Goal: Information Seeking & Learning: Learn about a topic

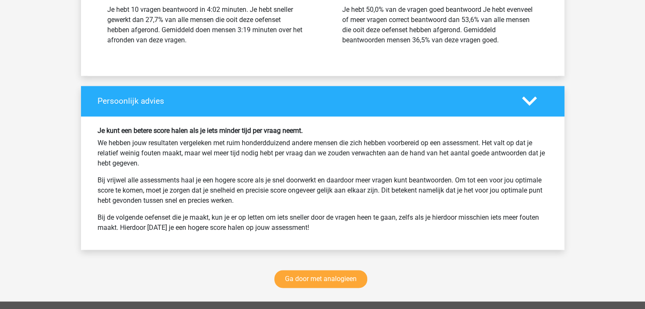
scroll to position [1059, 0]
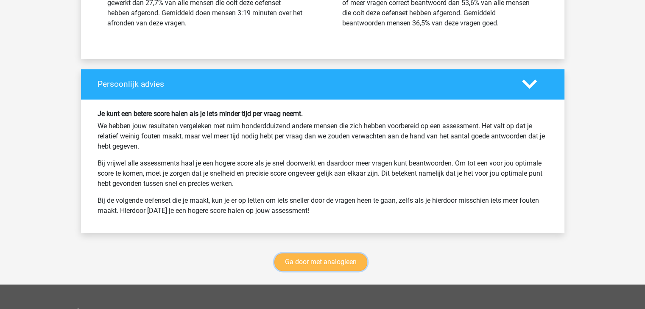
click at [349, 263] on link "Ga door met analogieen" at bounding box center [320, 262] width 93 height 18
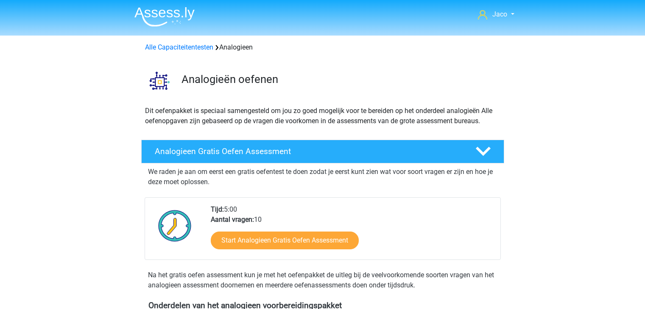
scroll to position [348, 0]
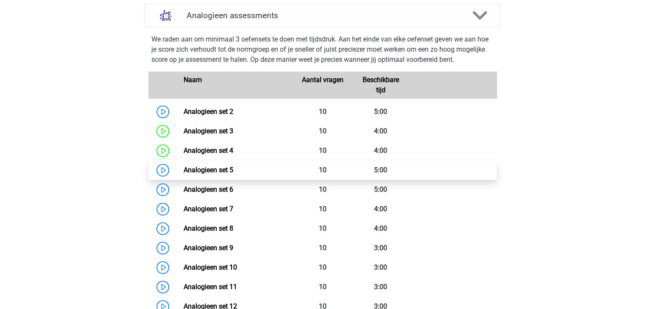
click at [195, 171] on link "Analogieen set 5" at bounding box center [209, 170] width 50 height 8
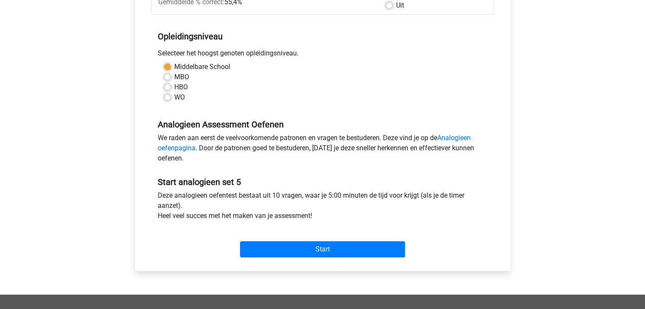
scroll to position [170, 0]
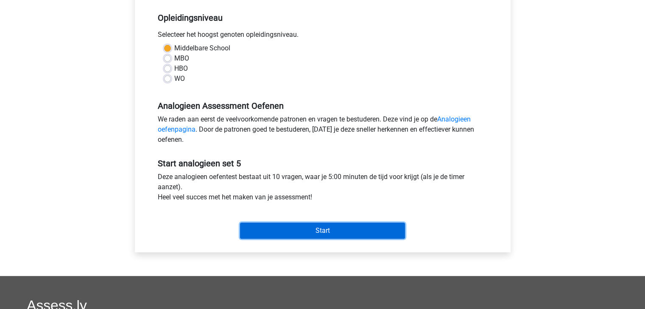
click at [339, 231] on input "Start" at bounding box center [322, 231] width 165 height 16
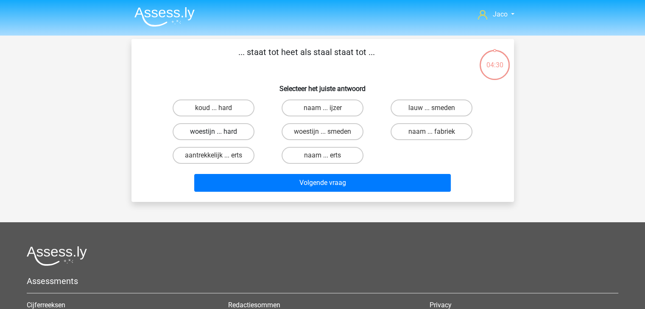
click at [224, 132] on label "woestijn ... hard" at bounding box center [213, 131] width 82 height 17
click at [219, 132] on input "woestijn ... hard" at bounding box center [216, 135] width 6 height 6
radio input "true"
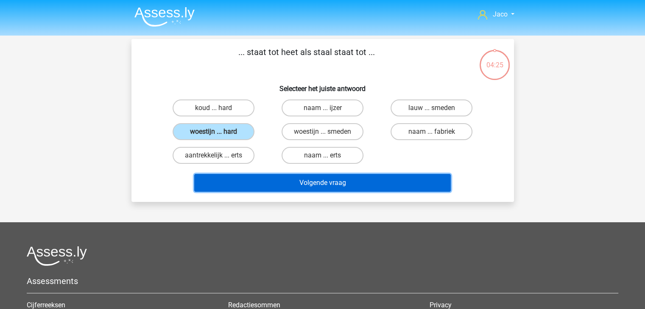
click at [334, 180] on button "Volgende vraag" at bounding box center [322, 183] width 256 height 18
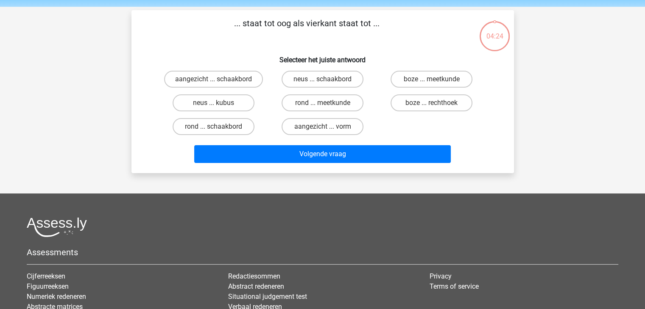
scroll to position [39, 0]
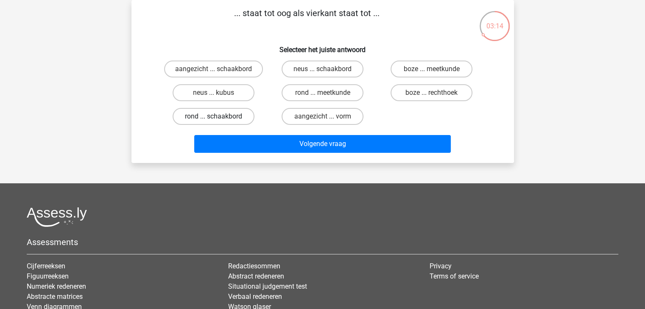
click at [242, 119] on label "rond ... schaakbord" at bounding box center [213, 116] width 82 height 17
click at [219, 119] on input "rond ... schaakbord" at bounding box center [216, 120] width 6 height 6
radio input "true"
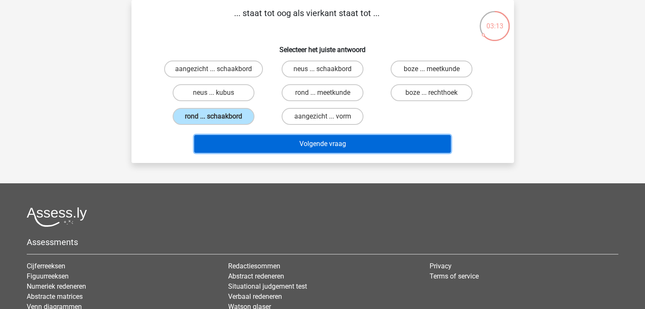
click at [336, 141] on button "Volgende vraag" at bounding box center [322, 144] width 256 height 18
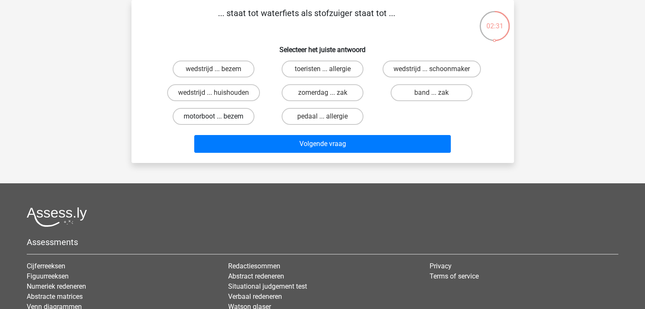
click at [233, 116] on label "motorboot ... bezem" at bounding box center [213, 116] width 82 height 17
click at [219, 117] on input "motorboot ... bezem" at bounding box center [216, 120] width 6 height 6
radio input "true"
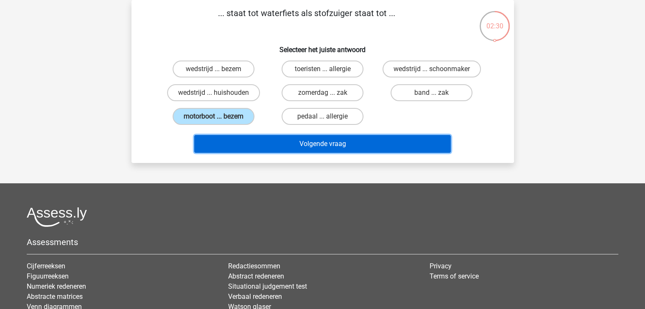
click at [308, 144] on button "Volgende vraag" at bounding box center [322, 144] width 256 height 18
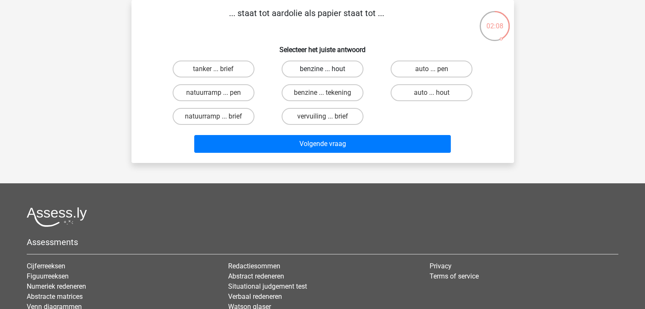
click at [344, 70] on label "benzine ... hout" at bounding box center [322, 69] width 82 height 17
click at [328, 70] on input "benzine ... hout" at bounding box center [325, 72] width 6 height 6
radio input "true"
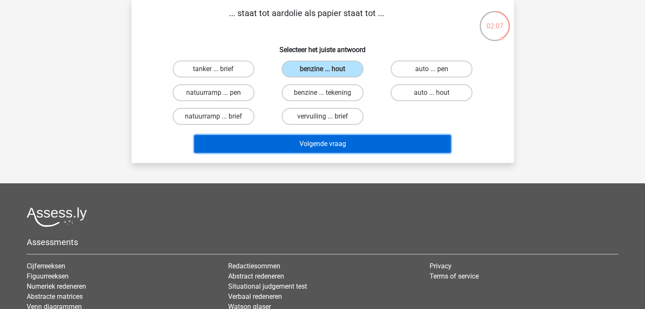
click at [381, 144] on button "Volgende vraag" at bounding box center [322, 144] width 256 height 18
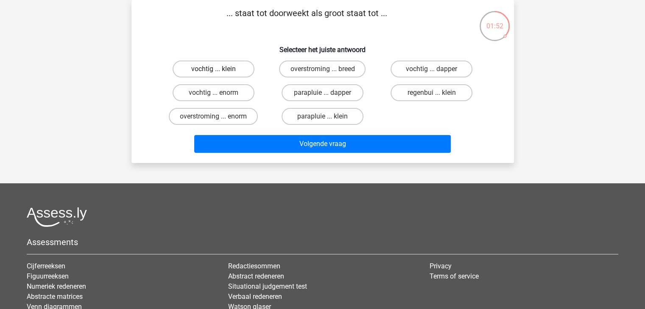
click at [224, 67] on label "vochtig ... klein" at bounding box center [213, 69] width 82 height 17
click at [219, 69] on input "vochtig ... klein" at bounding box center [216, 72] width 6 height 6
radio input "true"
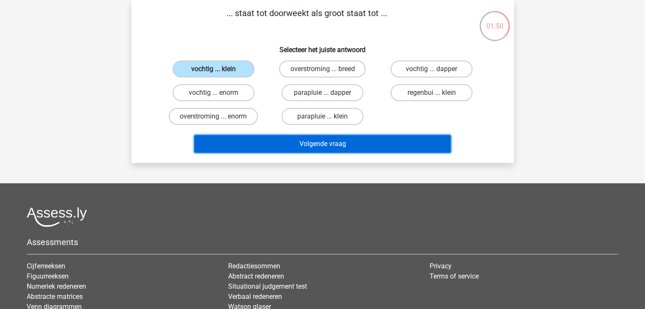
click at [344, 143] on button "Volgende vraag" at bounding box center [322, 144] width 256 height 18
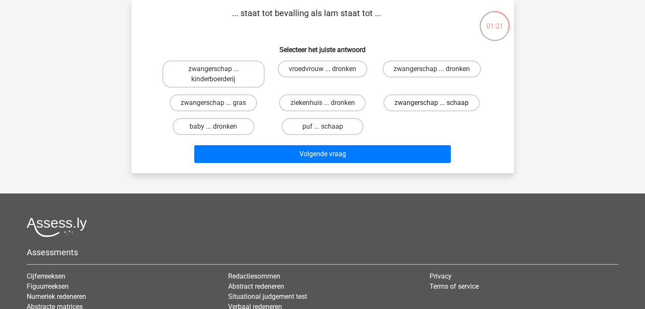
click at [437, 104] on label "zwangerschap ... schaap" at bounding box center [431, 103] width 96 height 17
click at [437, 104] on input "zwangerschap ... schaap" at bounding box center [434, 106] width 6 height 6
radio input "true"
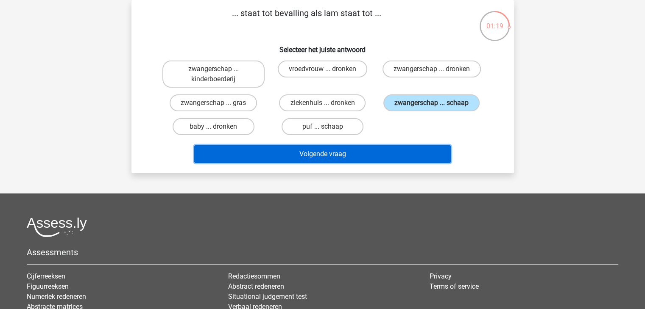
click at [403, 155] on button "Volgende vraag" at bounding box center [322, 154] width 256 height 18
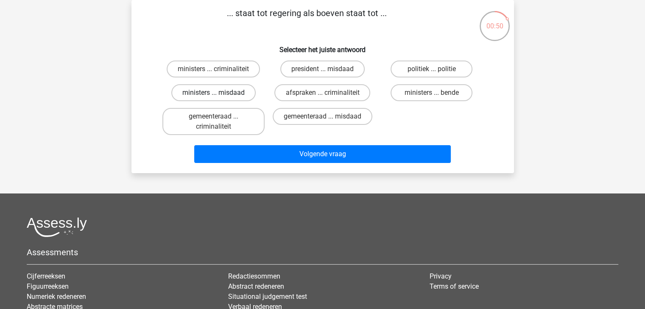
click at [234, 91] on label "ministers ... misdaad" at bounding box center [213, 92] width 84 height 17
click at [219, 93] on input "ministers ... misdaad" at bounding box center [216, 96] width 6 height 6
radio input "true"
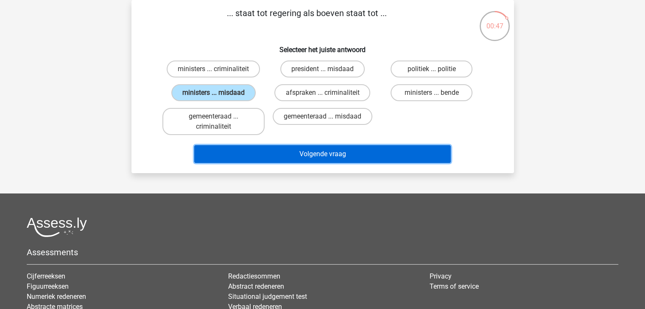
click at [349, 157] on button "Volgende vraag" at bounding box center [322, 154] width 256 height 18
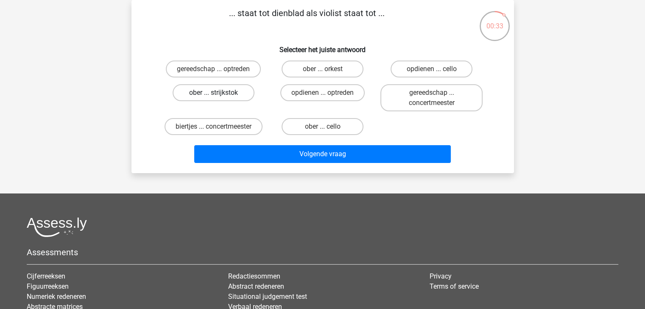
click at [219, 97] on label "ober ... strijkstok" at bounding box center [213, 92] width 82 height 17
click at [219, 97] on input "ober ... strijkstok" at bounding box center [216, 96] width 6 height 6
radio input "true"
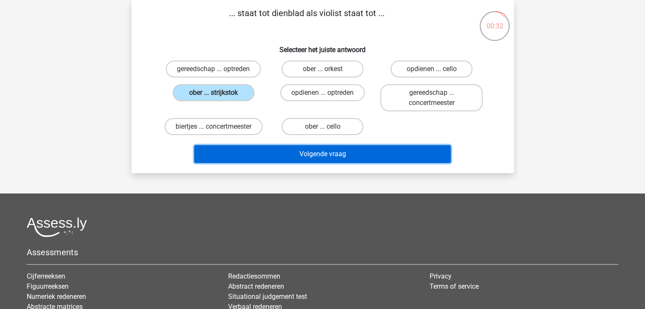
click at [334, 149] on button "Volgende vraag" at bounding box center [322, 154] width 256 height 18
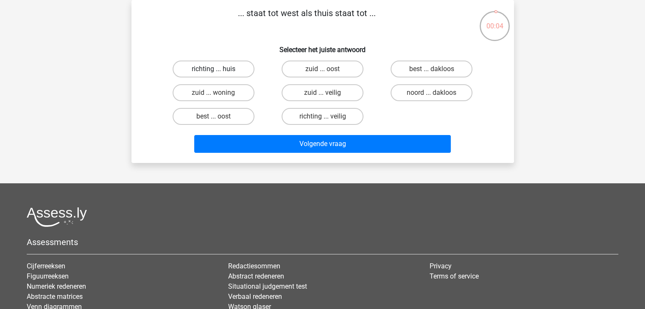
click at [240, 72] on label "richting ... huis" at bounding box center [213, 69] width 82 height 17
click at [219, 72] on input "richting ... huis" at bounding box center [216, 72] width 6 height 6
radio input "true"
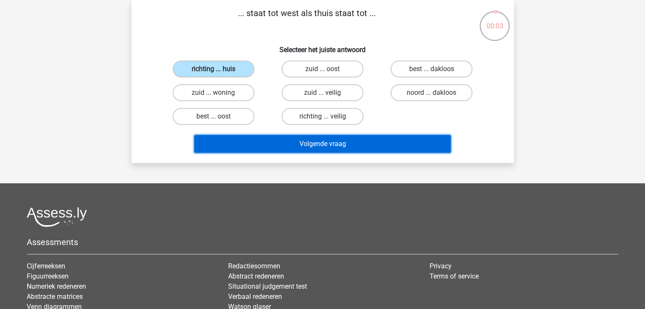
click at [326, 148] on button "Volgende vraag" at bounding box center [322, 144] width 256 height 18
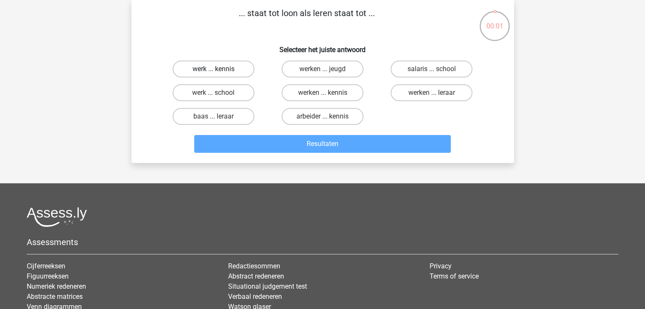
click at [234, 67] on label "werk ... kennis" at bounding box center [213, 69] width 82 height 17
click at [219, 69] on input "werk ... kennis" at bounding box center [216, 72] width 6 height 6
radio input "true"
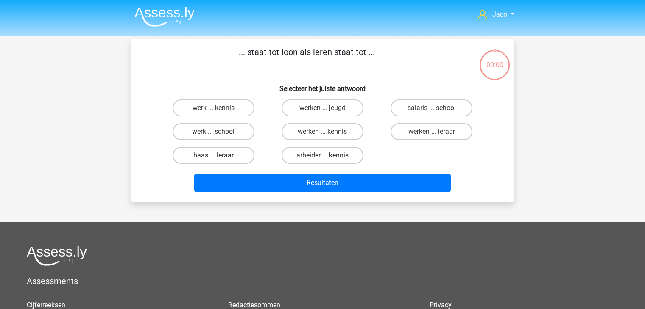
scroll to position [39, 0]
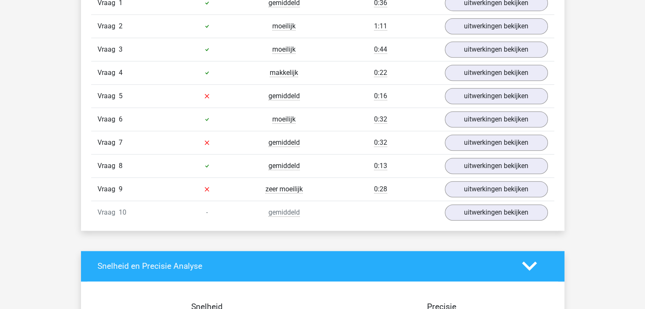
scroll to position [593, 0]
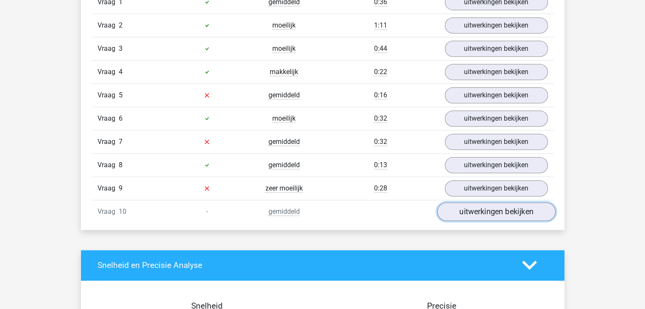
click at [485, 209] on link "uitwerkingen bekijken" at bounding box center [496, 212] width 118 height 19
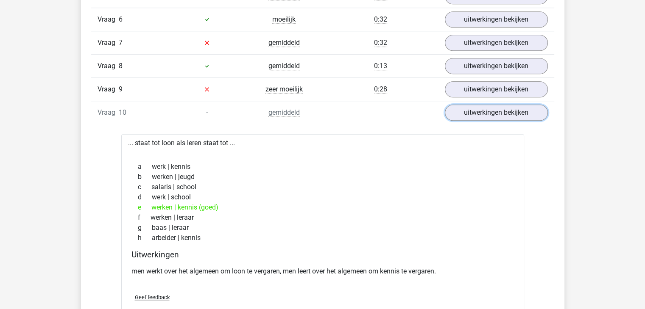
scroll to position [678, 0]
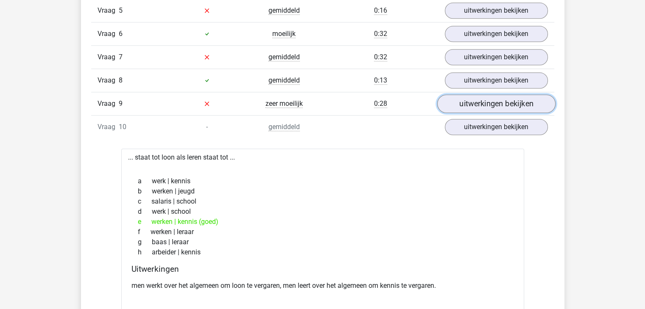
click at [480, 102] on link "uitwerkingen bekijken" at bounding box center [496, 104] width 118 height 19
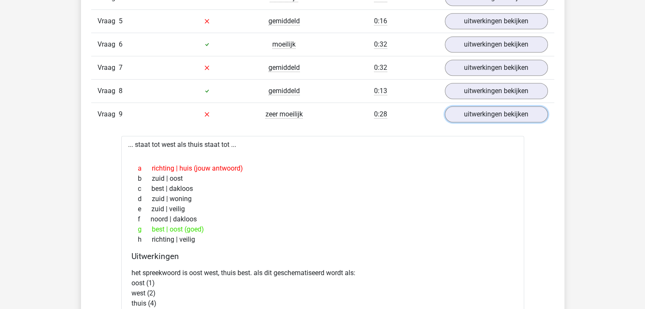
scroll to position [636, 0]
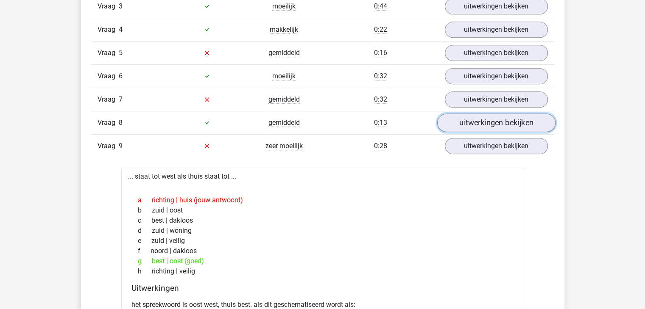
click at [482, 122] on link "uitwerkingen bekijken" at bounding box center [496, 123] width 118 height 19
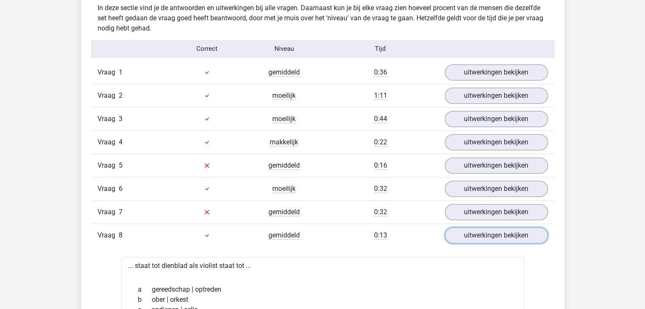
scroll to position [509, 0]
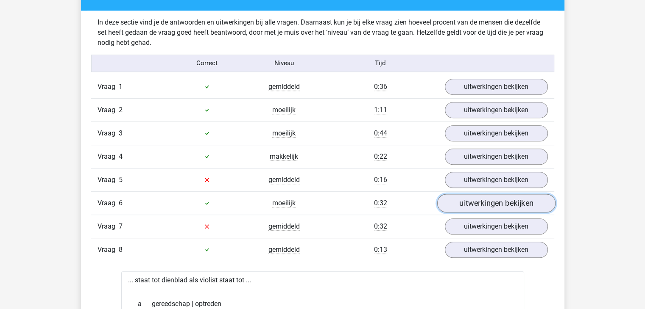
click at [493, 203] on link "uitwerkingen bekijken" at bounding box center [496, 203] width 118 height 19
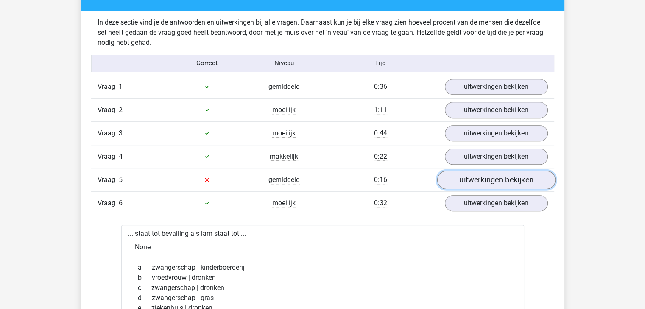
click at [483, 180] on link "uitwerkingen bekijken" at bounding box center [496, 180] width 118 height 19
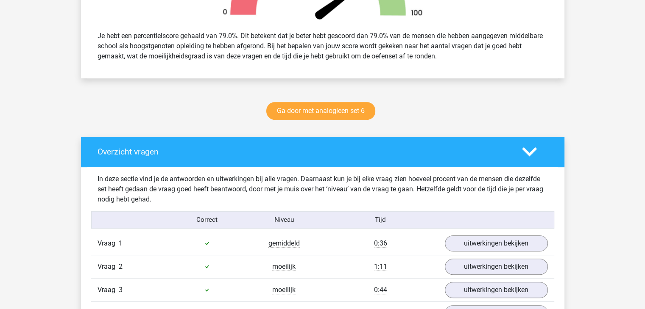
scroll to position [339, 0]
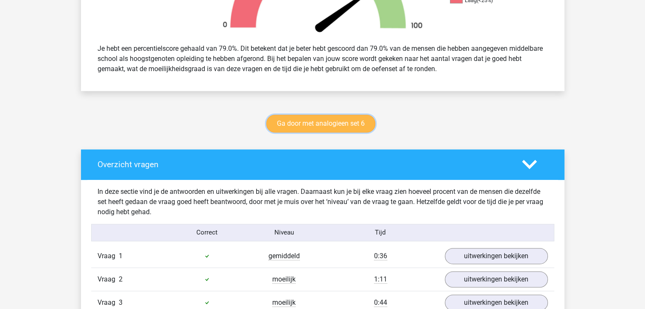
click at [338, 123] on link "Ga door met analogieen set 6" at bounding box center [320, 124] width 109 height 18
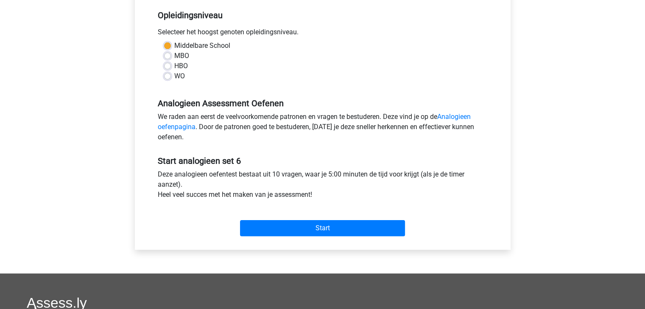
scroll to position [212, 0]
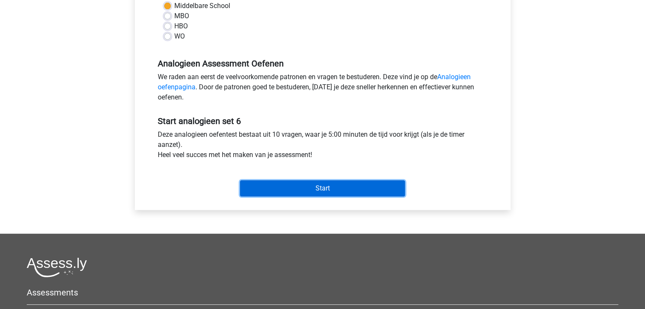
click at [348, 188] on input "Start" at bounding box center [322, 189] width 165 height 16
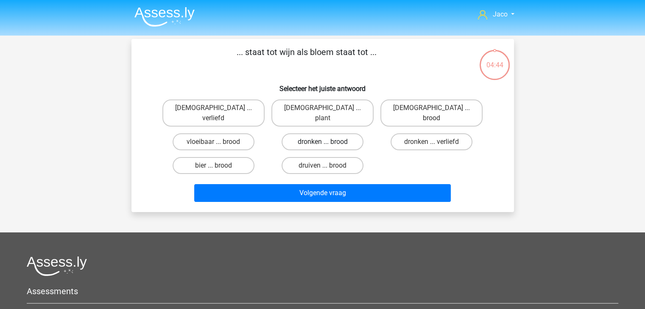
click at [347, 133] on label "dronken ... brood" at bounding box center [322, 141] width 82 height 17
click at [328, 142] on input "dronken ... brood" at bounding box center [325, 145] width 6 height 6
radio input "true"
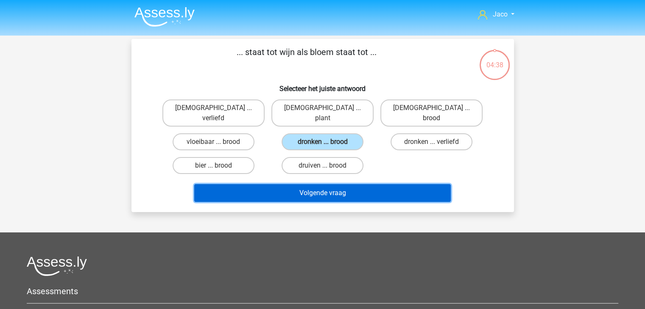
click at [366, 184] on button "Volgende vraag" at bounding box center [322, 193] width 256 height 18
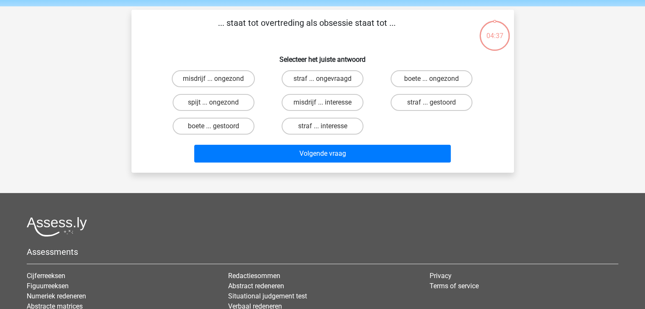
scroll to position [39, 0]
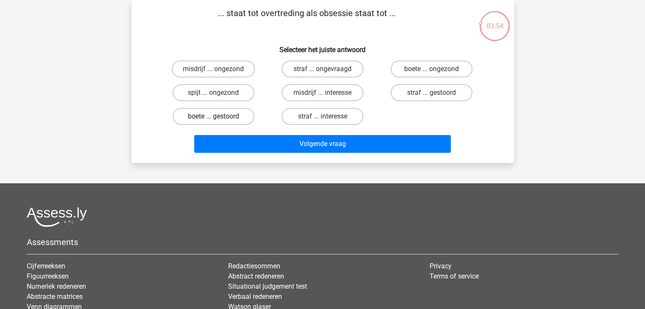
click at [242, 117] on label "boete ... gestoord" at bounding box center [213, 116] width 82 height 17
click at [219, 117] on input "boete ... gestoord" at bounding box center [216, 120] width 6 height 6
radio input "true"
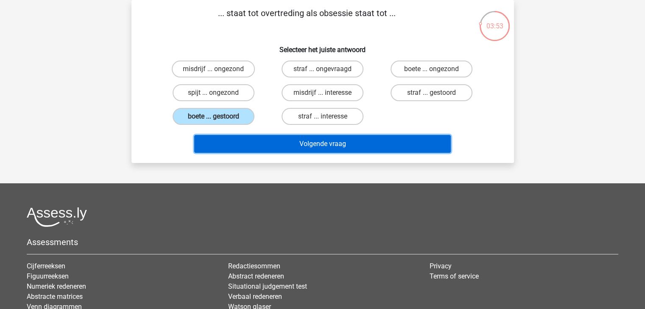
click at [322, 146] on button "Volgende vraag" at bounding box center [322, 144] width 256 height 18
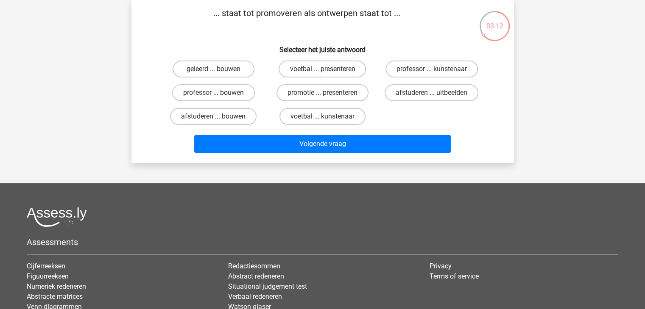
click at [235, 117] on label "afstuderen ... bouwen" at bounding box center [213, 116] width 86 height 17
click at [219, 117] on input "afstuderen ... bouwen" at bounding box center [216, 120] width 6 height 6
radio input "true"
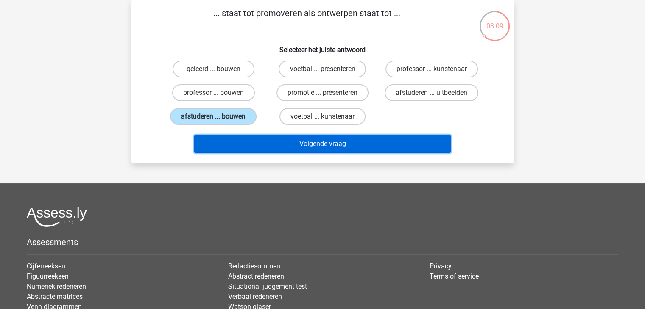
click at [345, 146] on button "Volgende vraag" at bounding box center [322, 144] width 256 height 18
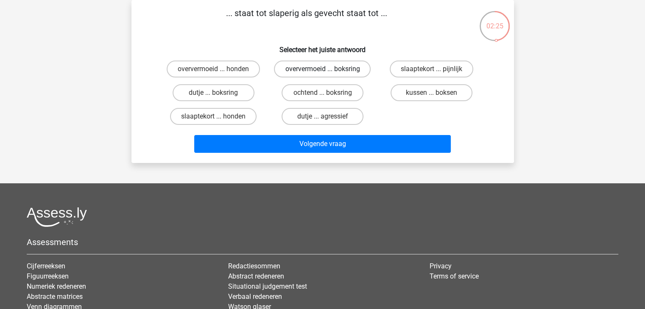
click at [354, 67] on label "oververmoeid ... boksring" at bounding box center [322, 69] width 97 height 17
click at [328, 69] on input "oververmoeid ... boksring" at bounding box center [325, 72] width 6 height 6
radio input "true"
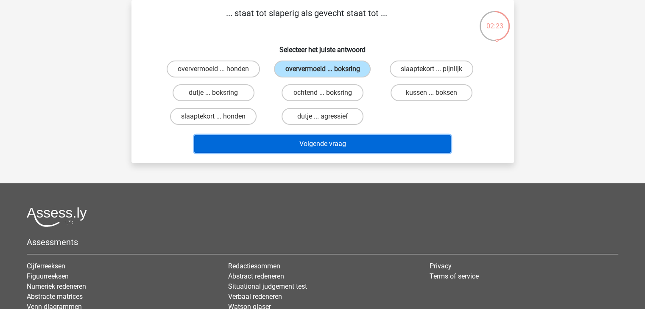
click at [369, 145] on button "Volgende vraag" at bounding box center [322, 144] width 256 height 18
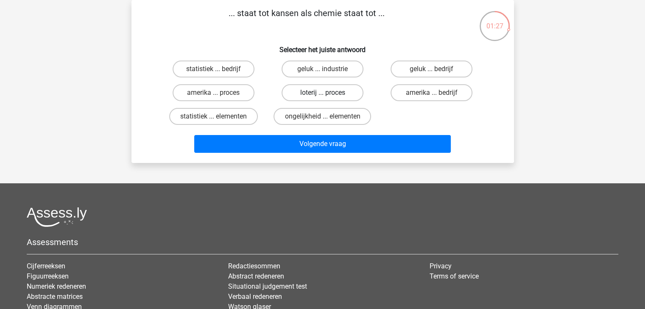
click at [346, 94] on label "loterij ... proces" at bounding box center [322, 92] width 82 height 17
click at [328, 94] on input "loterij ... proces" at bounding box center [325, 96] width 6 height 6
radio input "true"
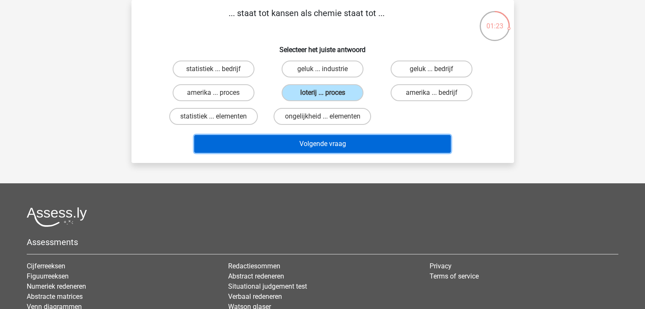
click at [356, 143] on button "Volgende vraag" at bounding box center [322, 144] width 256 height 18
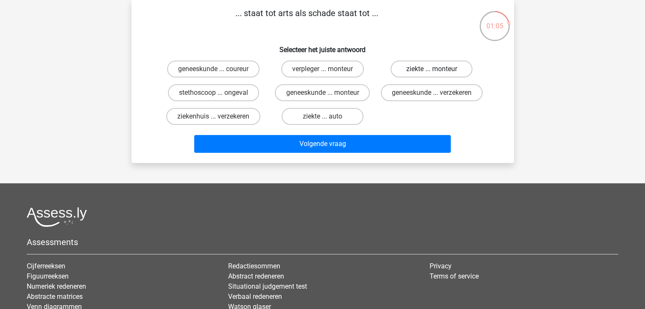
click at [431, 67] on label "ziekte ... monteur" at bounding box center [431, 69] width 82 height 17
click at [431, 69] on input "ziekte ... monteur" at bounding box center [434, 72] width 6 height 6
radio input "true"
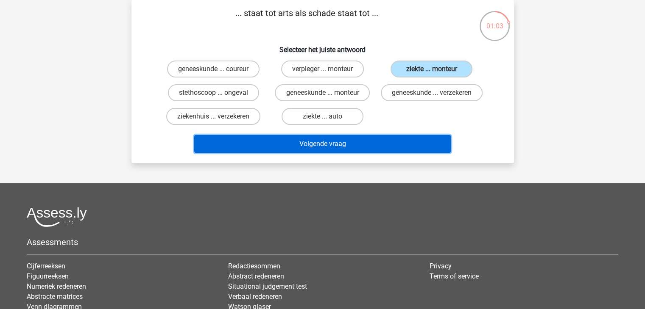
click at [412, 150] on button "Volgende vraag" at bounding box center [322, 144] width 256 height 18
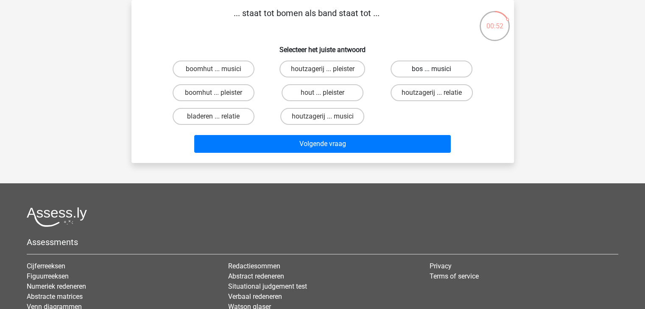
click at [439, 71] on label "bos ... musici" at bounding box center [431, 69] width 82 height 17
click at [437, 71] on input "bos ... musici" at bounding box center [434, 72] width 6 height 6
radio input "true"
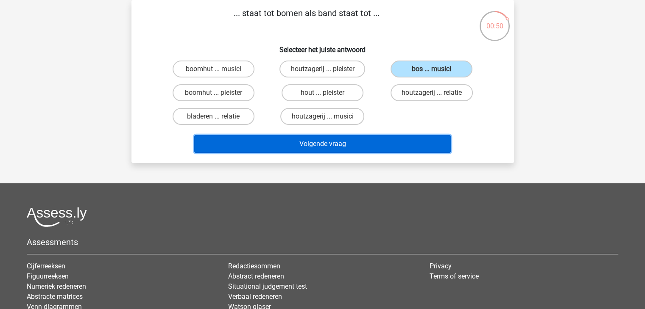
click at [407, 139] on button "Volgende vraag" at bounding box center [322, 144] width 256 height 18
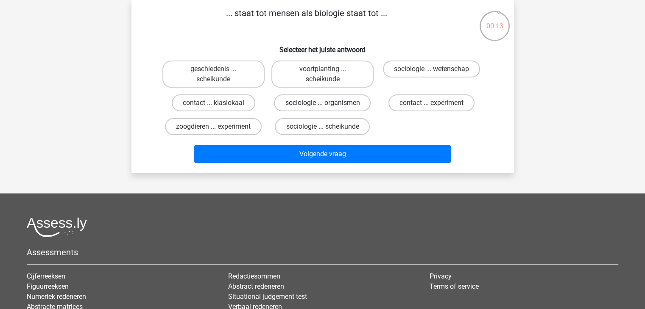
click at [354, 106] on label "sociologie ... organismen" at bounding box center [322, 103] width 97 height 17
click at [328, 106] on input "sociologie ... organismen" at bounding box center [325, 106] width 6 height 6
radio input "true"
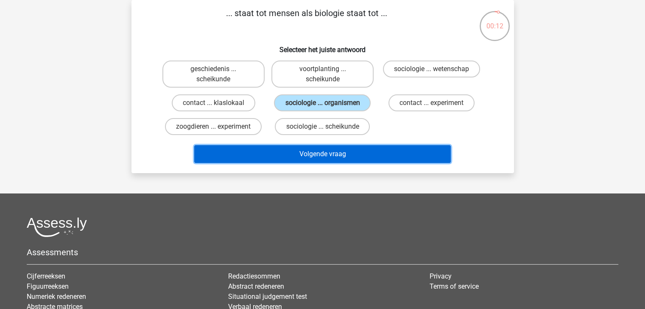
click at [385, 159] on button "Volgende vraag" at bounding box center [322, 154] width 256 height 18
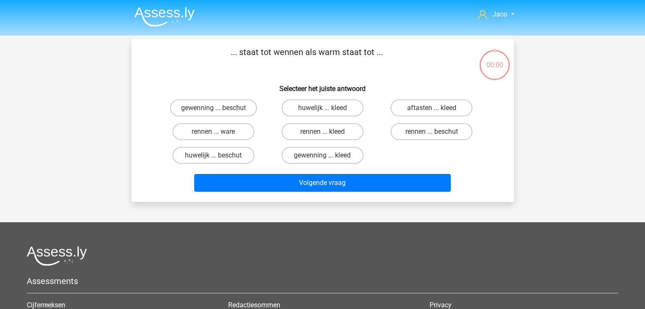
scroll to position [39, 0]
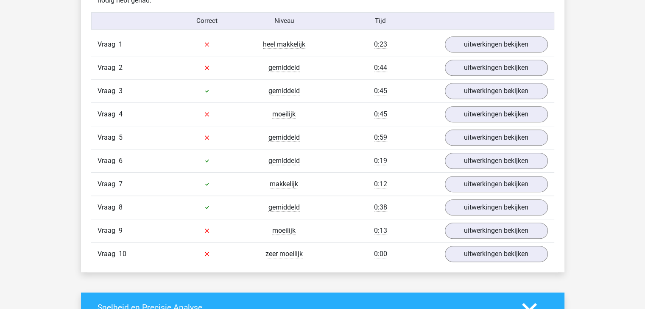
scroll to position [593, 0]
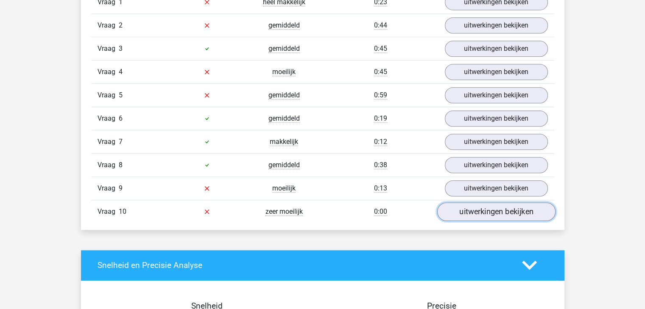
click at [489, 203] on link "uitwerkingen bekijken" at bounding box center [496, 212] width 118 height 19
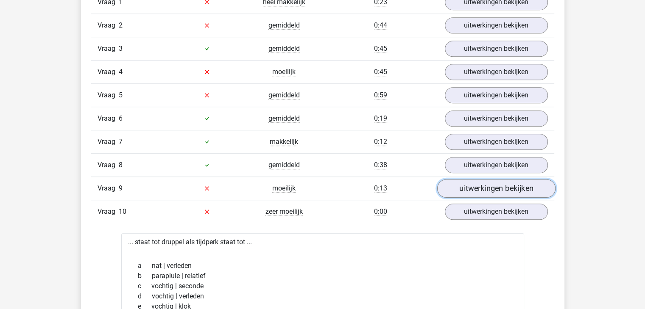
click at [499, 187] on link "uitwerkingen bekijken" at bounding box center [496, 188] width 118 height 19
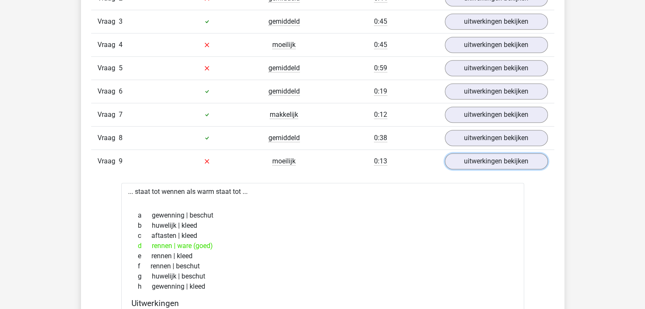
scroll to position [636, 0]
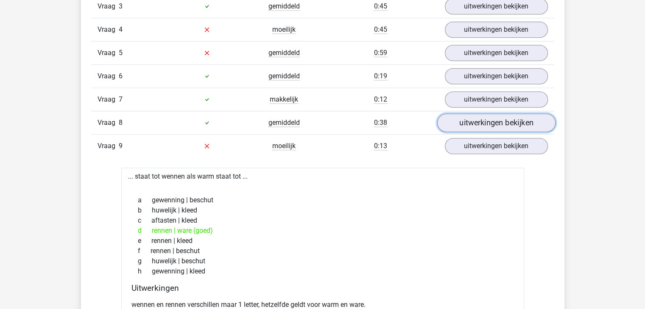
click at [512, 122] on link "uitwerkingen bekijken" at bounding box center [496, 123] width 118 height 19
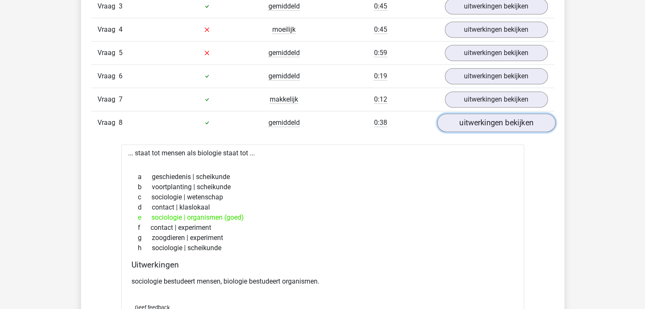
click at [512, 122] on link "uitwerkingen bekijken" at bounding box center [496, 123] width 118 height 19
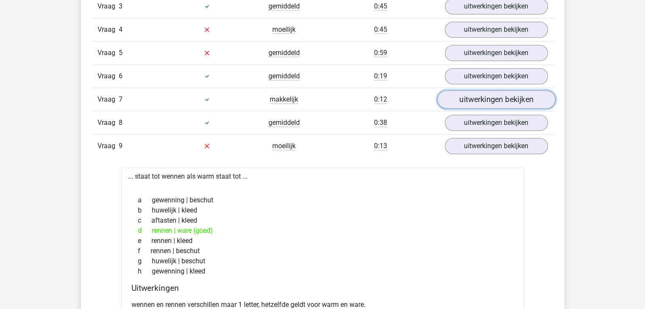
click at [501, 95] on link "uitwerkingen bekijken" at bounding box center [496, 99] width 118 height 19
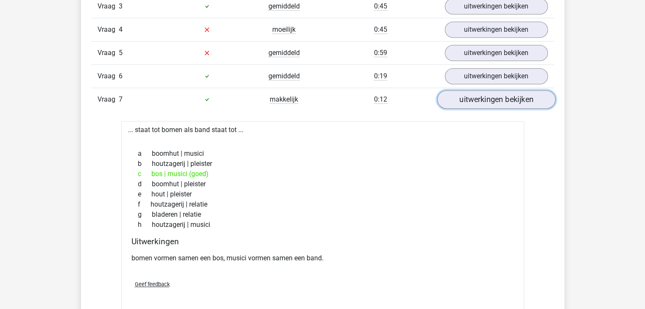
click at [495, 97] on link "uitwerkingen bekijken" at bounding box center [496, 99] width 118 height 19
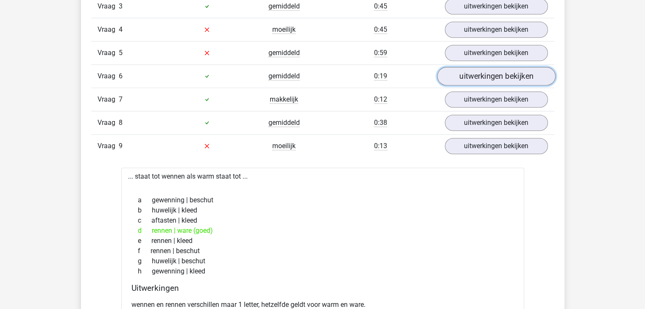
click at [498, 75] on link "uitwerkingen bekijken" at bounding box center [496, 76] width 118 height 19
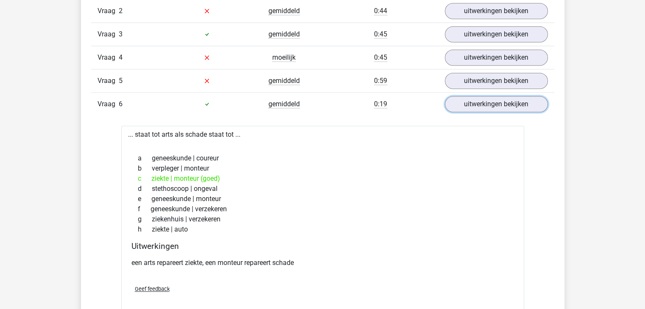
scroll to position [593, 0]
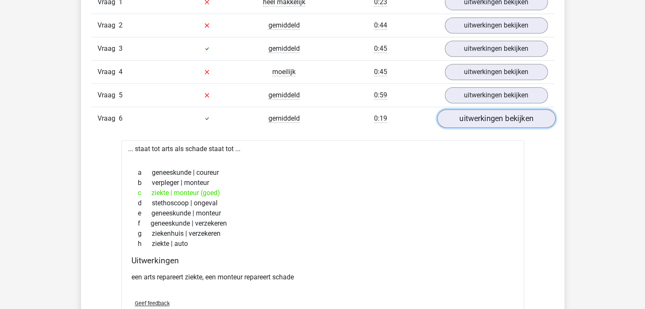
click at [488, 118] on link "uitwerkingen bekijken" at bounding box center [496, 118] width 118 height 19
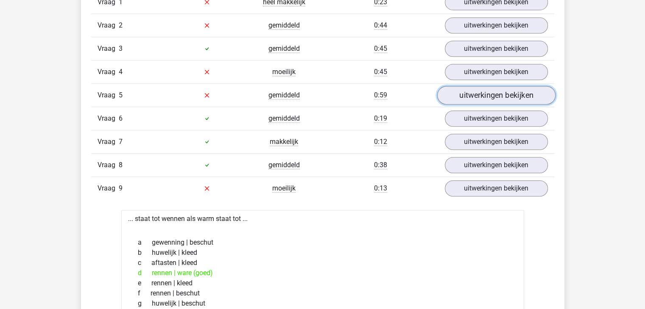
click at [495, 91] on link "uitwerkingen bekijken" at bounding box center [496, 95] width 118 height 19
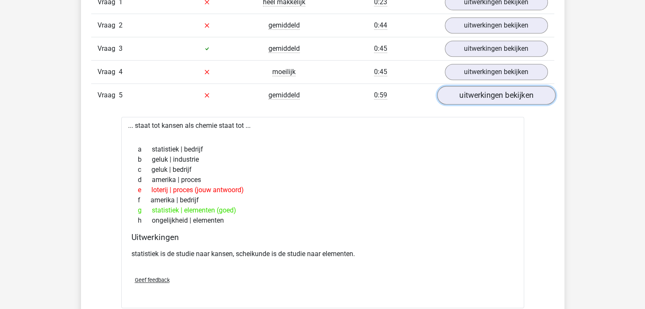
click at [496, 92] on link "uitwerkingen bekijken" at bounding box center [496, 95] width 118 height 19
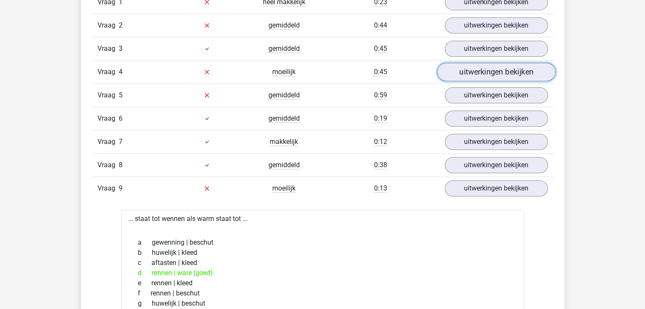
click at [499, 74] on link "uitwerkingen bekijken" at bounding box center [496, 72] width 118 height 19
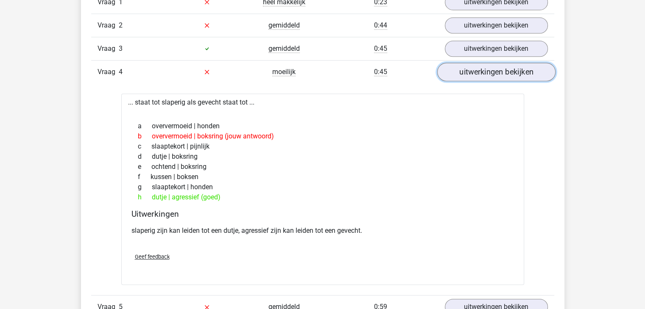
click at [499, 74] on link "uitwerkingen bekijken" at bounding box center [496, 72] width 118 height 19
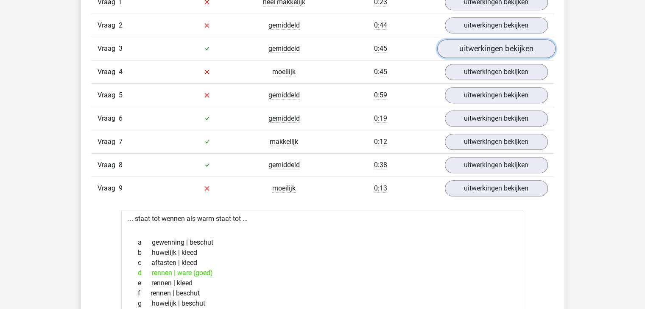
click at [497, 48] on link "uitwerkingen bekijken" at bounding box center [496, 48] width 118 height 19
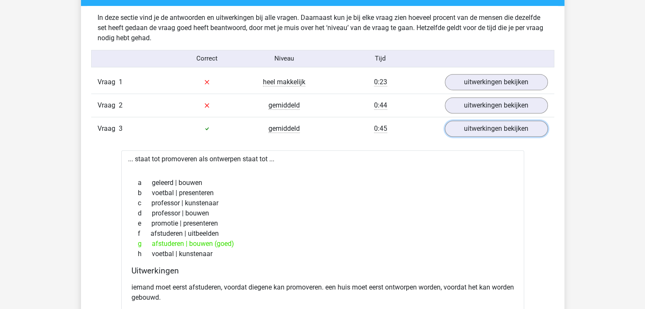
scroll to position [509, 0]
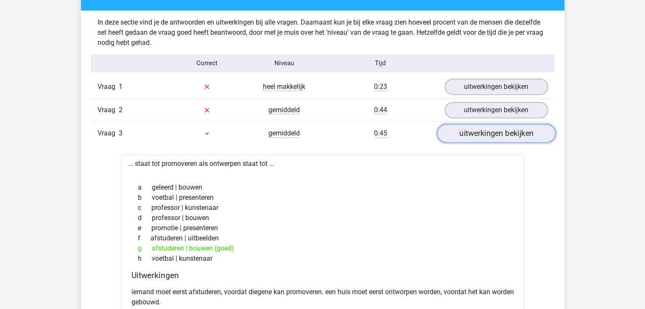
click at [504, 129] on link "uitwerkingen bekijken" at bounding box center [496, 133] width 118 height 19
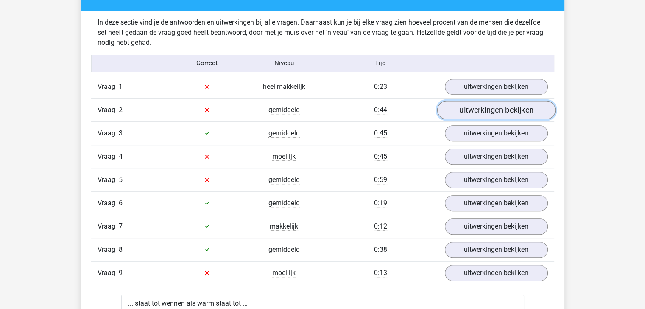
click at [503, 111] on link "uitwerkingen bekijken" at bounding box center [496, 110] width 118 height 19
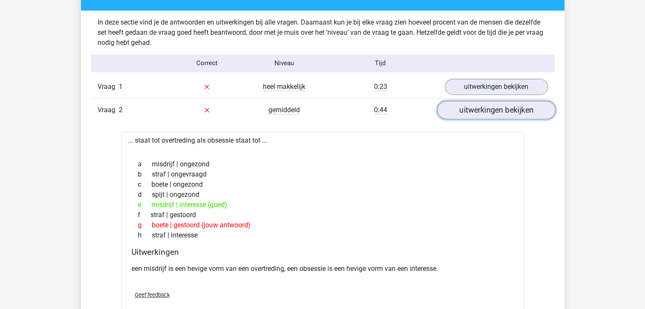
click at [487, 109] on link "uitwerkingen bekijken" at bounding box center [496, 110] width 118 height 19
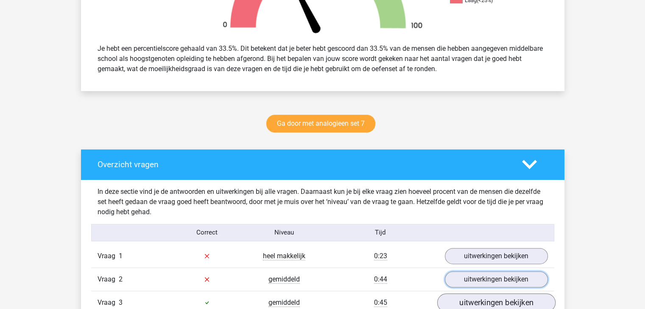
scroll to position [339, 0]
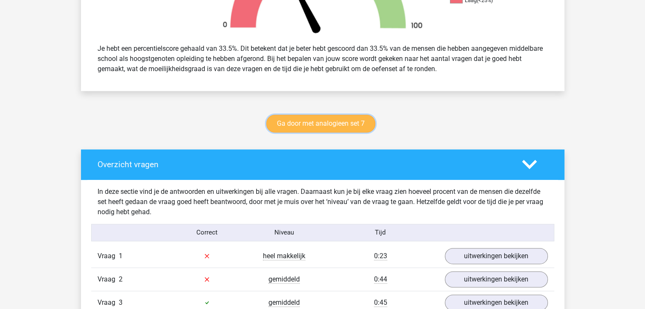
click at [355, 119] on link "Ga door met analogieen set 7" at bounding box center [320, 124] width 109 height 18
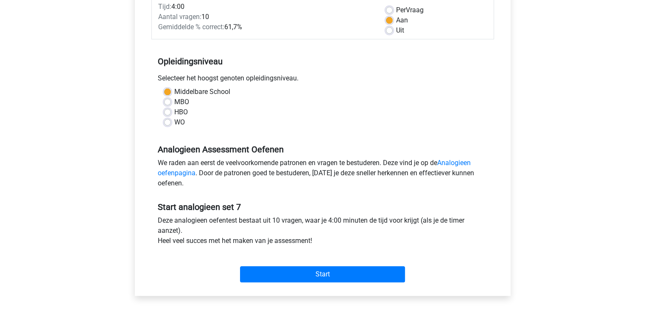
scroll to position [127, 0]
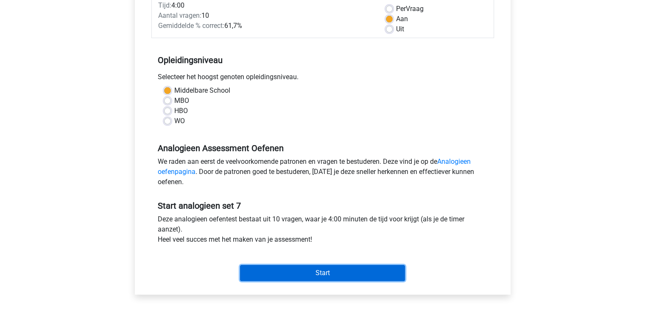
click at [356, 272] on input "Start" at bounding box center [322, 273] width 165 height 16
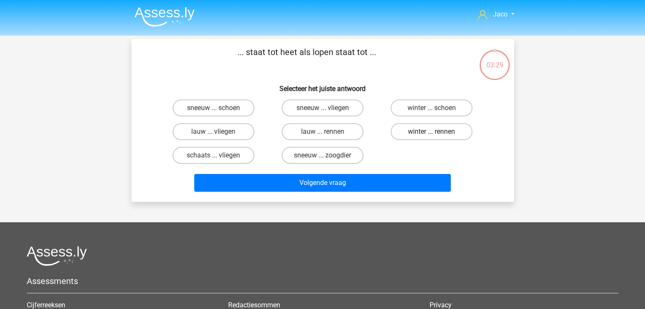
click at [443, 133] on label "winter ... rennen" at bounding box center [431, 131] width 82 height 17
click at [437, 133] on input "winter ... rennen" at bounding box center [434, 135] width 6 height 6
radio input "true"
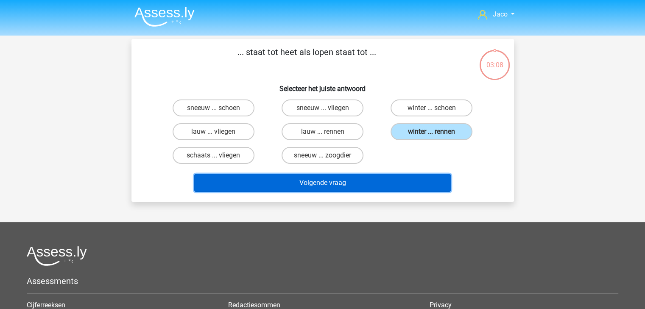
click at [414, 183] on button "Volgende vraag" at bounding box center [322, 183] width 256 height 18
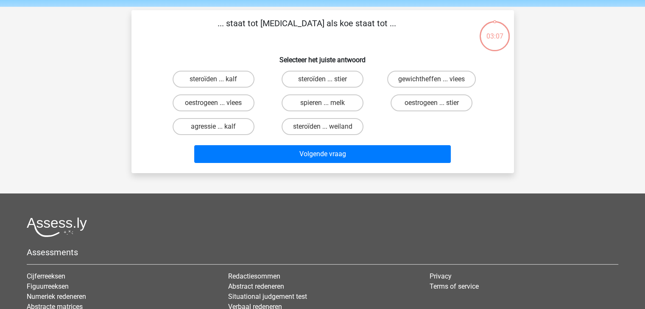
scroll to position [39, 0]
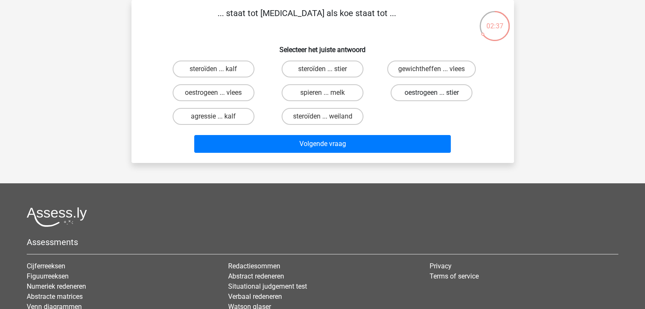
click at [412, 97] on label "oestrogeen ... stier" at bounding box center [431, 92] width 82 height 17
click at [431, 97] on input "oestrogeen ... stier" at bounding box center [434, 96] width 6 height 6
radio input "true"
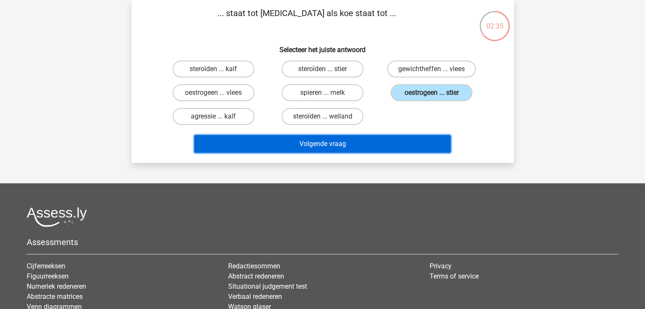
click at [411, 142] on button "Volgende vraag" at bounding box center [322, 144] width 256 height 18
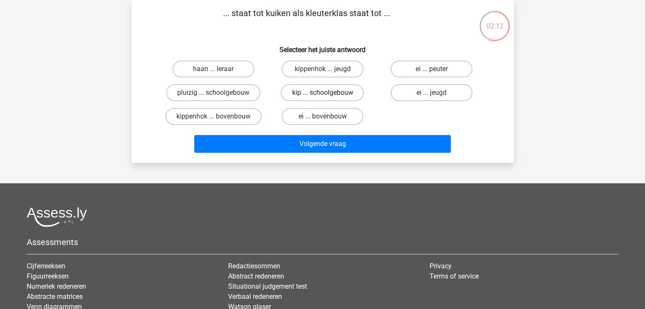
click at [349, 95] on label "kip ... schoolgebouw" at bounding box center [322, 92] width 83 height 17
click at [328, 95] on input "kip ... schoolgebouw" at bounding box center [325, 96] width 6 height 6
radio input "true"
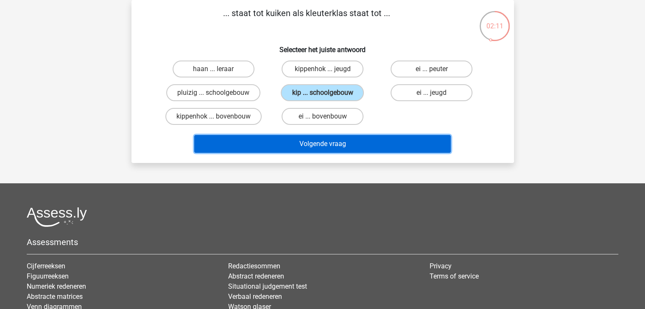
click at [385, 146] on button "Volgende vraag" at bounding box center [322, 144] width 256 height 18
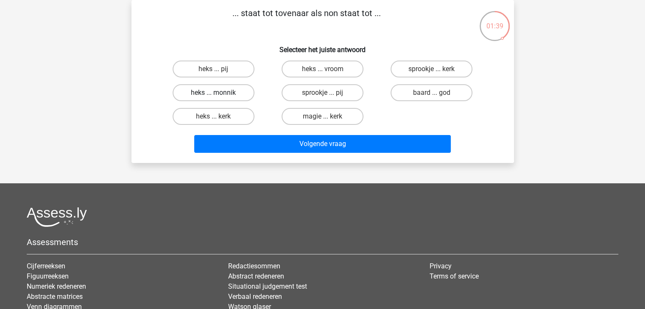
click at [242, 93] on label "heks ... monnik" at bounding box center [213, 92] width 82 height 17
click at [219, 93] on input "heks ... monnik" at bounding box center [216, 96] width 6 height 6
radio input "true"
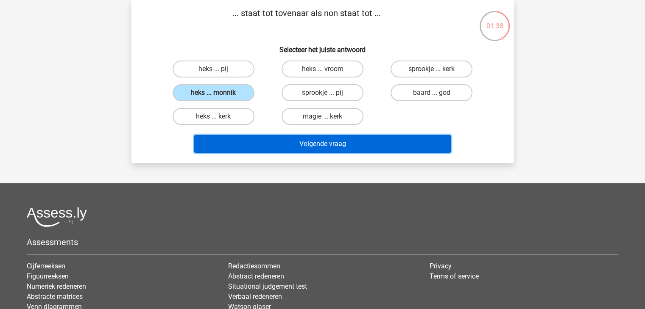
click at [311, 140] on button "Volgende vraag" at bounding box center [322, 144] width 256 height 18
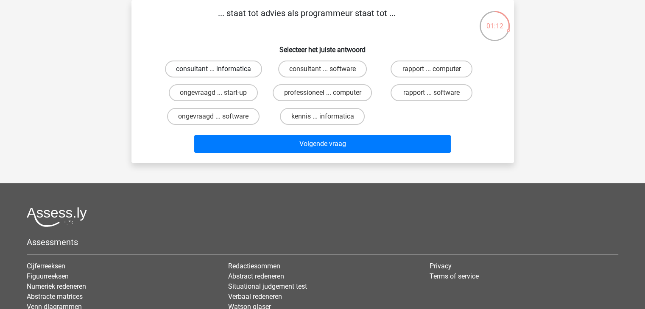
click at [242, 68] on label "consultant ... informatica" at bounding box center [213, 69] width 97 height 17
click at [219, 69] on input "consultant ... informatica" at bounding box center [216, 72] width 6 height 6
radio input "true"
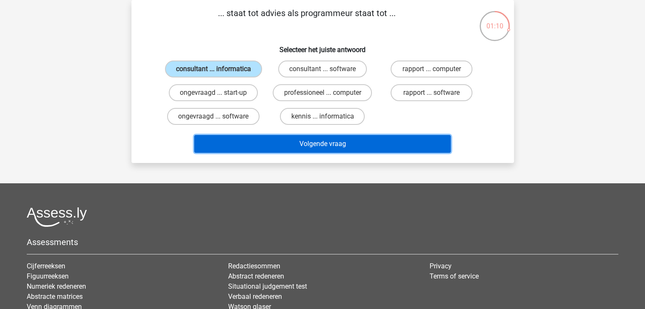
click at [349, 143] on button "Volgende vraag" at bounding box center [322, 144] width 256 height 18
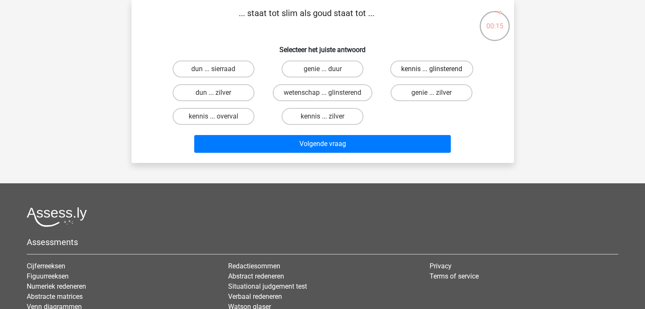
click at [409, 68] on label "kennis ... glinsterend" at bounding box center [431, 69] width 83 height 17
click at [431, 69] on input "kennis ... glinsterend" at bounding box center [434, 72] width 6 height 6
radio input "true"
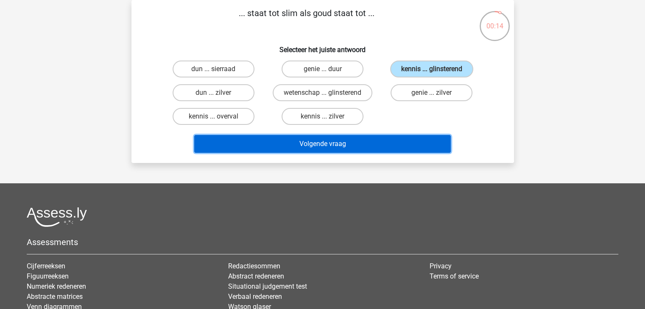
click at [388, 143] on button "Volgende vraag" at bounding box center [322, 144] width 256 height 18
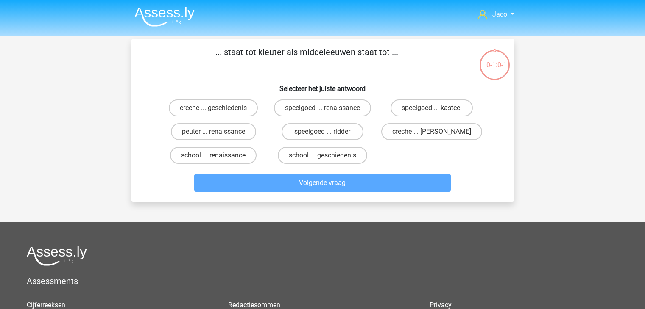
scroll to position [39, 0]
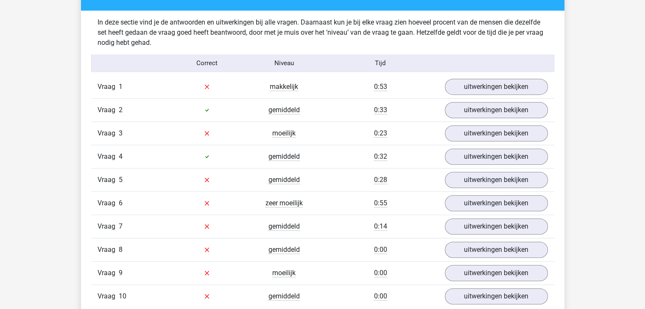
scroll to position [551, 0]
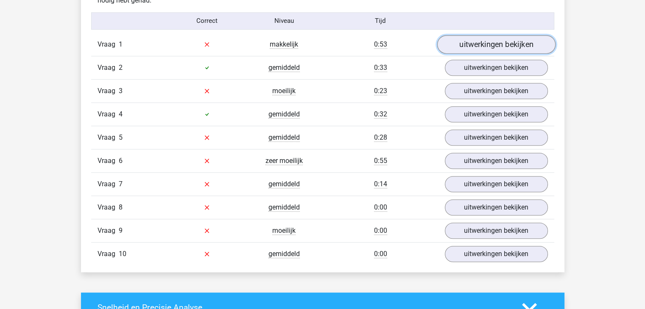
click at [497, 46] on link "uitwerkingen bekijken" at bounding box center [496, 44] width 118 height 19
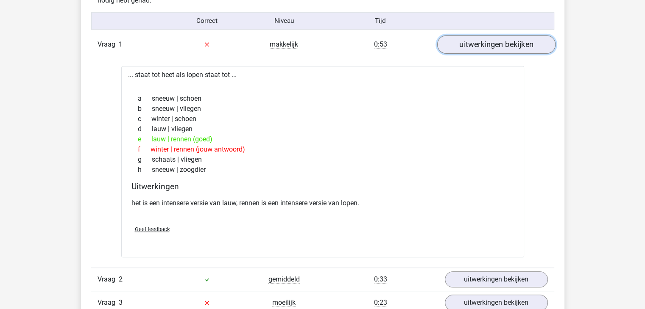
click at [497, 44] on link "uitwerkingen bekijken" at bounding box center [496, 44] width 118 height 19
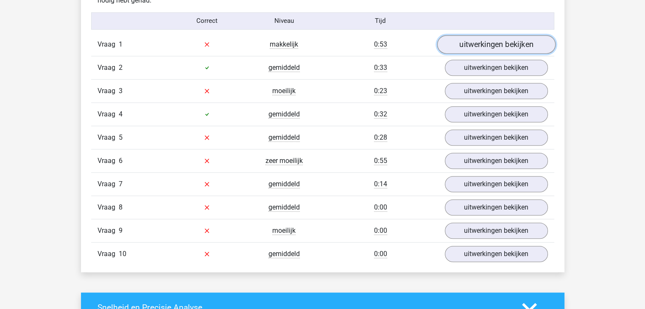
click at [497, 44] on link "uitwerkingen bekijken" at bounding box center [496, 44] width 118 height 19
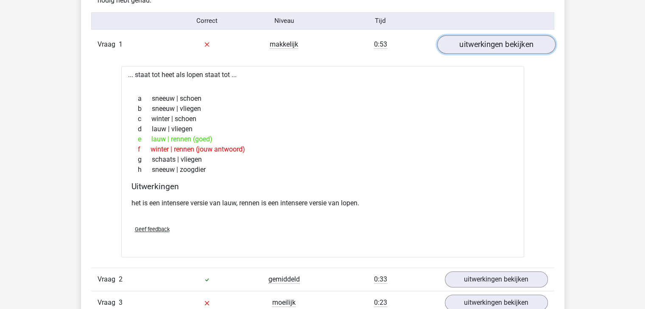
click at [491, 47] on link "uitwerkingen bekijken" at bounding box center [496, 44] width 118 height 19
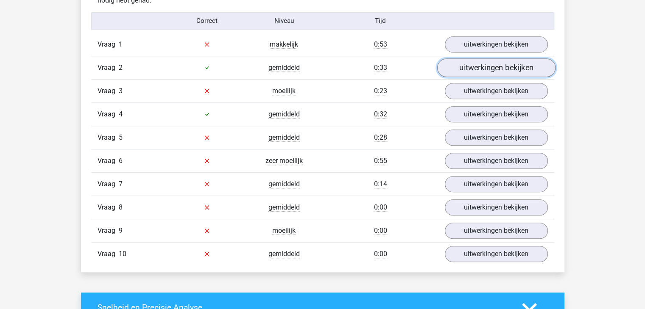
click at [492, 72] on link "uitwerkingen bekijken" at bounding box center [496, 67] width 118 height 19
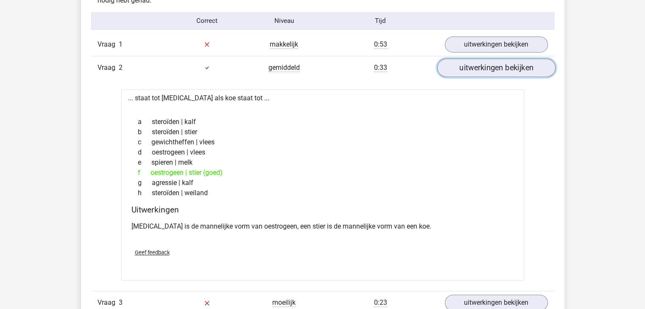
click at [503, 67] on link "uitwerkingen bekijken" at bounding box center [496, 67] width 118 height 19
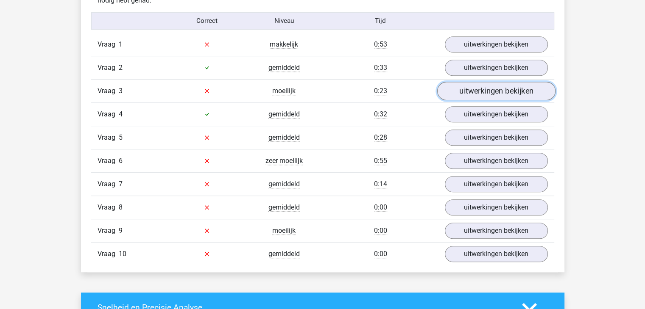
click at [503, 94] on link "uitwerkingen bekijken" at bounding box center [496, 91] width 118 height 19
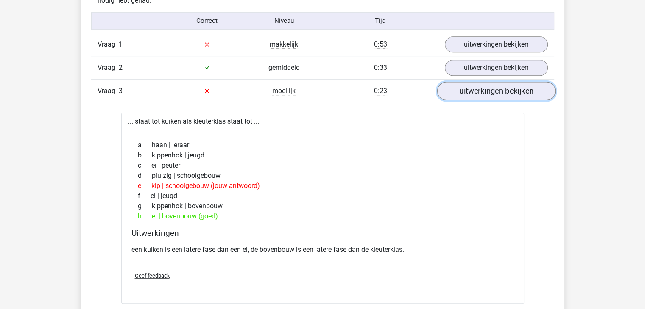
click at [492, 94] on link "uitwerkingen bekijken" at bounding box center [496, 91] width 118 height 19
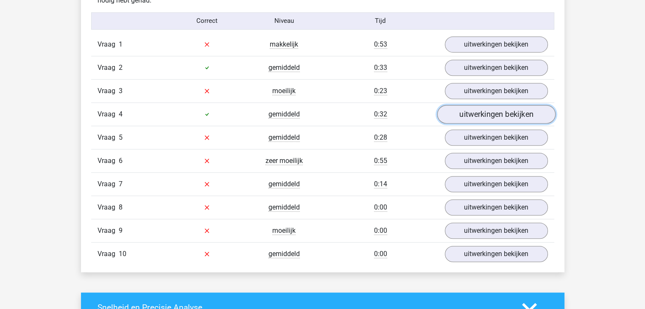
click at [493, 114] on link "uitwerkingen bekijken" at bounding box center [496, 114] width 118 height 19
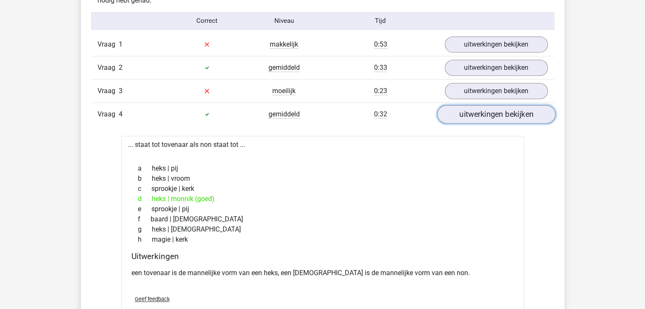
click at [494, 114] on link "uitwerkingen bekijken" at bounding box center [496, 114] width 118 height 19
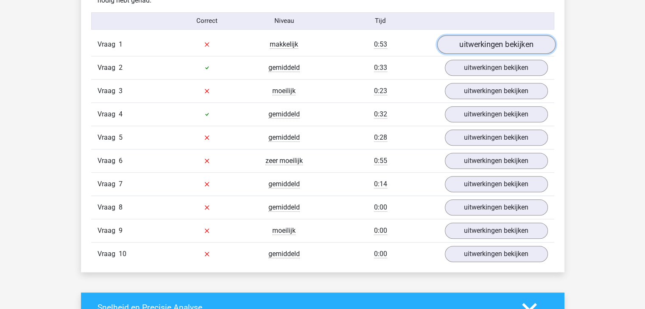
click at [495, 44] on link "uitwerkingen bekijken" at bounding box center [496, 44] width 118 height 19
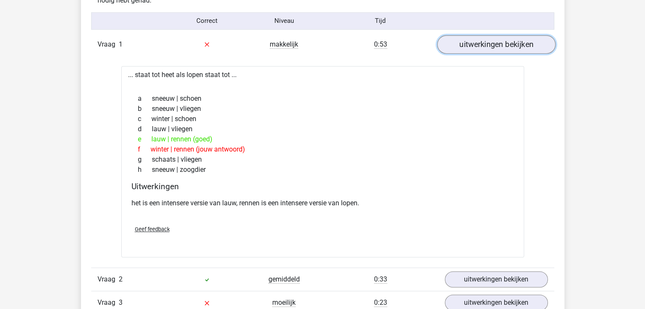
click at [496, 47] on link "uitwerkingen bekijken" at bounding box center [496, 44] width 118 height 19
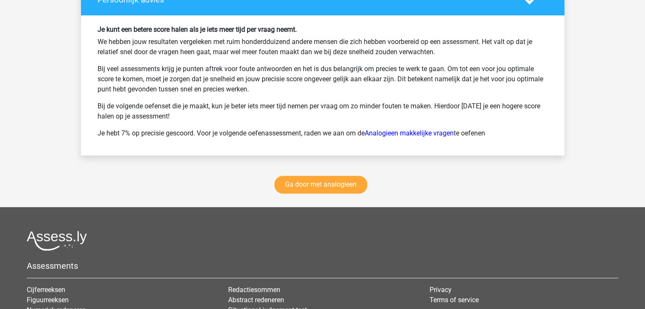
scroll to position [1144, 0]
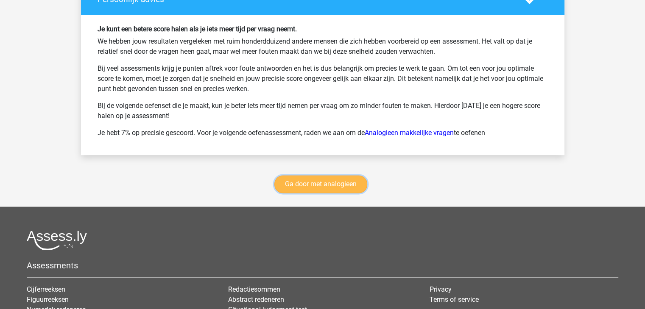
click at [342, 186] on link "Ga door met analogieen" at bounding box center [320, 184] width 93 height 18
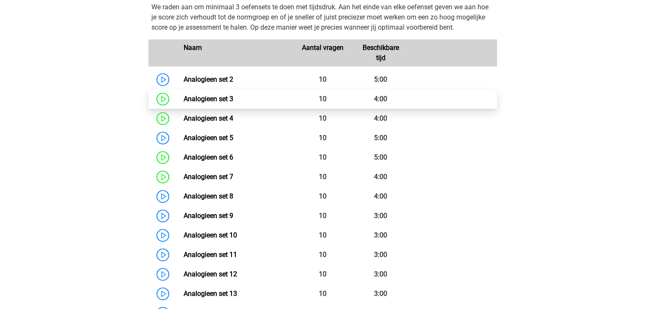
scroll to position [432, 0]
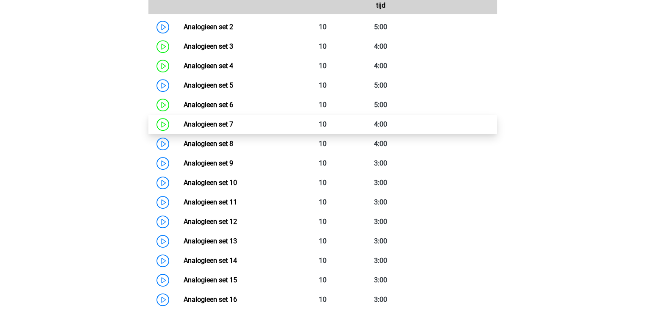
click at [222, 128] on link "Analogieen set 7" at bounding box center [209, 124] width 50 height 8
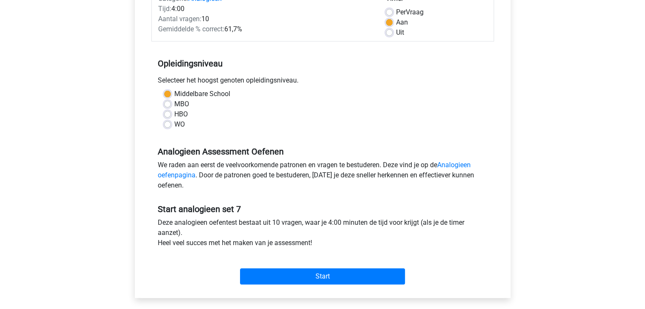
scroll to position [170, 0]
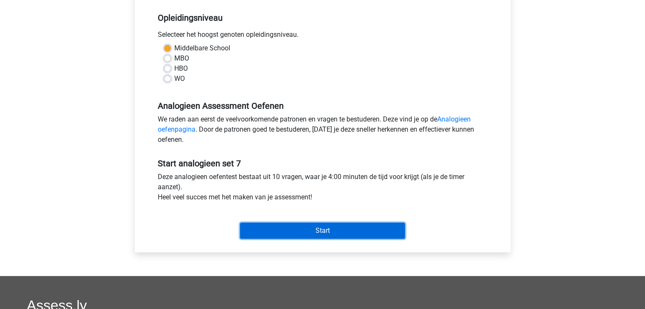
click at [327, 225] on input "Start" at bounding box center [322, 231] width 165 height 16
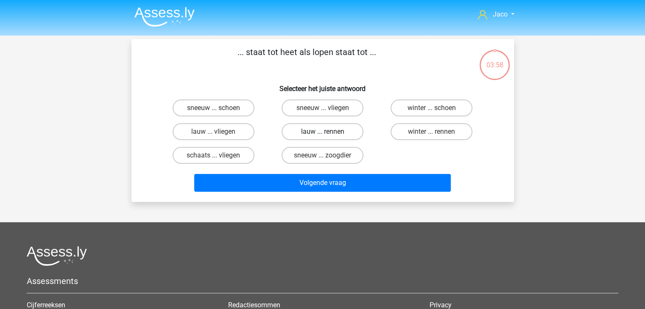
click at [328, 132] on label "lauw ... rennen" at bounding box center [322, 131] width 82 height 17
click at [328, 132] on input "lauw ... rennen" at bounding box center [325, 135] width 6 height 6
radio input "true"
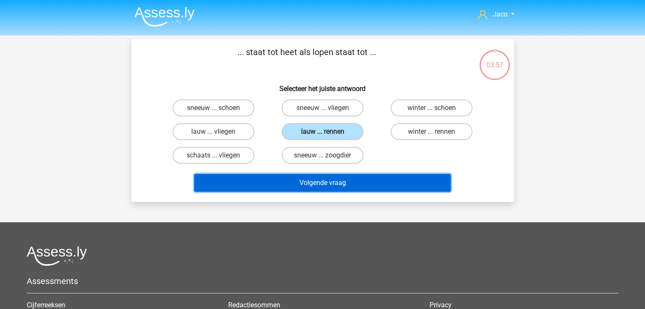
click at [376, 183] on button "Volgende vraag" at bounding box center [322, 183] width 256 height 18
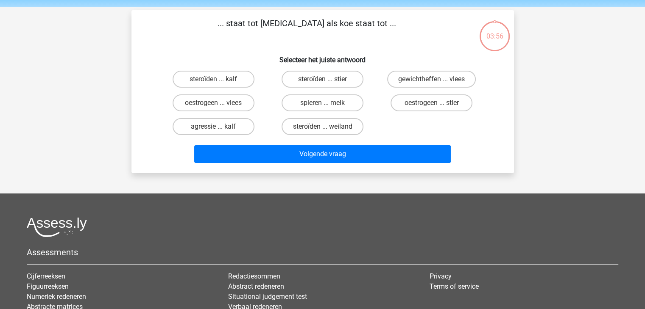
scroll to position [39, 0]
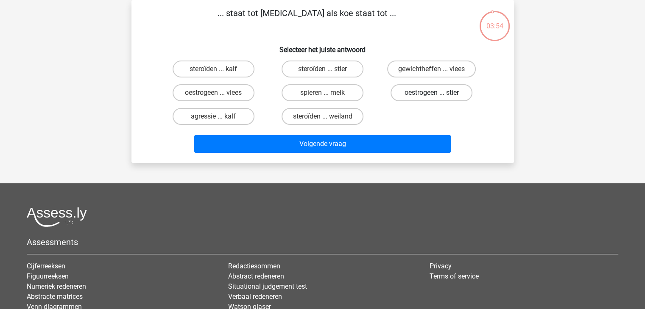
click at [423, 92] on label "oestrogeen ... stier" at bounding box center [431, 92] width 82 height 17
click at [431, 93] on input "oestrogeen ... stier" at bounding box center [434, 96] width 6 height 6
radio input "true"
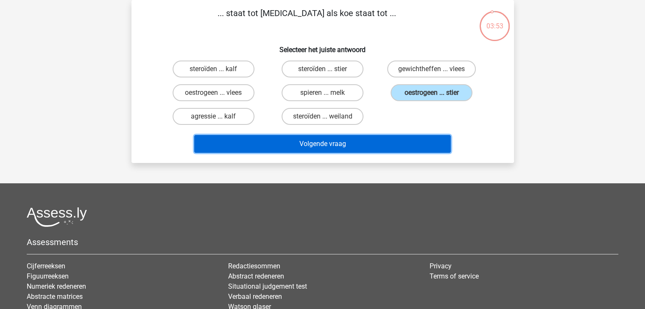
click at [395, 139] on button "Volgende vraag" at bounding box center [322, 144] width 256 height 18
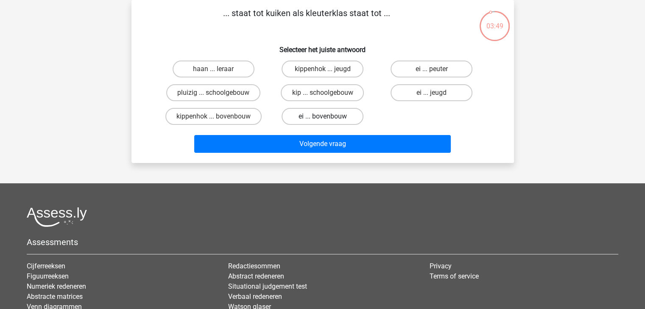
click at [318, 119] on label "ei ... bovenbouw" at bounding box center [322, 116] width 82 height 17
click at [322, 119] on input "ei ... bovenbouw" at bounding box center [325, 120] width 6 height 6
radio input "true"
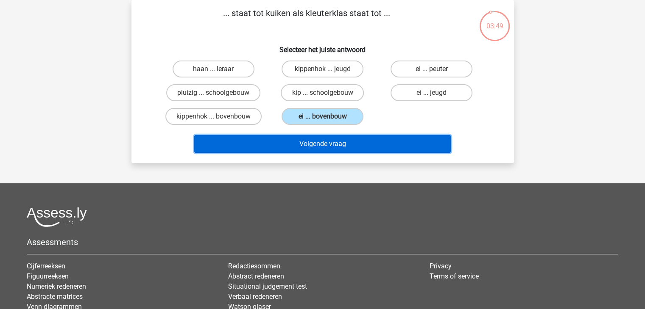
click at [361, 146] on button "Volgende vraag" at bounding box center [322, 144] width 256 height 18
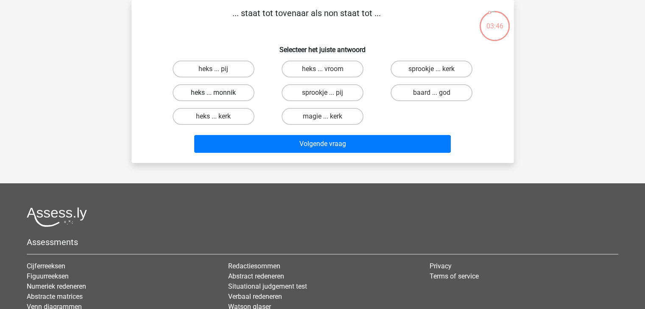
click at [225, 94] on label "heks ... monnik" at bounding box center [213, 92] width 82 height 17
click at [219, 94] on input "heks ... monnik" at bounding box center [216, 96] width 6 height 6
radio input "true"
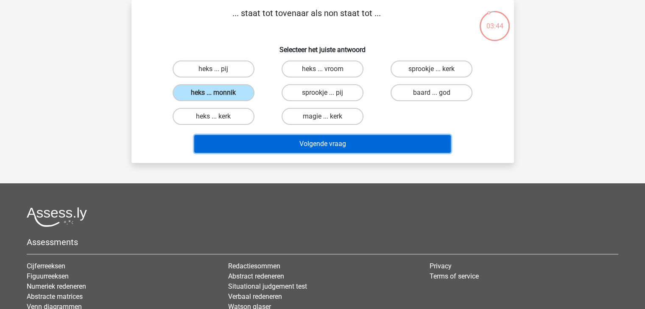
click at [340, 146] on button "Volgende vraag" at bounding box center [322, 144] width 256 height 18
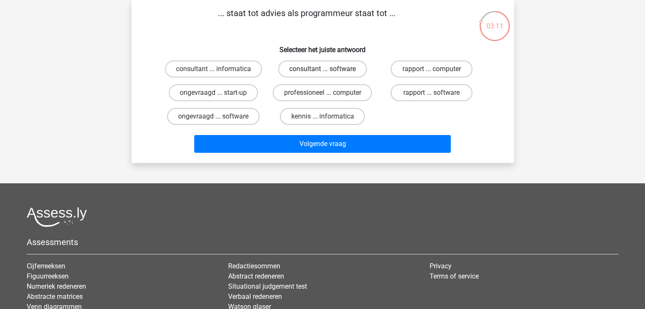
click at [356, 69] on label "consultant ... software" at bounding box center [322, 69] width 89 height 17
click at [328, 69] on input "consultant ... software" at bounding box center [325, 72] width 6 height 6
radio input "true"
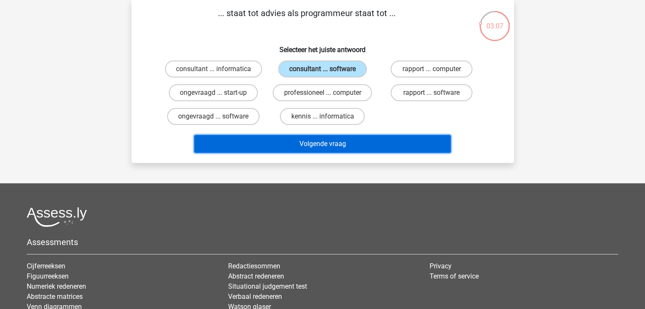
click at [387, 142] on button "Volgende vraag" at bounding box center [322, 144] width 256 height 18
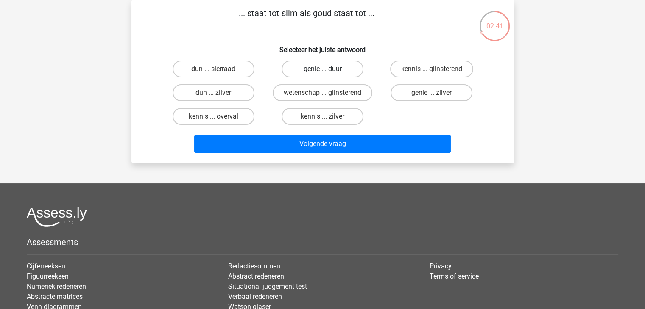
click at [347, 69] on label "genie ... duur" at bounding box center [322, 69] width 82 height 17
click at [328, 69] on input "genie ... duur" at bounding box center [325, 72] width 6 height 6
radio input "true"
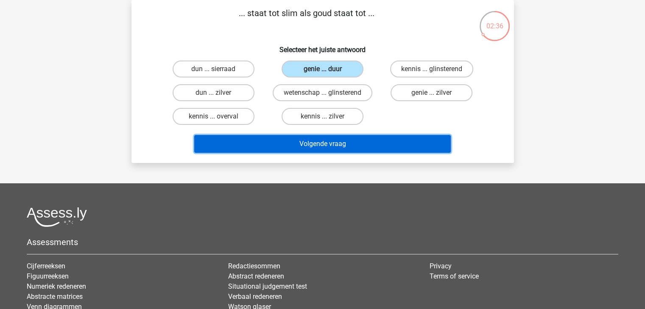
click at [393, 145] on button "Volgende vraag" at bounding box center [322, 144] width 256 height 18
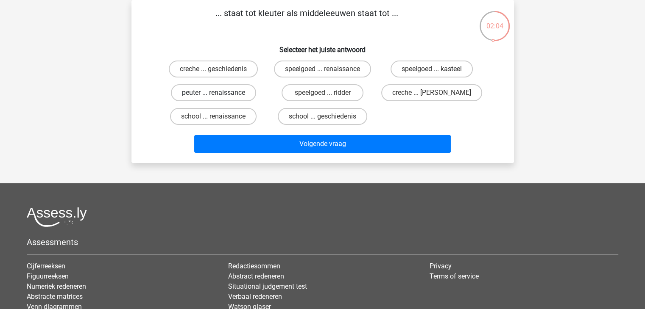
click at [229, 94] on label "peuter ... renaissance" at bounding box center [213, 92] width 85 height 17
click at [219, 94] on input "peuter ... renaissance" at bounding box center [216, 96] width 6 height 6
radio input "true"
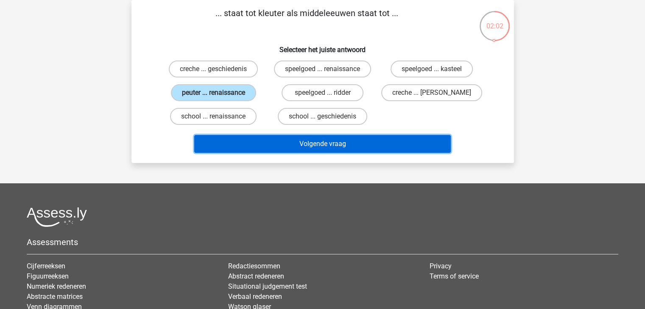
click at [350, 142] on button "Volgende vraag" at bounding box center [322, 144] width 256 height 18
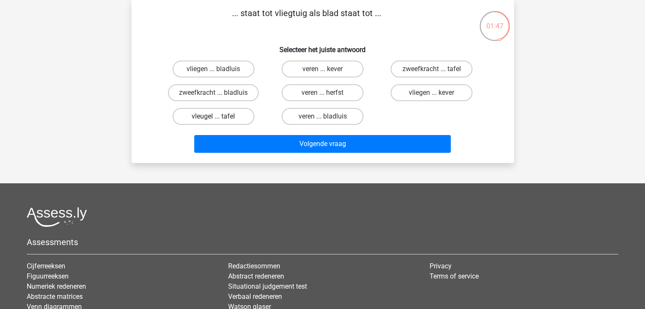
click at [242, 119] on label "vleugel ... tafel" at bounding box center [213, 116] width 82 height 17
click at [219, 119] on input "vleugel ... tafel" at bounding box center [216, 120] width 6 height 6
radio input "true"
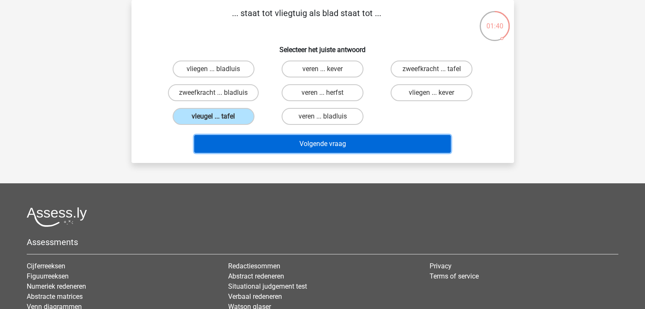
click at [369, 145] on button "Volgende vraag" at bounding box center [322, 144] width 256 height 18
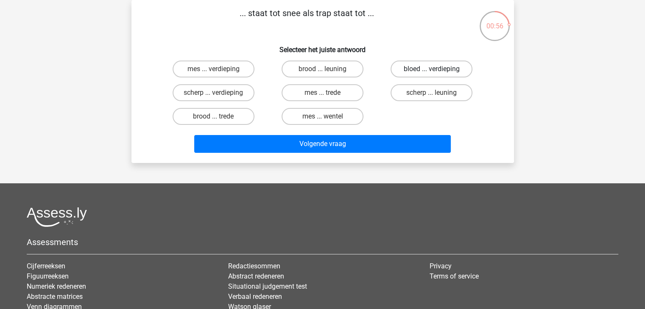
click at [403, 70] on label "bloed ... verdieping" at bounding box center [431, 69] width 82 height 17
click at [431, 70] on input "bloed ... verdieping" at bounding box center [434, 72] width 6 height 6
radio input "true"
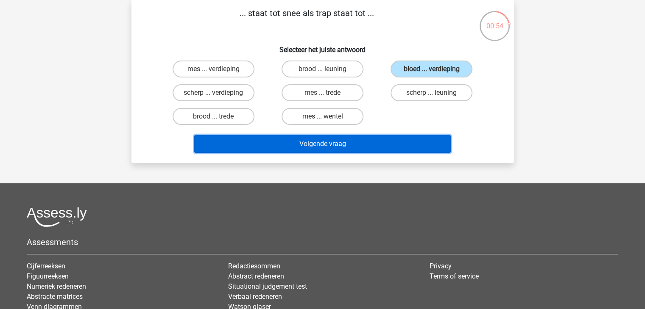
click at [378, 145] on button "Volgende vraag" at bounding box center [322, 144] width 256 height 18
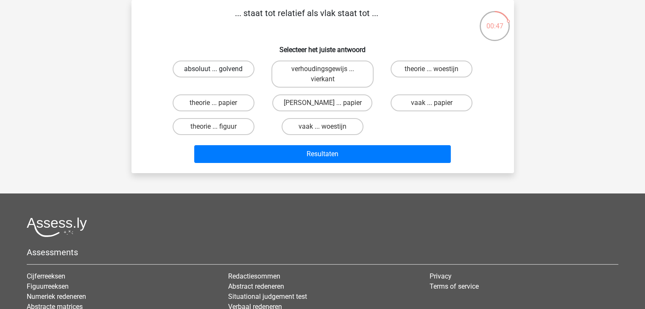
click at [239, 72] on label "absoluut ... golvend" at bounding box center [213, 69] width 82 height 17
click at [219, 72] on input "absoluut ... golvend" at bounding box center [216, 72] width 6 height 6
radio input "true"
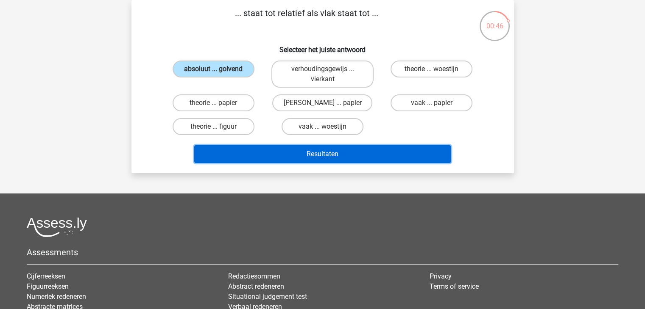
click at [332, 156] on button "Resultaten" at bounding box center [322, 154] width 256 height 18
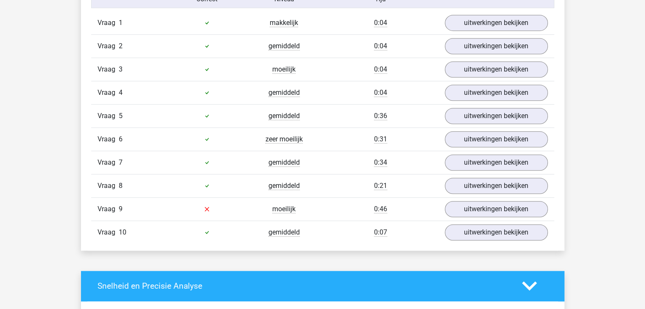
scroll to position [593, 0]
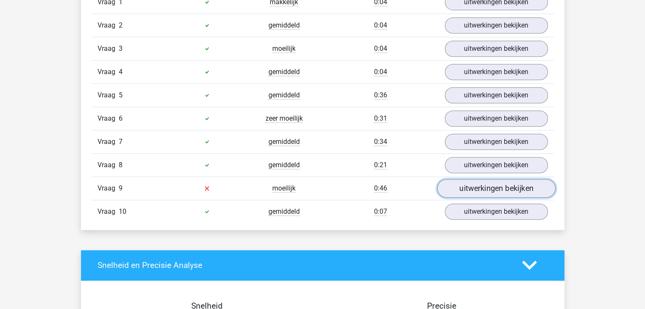
click at [486, 187] on link "uitwerkingen bekijken" at bounding box center [496, 188] width 118 height 19
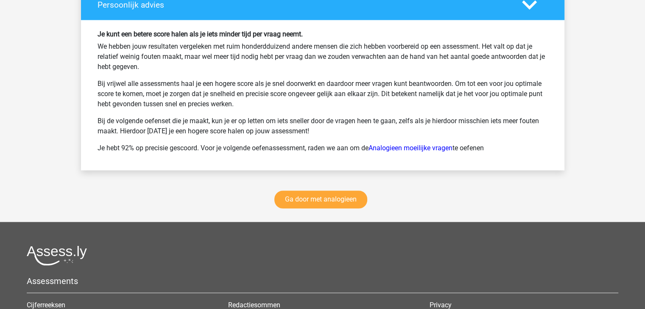
scroll to position [1356, 0]
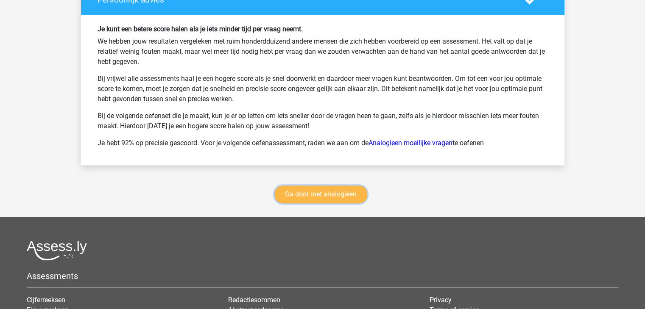
click at [341, 187] on link "Ga door met analogieen" at bounding box center [320, 195] width 93 height 18
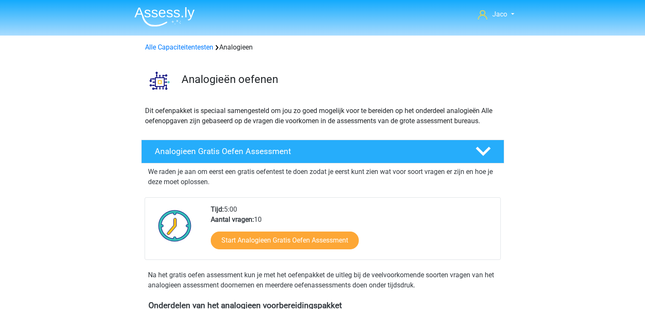
scroll to position [348, 0]
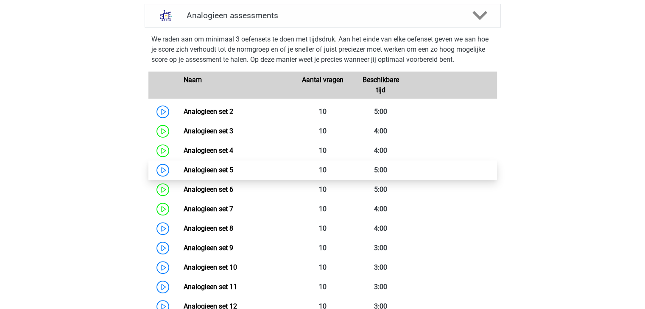
click at [233, 169] on link "Analogieen set 5" at bounding box center [209, 170] width 50 height 8
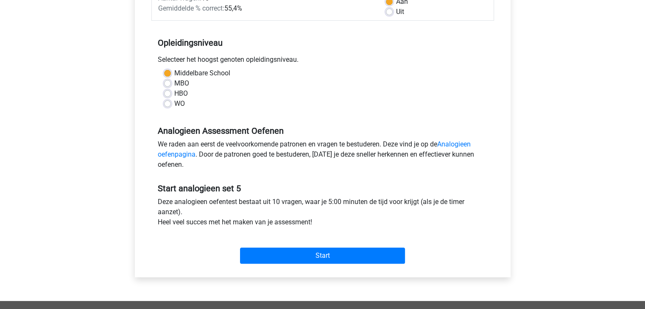
scroll to position [170, 0]
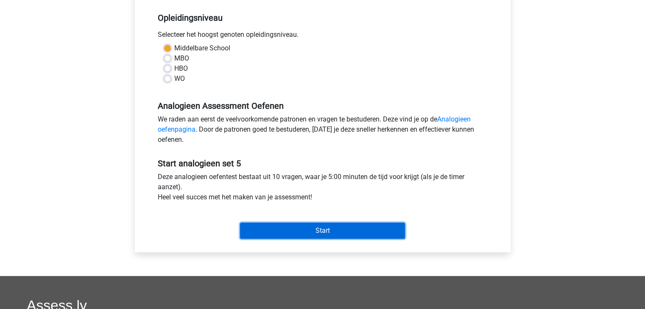
click at [330, 231] on input "Start" at bounding box center [322, 231] width 165 height 16
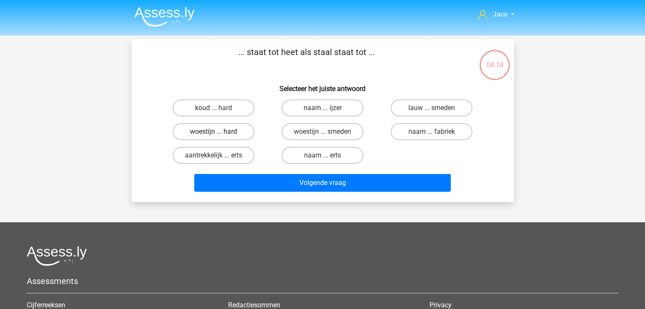
click at [232, 129] on label "woestijn ... hard" at bounding box center [213, 131] width 82 height 17
click at [219, 132] on input "woestijn ... hard" at bounding box center [216, 135] width 6 height 6
radio input "true"
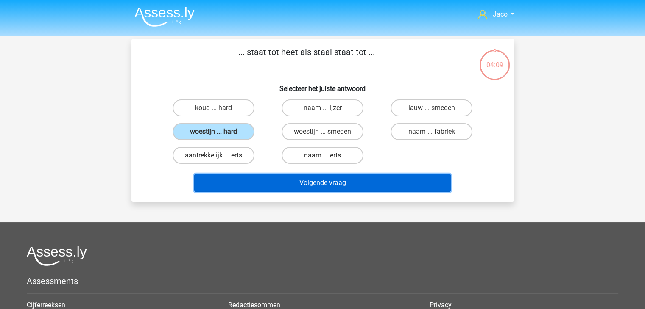
click at [341, 185] on button "Volgende vraag" at bounding box center [322, 183] width 256 height 18
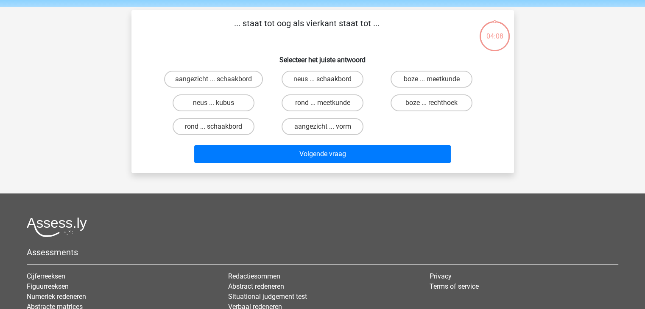
scroll to position [39, 0]
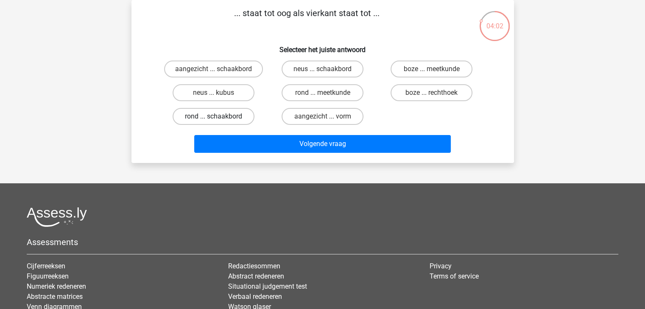
click at [239, 113] on label "rond ... schaakbord" at bounding box center [213, 116] width 82 height 17
click at [219, 117] on input "rond ... schaakbord" at bounding box center [216, 120] width 6 height 6
radio input "true"
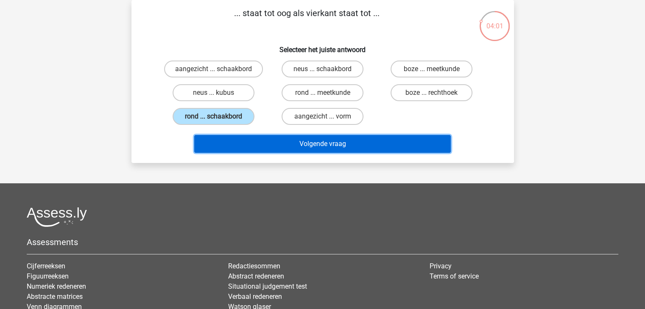
click at [328, 141] on button "Volgende vraag" at bounding box center [322, 144] width 256 height 18
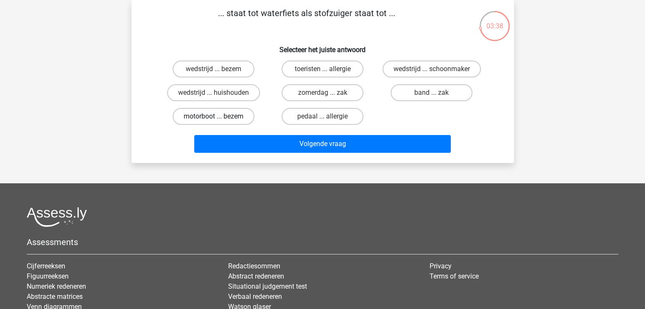
click at [247, 120] on label "motorboot ... bezem" at bounding box center [213, 116] width 82 height 17
click at [219, 120] on input "motorboot ... bezem" at bounding box center [216, 120] width 6 height 6
radio input "true"
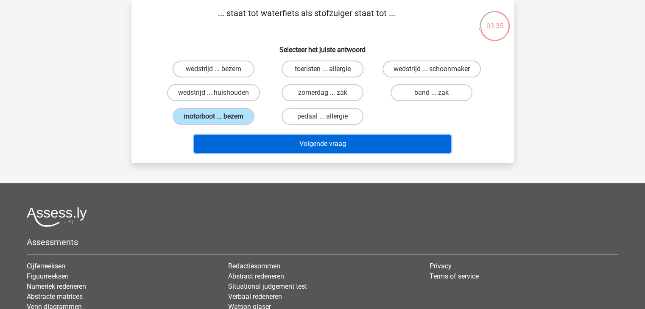
click at [322, 143] on button "Volgende vraag" at bounding box center [322, 144] width 256 height 18
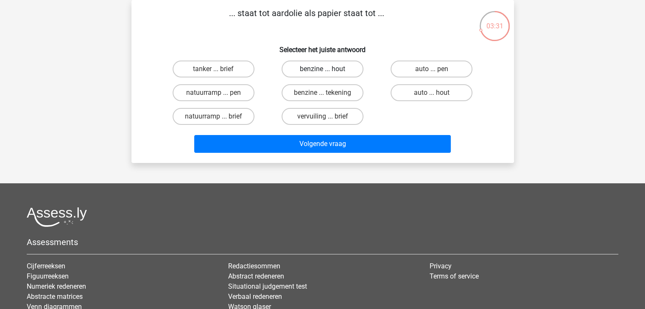
click at [344, 72] on label "benzine ... hout" at bounding box center [322, 69] width 82 height 17
click at [328, 72] on input "benzine ... hout" at bounding box center [325, 72] width 6 height 6
radio input "true"
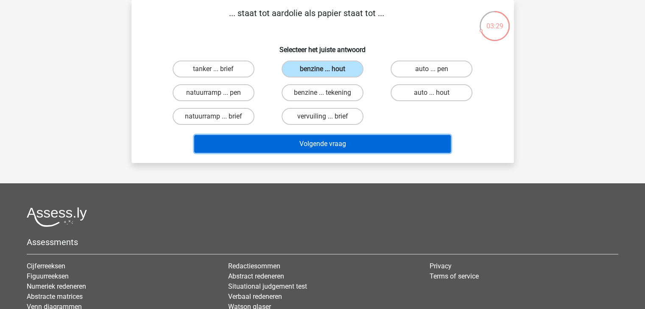
click at [378, 142] on button "Volgende vraag" at bounding box center [322, 144] width 256 height 18
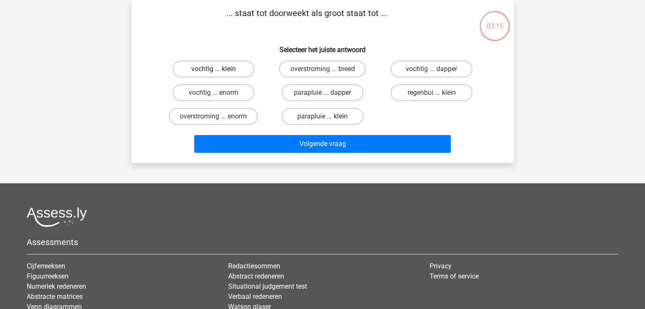
click at [240, 68] on label "vochtig ... klein" at bounding box center [213, 69] width 82 height 17
click at [219, 69] on input "vochtig ... klein" at bounding box center [216, 72] width 6 height 6
radio input "true"
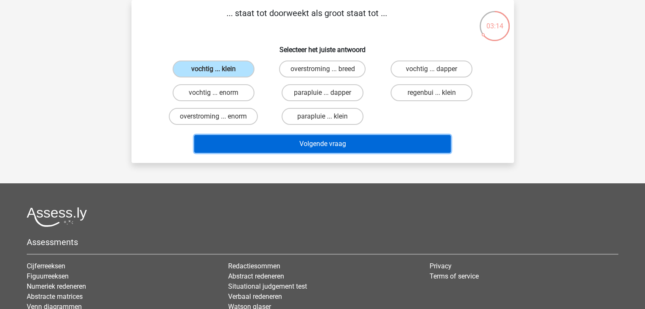
click at [329, 142] on button "Volgende vraag" at bounding box center [322, 144] width 256 height 18
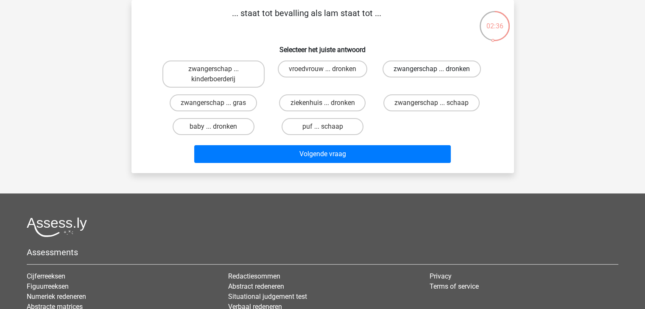
click at [420, 72] on label "zwangerschap ... dronken" at bounding box center [431, 69] width 98 height 17
click at [431, 72] on input "zwangerschap ... dronken" at bounding box center [434, 72] width 6 height 6
radio input "true"
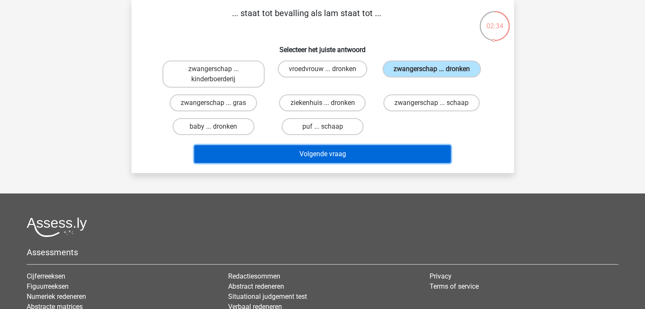
click at [392, 151] on button "Volgende vraag" at bounding box center [322, 154] width 256 height 18
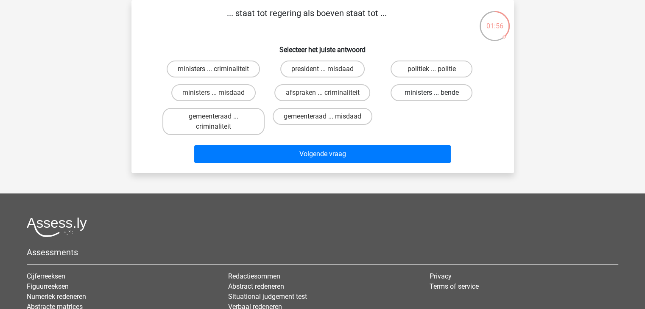
click at [432, 92] on label "ministers ... bende" at bounding box center [431, 92] width 82 height 17
click at [432, 93] on input "ministers ... bende" at bounding box center [434, 96] width 6 height 6
radio input "true"
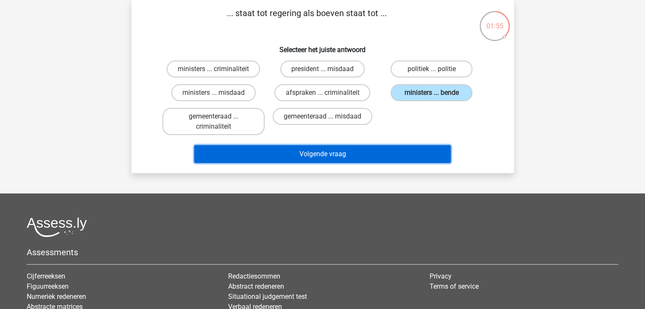
click at [398, 152] on button "Volgende vraag" at bounding box center [322, 154] width 256 height 18
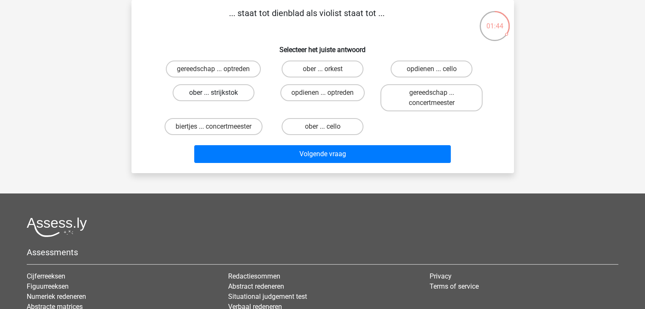
click at [232, 89] on label "ober ... strijkstok" at bounding box center [213, 92] width 82 height 17
click at [219, 93] on input "ober ... strijkstok" at bounding box center [216, 96] width 6 height 6
radio input "true"
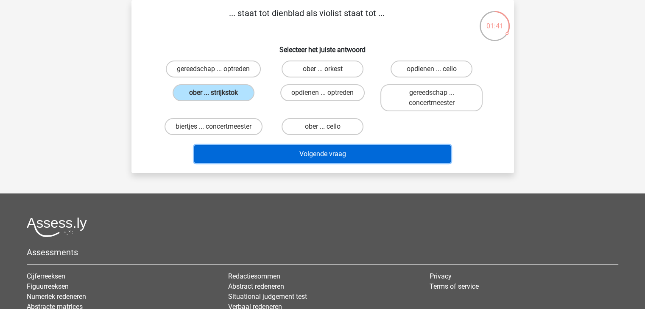
click at [335, 151] on button "Volgende vraag" at bounding box center [322, 154] width 256 height 18
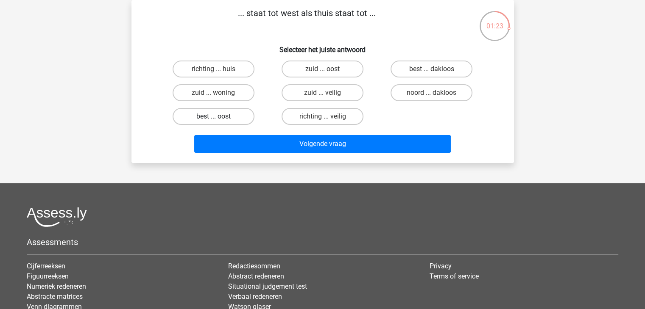
click at [217, 116] on label "best ... oost" at bounding box center [213, 116] width 82 height 17
click at [217, 117] on input "best ... oost" at bounding box center [216, 120] width 6 height 6
radio input "true"
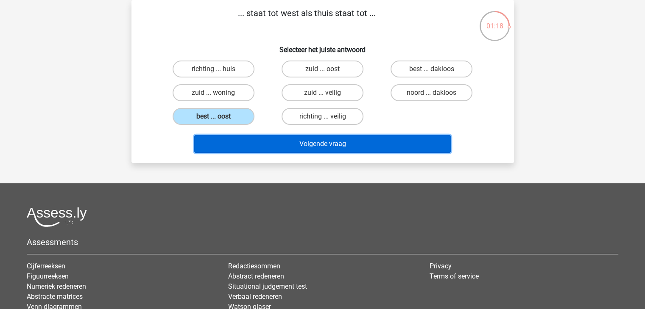
click at [336, 144] on button "Volgende vraag" at bounding box center [322, 144] width 256 height 18
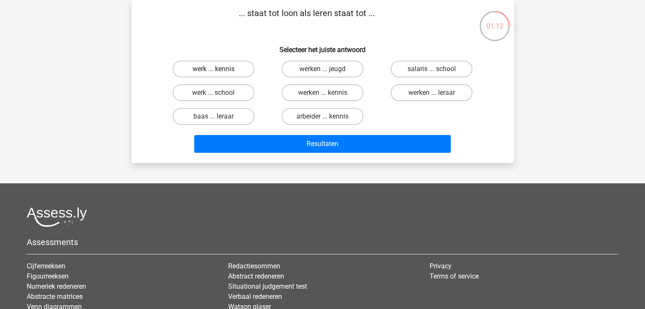
click at [231, 68] on label "werk ... kennis" at bounding box center [213, 69] width 82 height 17
click at [219, 69] on input "werk ... kennis" at bounding box center [216, 72] width 6 height 6
radio input "true"
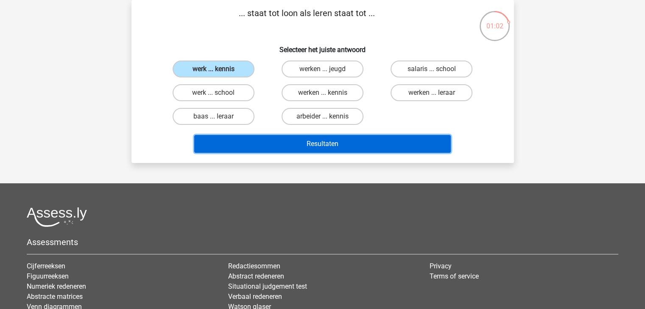
click at [361, 144] on button "Resultaten" at bounding box center [322, 144] width 256 height 18
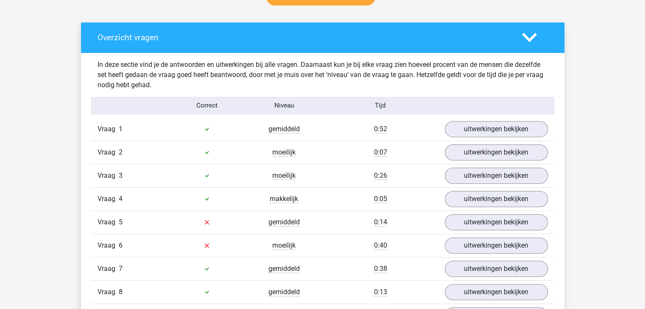
scroll to position [509, 0]
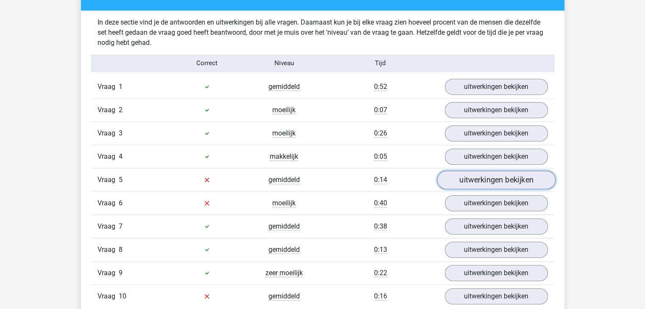
click at [488, 182] on link "uitwerkingen bekijken" at bounding box center [496, 180] width 118 height 19
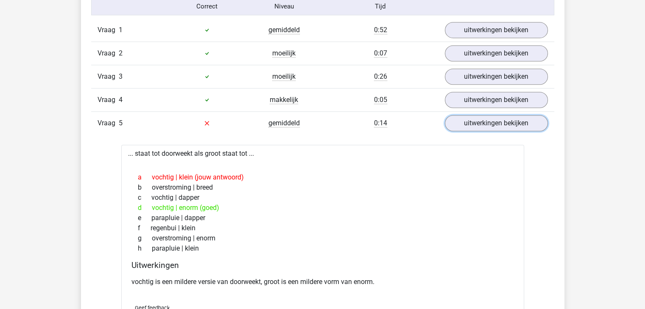
scroll to position [551, 0]
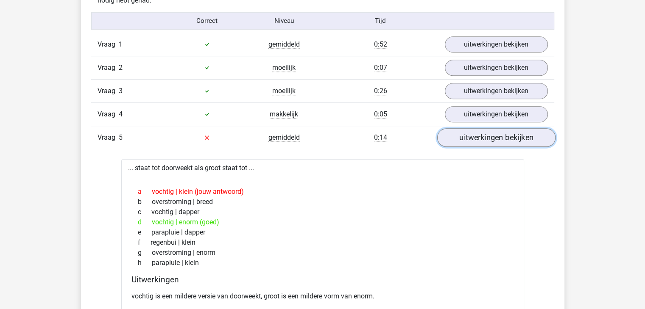
click at [454, 136] on link "uitwerkingen bekijken" at bounding box center [496, 137] width 118 height 19
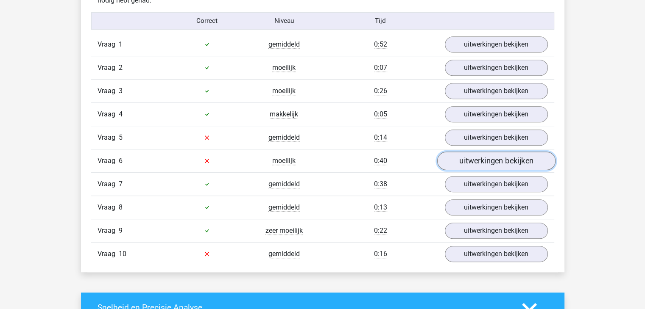
click at [483, 163] on link "uitwerkingen bekijken" at bounding box center [496, 161] width 118 height 19
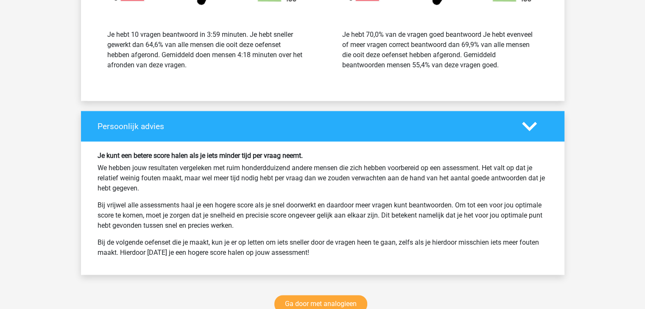
scroll to position [1356, 0]
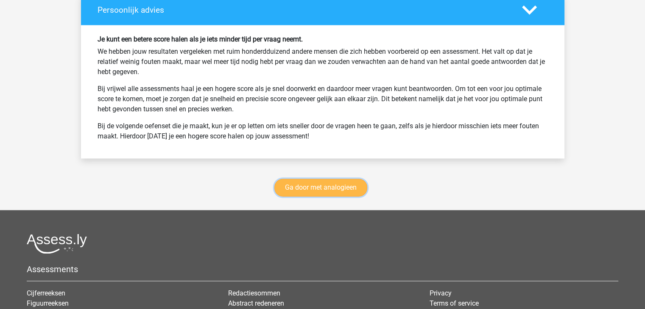
click at [331, 186] on link "Ga door met analogieen" at bounding box center [320, 188] width 93 height 18
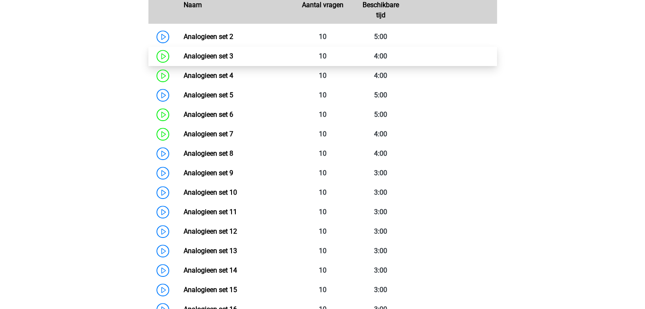
scroll to position [432, 0]
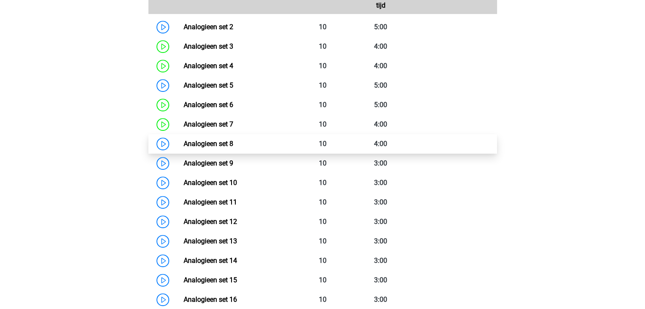
click at [220, 146] on link "Analogieen set 8" at bounding box center [209, 144] width 50 height 8
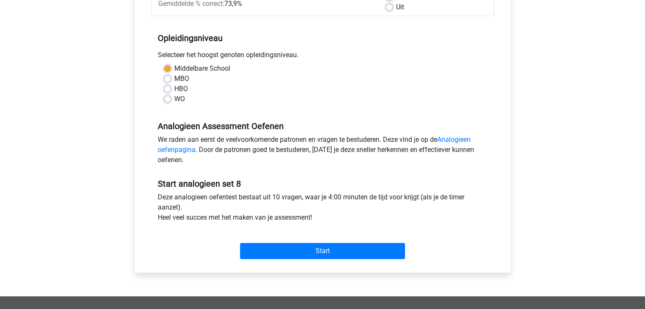
scroll to position [170, 0]
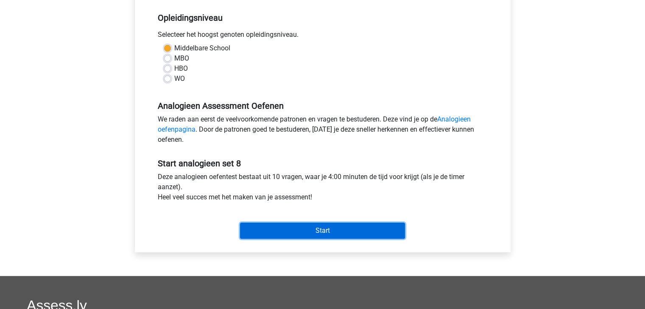
click at [359, 232] on input "Start" at bounding box center [322, 231] width 165 height 16
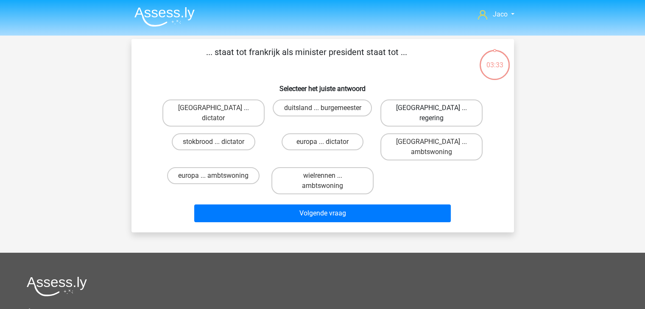
click at [443, 107] on label "parijs ... regering" at bounding box center [431, 113] width 102 height 27
click at [437, 108] on input "parijs ... regering" at bounding box center [434, 111] width 6 height 6
radio input "true"
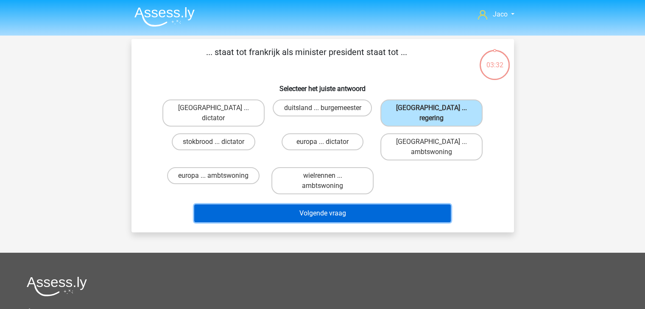
click at [402, 205] on button "Volgende vraag" at bounding box center [322, 214] width 256 height 18
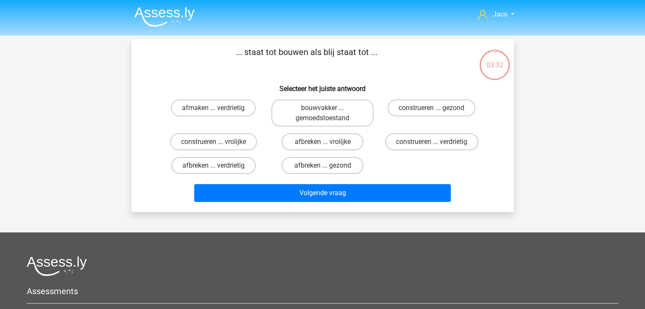
scroll to position [39, 0]
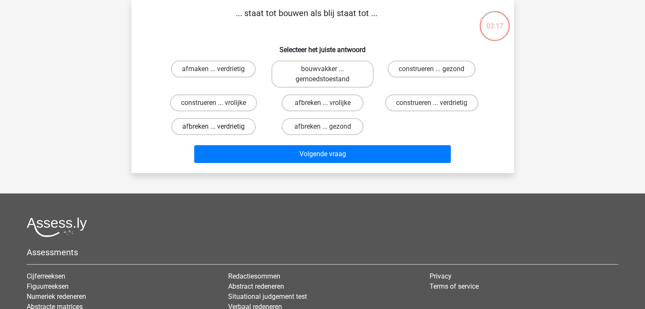
click at [208, 126] on label "afbreken ... verdrietig" at bounding box center [213, 126] width 84 height 17
click at [213, 127] on input "afbreken ... verdrietig" at bounding box center [216, 130] width 6 height 6
radio input "true"
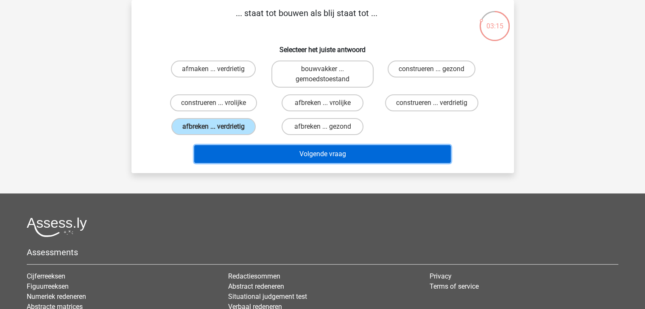
click at [330, 151] on button "Volgende vraag" at bounding box center [322, 154] width 256 height 18
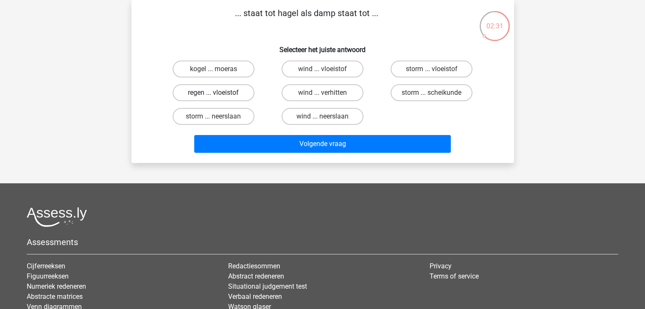
click at [245, 94] on label "regen ... vloeistof" at bounding box center [213, 92] width 82 height 17
click at [219, 94] on input "regen ... vloeistof" at bounding box center [216, 96] width 6 height 6
radio input "true"
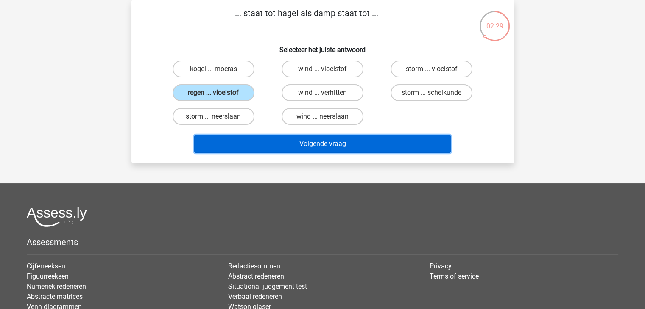
click at [331, 149] on button "Volgende vraag" at bounding box center [322, 144] width 256 height 18
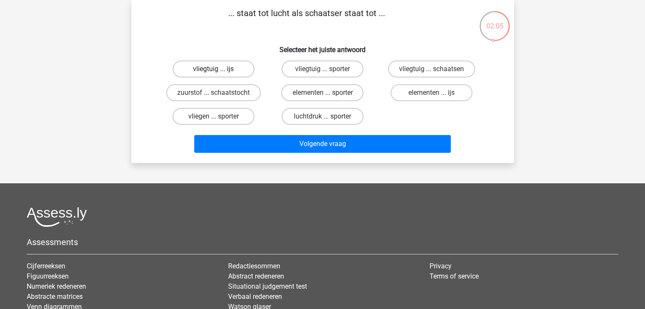
click at [227, 67] on label "vliegtuig ... ijs" at bounding box center [213, 69] width 82 height 17
click at [219, 69] on input "vliegtuig ... ijs" at bounding box center [216, 72] width 6 height 6
radio input "true"
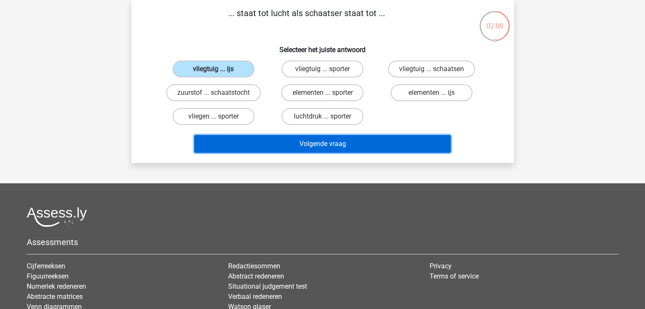
click at [309, 147] on button "Volgende vraag" at bounding box center [322, 144] width 256 height 18
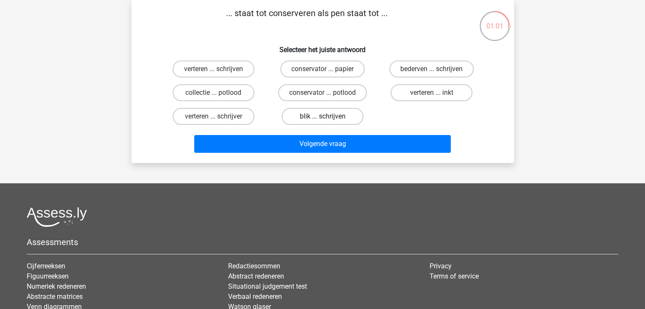
click at [350, 117] on label "blik ... schrijven" at bounding box center [322, 116] width 82 height 17
click at [328, 117] on input "blik ... schrijven" at bounding box center [325, 120] width 6 height 6
radio input "true"
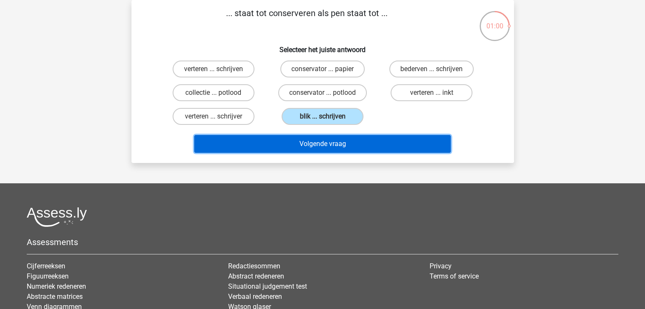
click at [370, 143] on button "Volgende vraag" at bounding box center [322, 144] width 256 height 18
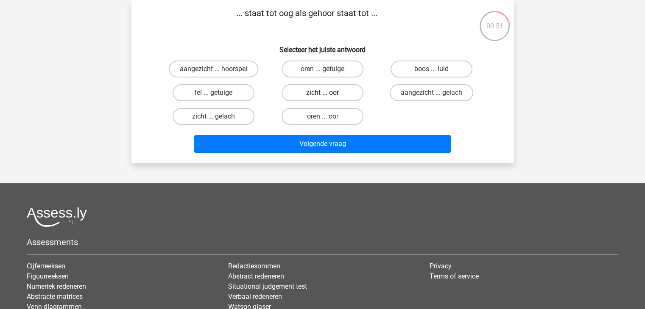
click at [349, 95] on label "zicht ... oor" at bounding box center [322, 92] width 82 height 17
click at [328, 95] on input "zicht ... oor" at bounding box center [325, 96] width 6 height 6
radio input "true"
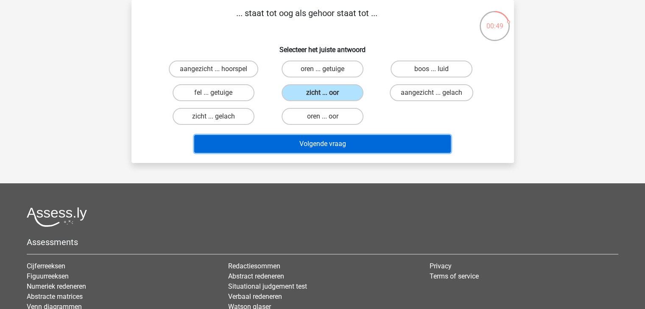
click at [371, 143] on button "Volgende vraag" at bounding box center [322, 144] width 256 height 18
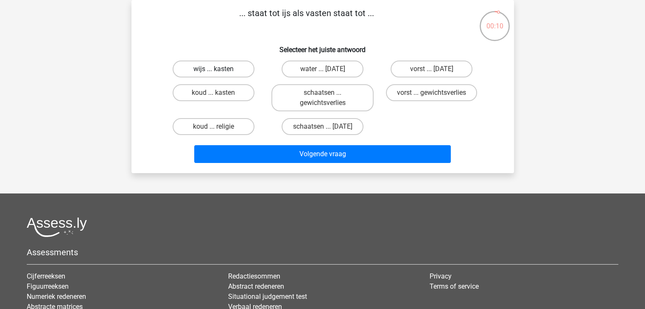
click at [236, 71] on label "wijs ... kasten" at bounding box center [213, 69] width 82 height 17
click at [219, 71] on input "wijs ... kasten" at bounding box center [216, 72] width 6 height 6
radio input "true"
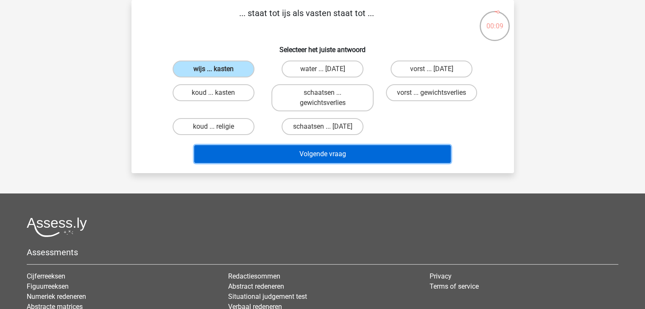
click at [327, 152] on button "Volgende vraag" at bounding box center [322, 154] width 256 height 18
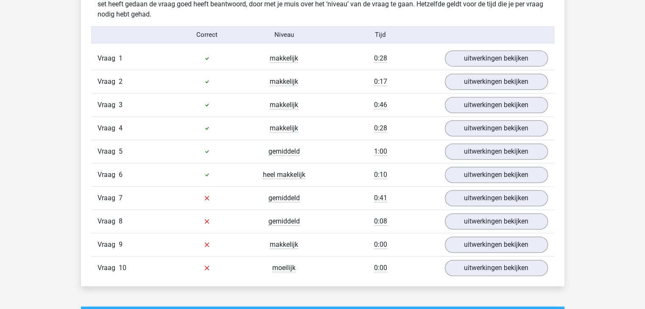
scroll to position [593, 0]
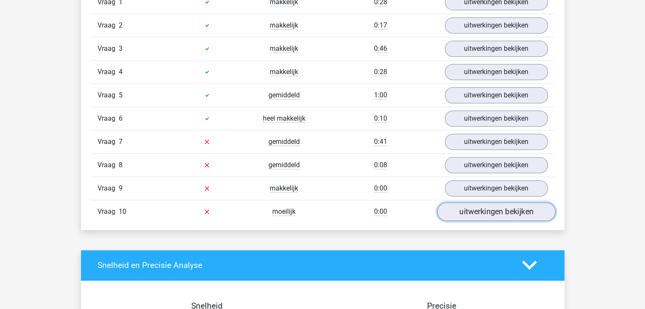
click at [517, 210] on link "uitwerkingen bekijken" at bounding box center [496, 212] width 118 height 19
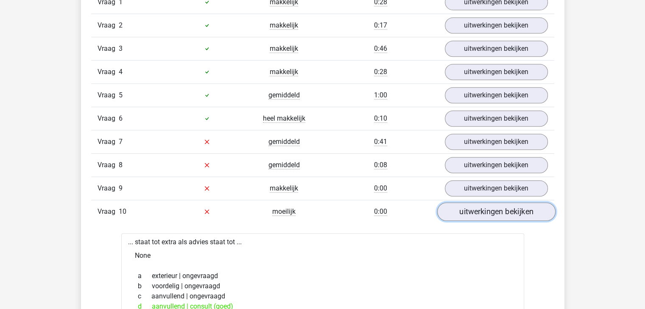
click at [517, 210] on link "uitwerkingen bekijken" at bounding box center [496, 212] width 118 height 19
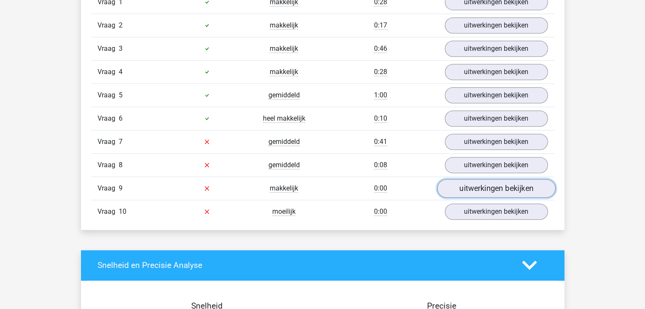
click at [514, 189] on link "uitwerkingen bekijken" at bounding box center [496, 188] width 118 height 19
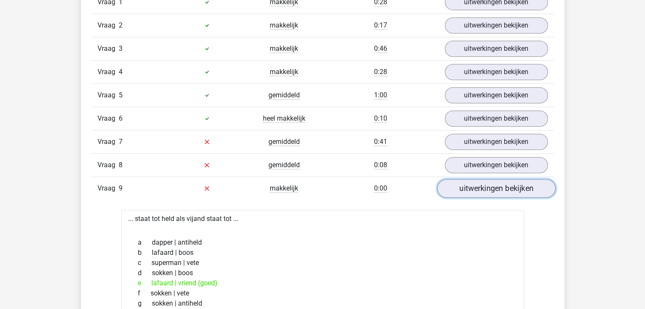
click at [514, 189] on link "uitwerkingen bekijken" at bounding box center [496, 188] width 118 height 19
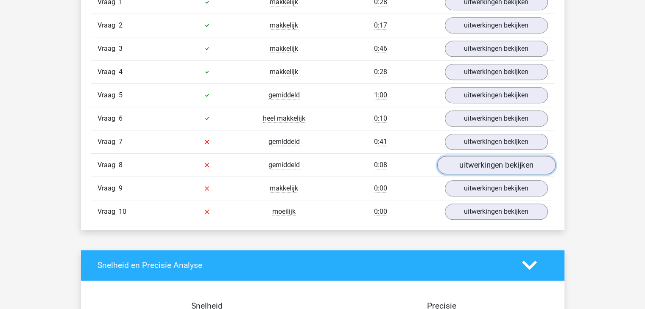
click at [509, 164] on link "uitwerkingen bekijken" at bounding box center [496, 165] width 118 height 19
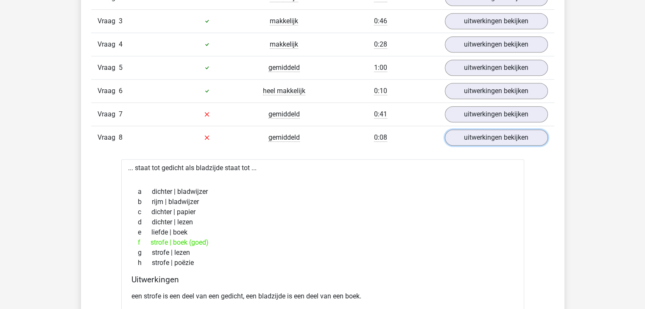
scroll to position [636, 0]
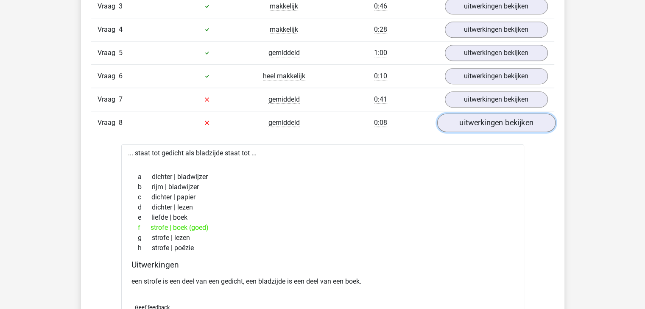
click at [497, 127] on link "uitwerkingen bekijken" at bounding box center [496, 123] width 118 height 19
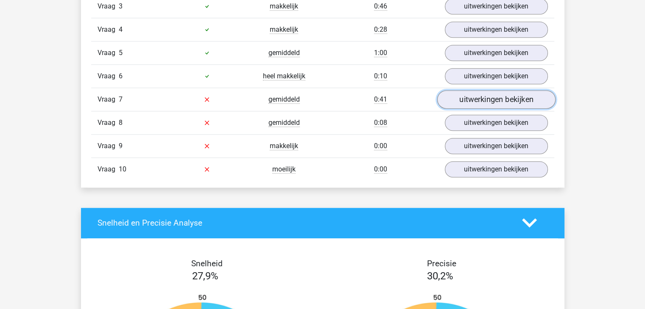
click at [499, 99] on link "uitwerkingen bekijken" at bounding box center [496, 99] width 118 height 19
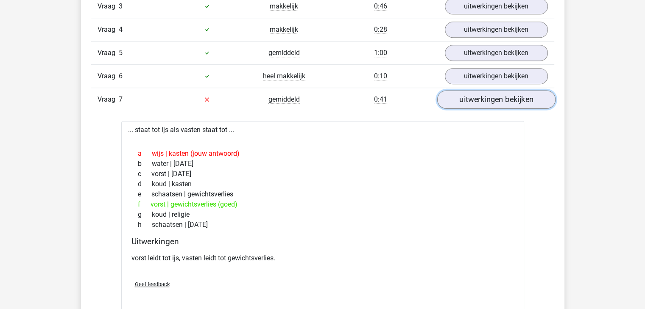
click at [499, 101] on link "uitwerkingen bekijken" at bounding box center [496, 99] width 118 height 19
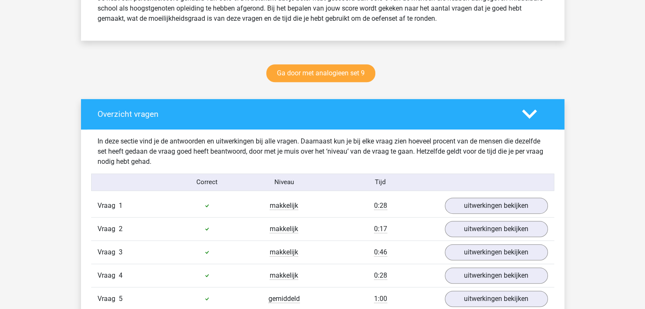
scroll to position [297, 0]
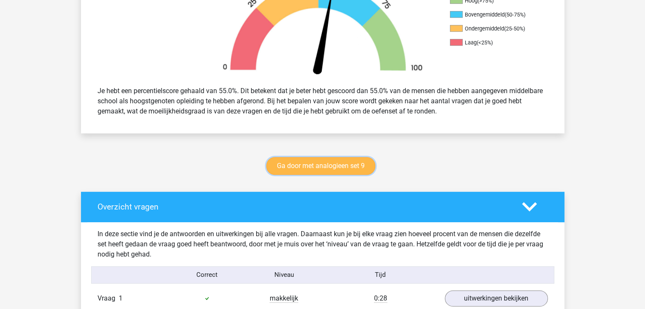
click at [366, 166] on link "Ga door met analogieen set 9" at bounding box center [320, 166] width 109 height 18
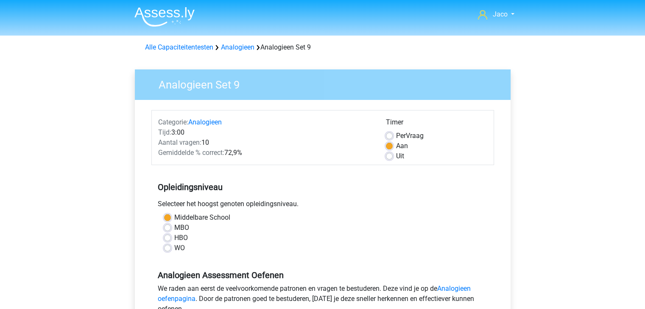
scroll to position [127, 0]
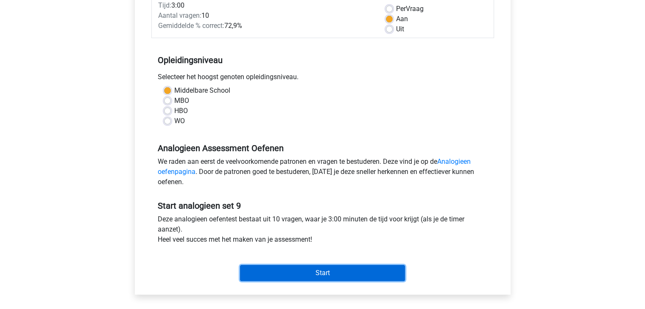
click at [360, 272] on input "Start" at bounding box center [322, 273] width 165 height 16
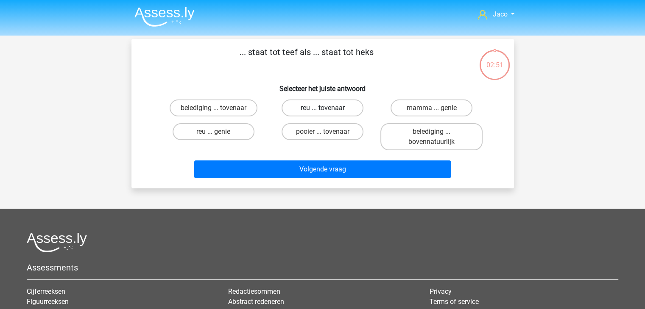
click at [346, 106] on label "reu ... tovenaar" at bounding box center [322, 108] width 82 height 17
click at [328, 108] on input "reu ... tovenaar" at bounding box center [325, 111] width 6 height 6
radio input "true"
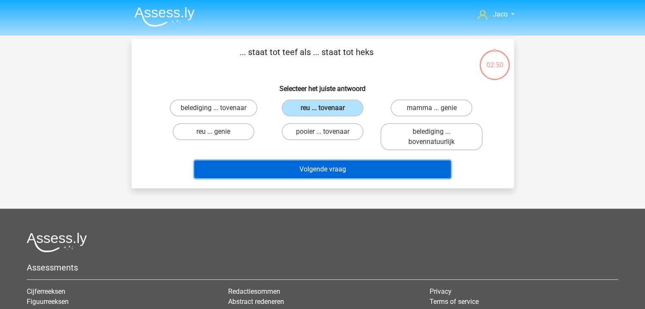
click at [369, 172] on button "Volgende vraag" at bounding box center [322, 170] width 256 height 18
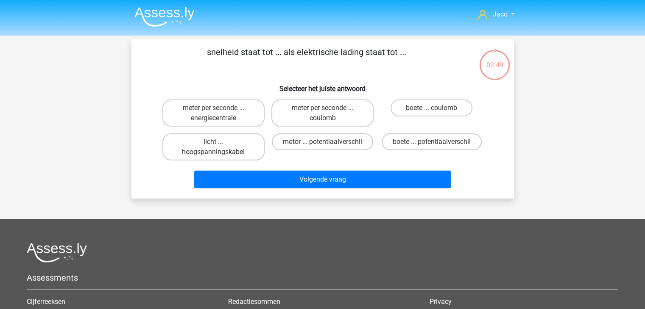
scroll to position [39, 0]
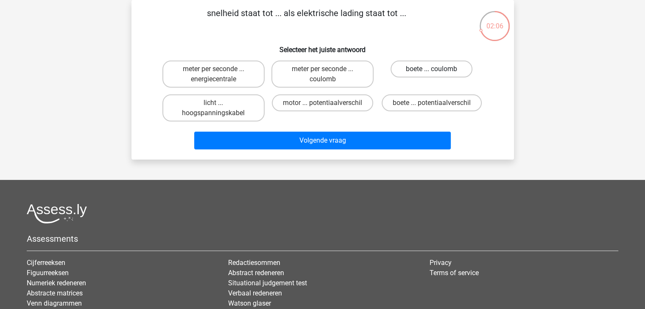
click at [414, 69] on label "boete ... coulomb" at bounding box center [431, 69] width 82 height 17
click at [431, 69] on input "boete ... coulomb" at bounding box center [434, 72] width 6 height 6
radio input "true"
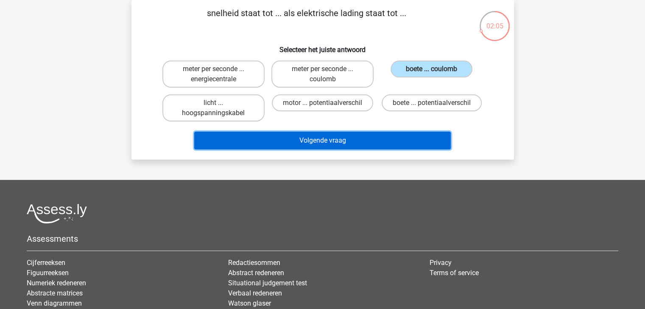
click at [392, 138] on button "Volgende vraag" at bounding box center [322, 141] width 256 height 18
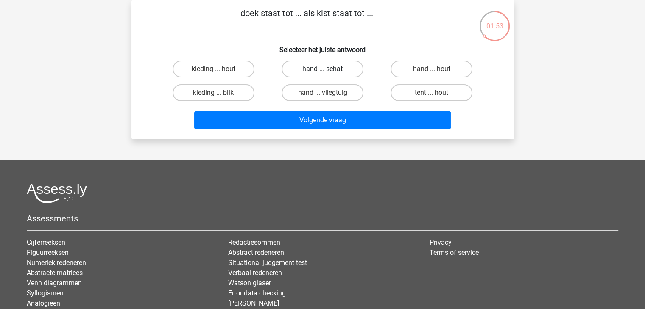
click at [317, 71] on label "hand ... schat" at bounding box center [322, 69] width 82 height 17
click at [322, 71] on input "hand ... schat" at bounding box center [325, 72] width 6 height 6
radio input "true"
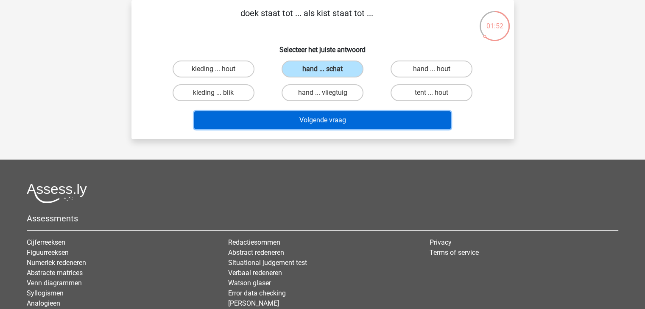
click at [345, 120] on button "Volgende vraag" at bounding box center [322, 120] width 256 height 18
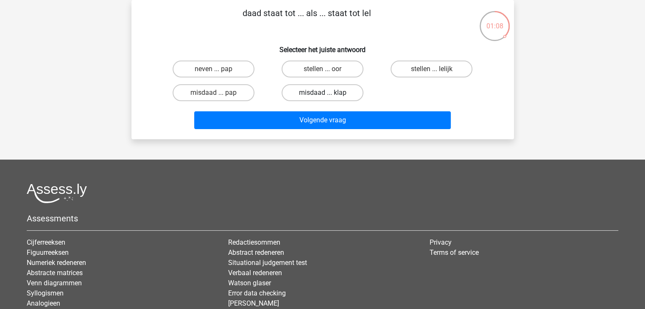
click at [347, 94] on label "misdaad ... klap" at bounding box center [322, 92] width 82 height 17
click at [328, 94] on input "misdaad ... klap" at bounding box center [325, 96] width 6 height 6
radio input "true"
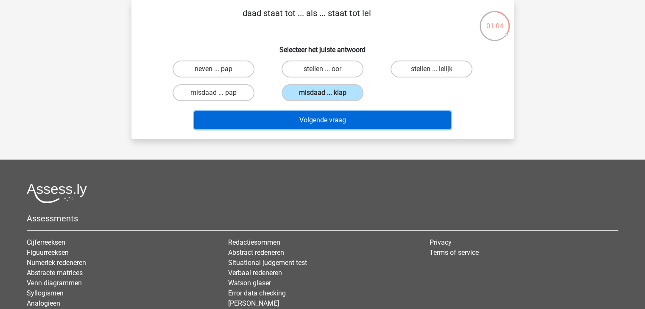
click at [351, 120] on button "Volgende vraag" at bounding box center [322, 120] width 256 height 18
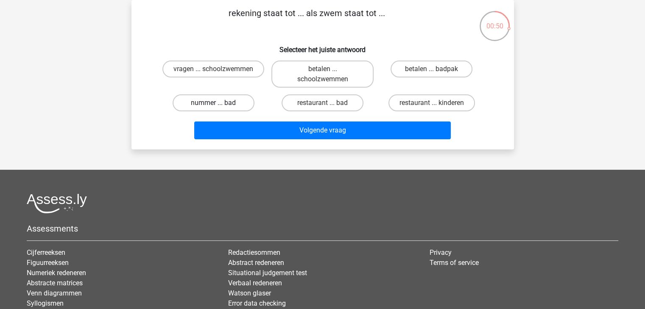
click at [246, 104] on label "nummer ... bad" at bounding box center [213, 103] width 82 height 17
click at [219, 104] on input "nummer ... bad" at bounding box center [216, 106] width 6 height 6
radio input "true"
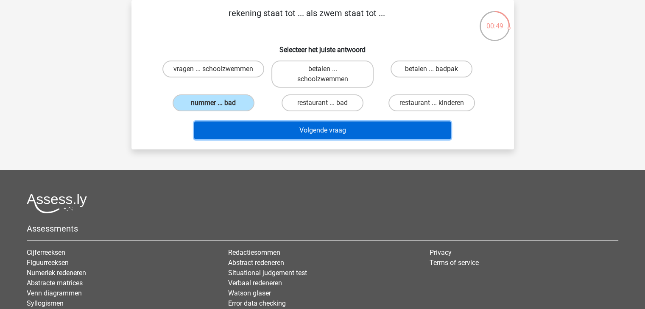
click at [320, 133] on button "Volgende vraag" at bounding box center [322, 131] width 256 height 18
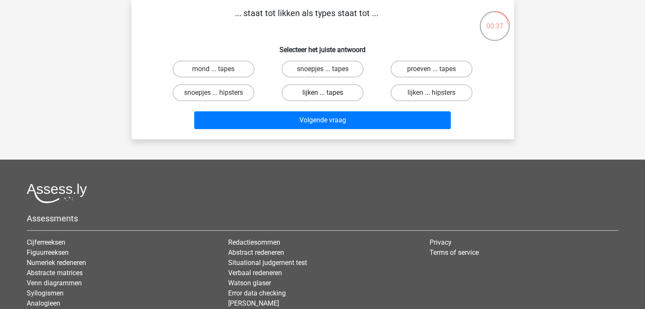
click at [332, 91] on label "lijken ... tapes" at bounding box center [322, 92] width 82 height 17
click at [328, 93] on input "lijken ... tapes" at bounding box center [325, 96] width 6 height 6
radio input "true"
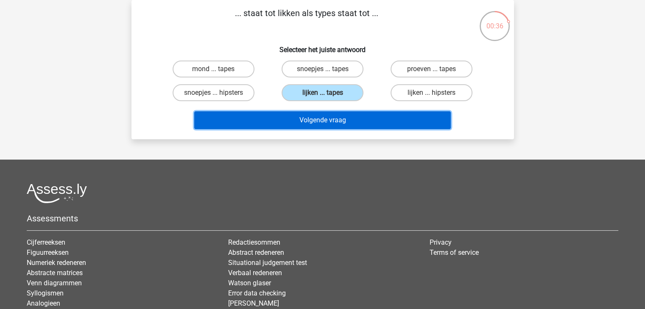
click at [355, 121] on button "Volgende vraag" at bounding box center [322, 120] width 256 height 18
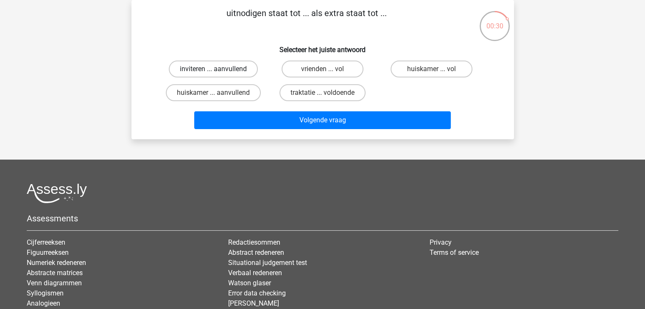
click at [245, 69] on label "inviteren ... aanvullend" at bounding box center [213, 69] width 89 height 17
click at [219, 69] on input "inviteren ... aanvullend" at bounding box center [216, 72] width 6 height 6
radio input "true"
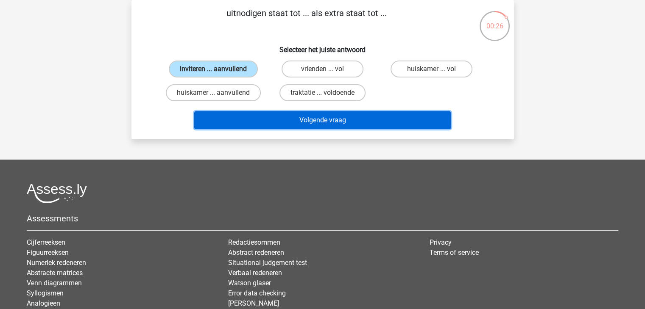
click at [309, 121] on button "Volgende vraag" at bounding box center [322, 120] width 256 height 18
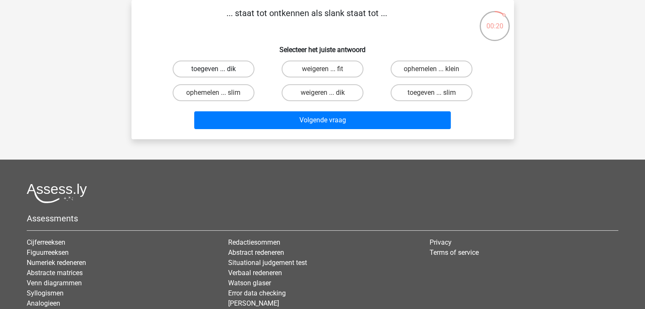
click at [236, 72] on label "toegeven ... dik" at bounding box center [213, 69] width 82 height 17
click at [219, 72] on input "toegeven ... dik" at bounding box center [216, 72] width 6 height 6
radio input "true"
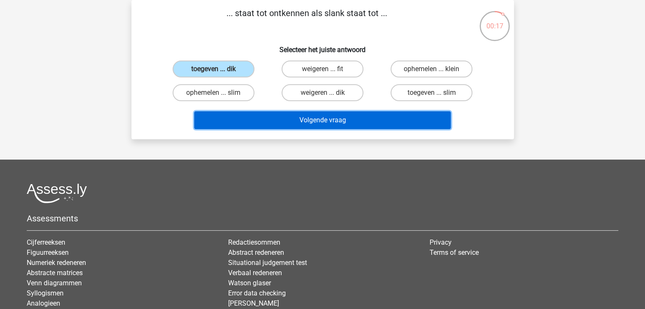
click at [323, 121] on button "Volgende vraag" at bounding box center [322, 120] width 256 height 18
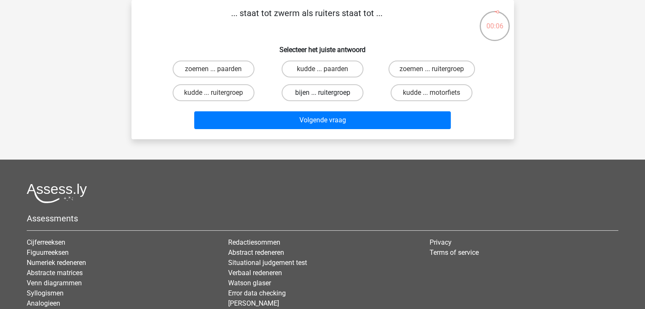
click at [340, 95] on label "bijen ... ruitergroep" at bounding box center [322, 92] width 82 height 17
click at [328, 95] on input "bijen ... ruitergroep" at bounding box center [325, 96] width 6 height 6
radio input "true"
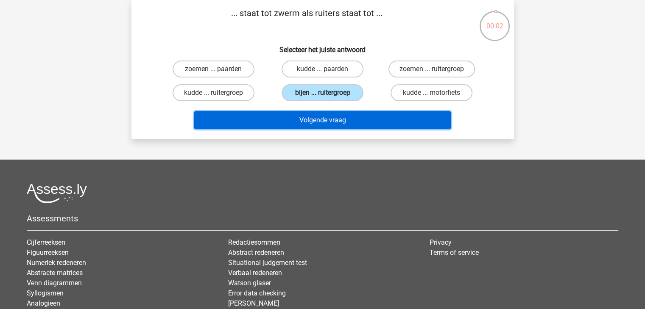
click at [345, 120] on button "Volgende vraag" at bounding box center [322, 120] width 256 height 18
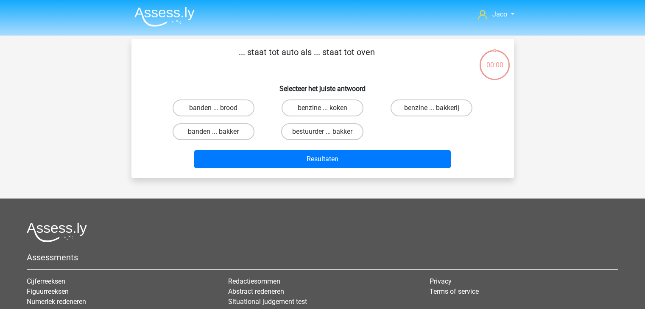
scroll to position [39, 0]
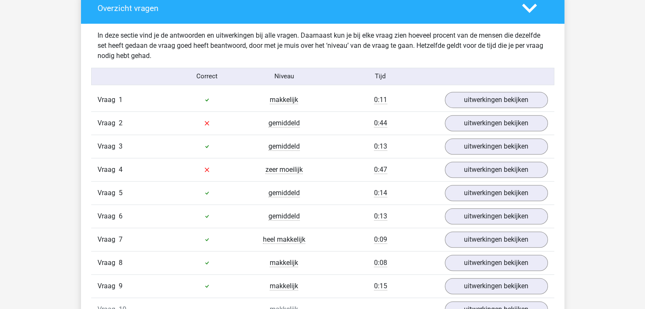
scroll to position [551, 0]
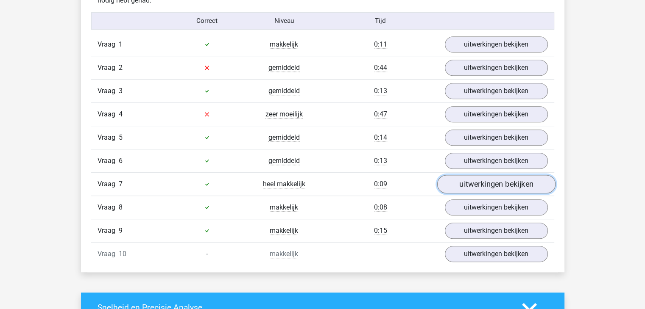
click at [473, 184] on link "uitwerkingen bekijken" at bounding box center [496, 184] width 118 height 19
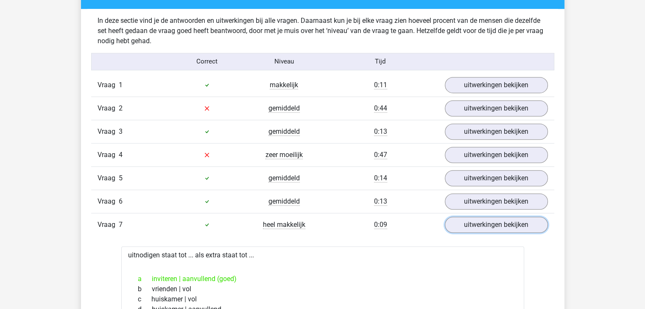
scroll to position [509, 0]
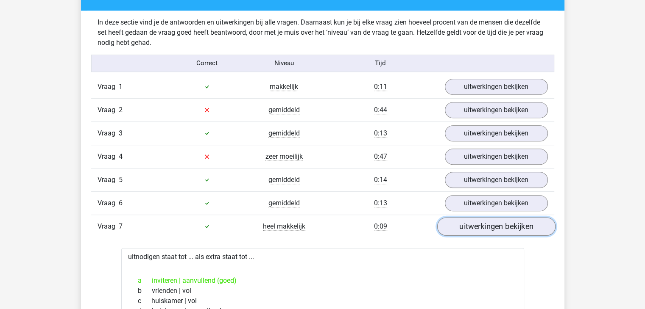
click at [471, 224] on link "uitwerkingen bekijken" at bounding box center [496, 226] width 118 height 19
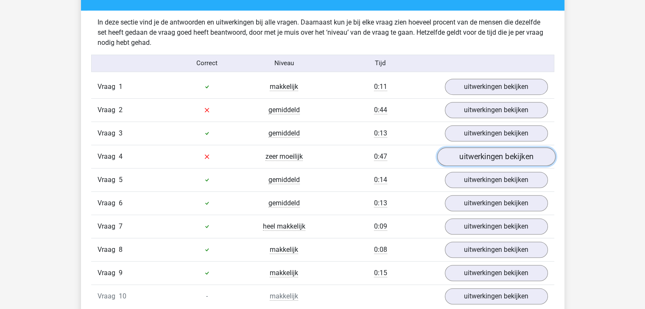
click at [489, 160] on link "uitwerkingen bekijken" at bounding box center [496, 156] width 118 height 19
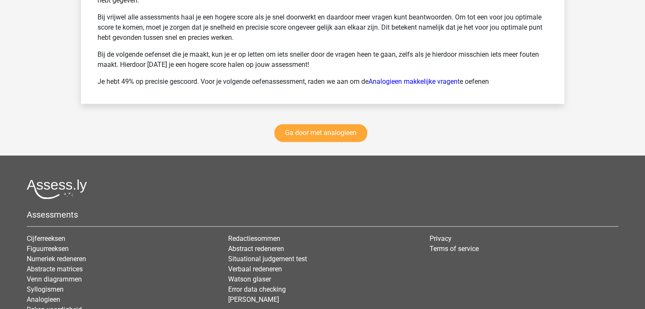
scroll to position [1399, 0]
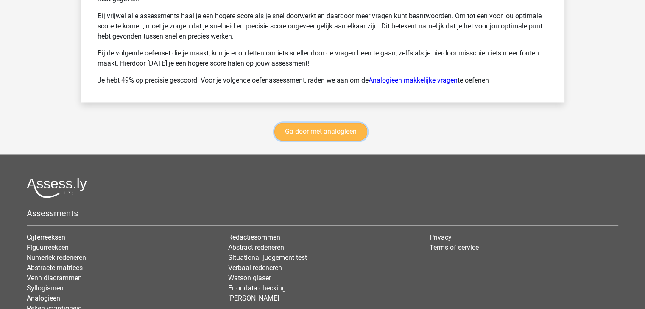
click at [316, 130] on link "Ga door met analogieen" at bounding box center [320, 132] width 93 height 18
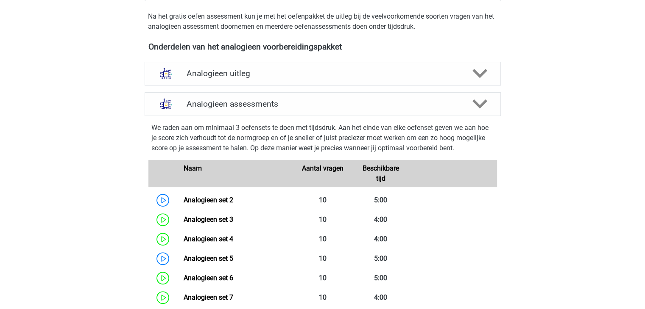
scroll to position [263, 0]
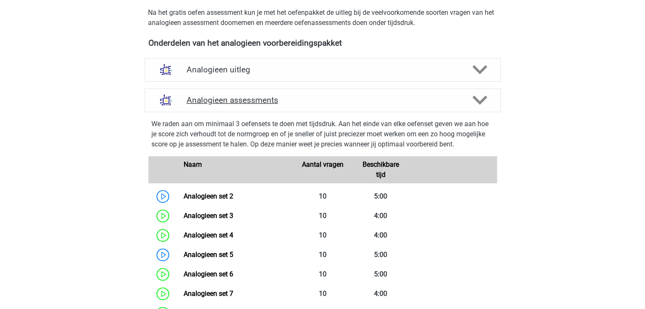
click at [481, 101] on polygon at bounding box center [479, 100] width 15 height 9
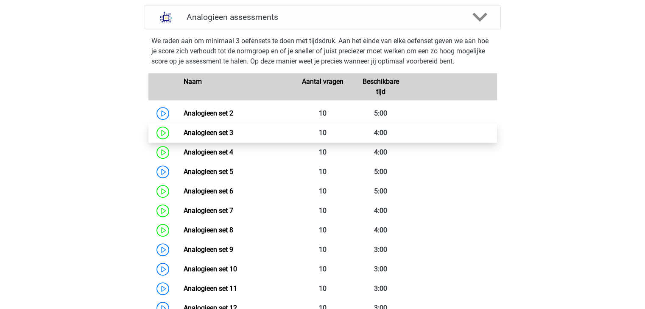
scroll to position [348, 0]
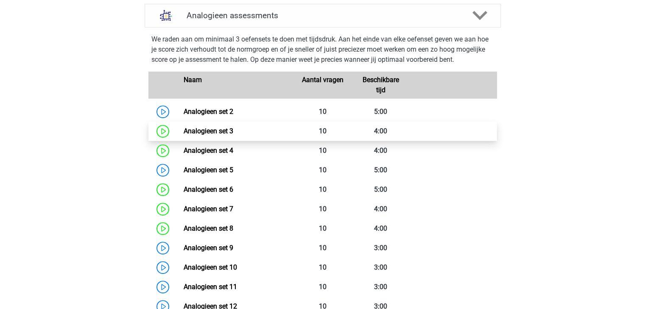
click at [233, 133] on link "Analogieen set 3" at bounding box center [209, 131] width 50 height 8
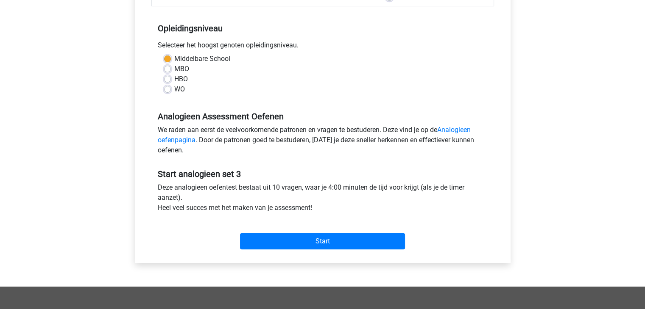
scroll to position [170, 0]
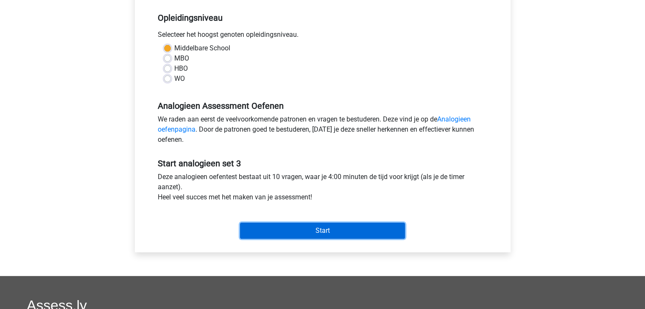
click at [336, 232] on input "Start" at bounding box center [322, 231] width 165 height 16
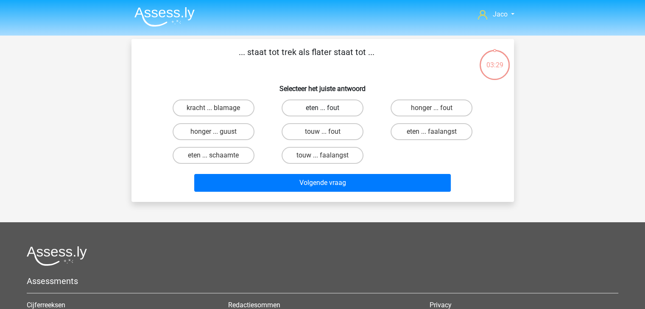
click at [346, 108] on label "eten ... fout" at bounding box center [322, 108] width 82 height 17
click at [328, 108] on input "eten ... fout" at bounding box center [325, 111] width 6 height 6
radio input "true"
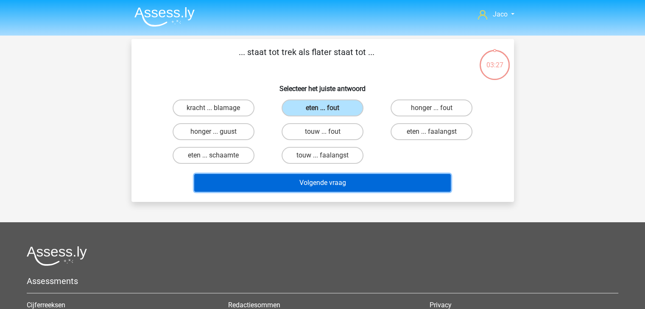
click at [380, 183] on button "Volgende vraag" at bounding box center [322, 183] width 256 height 18
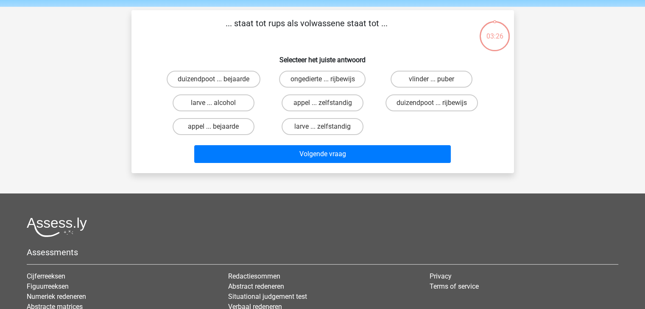
scroll to position [39, 0]
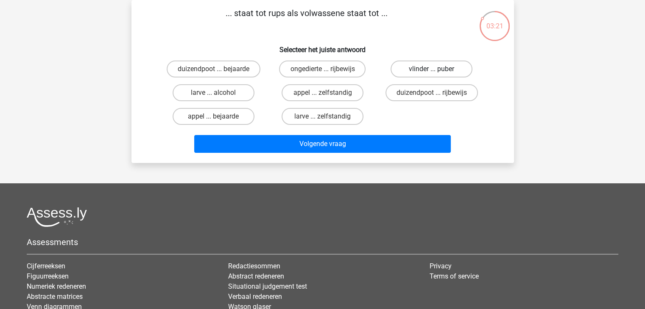
click at [427, 69] on label "vlinder ... puber" at bounding box center [431, 69] width 82 height 17
click at [431, 69] on input "vlinder ... puber" at bounding box center [434, 72] width 6 height 6
radio input "true"
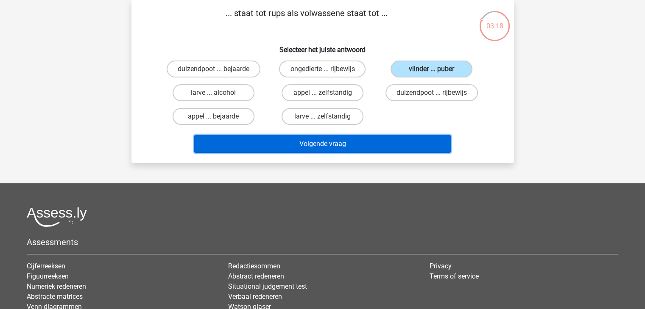
click at [392, 150] on button "Volgende vraag" at bounding box center [322, 144] width 256 height 18
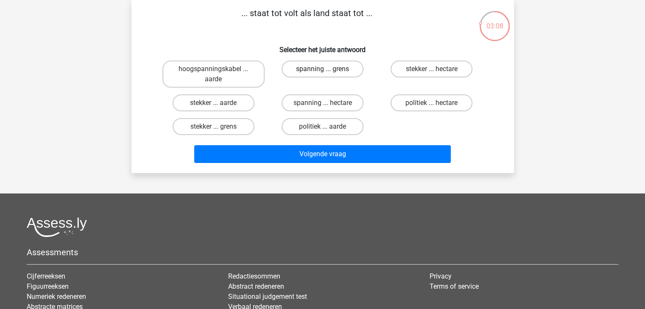
click at [348, 69] on label "spanning ... grens" at bounding box center [322, 69] width 82 height 17
click at [328, 69] on input "spanning ... grens" at bounding box center [325, 72] width 6 height 6
radio input "true"
click at [339, 105] on label "spanning ... hectare" at bounding box center [322, 103] width 82 height 17
click at [328, 105] on input "spanning ... hectare" at bounding box center [325, 106] width 6 height 6
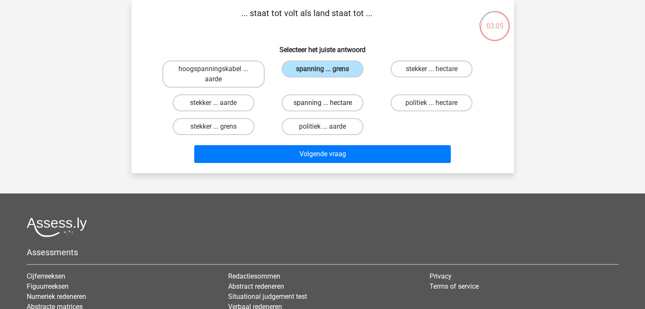
radio input "true"
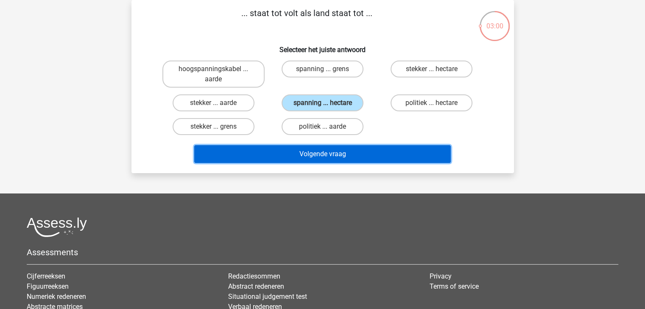
click at [392, 157] on button "Volgende vraag" at bounding box center [322, 154] width 256 height 18
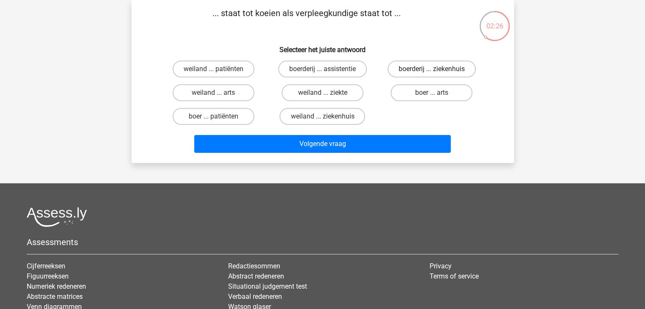
click at [429, 68] on label "boerderij ... ziekenhuis" at bounding box center [431, 69] width 88 height 17
click at [431, 69] on input "boerderij ... ziekenhuis" at bounding box center [434, 72] width 6 height 6
radio input "true"
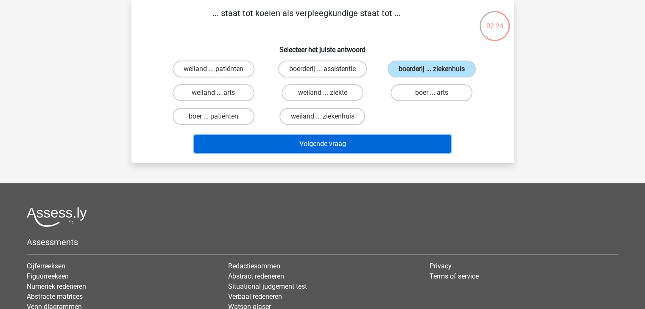
click at [405, 147] on button "Volgende vraag" at bounding box center [322, 144] width 256 height 18
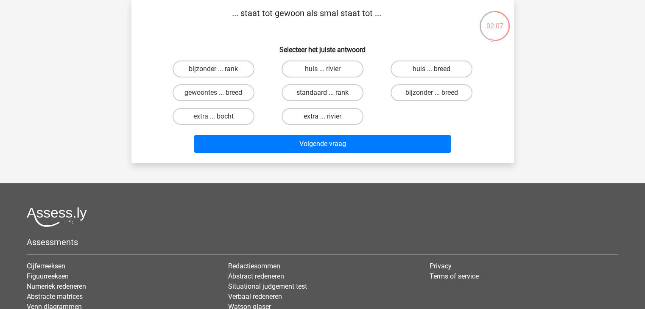
click at [349, 92] on label "standaard ... rank" at bounding box center [322, 92] width 82 height 17
click at [328, 93] on input "standaard ... rank" at bounding box center [325, 96] width 6 height 6
radio input "true"
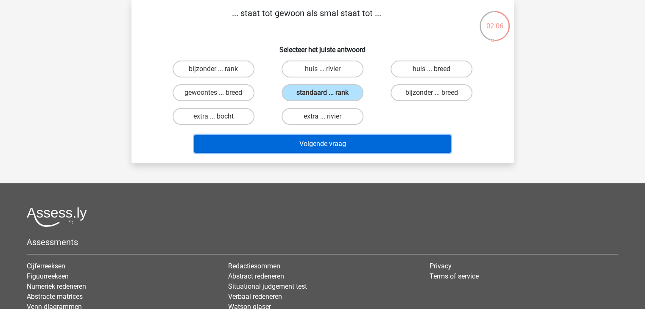
click at [367, 138] on button "Volgende vraag" at bounding box center [322, 144] width 256 height 18
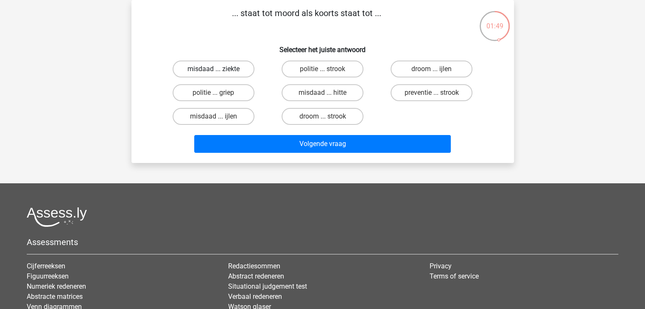
click at [233, 72] on label "misdaad ... ziekte" at bounding box center [213, 69] width 82 height 17
click at [219, 72] on input "misdaad ... ziekte" at bounding box center [216, 72] width 6 height 6
radio input "true"
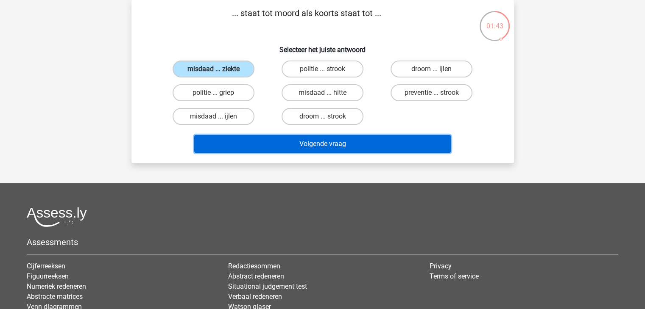
click at [348, 145] on button "Volgende vraag" at bounding box center [322, 144] width 256 height 18
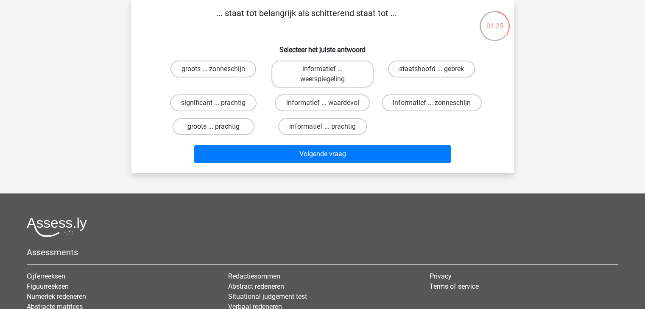
click at [245, 129] on label "groots ... prachtig" at bounding box center [213, 126] width 82 height 17
click at [219, 129] on input "groots ... prachtig" at bounding box center [216, 130] width 6 height 6
radio input "true"
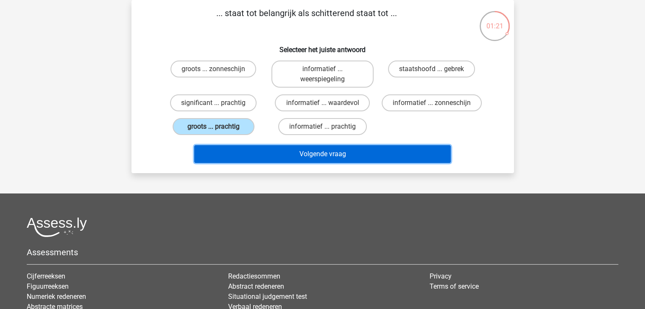
click at [329, 155] on button "Volgende vraag" at bounding box center [322, 154] width 256 height 18
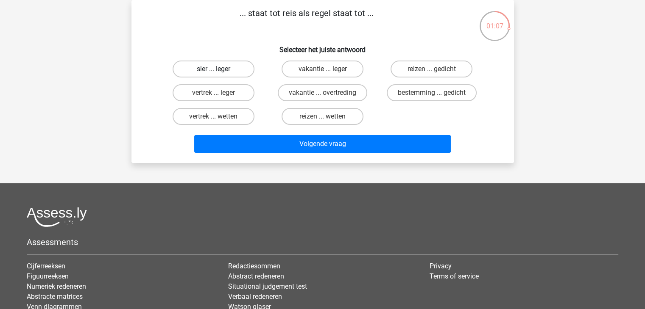
click at [236, 71] on label "sier ... leger" at bounding box center [213, 69] width 82 height 17
click at [219, 71] on input "sier ... leger" at bounding box center [216, 72] width 6 height 6
radio input "true"
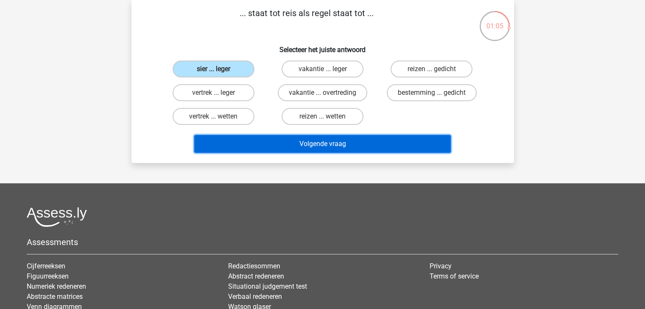
click at [333, 147] on button "Volgende vraag" at bounding box center [322, 144] width 256 height 18
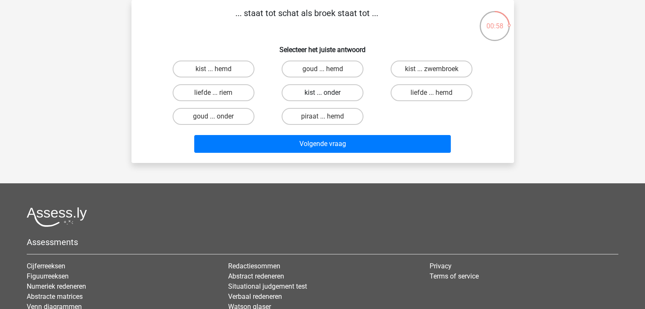
click at [331, 92] on label "kist ... onder" at bounding box center [322, 92] width 82 height 17
click at [328, 93] on input "kist ... onder" at bounding box center [325, 96] width 6 height 6
radio input "true"
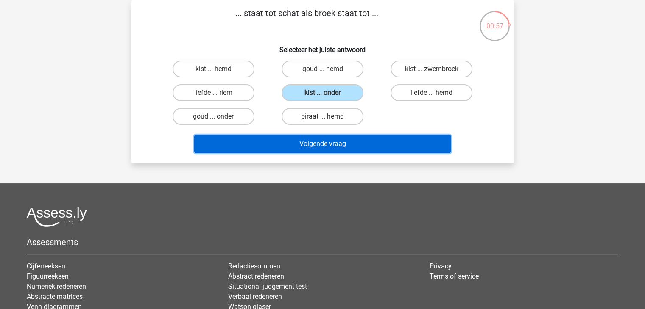
click at [363, 145] on button "Volgende vraag" at bounding box center [322, 144] width 256 height 18
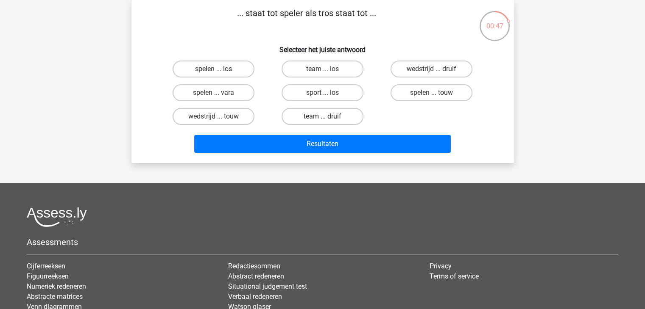
click at [348, 115] on label "team ... druif" at bounding box center [322, 116] width 82 height 17
click at [328, 117] on input "team ... druif" at bounding box center [325, 120] width 6 height 6
radio input "true"
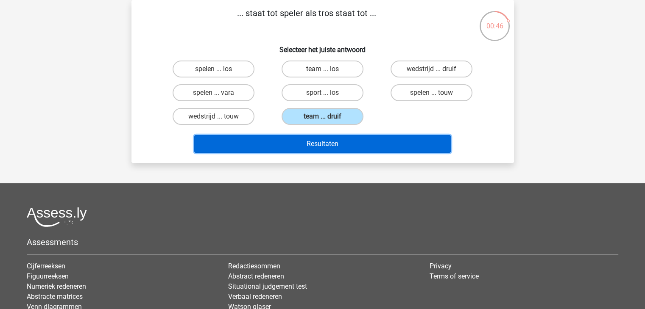
click at [357, 141] on button "Resultaten" at bounding box center [322, 144] width 256 height 18
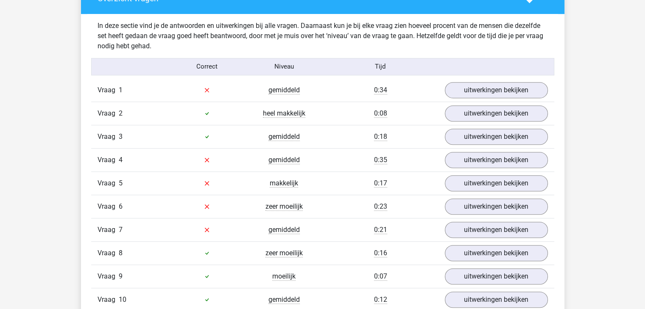
scroll to position [509, 0]
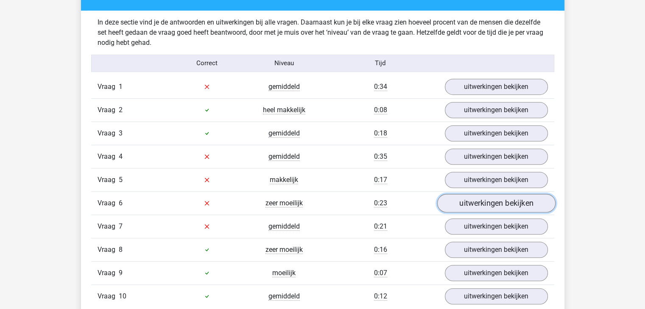
click at [468, 199] on link "uitwerkingen bekijken" at bounding box center [496, 203] width 118 height 19
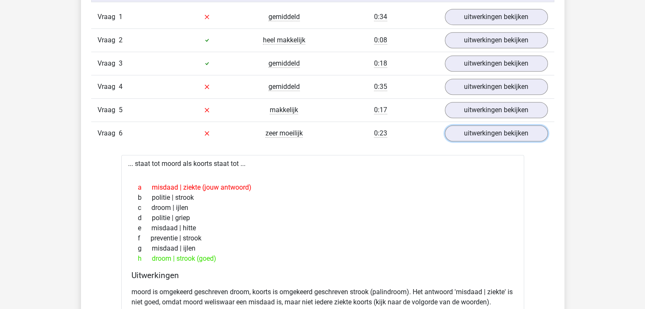
scroll to position [593, 0]
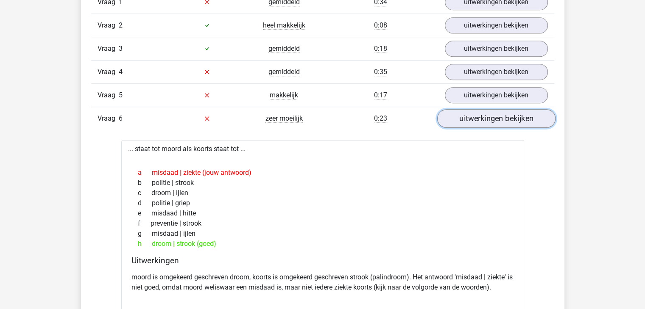
click at [476, 124] on link "uitwerkingen bekijken" at bounding box center [496, 118] width 118 height 19
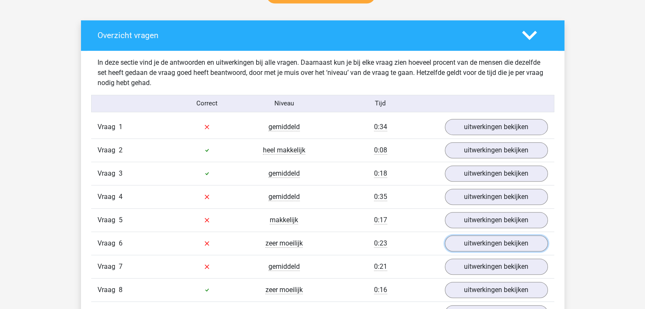
scroll to position [466, 0]
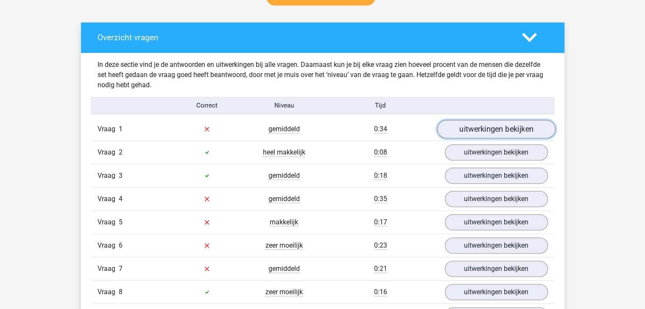
click at [515, 128] on link "uitwerkingen bekijken" at bounding box center [496, 129] width 118 height 19
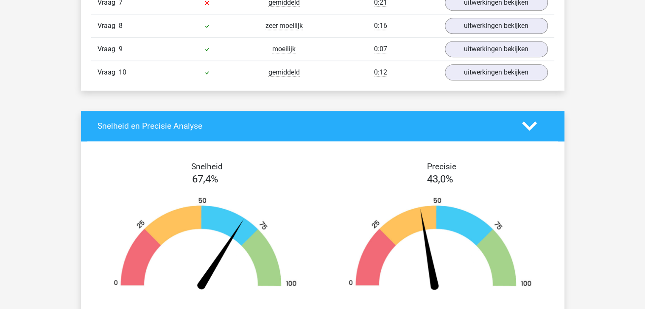
scroll to position [805, 0]
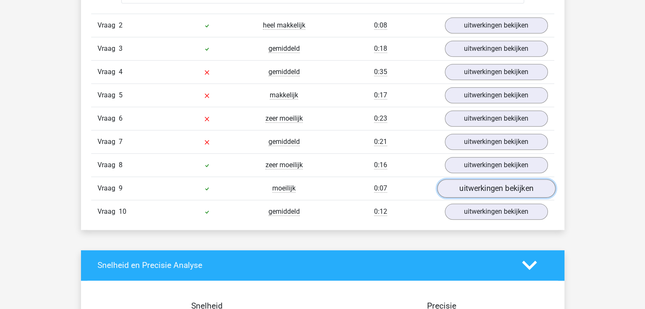
click at [498, 183] on link "uitwerkingen bekijken" at bounding box center [496, 188] width 118 height 19
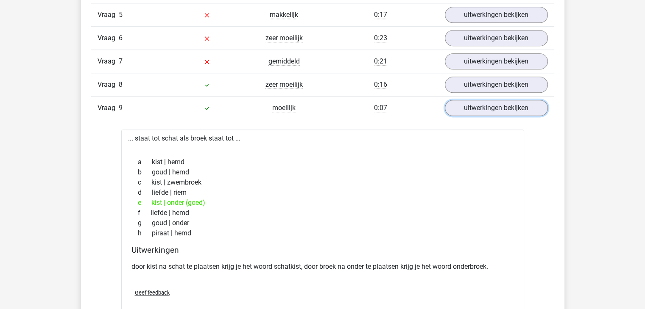
scroll to position [890, 0]
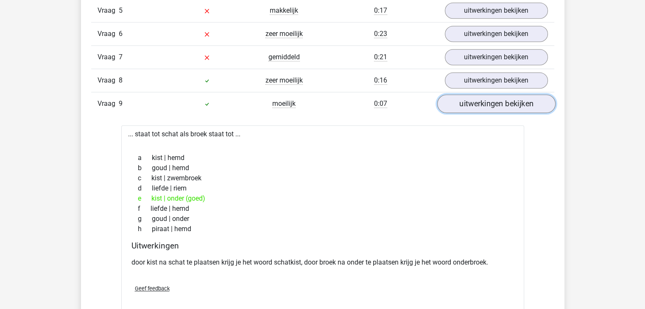
click at [488, 102] on link "uitwerkingen bekijken" at bounding box center [496, 104] width 118 height 19
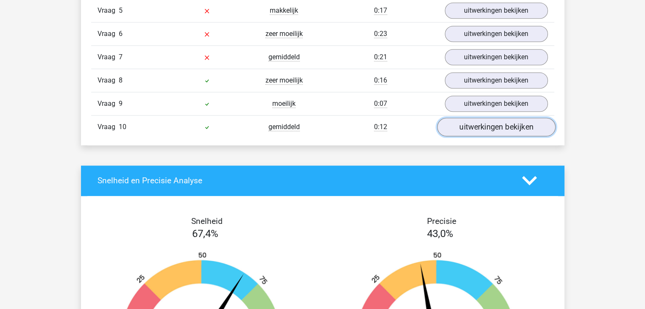
click at [489, 124] on link "uitwerkingen bekijken" at bounding box center [496, 127] width 118 height 19
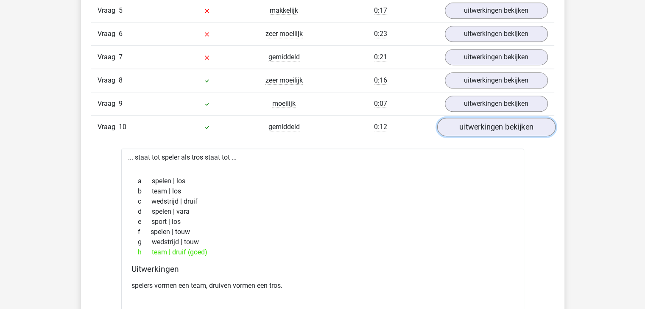
click at [489, 124] on link "uitwerkingen bekijken" at bounding box center [496, 127] width 118 height 19
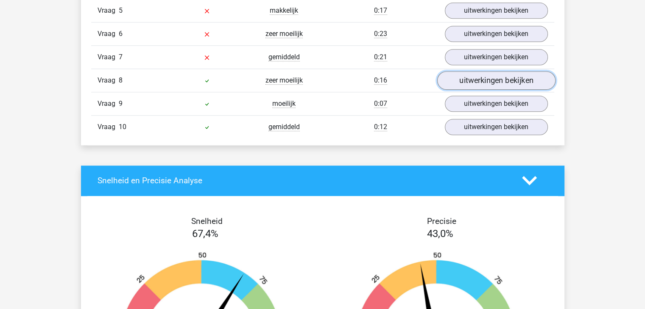
click at [493, 81] on link "uitwerkingen bekijken" at bounding box center [496, 80] width 118 height 19
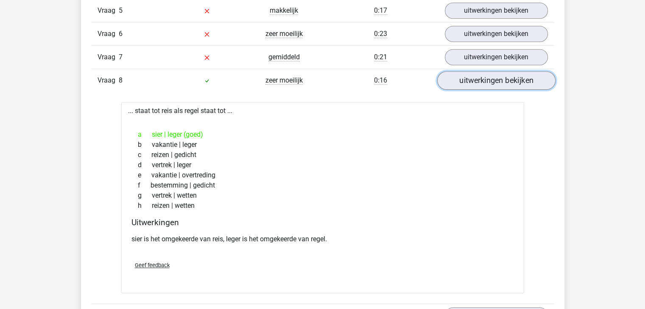
click at [502, 75] on link "uitwerkingen bekijken" at bounding box center [496, 80] width 118 height 19
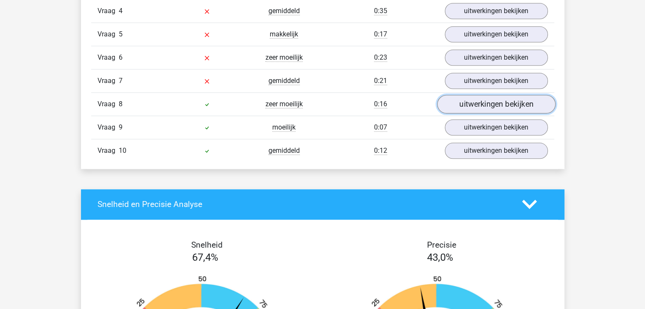
scroll to position [848, 0]
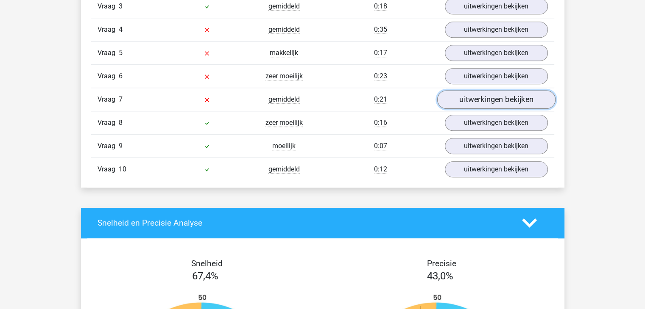
click at [514, 99] on link "uitwerkingen bekijken" at bounding box center [496, 99] width 118 height 19
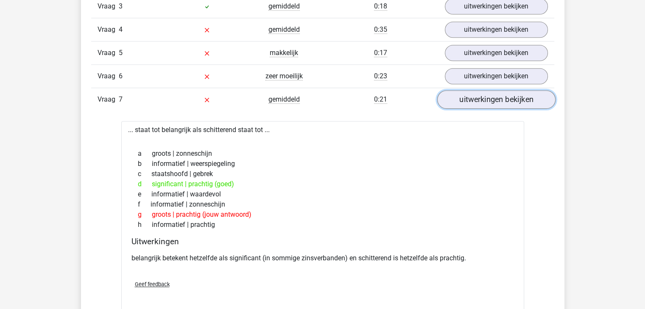
click at [514, 99] on link "uitwerkingen bekijken" at bounding box center [496, 99] width 118 height 19
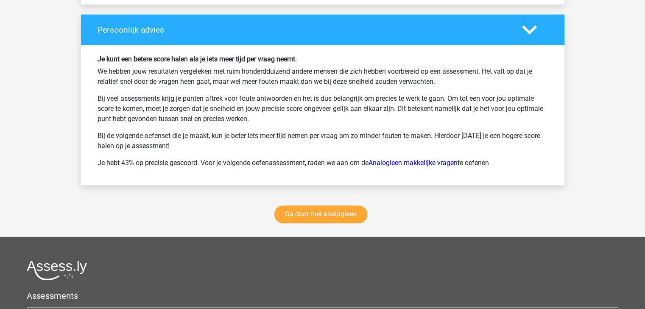
scroll to position [1356, 0]
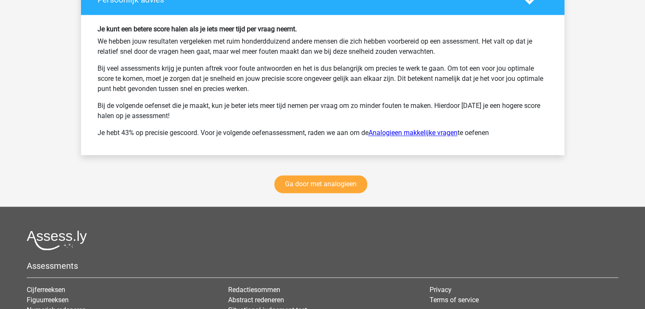
click at [413, 131] on link "Analogieen makkelijke vragen" at bounding box center [412, 133] width 89 height 8
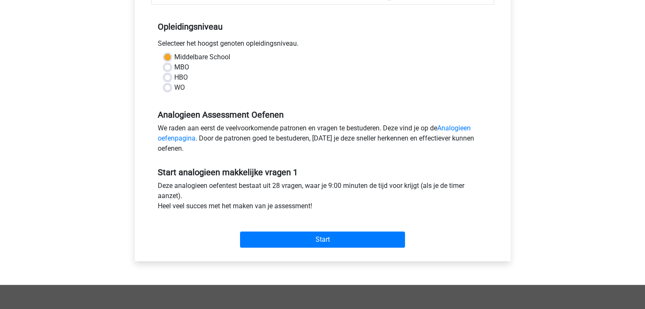
scroll to position [212, 0]
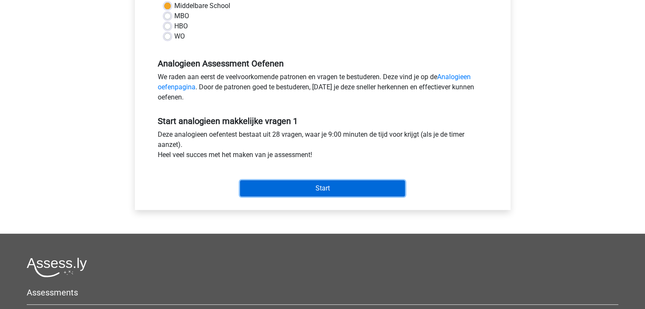
click at [359, 187] on input "Start" at bounding box center [322, 189] width 165 height 16
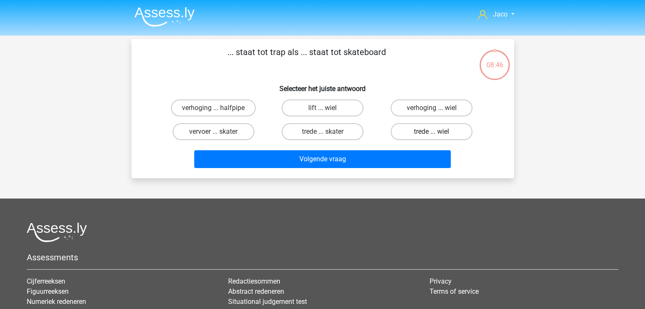
click at [419, 131] on label "trede ... wiel" at bounding box center [431, 131] width 82 height 17
click at [431, 132] on input "trede ... wiel" at bounding box center [434, 135] width 6 height 6
radio input "true"
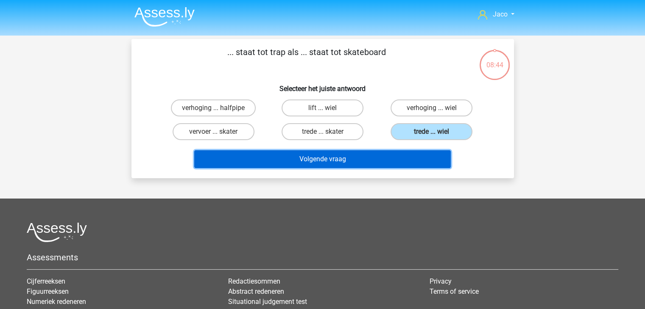
click at [407, 156] on button "Volgende vraag" at bounding box center [322, 159] width 256 height 18
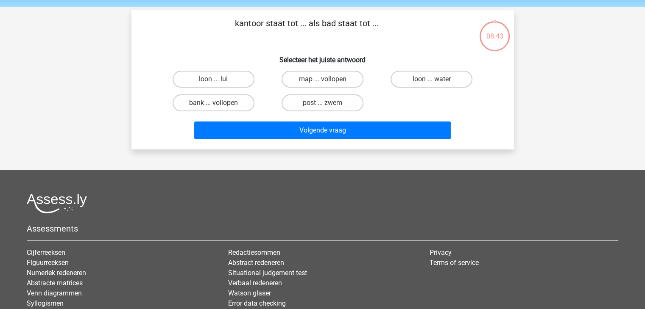
scroll to position [39, 0]
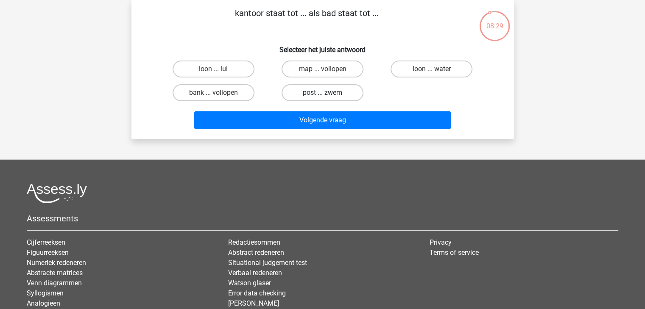
click at [339, 94] on label "post ... zwem" at bounding box center [322, 92] width 82 height 17
click at [328, 94] on input "post ... zwem" at bounding box center [325, 96] width 6 height 6
radio input "true"
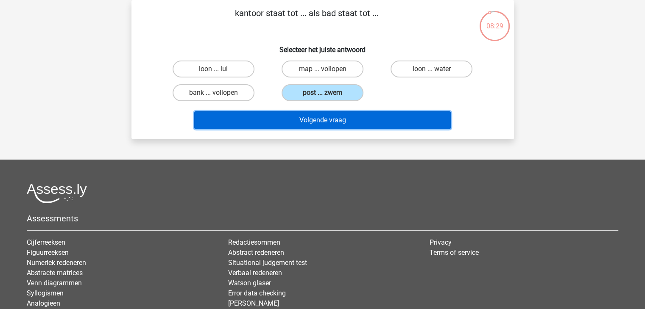
click at [346, 116] on button "Volgende vraag" at bounding box center [322, 120] width 256 height 18
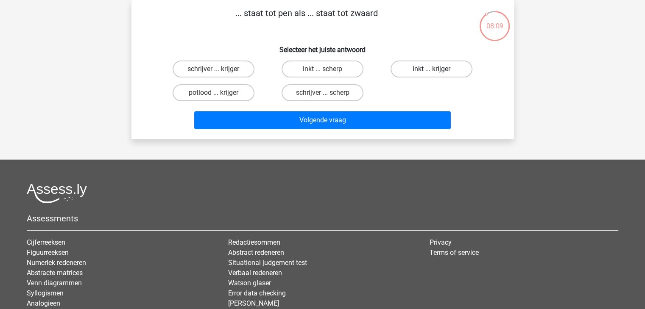
click at [445, 69] on label "inkt ... krijger" at bounding box center [431, 69] width 82 height 17
click at [437, 69] on input "inkt ... krijger" at bounding box center [434, 72] width 6 height 6
radio input "true"
click at [229, 68] on label "schrijver ... krijger" at bounding box center [213, 69] width 82 height 17
click at [219, 69] on input "schrijver ... krijger" at bounding box center [216, 72] width 6 height 6
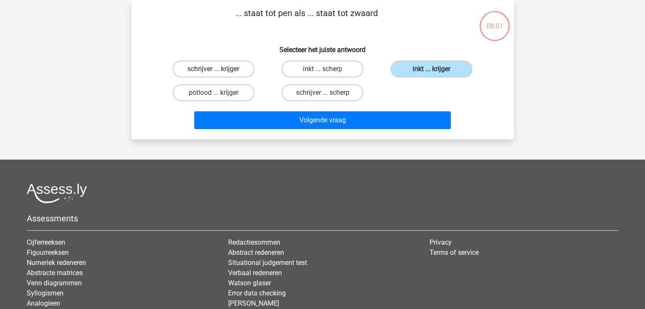
radio input "true"
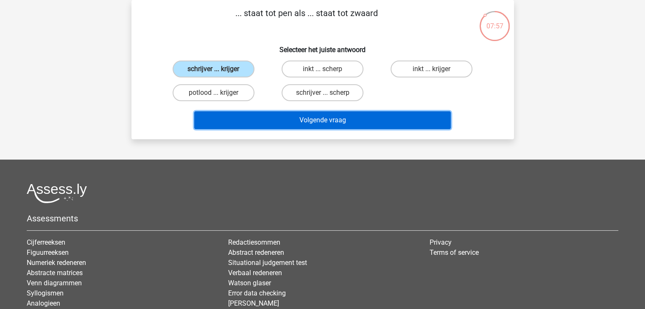
click at [343, 120] on button "Volgende vraag" at bounding box center [322, 120] width 256 height 18
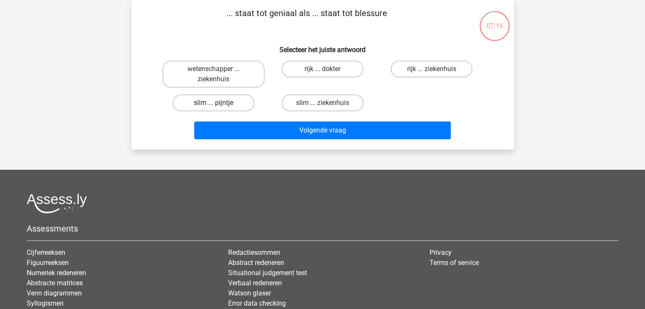
click at [234, 106] on label "slim ... pijntje" at bounding box center [213, 103] width 82 height 17
click at [219, 106] on input "slim ... pijntje" at bounding box center [216, 106] width 6 height 6
radio input "true"
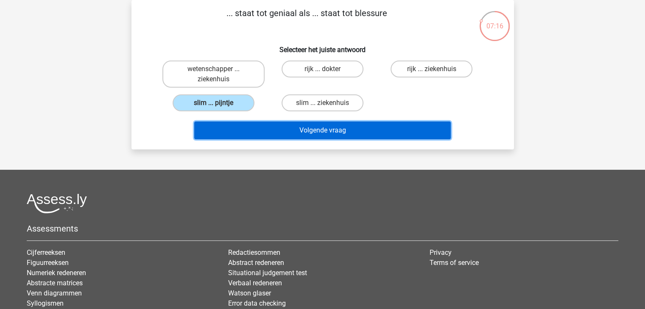
click at [322, 133] on button "Volgende vraag" at bounding box center [322, 131] width 256 height 18
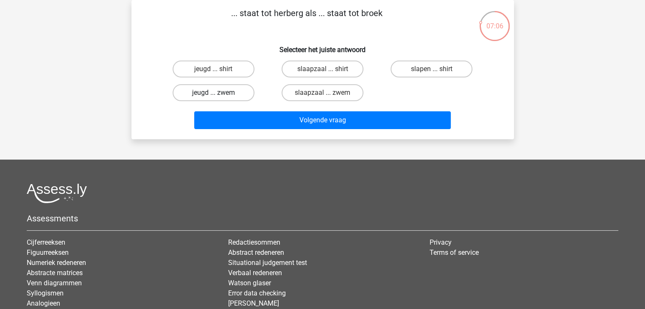
click at [233, 95] on label "jeugd ... zwem" at bounding box center [213, 92] width 82 height 17
click at [219, 95] on input "jeugd ... zwem" at bounding box center [216, 96] width 6 height 6
radio input "true"
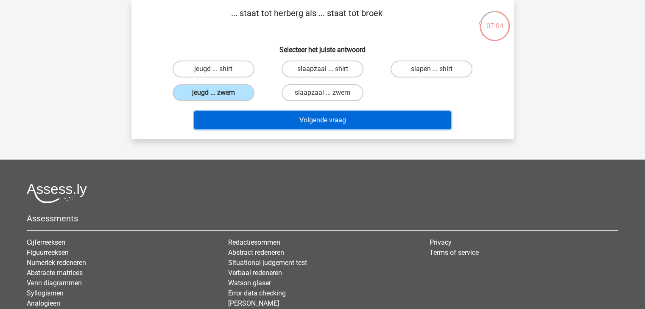
click at [312, 120] on button "Volgende vraag" at bounding box center [322, 120] width 256 height 18
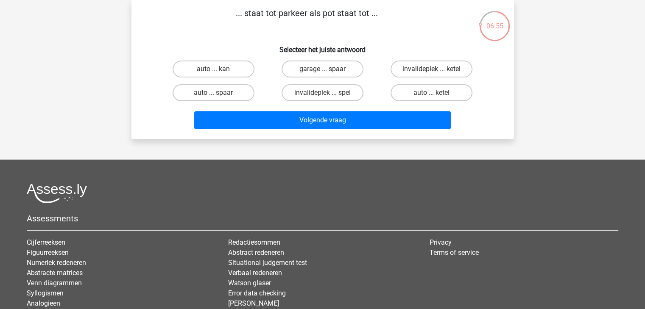
click at [322, 70] on input "garage ... spaar" at bounding box center [325, 72] width 6 height 6
radio input "true"
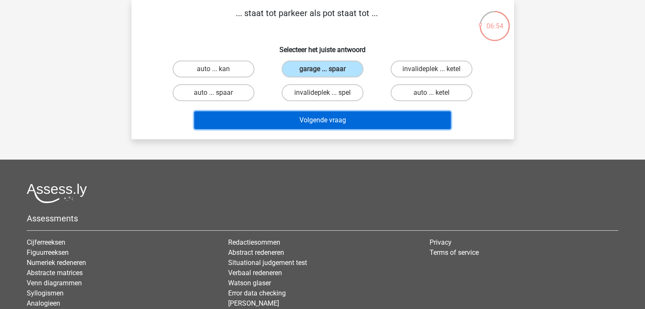
click at [342, 123] on button "Volgende vraag" at bounding box center [322, 120] width 256 height 18
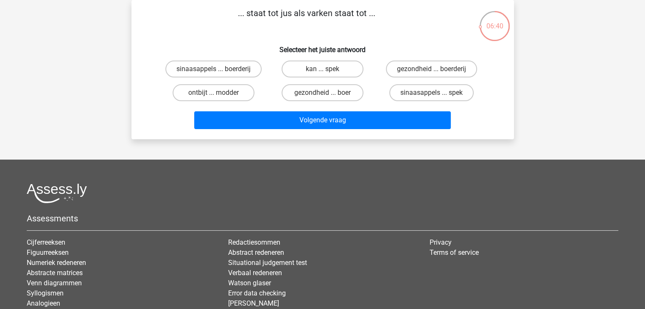
click at [435, 93] on input "sinaasappels ... spek" at bounding box center [434, 96] width 6 height 6
radio input "true"
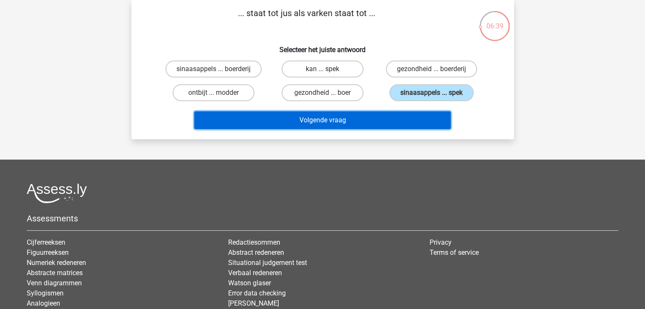
click at [370, 121] on button "Volgende vraag" at bounding box center [322, 120] width 256 height 18
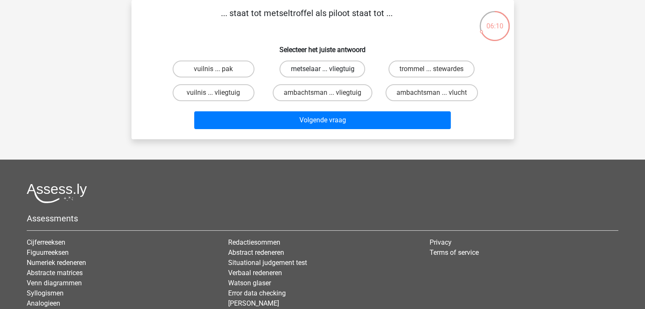
click at [325, 69] on label "metselaar ... vliegtuig" at bounding box center [322, 69] width 86 height 17
click at [325, 69] on input "metselaar ... vliegtuig" at bounding box center [325, 72] width 6 height 6
radio input "true"
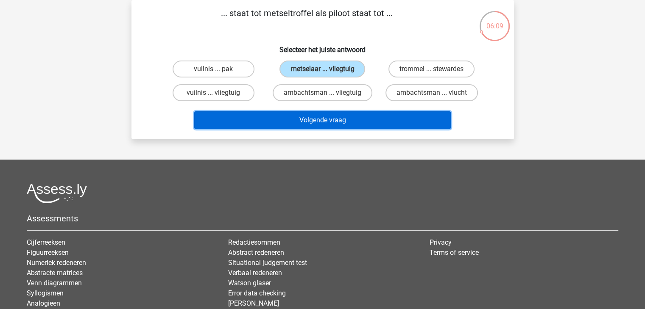
click at [344, 121] on button "Volgende vraag" at bounding box center [322, 120] width 256 height 18
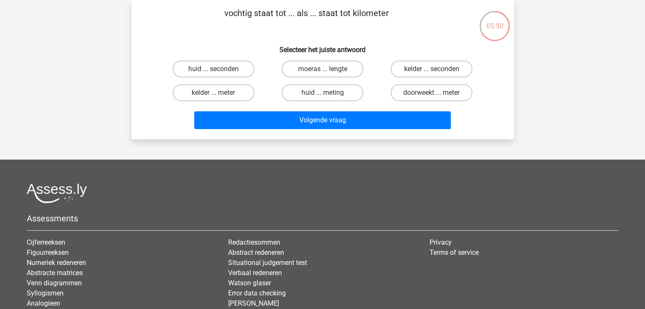
click at [431, 94] on input "doorweekt ... meter" at bounding box center [434, 96] width 6 height 6
radio input "true"
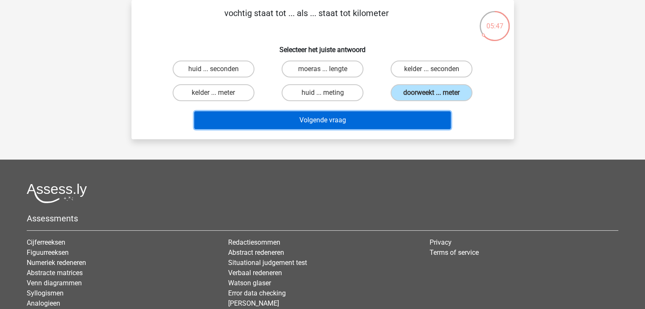
click at [378, 121] on button "Volgende vraag" at bounding box center [322, 120] width 256 height 18
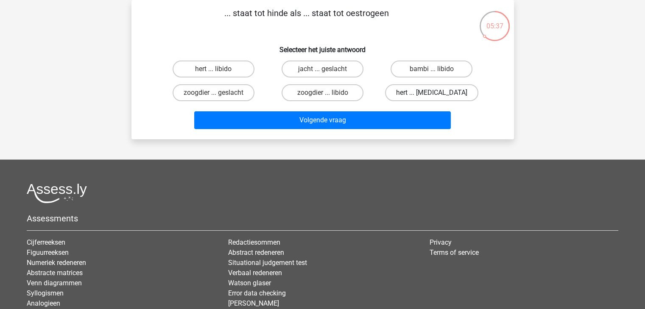
click at [442, 95] on label "hert ... testosteron" at bounding box center [431, 92] width 93 height 17
click at [437, 95] on input "hert ... testosteron" at bounding box center [434, 96] width 6 height 6
radio input "true"
click at [320, 92] on label "zoogdier ... libido" at bounding box center [322, 92] width 82 height 17
click at [322, 93] on input "zoogdier ... libido" at bounding box center [325, 96] width 6 height 6
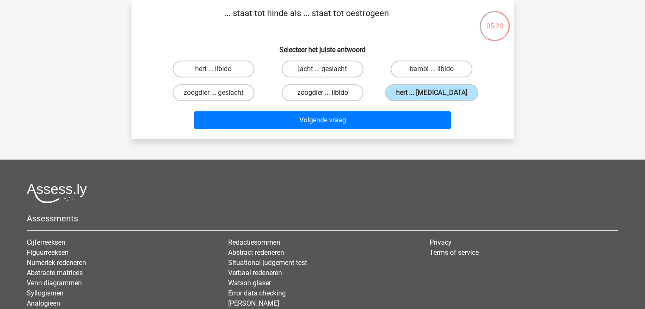
radio input "true"
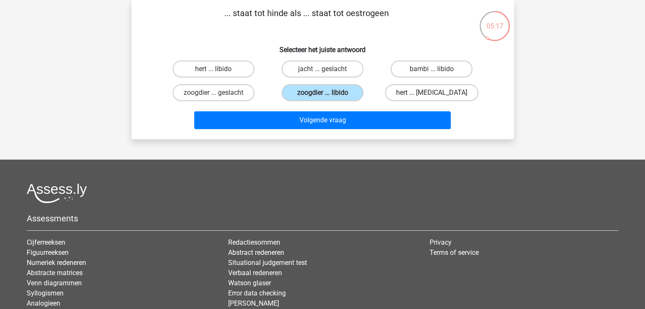
click at [420, 94] on label "hert ... testosteron" at bounding box center [431, 92] width 93 height 17
click at [431, 94] on input "hert ... testosteron" at bounding box center [434, 96] width 6 height 6
radio input "true"
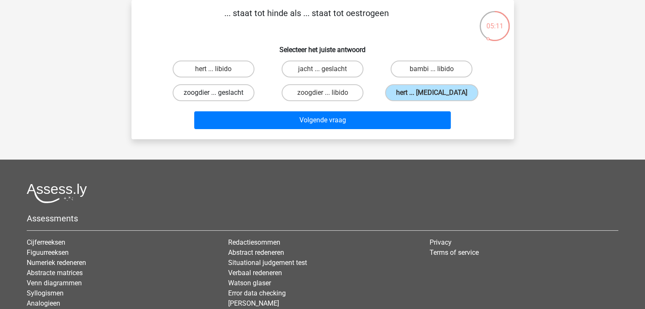
click at [236, 94] on label "zoogdier ... geslacht" at bounding box center [213, 92] width 82 height 17
click at [219, 94] on input "zoogdier ... geslacht" at bounding box center [216, 96] width 6 height 6
radio input "true"
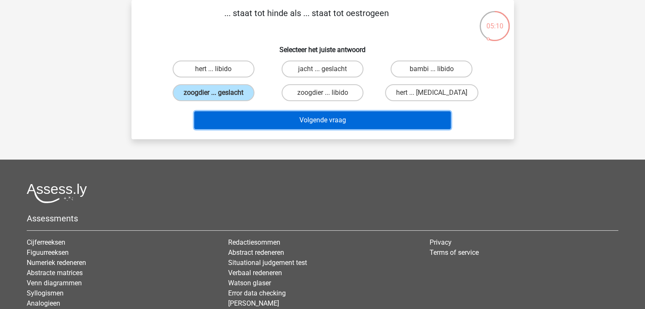
click at [292, 120] on button "Volgende vraag" at bounding box center [322, 120] width 256 height 18
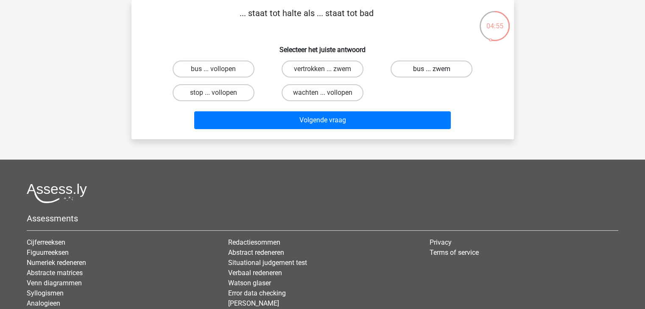
click at [414, 71] on label "bus ... zwem" at bounding box center [431, 69] width 82 height 17
click at [431, 71] on input "bus ... zwem" at bounding box center [434, 72] width 6 height 6
radio input "true"
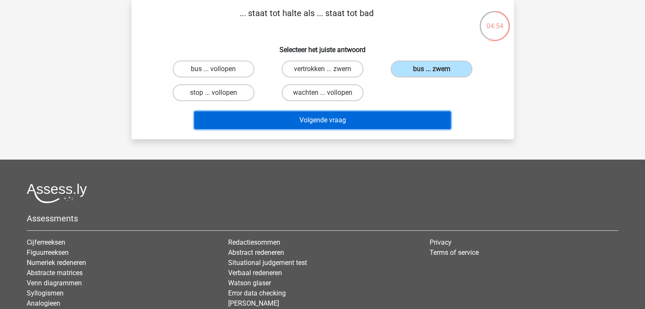
click at [399, 121] on button "Volgende vraag" at bounding box center [322, 120] width 256 height 18
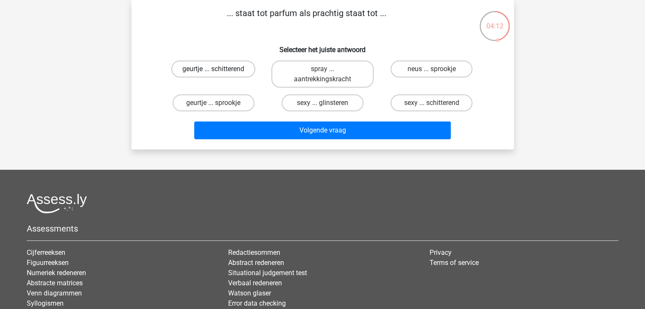
click at [245, 69] on label "geurtje ... schitterend" at bounding box center [213, 69] width 84 height 17
click at [219, 69] on input "geurtje ... schitterend" at bounding box center [216, 72] width 6 height 6
radio input "true"
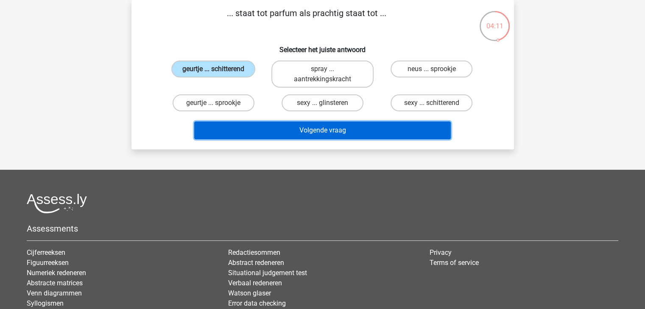
click at [329, 129] on button "Volgende vraag" at bounding box center [322, 131] width 256 height 18
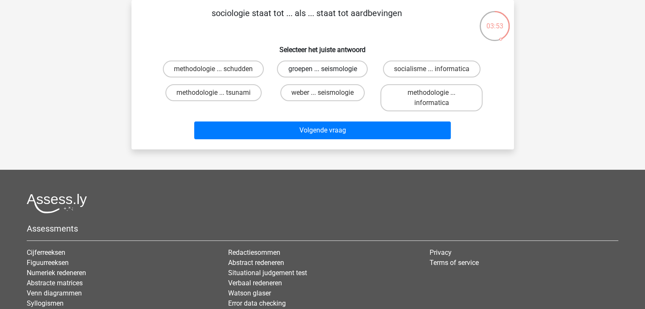
click at [330, 70] on label "groepen ... seismologie" at bounding box center [322, 69] width 91 height 17
click at [328, 70] on input "groepen ... seismologie" at bounding box center [325, 72] width 6 height 6
radio input "true"
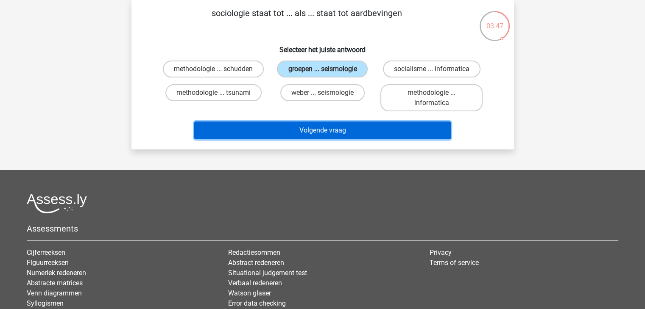
click at [328, 132] on button "Volgende vraag" at bounding box center [322, 131] width 256 height 18
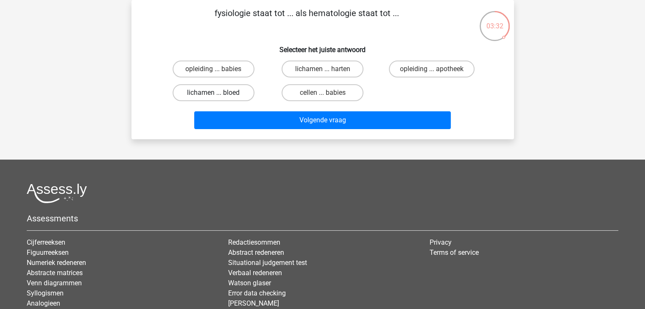
click at [231, 94] on label "lichamen ... bloed" at bounding box center [213, 92] width 82 height 17
click at [219, 94] on input "lichamen ... bloed" at bounding box center [216, 96] width 6 height 6
radio input "true"
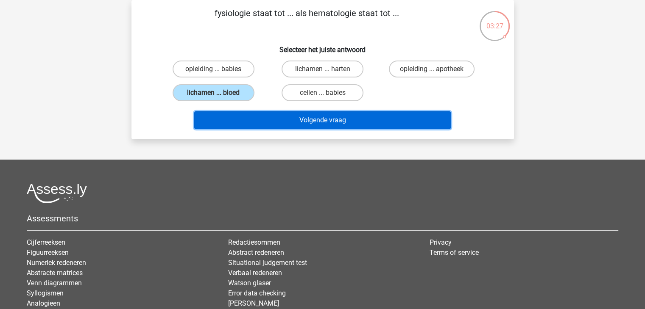
click at [319, 120] on button "Volgende vraag" at bounding box center [322, 120] width 256 height 18
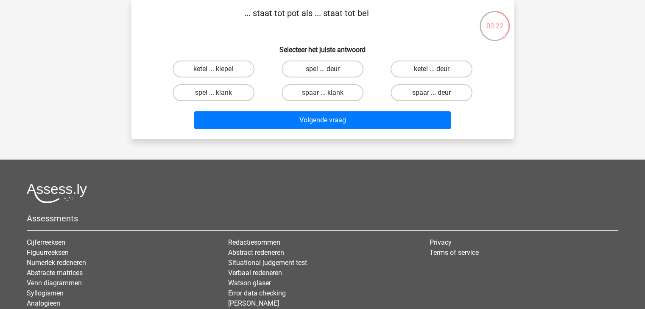
click at [429, 92] on label "spaar ... deur" at bounding box center [431, 92] width 82 height 17
click at [431, 93] on input "spaar ... deur" at bounding box center [434, 96] width 6 height 6
radio input "true"
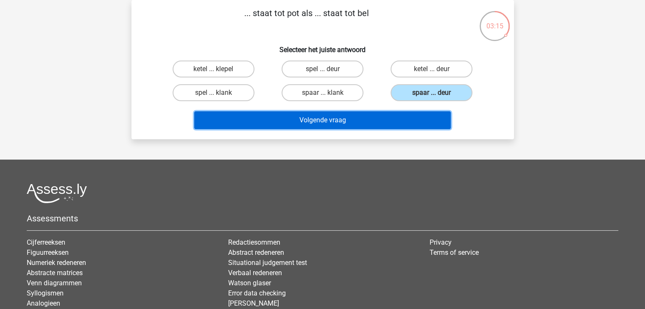
click at [403, 120] on button "Volgende vraag" at bounding box center [322, 120] width 256 height 18
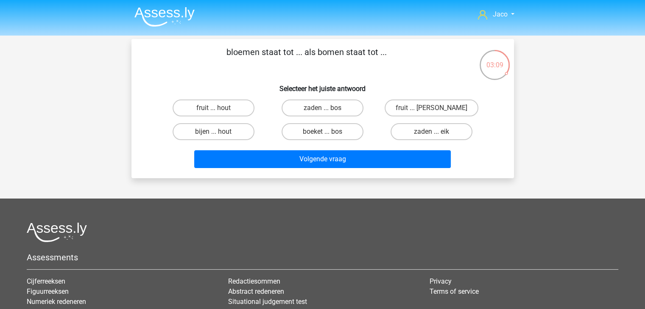
scroll to position [42, 0]
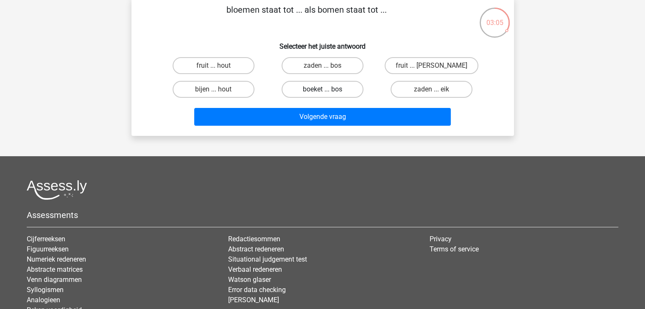
click at [340, 89] on label "boeket ... bos" at bounding box center [322, 89] width 82 height 17
click at [328, 89] on input "boeket ... bos" at bounding box center [325, 92] width 6 height 6
radio input "true"
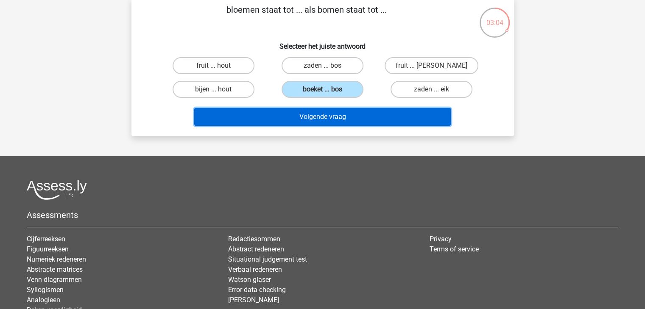
click at [361, 116] on button "Volgende vraag" at bounding box center [322, 117] width 256 height 18
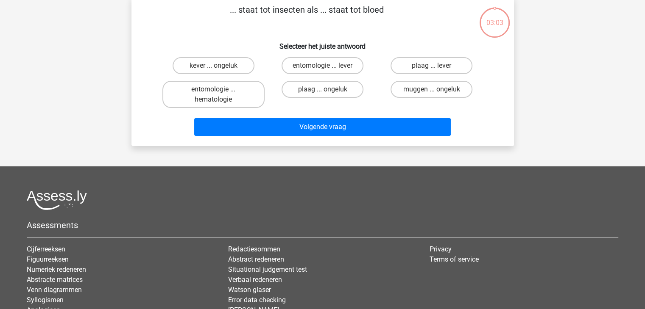
scroll to position [39, 0]
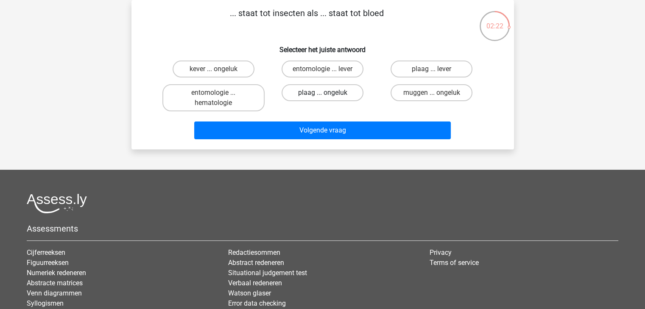
click at [331, 89] on label "plaag ... ongeluk" at bounding box center [322, 92] width 82 height 17
click at [328, 93] on input "plaag ... ongeluk" at bounding box center [325, 96] width 6 height 6
radio input "true"
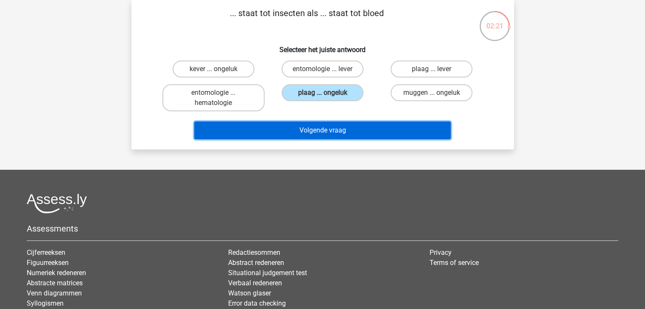
click at [370, 128] on button "Volgende vraag" at bounding box center [322, 131] width 256 height 18
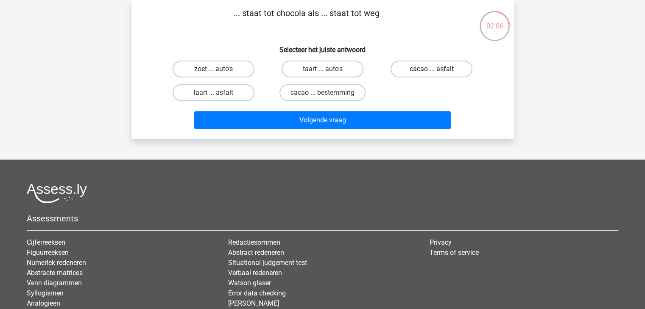
click at [414, 70] on label "cacao ... asfalt" at bounding box center [431, 69] width 82 height 17
click at [431, 70] on input "cacao ... asfalt" at bounding box center [434, 72] width 6 height 6
radio input "true"
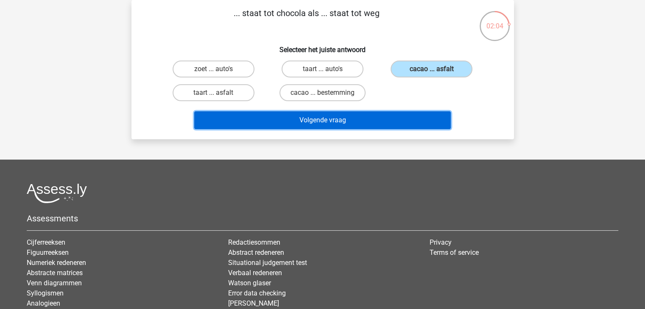
click at [370, 119] on button "Volgende vraag" at bounding box center [322, 120] width 256 height 18
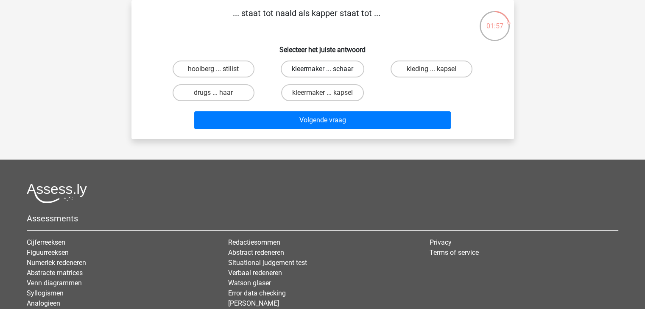
click at [320, 67] on label "kleermaker ... schaar" at bounding box center [322, 69] width 83 height 17
click at [322, 69] on input "kleermaker ... schaar" at bounding box center [325, 72] width 6 height 6
radio input "true"
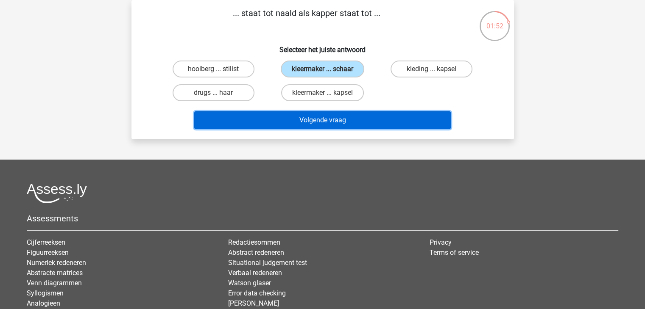
click at [345, 121] on button "Volgende vraag" at bounding box center [322, 120] width 256 height 18
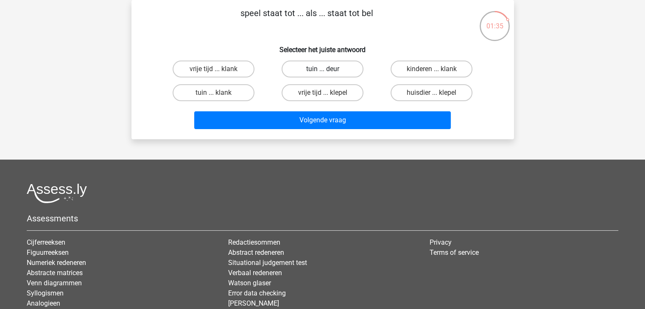
click at [352, 69] on label "tuin ... deur" at bounding box center [322, 69] width 82 height 17
click at [328, 69] on input "tuin ... deur" at bounding box center [325, 72] width 6 height 6
radio input "true"
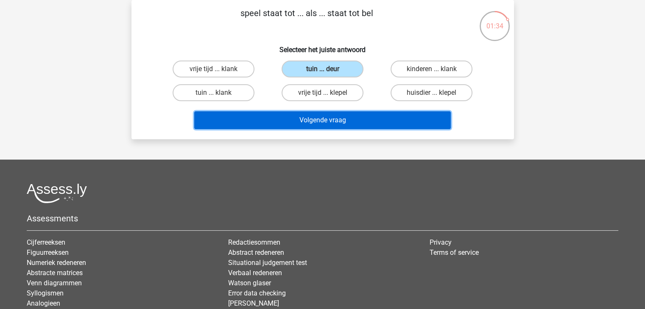
click at [367, 123] on button "Volgende vraag" at bounding box center [322, 120] width 256 height 18
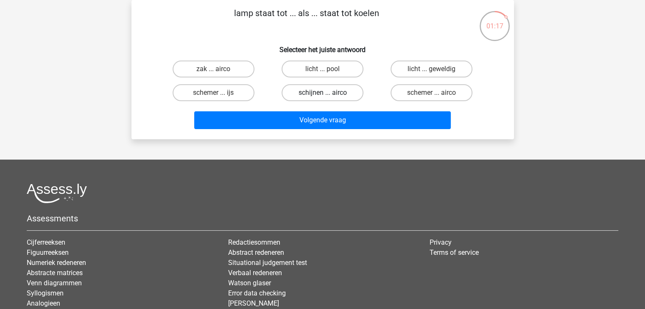
click at [349, 95] on label "schijnen ... airco" at bounding box center [322, 92] width 82 height 17
click at [328, 95] on input "schijnen ... airco" at bounding box center [325, 96] width 6 height 6
radio input "true"
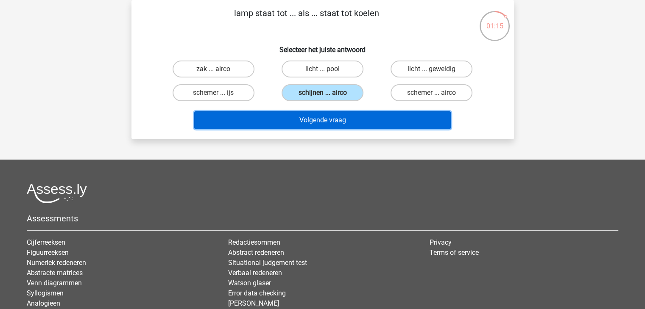
click at [362, 121] on button "Volgende vraag" at bounding box center [322, 120] width 256 height 18
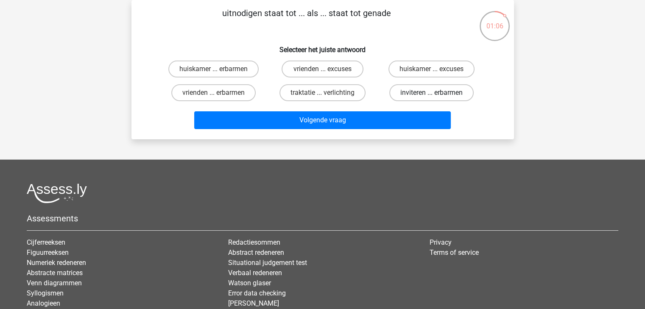
click at [424, 92] on label "inviteren ... erbarmen" at bounding box center [431, 92] width 84 height 17
click at [431, 93] on input "inviteren ... erbarmen" at bounding box center [434, 96] width 6 height 6
radio input "true"
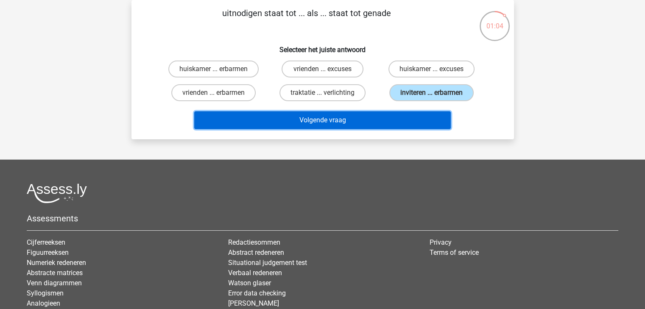
click at [403, 119] on button "Volgende vraag" at bounding box center [322, 120] width 256 height 18
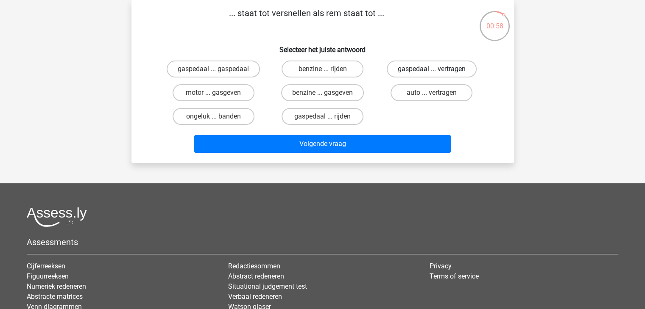
click at [411, 68] on label "gaspedaal ... vertragen" at bounding box center [432, 69] width 90 height 17
click at [431, 69] on input "gaspedaal ... vertragen" at bounding box center [434, 72] width 6 height 6
radio input "true"
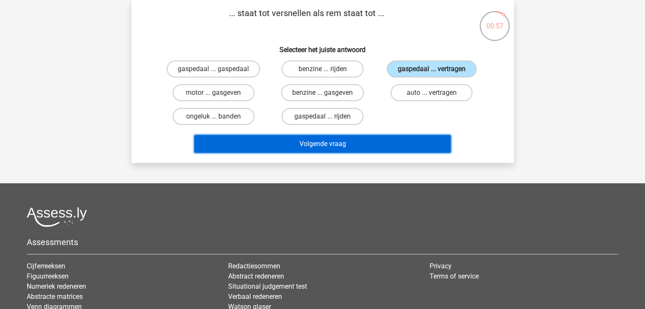
click at [384, 140] on button "Volgende vraag" at bounding box center [322, 144] width 256 height 18
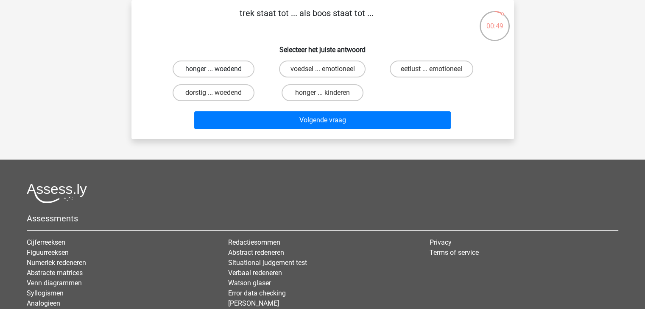
click at [241, 70] on label "honger ... woedend" at bounding box center [213, 69] width 82 height 17
click at [219, 70] on input "honger ... woedend" at bounding box center [216, 72] width 6 height 6
radio input "true"
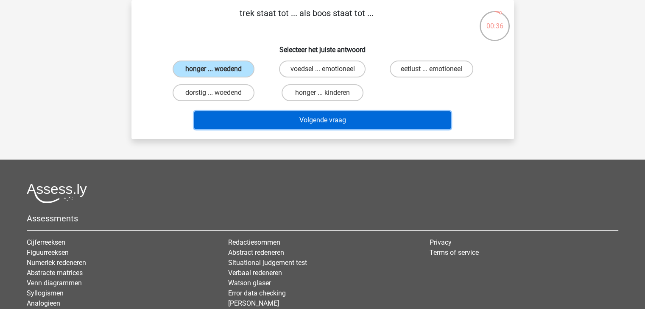
click at [336, 121] on button "Volgende vraag" at bounding box center [322, 120] width 256 height 18
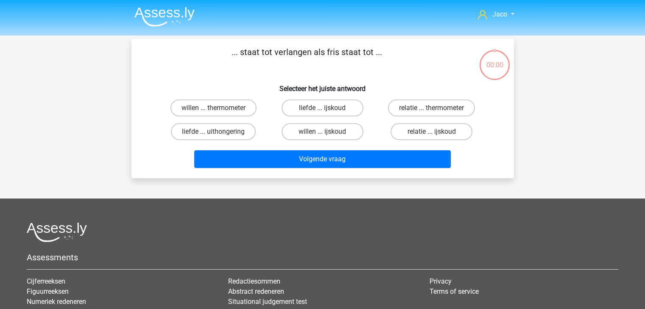
scroll to position [39, 0]
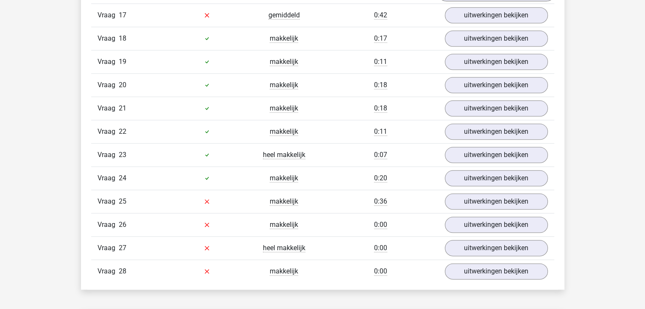
scroll to position [975, 0]
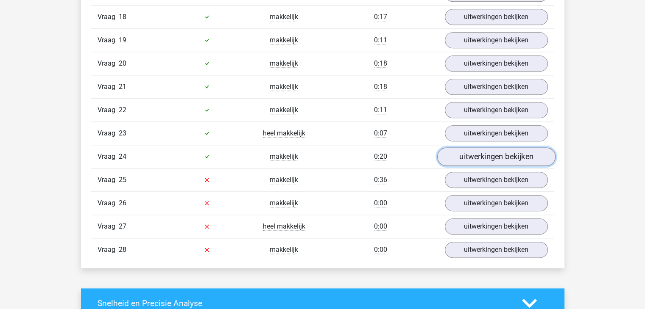
click at [485, 151] on link "uitwerkingen bekijken" at bounding box center [496, 156] width 118 height 19
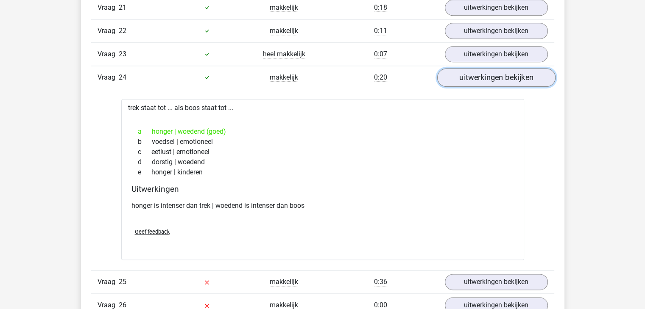
scroll to position [1059, 0]
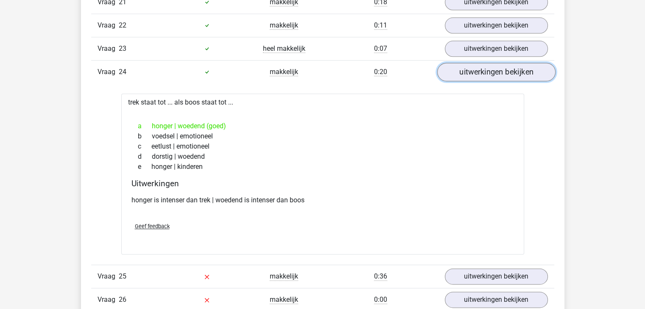
click at [484, 63] on link "uitwerkingen bekijken" at bounding box center [496, 72] width 118 height 19
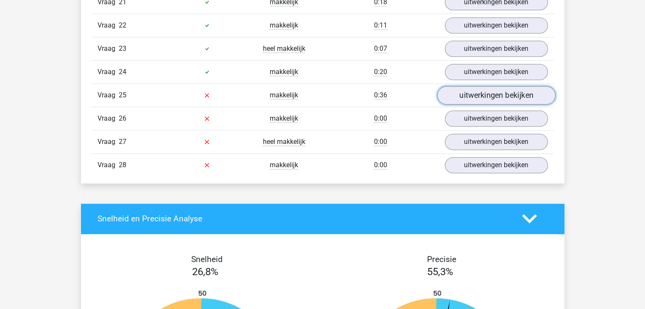
click at [491, 86] on link "uitwerkingen bekijken" at bounding box center [496, 95] width 118 height 19
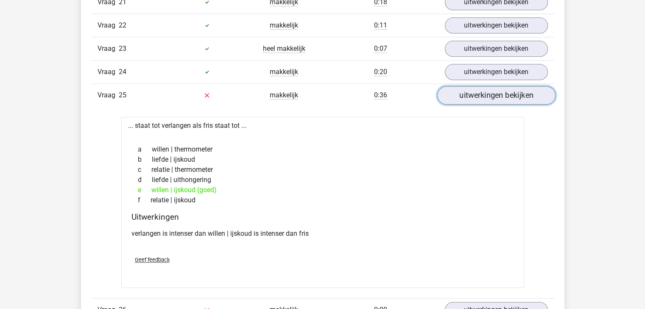
click at [494, 91] on link "uitwerkingen bekijken" at bounding box center [496, 95] width 118 height 19
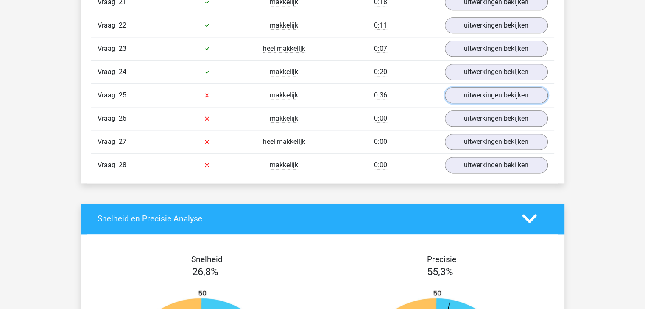
scroll to position [1017, 0]
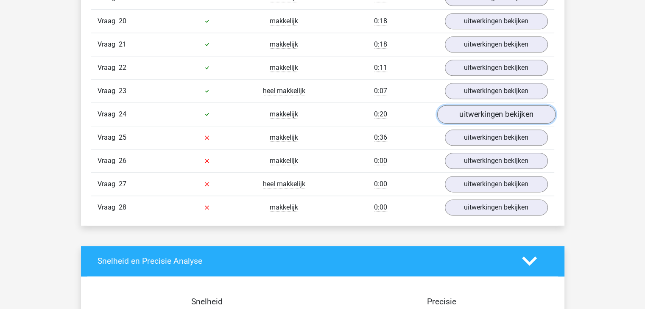
click at [489, 111] on link "uitwerkingen bekijken" at bounding box center [496, 114] width 118 height 19
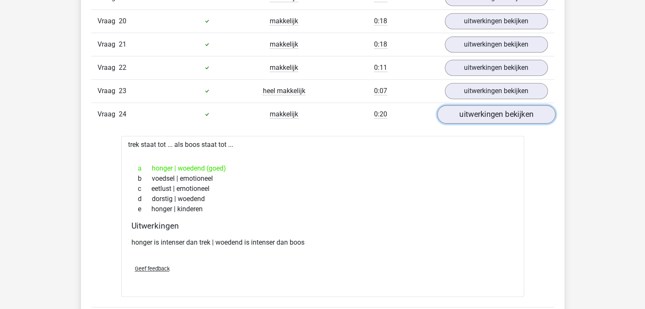
click at [489, 111] on link "uitwerkingen bekijken" at bounding box center [496, 114] width 118 height 19
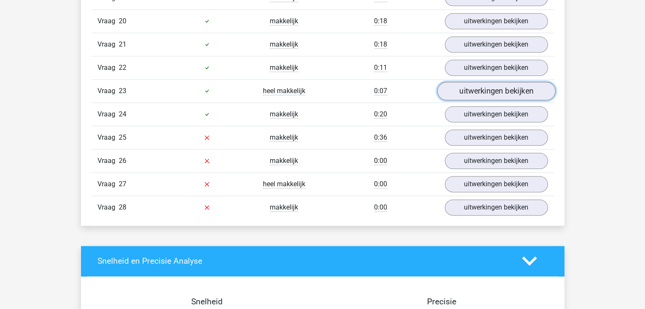
click at [489, 90] on link "uitwerkingen bekijken" at bounding box center [496, 91] width 118 height 19
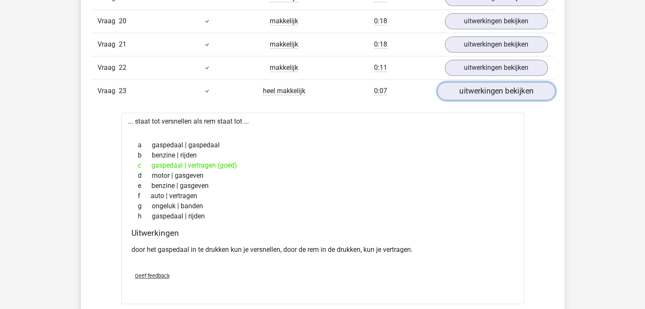
click at [489, 90] on link "uitwerkingen bekijken" at bounding box center [496, 91] width 118 height 19
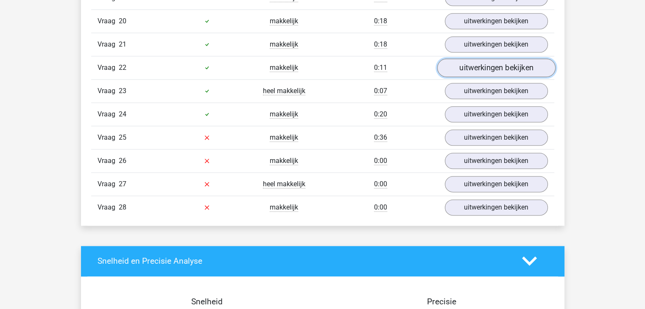
click at [490, 65] on link "uitwerkingen bekijken" at bounding box center [496, 67] width 118 height 19
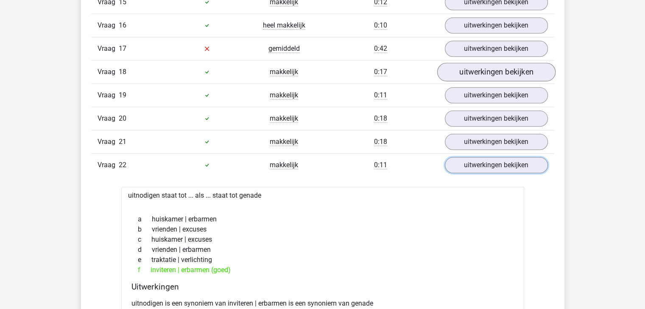
scroll to position [932, 0]
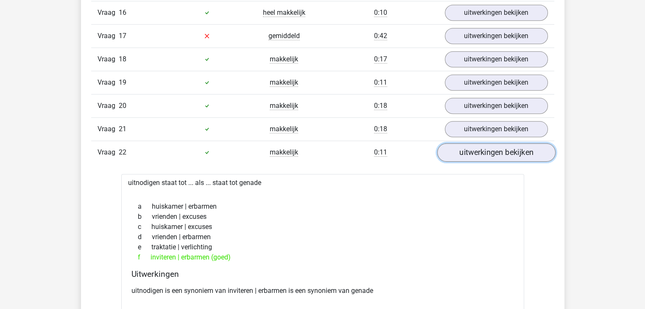
click at [500, 146] on link "uitwerkingen bekijken" at bounding box center [496, 152] width 118 height 19
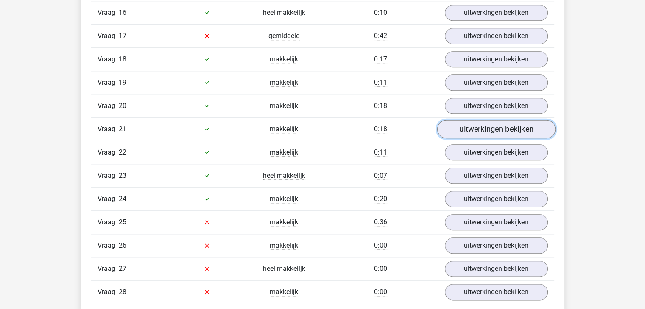
click at [490, 124] on link "uitwerkingen bekijken" at bounding box center [496, 129] width 118 height 19
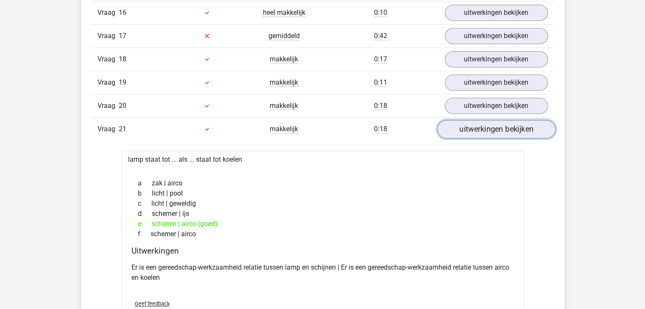
click at [490, 124] on link "uitwerkingen bekijken" at bounding box center [496, 129] width 118 height 19
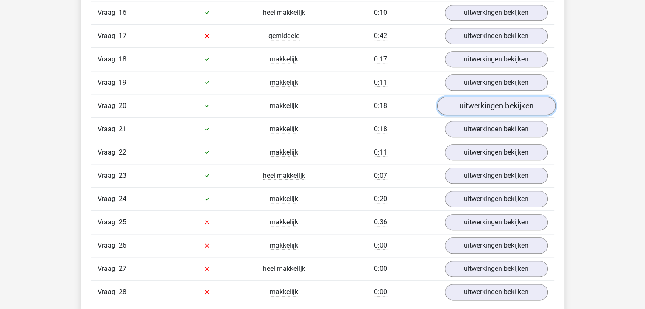
click at [484, 99] on link "uitwerkingen bekijken" at bounding box center [496, 106] width 118 height 19
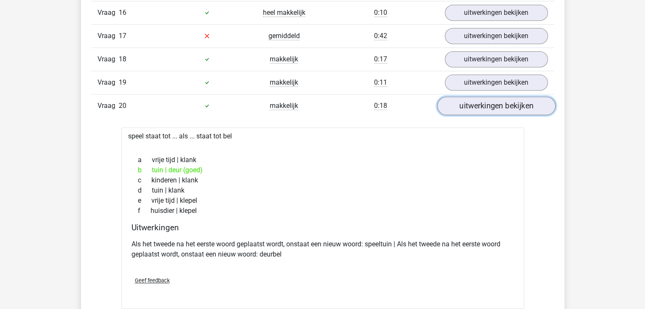
click at [493, 102] on link "uitwerkingen bekijken" at bounding box center [496, 106] width 118 height 19
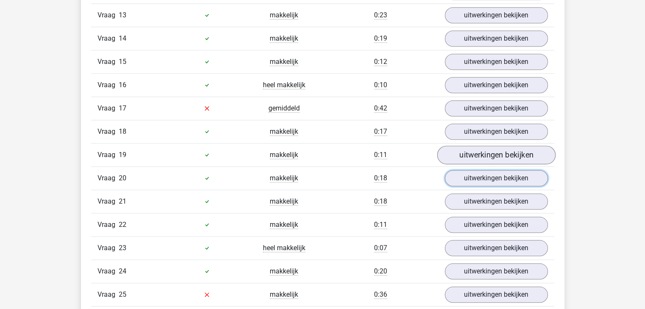
scroll to position [848, 0]
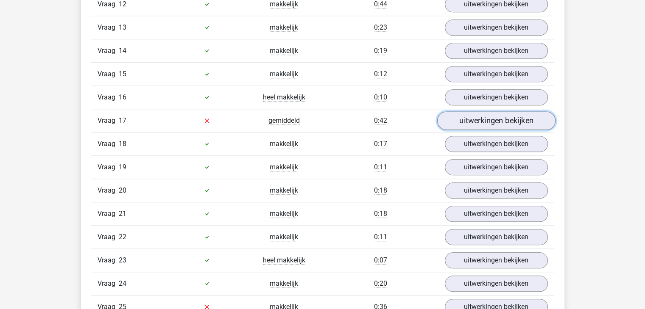
click at [496, 114] on link "uitwerkingen bekijken" at bounding box center [496, 120] width 118 height 19
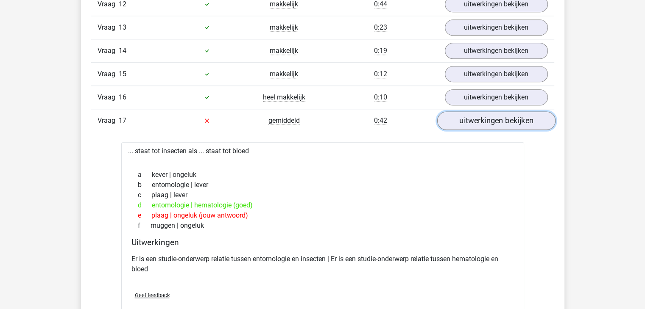
click at [495, 117] on link "uitwerkingen bekijken" at bounding box center [496, 120] width 118 height 19
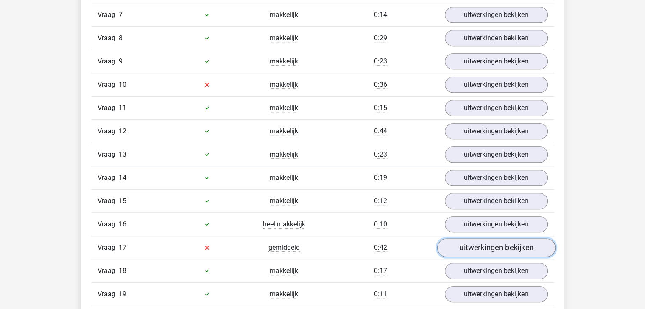
scroll to position [720, 0]
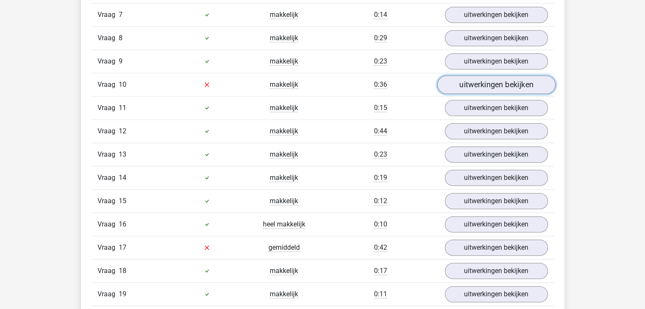
click at [487, 80] on link "uitwerkingen bekijken" at bounding box center [496, 84] width 118 height 19
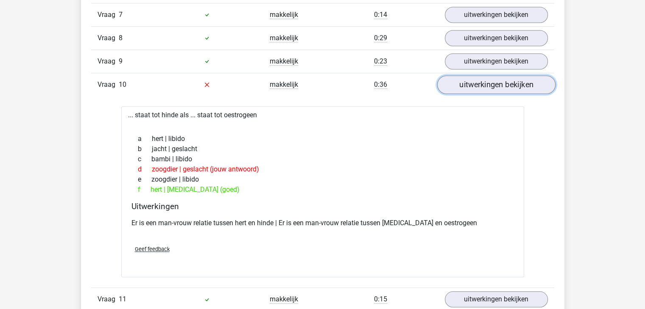
click at [492, 78] on link "uitwerkingen bekijken" at bounding box center [496, 84] width 118 height 19
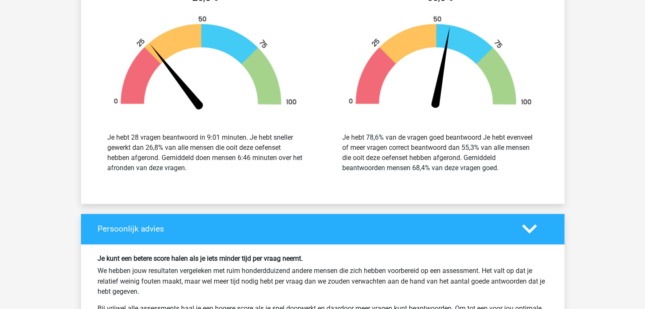
scroll to position [1483, 0]
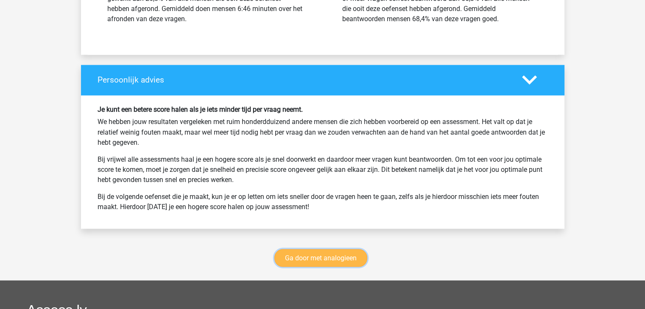
click at [348, 249] on link "Ga door met analogieen" at bounding box center [320, 258] width 93 height 18
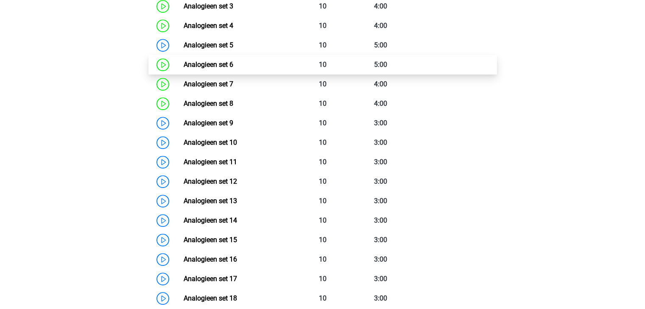
scroll to position [475, 0]
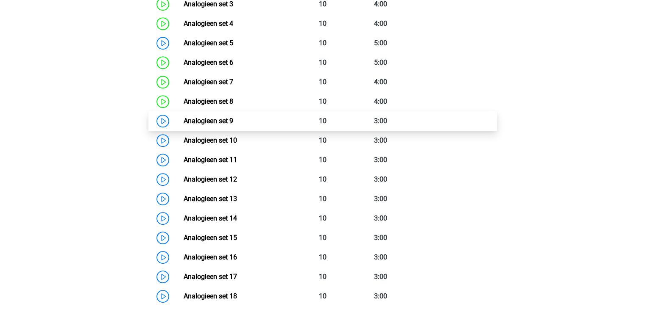
click at [233, 121] on link "Analogieen set 9" at bounding box center [209, 121] width 50 height 8
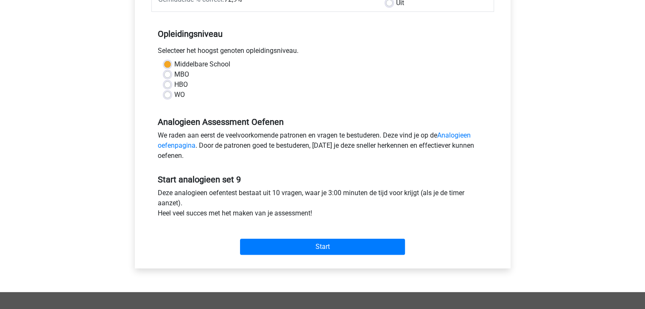
scroll to position [170, 0]
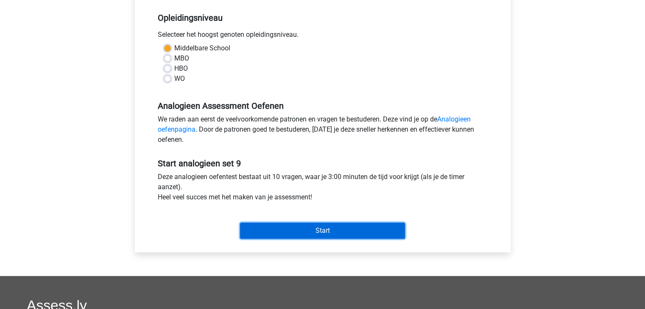
click at [348, 234] on input "Start" at bounding box center [322, 231] width 165 height 16
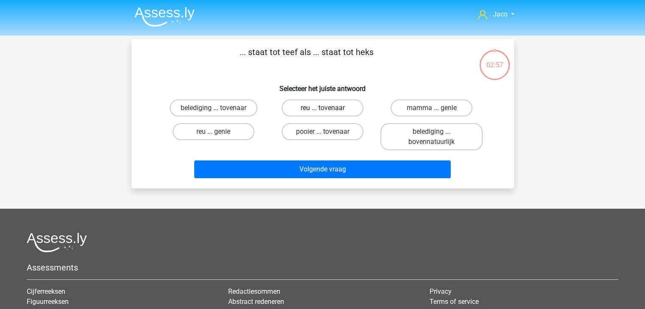
click at [330, 108] on label "reu ... tovenaar" at bounding box center [322, 108] width 82 height 17
click at [328, 108] on input "reu ... tovenaar" at bounding box center [325, 111] width 6 height 6
radio input "true"
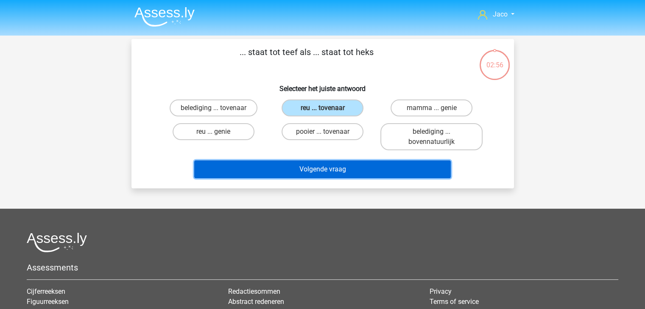
click at [349, 170] on button "Volgende vraag" at bounding box center [322, 170] width 256 height 18
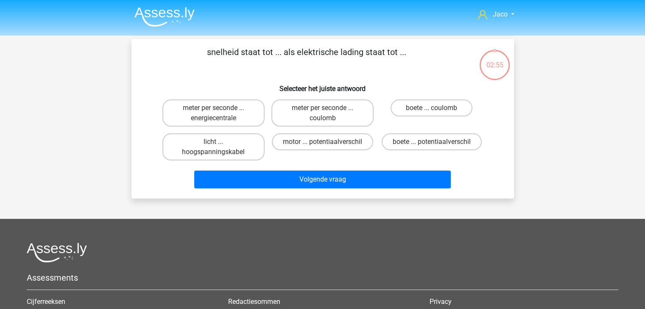
scroll to position [39, 0]
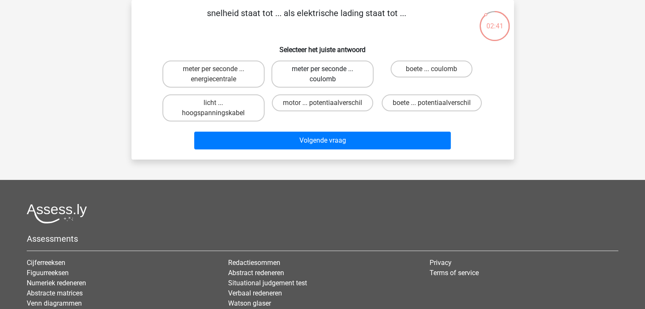
click at [348, 77] on label "meter per seconde ... coulomb" at bounding box center [322, 74] width 102 height 27
click at [328, 75] on input "meter per seconde ... coulomb" at bounding box center [325, 72] width 6 height 6
radio input "true"
click at [423, 64] on label "boete ... coulomb" at bounding box center [431, 69] width 82 height 17
click at [431, 69] on input "boete ... coulomb" at bounding box center [434, 72] width 6 height 6
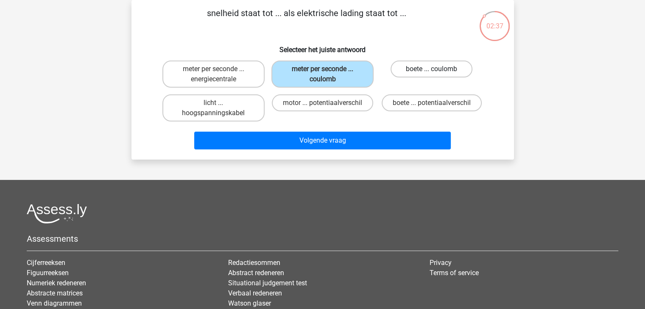
radio input "true"
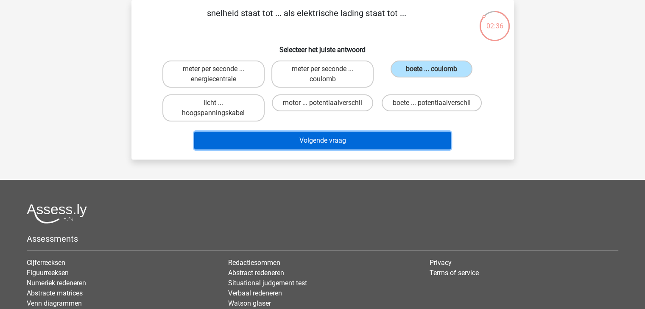
click at [396, 136] on button "Volgende vraag" at bounding box center [322, 141] width 256 height 18
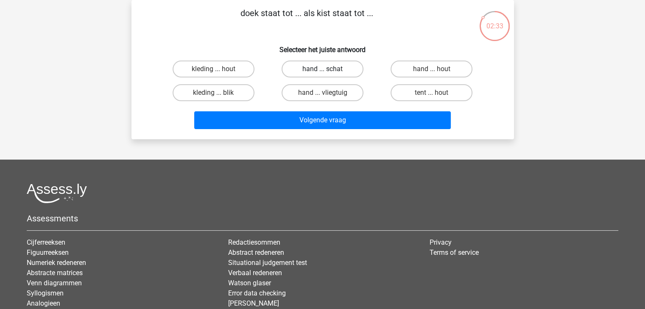
click at [339, 67] on label "hand ... schat" at bounding box center [322, 69] width 82 height 17
click at [328, 69] on input "hand ... schat" at bounding box center [325, 72] width 6 height 6
radio input "true"
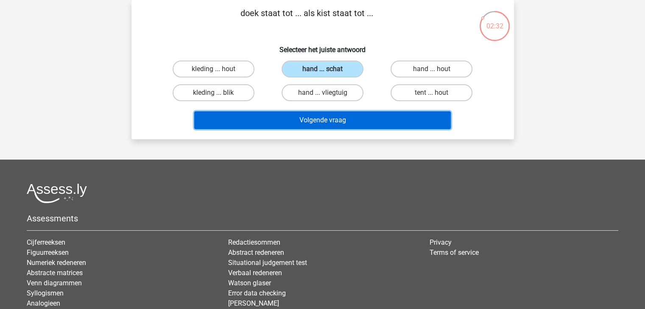
click at [364, 120] on button "Volgende vraag" at bounding box center [322, 120] width 256 height 18
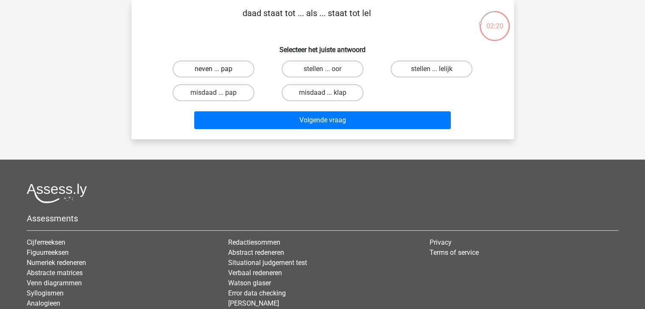
click at [236, 69] on label "neven ... pap" at bounding box center [213, 69] width 82 height 17
click at [219, 69] on input "neven ... pap" at bounding box center [216, 72] width 6 height 6
radio input "true"
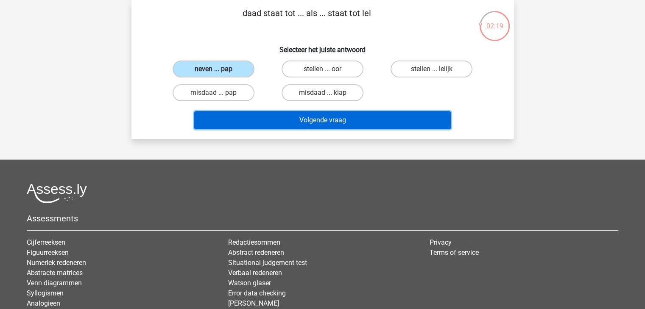
click at [339, 125] on button "Volgende vraag" at bounding box center [322, 120] width 256 height 18
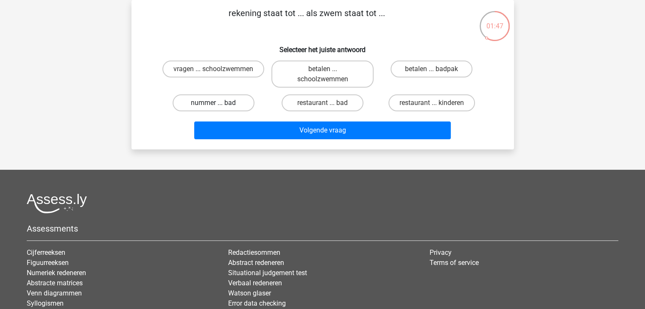
click at [249, 101] on label "nummer ... bad" at bounding box center [213, 103] width 82 height 17
click at [219, 103] on input "nummer ... bad" at bounding box center [216, 106] width 6 height 6
radio input "true"
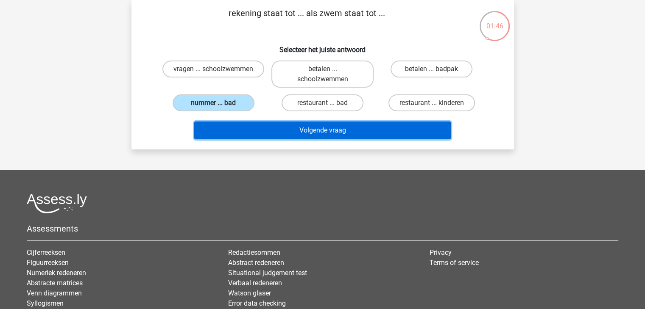
click at [325, 134] on button "Volgende vraag" at bounding box center [322, 131] width 256 height 18
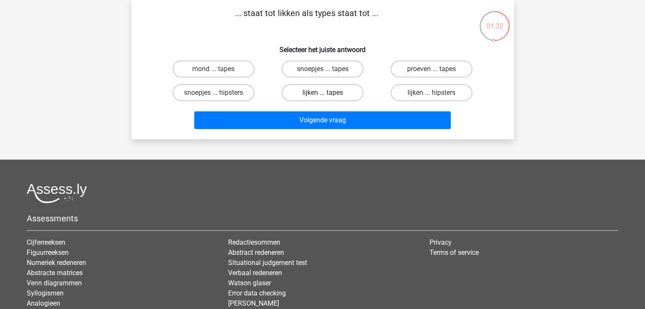
click at [336, 94] on label "lijken ... tapes" at bounding box center [322, 92] width 82 height 17
click at [328, 94] on input "lijken ... tapes" at bounding box center [325, 96] width 6 height 6
radio input "true"
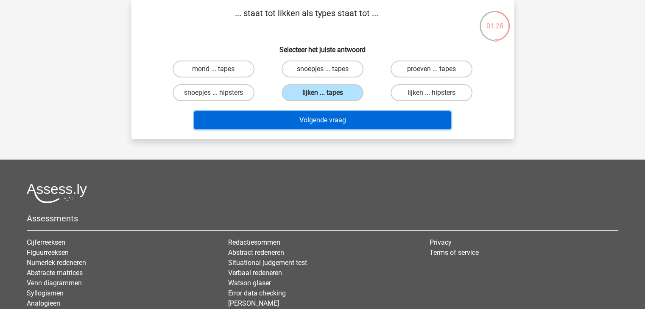
click at [344, 122] on button "Volgende vraag" at bounding box center [322, 120] width 256 height 18
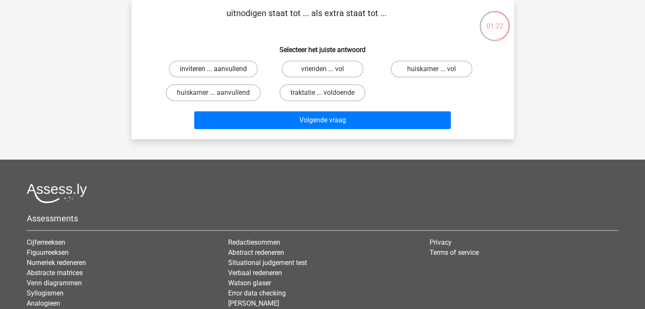
click at [234, 65] on label "inviteren ... aanvullend" at bounding box center [213, 69] width 89 height 17
click at [219, 69] on input "inviteren ... aanvullend" at bounding box center [216, 72] width 6 height 6
radio input "true"
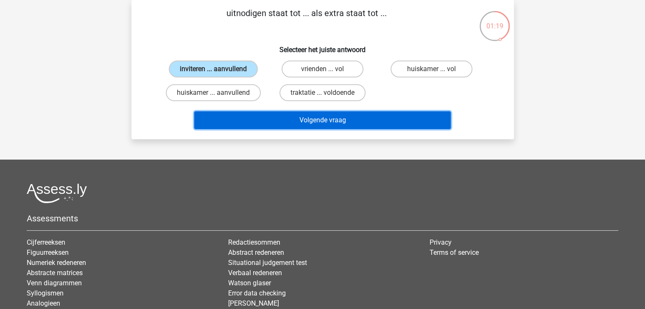
click at [322, 120] on button "Volgende vraag" at bounding box center [322, 120] width 256 height 18
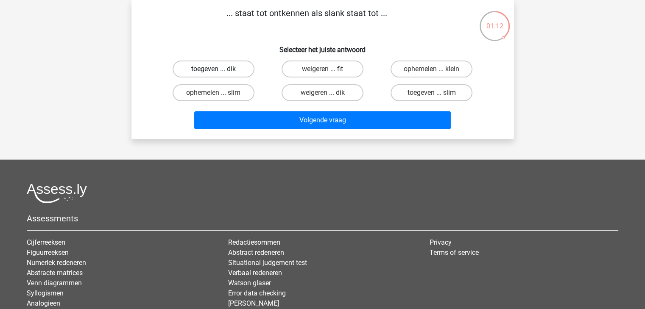
click at [237, 72] on label "toegeven ... dik" at bounding box center [213, 69] width 82 height 17
click at [219, 72] on input "toegeven ... dik" at bounding box center [216, 72] width 6 height 6
radio input "true"
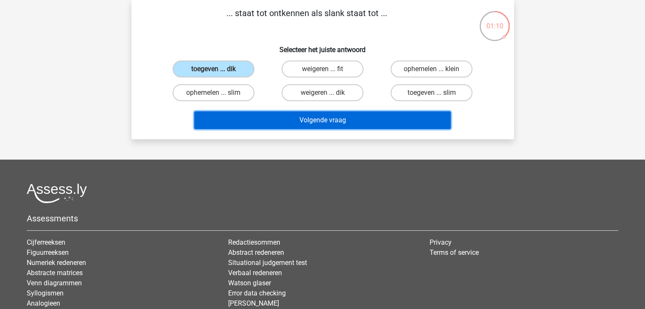
click at [310, 117] on button "Volgende vraag" at bounding box center [322, 120] width 256 height 18
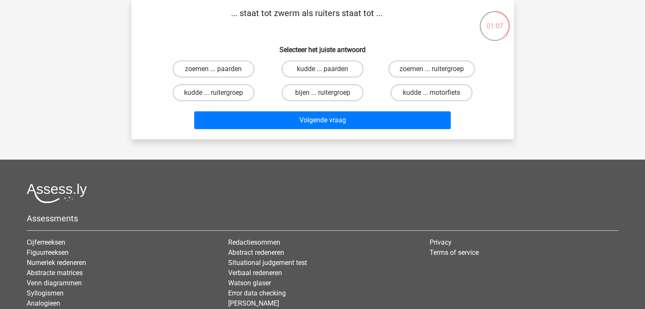
click at [322, 94] on input "bijen ... ruitergroep" at bounding box center [325, 96] width 6 height 6
radio input "true"
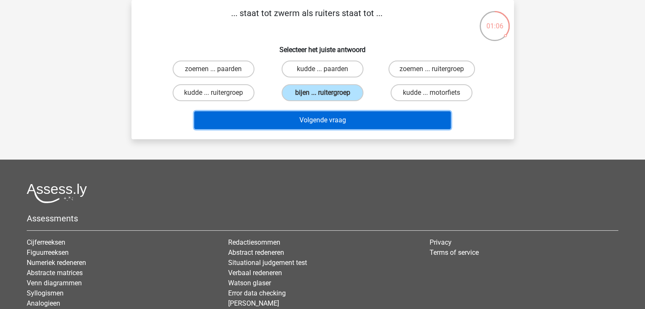
click at [332, 120] on button "Volgende vraag" at bounding box center [322, 120] width 256 height 18
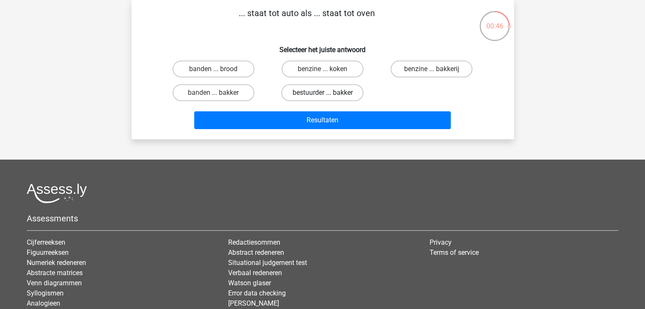
click at [309, 92] on label "bestuurder ... bakker" at bounding box center [322, 92] width 82 height 17
click at [322, 93] on input "bestuurder ... bakker" at bounding box center [325, 96] width 6 height 6
radio input "true"
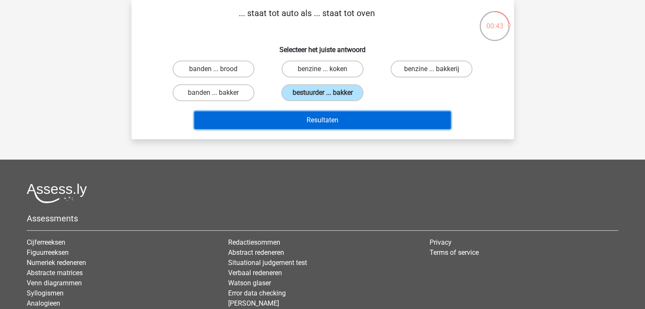
click at [319, 125] on button "Resultaten" at bounding box center [322, 120] width 256 height 18
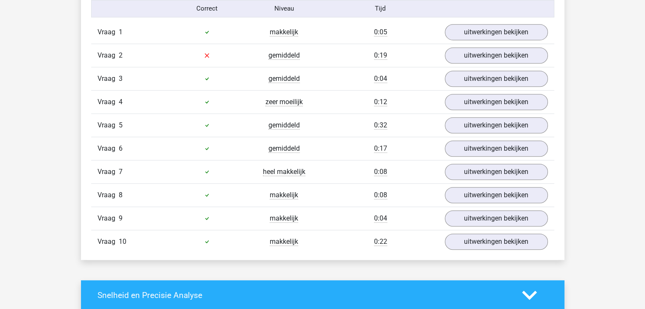
scroll to position [509, 0]
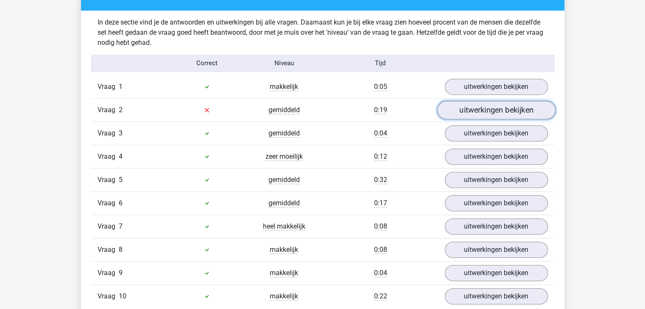
click at [490, 112] on link "uitwerkingen bekijken" at bounding box center [496, 110] width 118 height 19
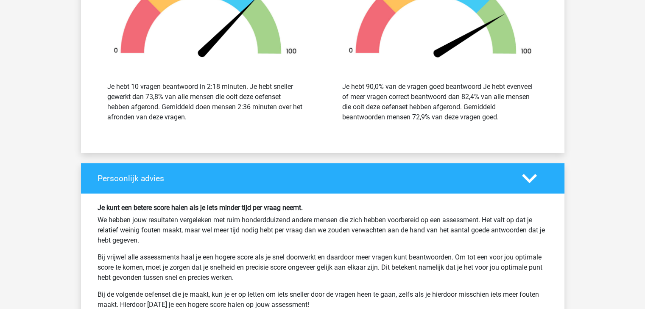
scroll to position [1229, 0]
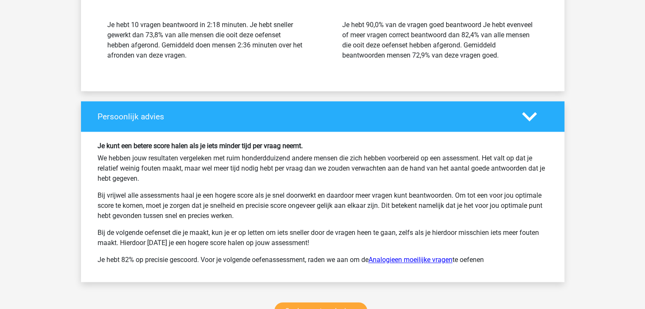
click at [419, 259] on link "Analogieen moeilijke vragen" at bounding box center [410, 260] width 84 height 8
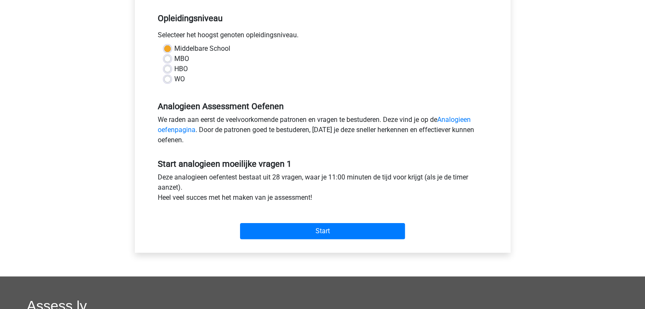
scroll to position [170, 0]
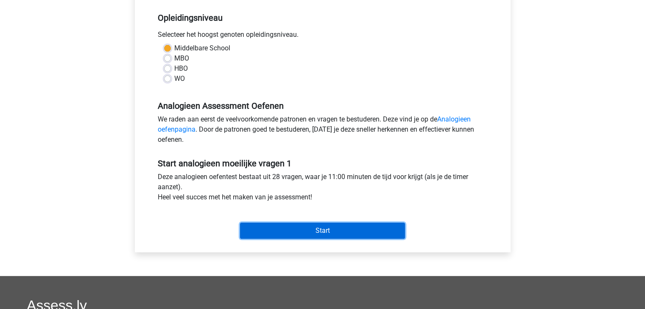
click at [333, 229] on input "Start" at bounding box center [322, 231] width 165 height 16
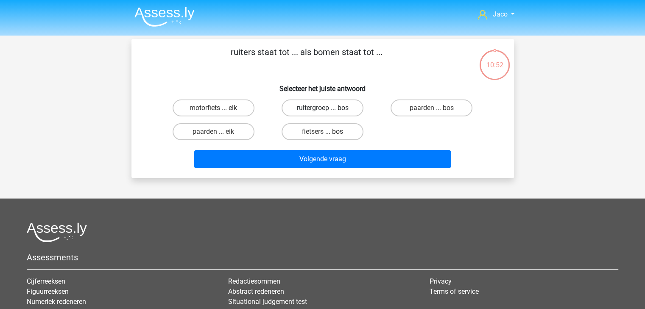
click at [334, 107] on label "ruitergroep ... bos" at bounding box center [322, 108] width 82 height 17
click at [328, 108] on input "ruitergroep ... bos" at bounding box center [325, 111] width 6 height 6
radio input "true"
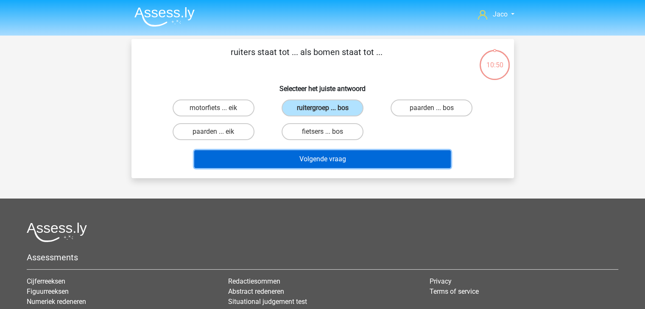
click at [347, 162] on button "Volgende vraag" at bounding box center [322, 159] width 256 height 18
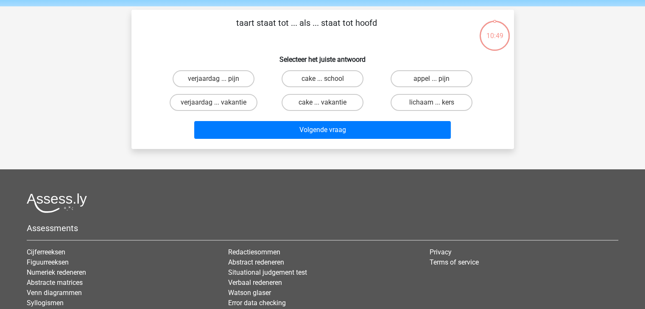
scroll to position [39, 0]
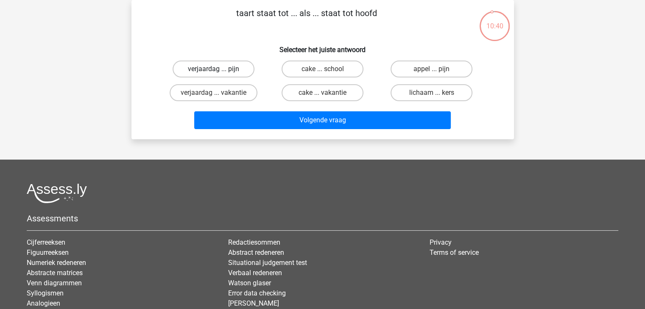
click at [225, 67] on label "verjaardag ... pijn" at bounding box center [213, 69] width 82 height 17
click at [219, 69] on input "verjaardag ... pijn" at bounding box center [216, 72] width 6 height 6
radio input "true"
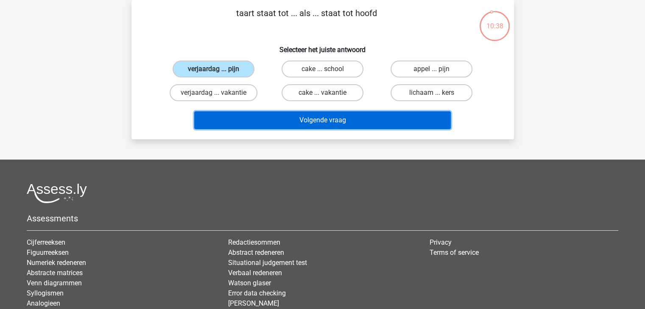
click at [325, 118] on button "Volgende vraag" at bounding box center [322, 120] width 256 height 18
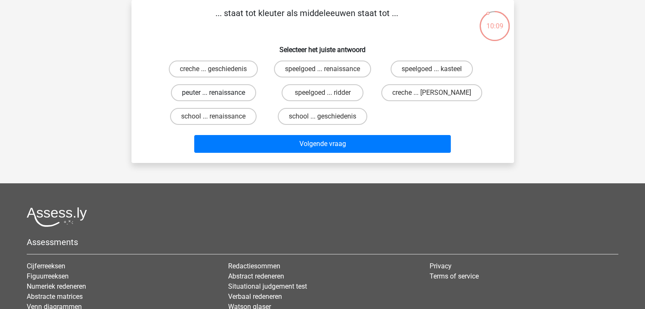
click at [244, 93] on label "peuter ... renaissance" at bounding box center [213, 92] width 85 height 17
click at [219, 93] on input "peuter ... renaissance" at bounding box center [216, 96] width 6 height 6
radio input "true"
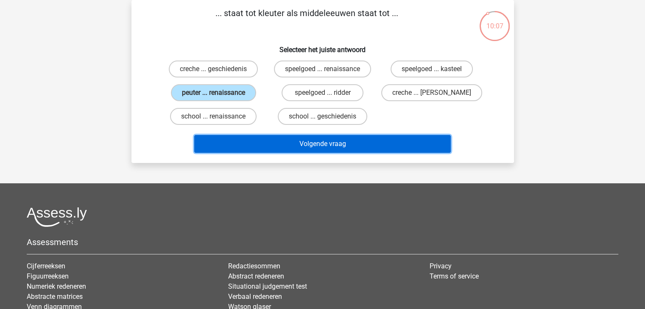
click at [327, 141] on button "Volgende vraag" at bounding box center [322, 144] width 256 height 18
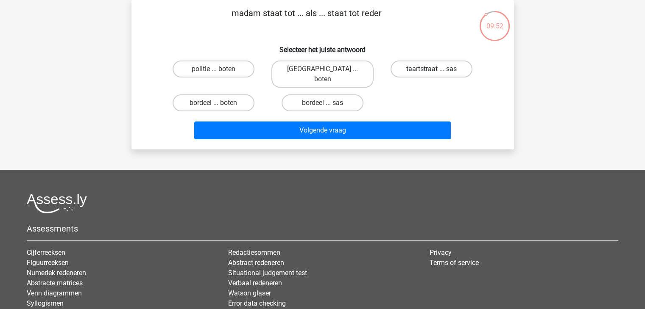
click at [432, 69] on label "taartstraat ... sas" at bounding box center [431, 69] width 82 height 17
click at [432, 69] on input "taartstraat ... sas" at bounding box center [434, 72] width 6 height 6
radio input "true"
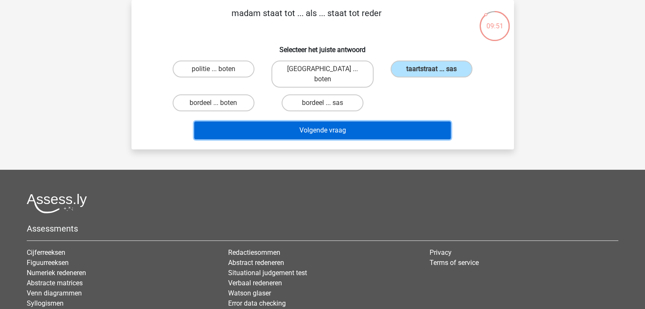
click at [404, 123] on button "Volgende vraag" at bounding box center [322, 131] width 256 height 18
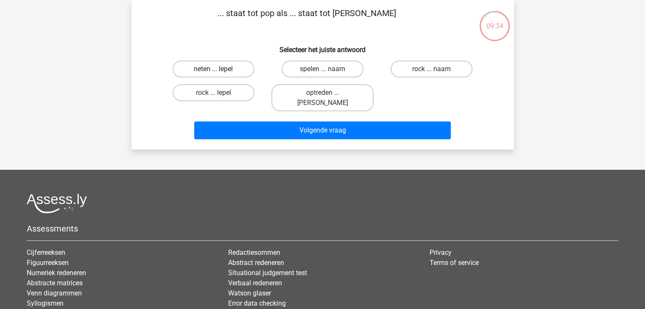
click at [226, 68] on label "neten ... lepel" at bounding box center [213, 69] width 82 height 17
click at [219, 69] on input "neten ... lepel" at bounding box center [216, 72] width 6 height 6
radio input "true"
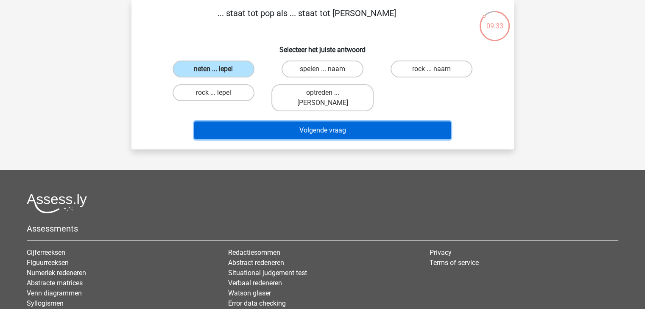
click at [322, 122] on button "Volgende vraag" at bounding box center [322, 131] width 256 height 18
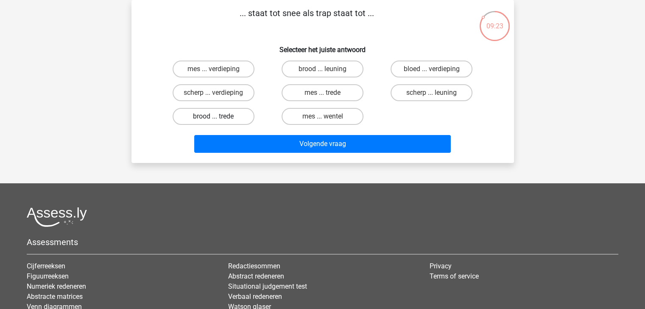
click at [236, 118] on label "brood ... trede" at bounding box center [213, 116] width 82 height 17
click at [219, 118] on input "brood ... trede" at bounding box center [216, 120] width 6 height 6
radio input "true"
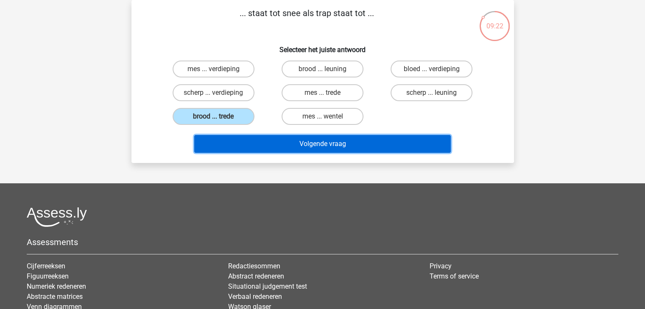
click at [343, 144] on button "Volgende vraag" at bounding box center [322, 144] width 256 height 18
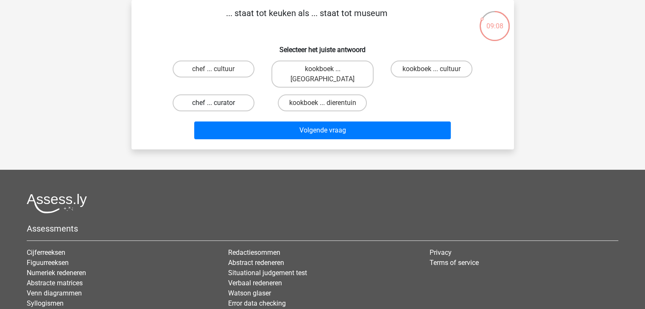
click at [236, 95] on label "chef ... curator" at bounding box center [213, 103] width 82 height 17
click at [219, 103] on input "chef ... curator" at bounding box center [216, 106] width 6 height 6
radio input "true"
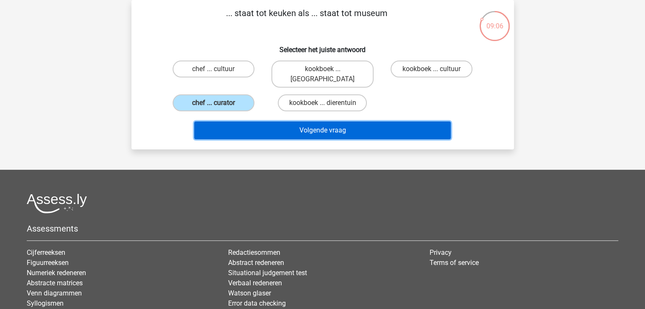
click at [323, 122] on button "Volgende vraag" at bounding box center [322, 131] width 256 height 18
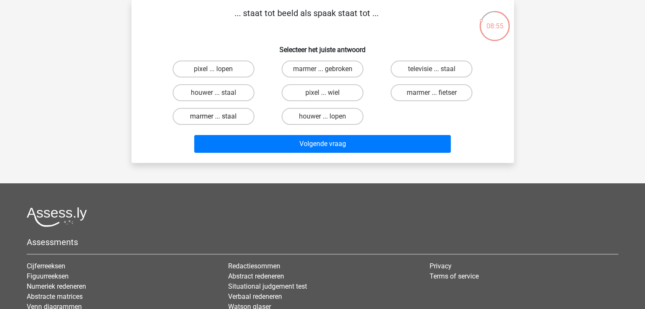
click at [230, 117] on label "marmer ... staal" at bounding box center [213, 116] width 82 height 17
click at [219, 117] on input "marmer ... staal" at bounding box center [216, 120] width 6 height 6
radio input "true"
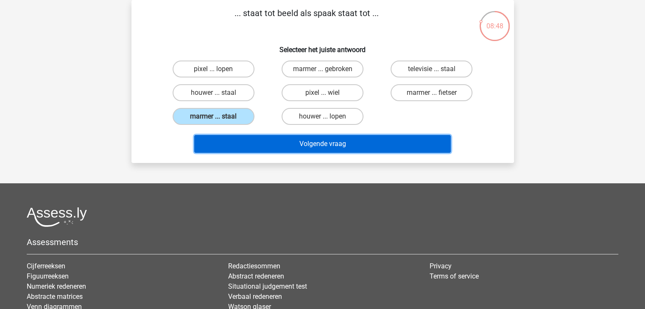
click at [320, 145] on button "Volgende vraag" at bounding box center [322, 144] width 256 height 18
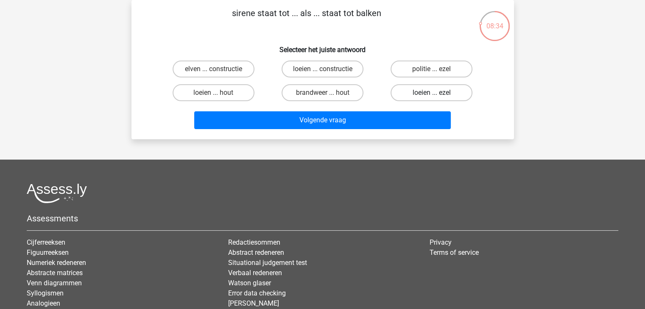
click at [417, 93] on label "loeien ... ezel" at bounding box center [431, 92] width 82 height 17
click at [431, 93] on input "loeien ... ezel" at bounding box center [434, 96] width 6 height 6
radio input "true"
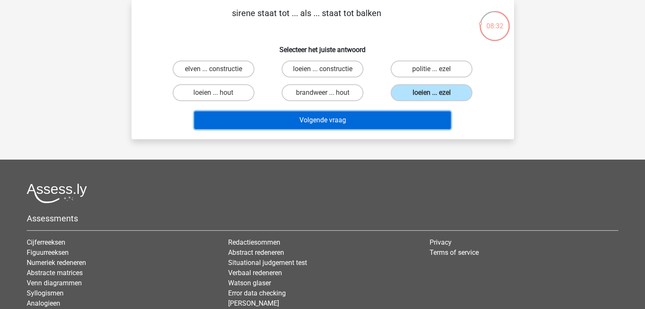
click at [402, 120] on button "Volgende vraag" at bounding box center [322, 120] width 256 height 18
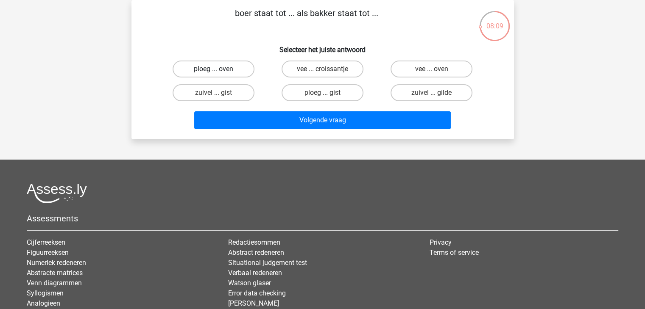
click at [235, 70] on label "ploeg ... oven" at bounding box center [213, 69] width 82 height 17
click at [219, 70] on input "ploeg ... oven" at bounding box center [216, 72] width 6 height 6
radio input "true"
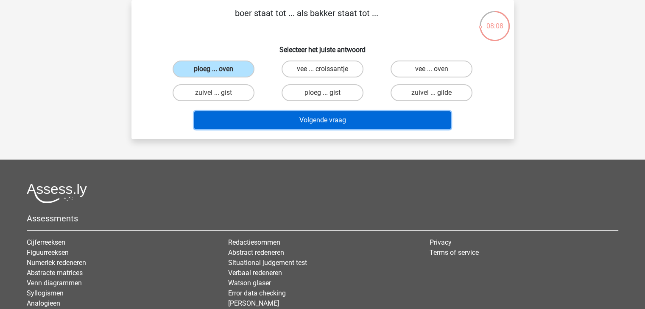
click at [332, 119] on button "Volgende vraag" at bounding box center [322, 120] width 256 height 18
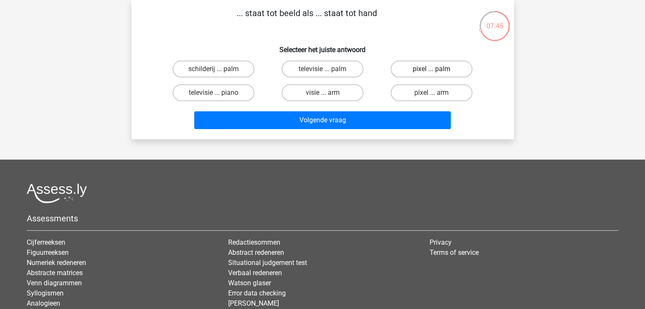
click at [414, 68] on label "pixel ... palm" at bounding box center [431, 69] width 82 height 17
click at [431, 69] on input "pixel ... palm" at bounding box center [434, 72] width 6 height 6
radio input "true"
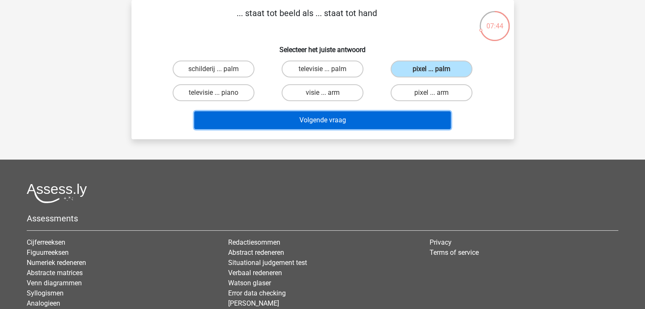
click at [378, 120] on button "Volgende vraag" at bounding box center [322, 120] width 256 height 18
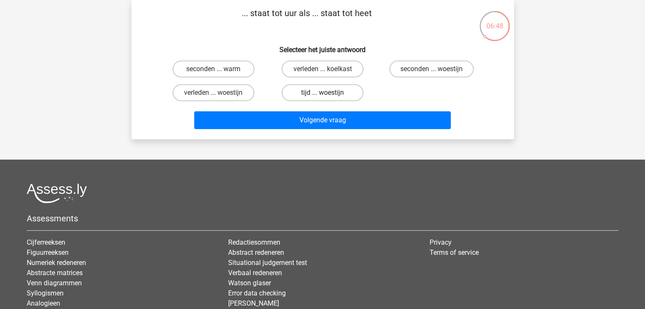
click at [306, 94] on label "tijd ... woestijn" at bounding box center [322, 92] width 82 height 17
click at [322, 94] on input "tijd ... woestijn" at bounding box center [325, 96] width 6 height 6
radio input "true"
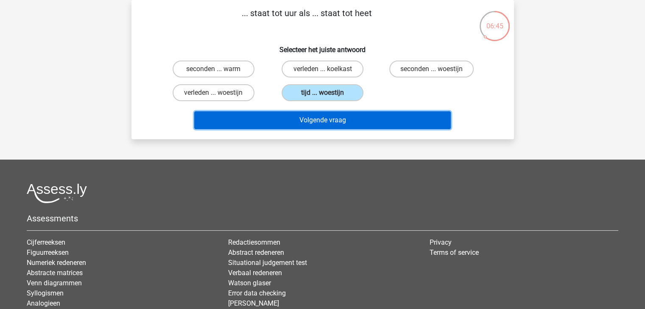
click at [314, 118] on button "Volgende vraag" at bounding box center [322, 120] width 256 height 18
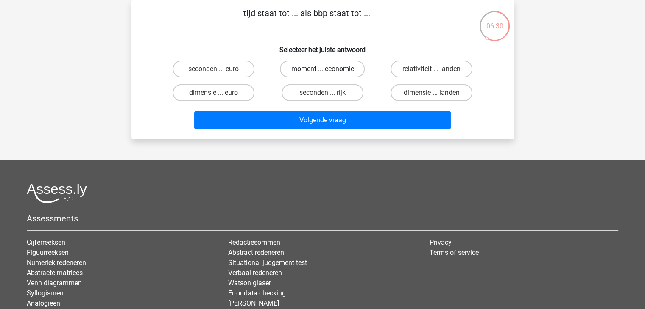
click at [342, 65] on label "moment ... economie" at bounding box center [322, 69] width 85 height 17
click at [328, 69] on input "moment ... economie" at bounding box center [325, 72] width 6 height 6
radio input "true"
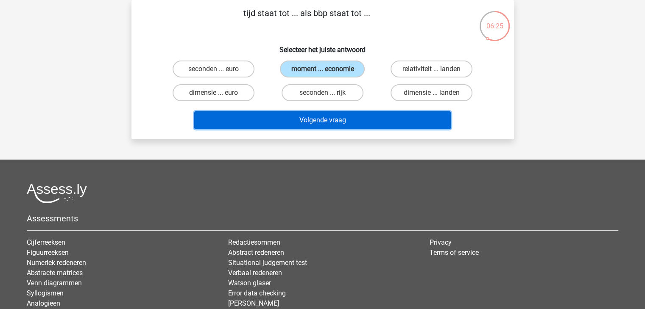
click at [387, 122] on button "Volgende vraag" at bounding box center [322, 120] width 256 height 18
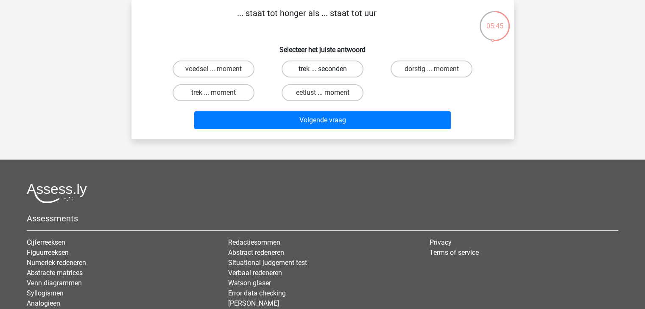
click at [318, 68] on label "trek ... seconden" at bounding box center [322, 69] width 82 height 17
click at [322, 69] on input "trek ... seconden" at bounding box center [325, 72] width 6 height 6
radio input "true"
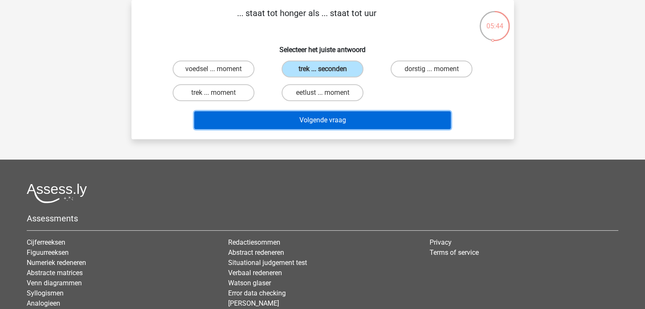
click at [329, 119] on button "Volgende vraag" at bounding box center [322, 120] width 256 height 18
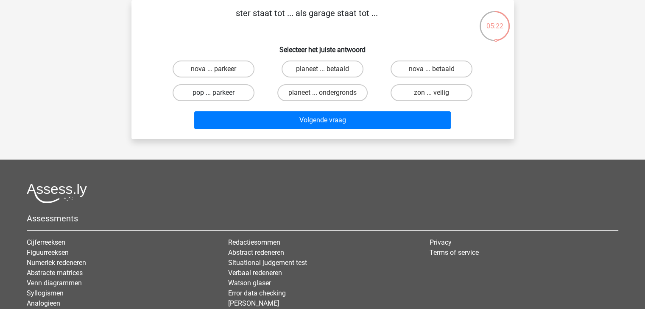
click at [237, 94] on label "pop ... parkeer" at bounding box center [213, 92] width 82 height 17
click at [219, 94] on input "pop ... parkeer" at bounding box center [216, 96] width 6 height 6
radio input "true"
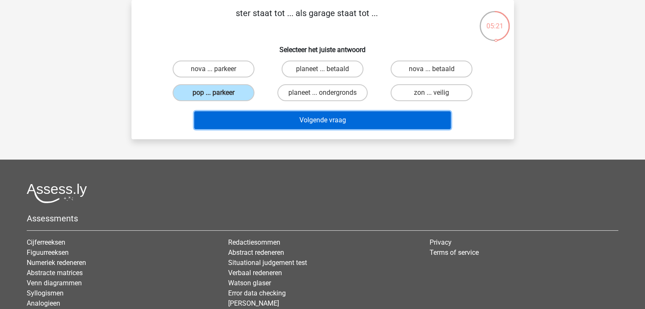
click at [306, 122] on button "Volgende vraag" at bounding box center [322, 120] width 256 height 18
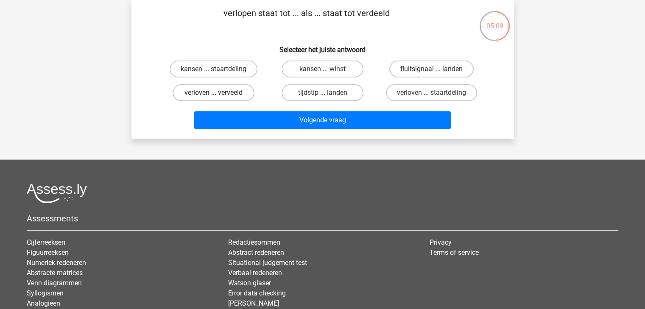
click at [242, 97] on label "verloven ... verveeld" at bounding box center [213, 92] width 82 height 17
click at [219, 97] on input "verloven ... verveeld" at bounding box center [216, 96] width 6 height 6
radio input "true"
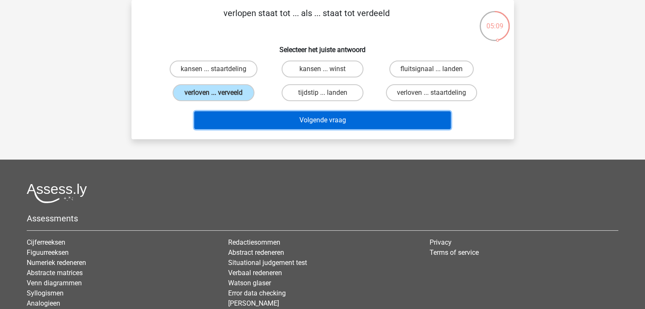
click at [296, 115] on button "Volgende vraag" at bounding box center [322, 120] width 256 height 18
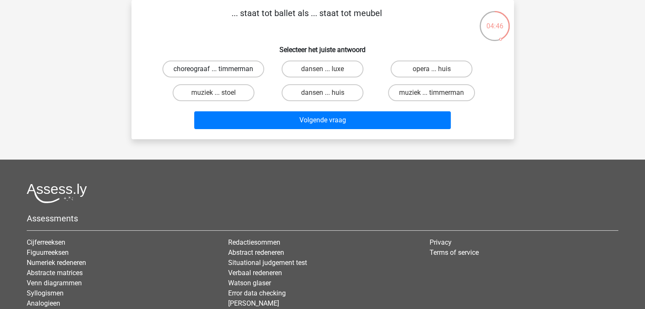
click at [234, 67] on label "choreograaf ... timmerman" at bounding box center [213, 69] width 102 height 17
click at [219, 69] on input "choreograaf ... timmerman" at bounding box center [216, 72] width 6 height 6
radio input "true"
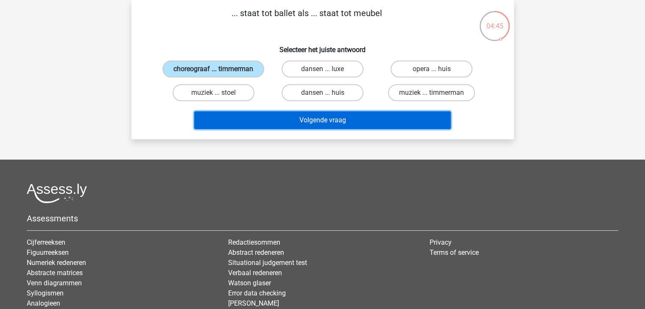
click at [325, 122] on button "Volgende vraag" at bounding box center [322, 120] width 256 height 18
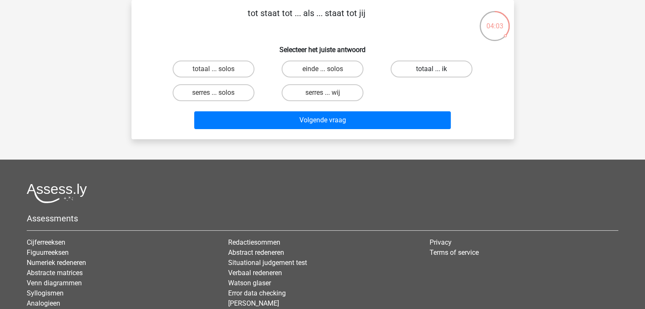
click at [426, 70] on label "totaal ... ik" at bounding box center [431, 69] width 82 height 17
click at [431, 70] on input "totaal ... ik" at bounding box center [434, 72] width 6 height 6
radio input "true"
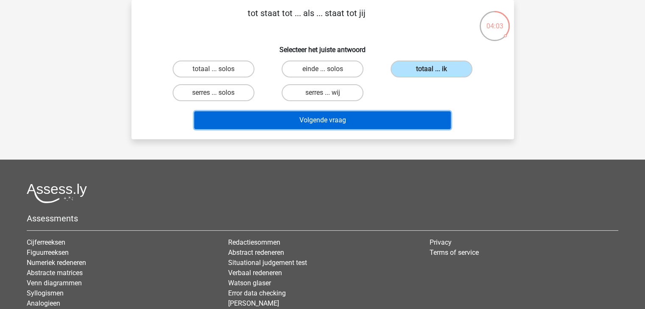
click at [392, 118] on button "Volgende vraag" at bounding box center [322, 120] width 256 height 18
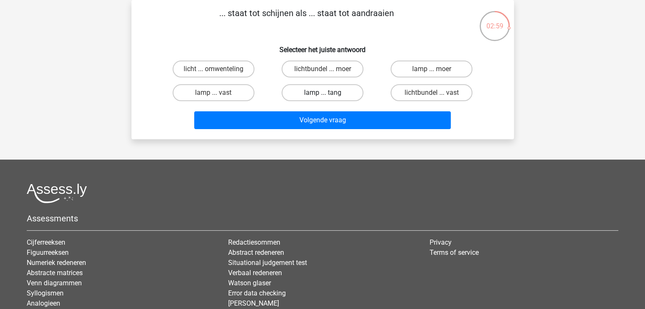
click at [341, 92] on label "lamp ... tang" at bounding box center [322, 92] width 82 height 17
click at [328, 93] on input "lamp ... tang" at bounding box center [325, 96] width 6 height 6
radio input "true"
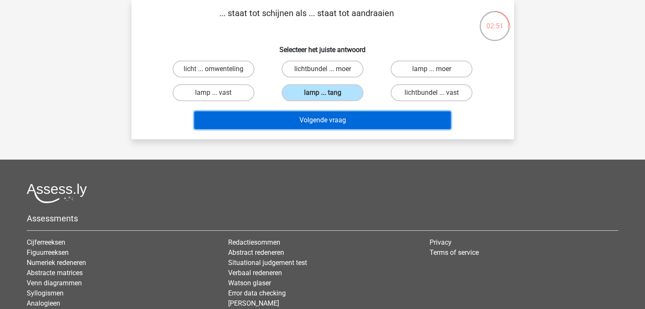
click at [341, 122] on button "Volgende vraag" at bounding box center [322, 120] width 256 height 18
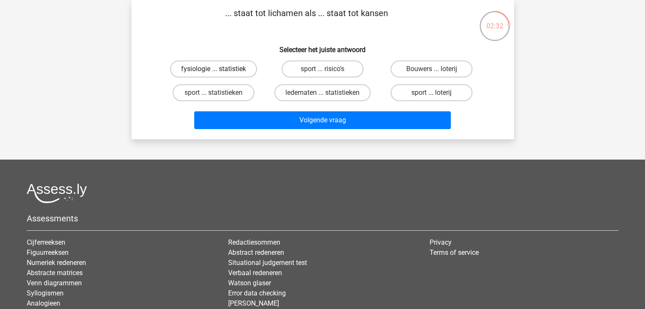
click at [237, 67] on label "fysiologie ... statistiek" at bounding box center [213, 69] width 87 height 17
click at [219, 69] on input "fysiologie ... statistiek" at bounding box center [216, 72] width 6 height 6
radio input "true"
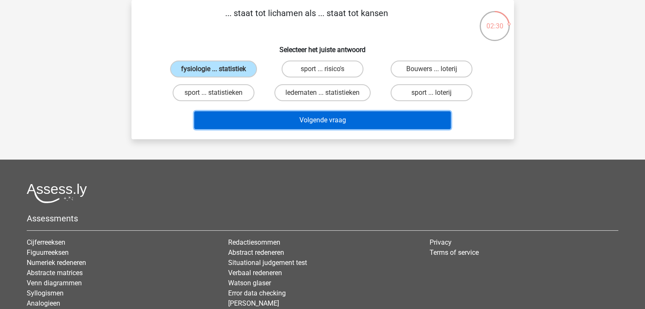
click at [309, 122] on button "Volgende vraag" at bounding box center [322, 120] width 256 height 18
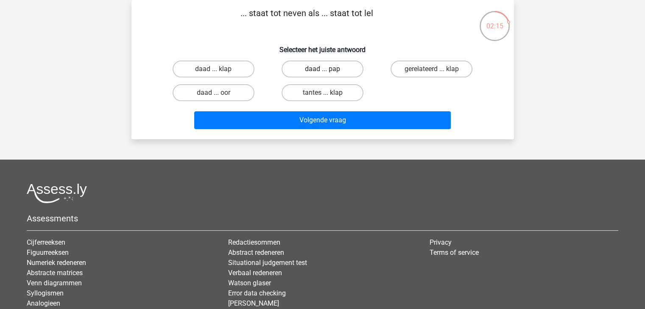
click at [343, 67] on label "daad ... pap" at bounding box center [322, 69] width 82 height 17
click at [328, 69] on input "daad ... pap" at bounding box center [325, 72] width 6 height 6
radio input "true"
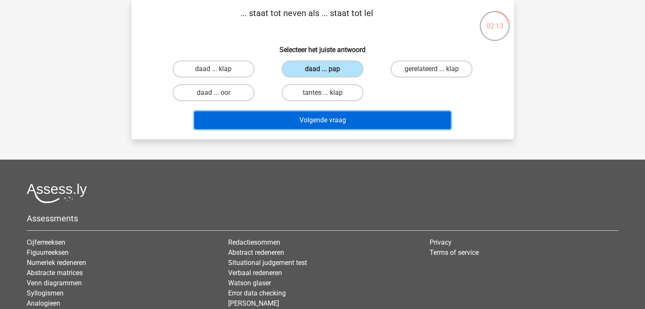
click at [351, 119] on button "Volgende vraag" at bounding box center [322, 120] width 256 height 18
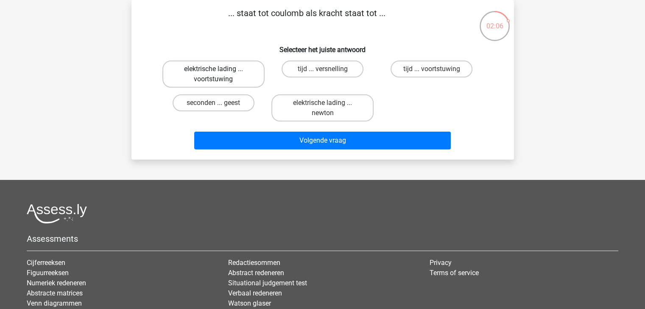
click at [245, 79] on label "elektrische lading ... voortstuwing" at bounding box center [213, 74] width 102 height 27
click at [219, 75] on input "elektrische lading ... voortstuwing" at bounding box center [216, 72] width 6 height 6
radio input "true"
click at [335, 108] on label "elektrische lading ... newton" at bounding box center [322, 108] width 102 height 27
click at [328, 108] on input "elektrische lading ... newton" at bounding box center [325, 106] width 6 height 6
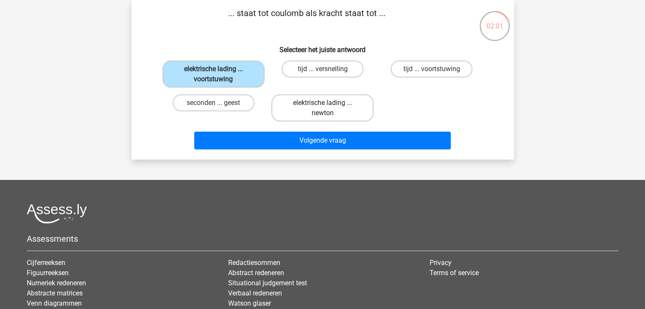
radio input "true"
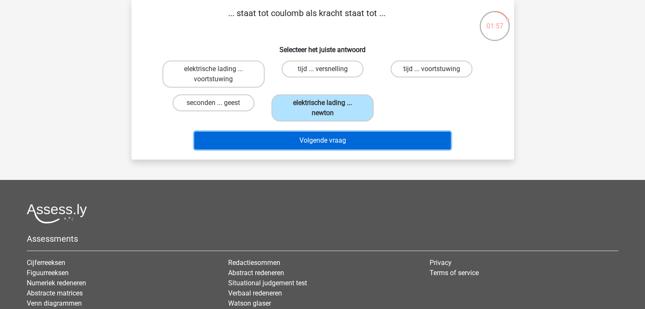
click at [369, 142] on button "Volgende vraag" at bounding box center [322, 141] width 256 height 18
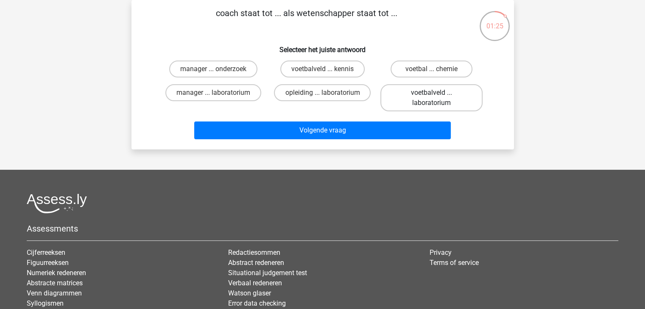
click at [445, 94] on label "voetbalveld ... laboratorium" at bounding box center [431, 97] width 102 height 27
click at [437, 94] on input "voetbalveld ... laboratorium" at bounding box center [434, 96] width 6 height 6
radio input "true"
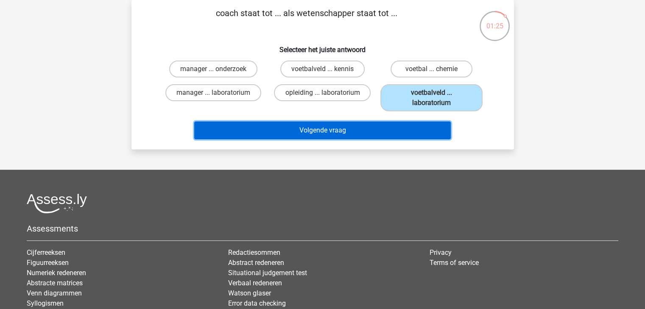
click at [403, 128] on button "Volgende vraag" at bounding box center [322, 131] width 256 height 18
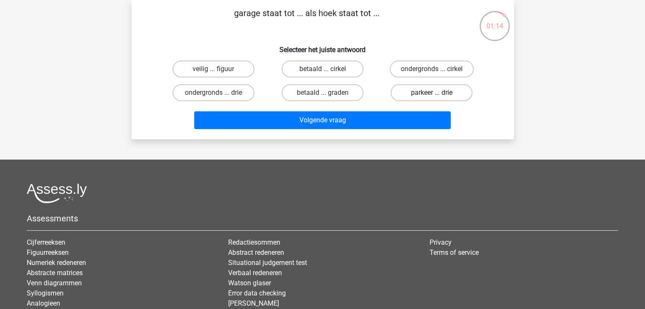
click at [409, 90] on label "parkeer ... drie" at bounding box center [431, 92] width 82 height 17
click at [431, 93] on input "parkeer ... drie" at bounding box center [434, 96] width 6 height 6
radio input "true"
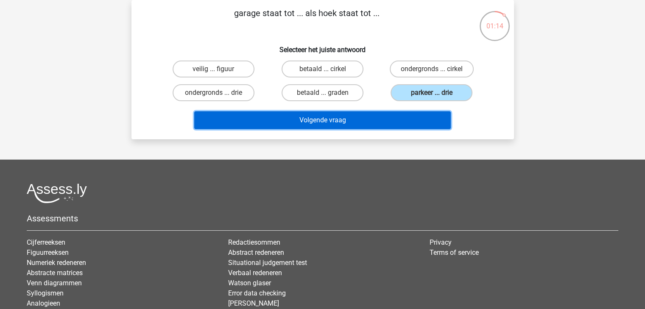
click at [379, 122] on button "Volgende vraag" at bounding box center [322, 120] width 256 height 18
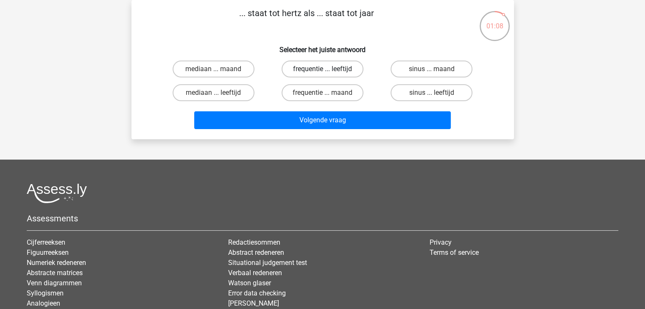
click at [345, 68] on label "frequentie ... leeftijd" at bounding box center [322, 69] width 82 height 17
click at [328, 69] on input "frequentie ... leeftijd" at bounding box center [325, 72] width 6 height 6
radio input "true"
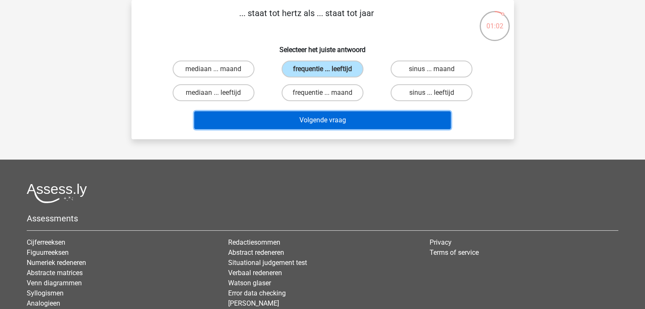
click at [380, 122] on button "Volgende vraag" at bounding box center [322, 120] width 256 height 18
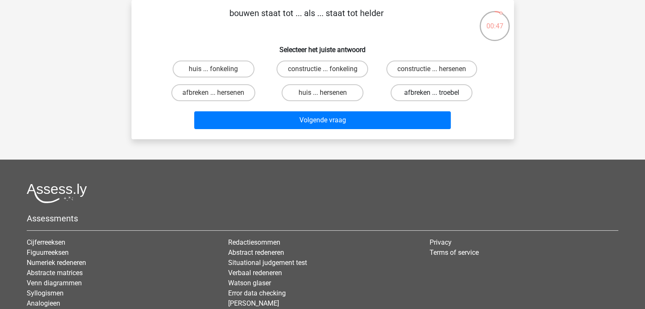
click at [451, 96] on label "afbreken ... troebel" at bounding box center [431, 92] width 82 height 17
click at [437, 96] on input "afbreken ... troebel" at bounding box center [434, 96] width 6 height 6
radio input "true"
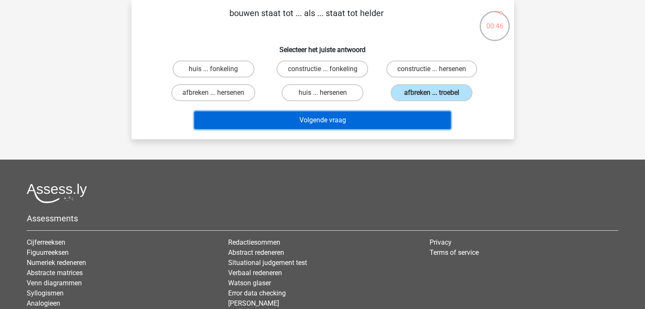
click at [392, 117] on button "Volgende vraag" at bounding box center [322, 120] width 256 height 18
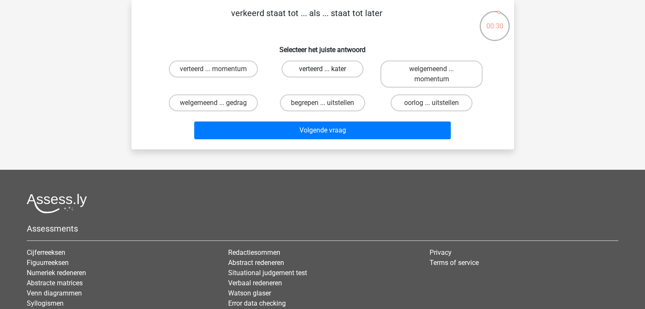
click at [317, 71] on label "verteerd ... kater" at bounding box center [322, 69] width 82 height 17
click at [322, 71] on input "verteerd ... kater" at bounding box center [325, 72] width 6 height 6
radio input "true"
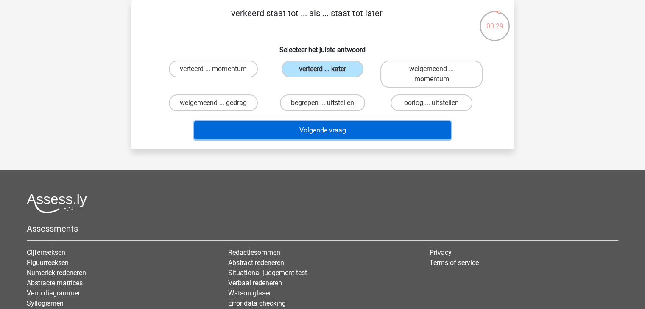
click at [334, 132] on button "Volgende vraag" at bounding box center [322, 131] width 256 height 18
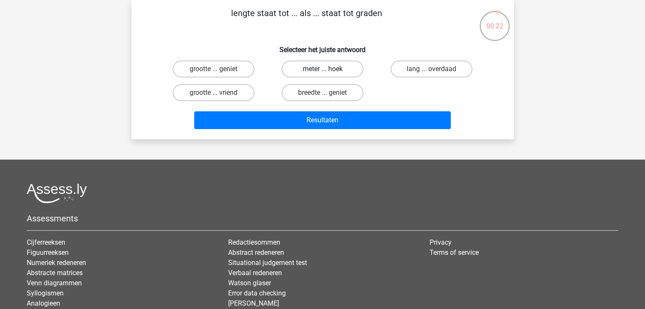
click at [340, 69] on label "meter ... hoek" at bounding box center [322, 69] width 82 height 17
click at [328, 69] on input "meter ... hoek" at bounding box center [325, 72] width 6 height 6
radio input "true"
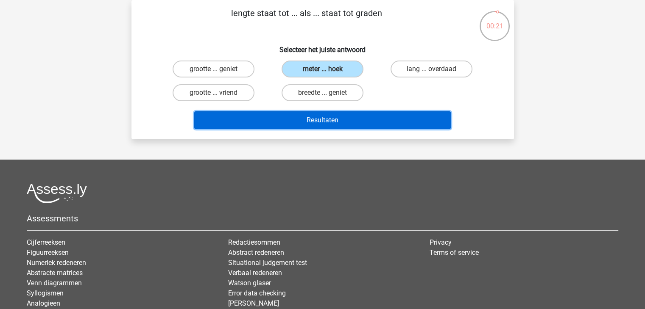
click at [362, 124] on button "Resultaten" at bounding box center [322, 120] width 256 height 18
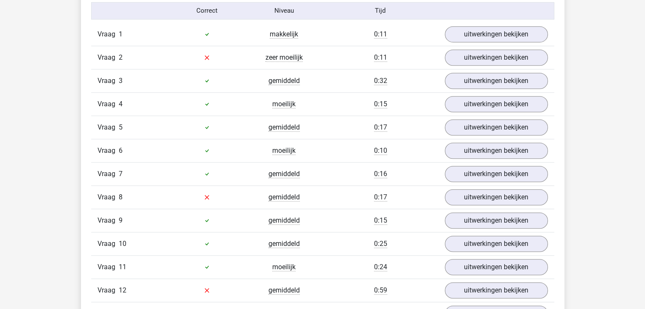
scroll to position [551, 0]
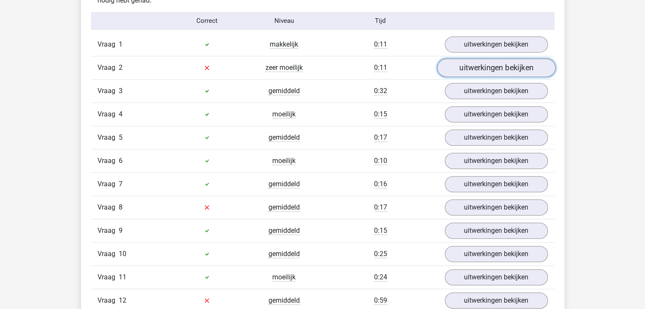
click at [493, 65] on link "uitwerkingen bekijken" at bounding box center [496, 67] width 118 height 19
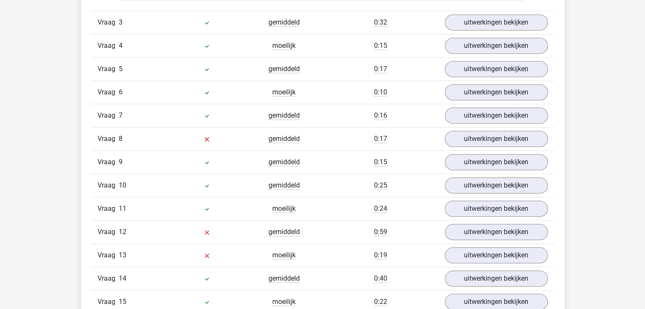
scroll to position [848, 0]
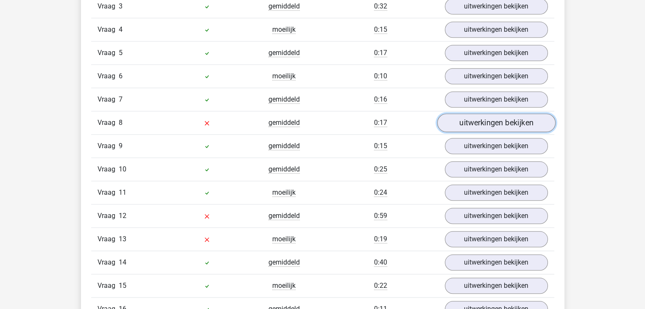
click at [488, 118] on link "uitwerkingen bekijken" at bounding box center [496, 123] width 118 height 19
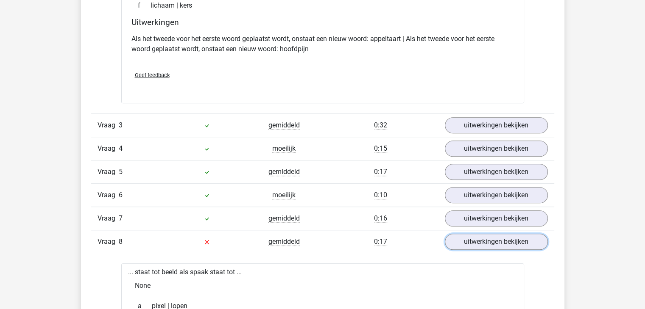
scroll to position [720, 0]
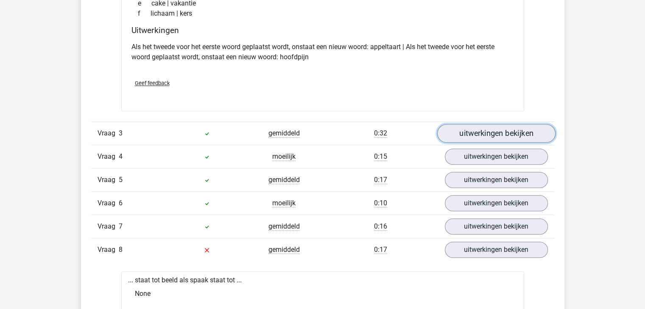
click at [471, 133] on link "uitwerkingen bekijken" at bounding box center [496, 133] width 118 height 19
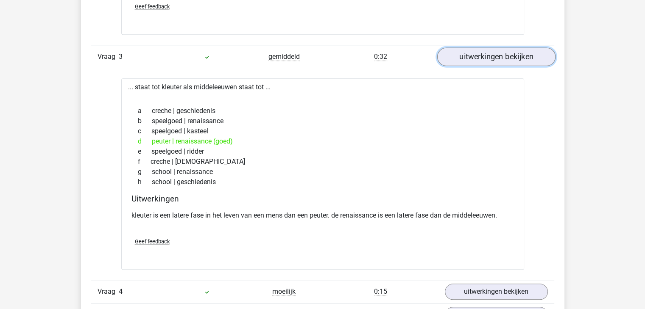
scroll to position [805, 0]
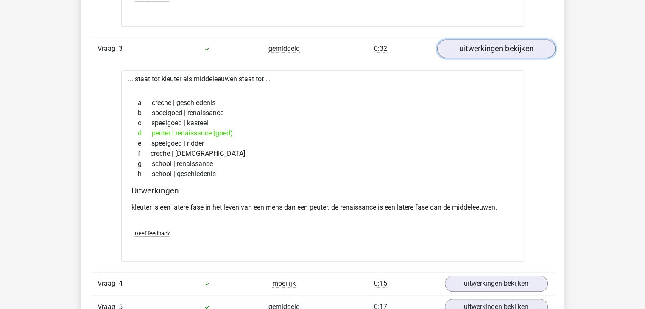
click at [494, 47] on link "uitwerkingen bekijken" at bounding box center [496, 48] width 118 height 19
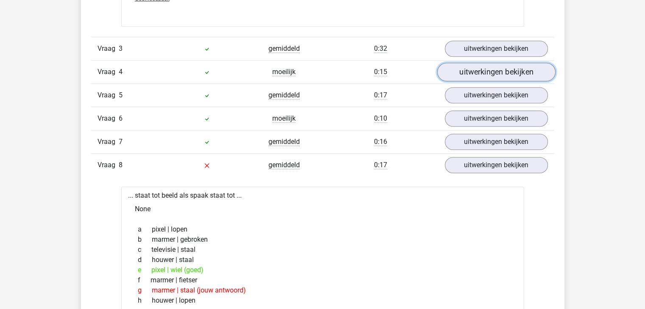
click at [503, 70] on link "uitwerkingen bekijken" at bounding box center [496, 72] width 118 height 19
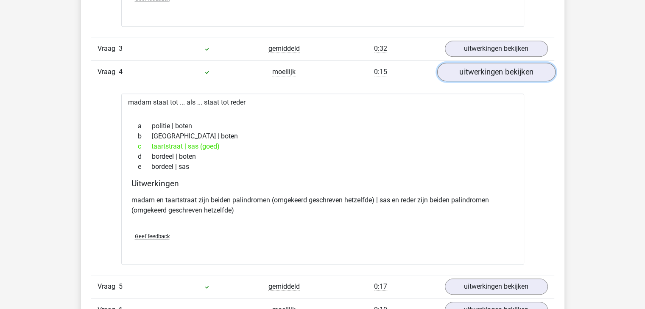
click at [503, 70] on link "uitwerkingen bekijken" at bounding box center [496, 72] width 118 height 19
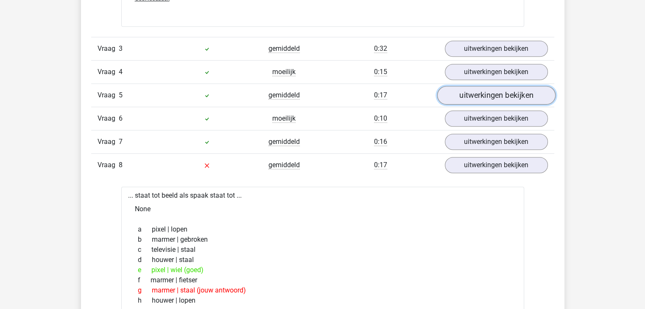
click at [488, 97] on link "uitwerkingen bekijken" at bounding box center [496, 95] width 118 height 19
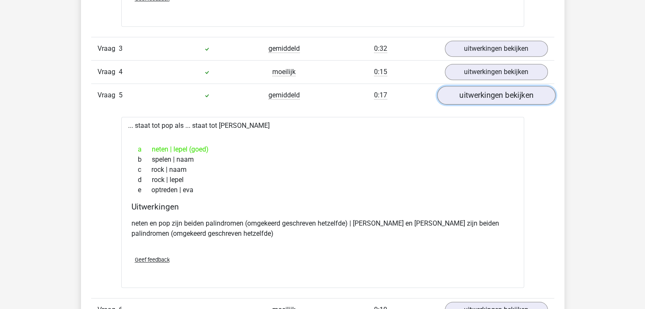
click at [486, 95] on link "uitwerkingen bekijken" at bounding box center [496, 95] width 118 height 19
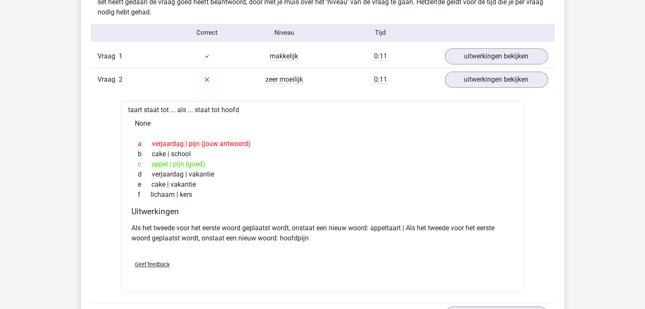
scroll to position [509, 0]
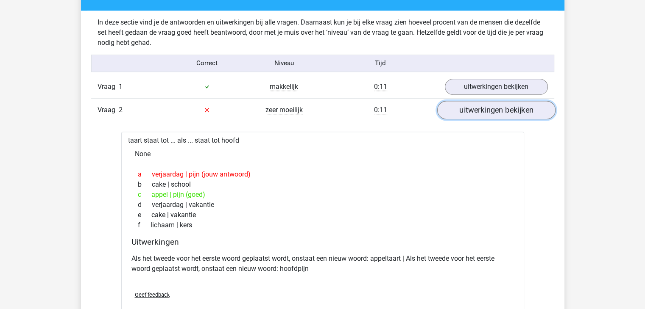
click at [495, 109] on link "uitwerkingen bekijken" at bounding box center [496, 110] width 118 height 19
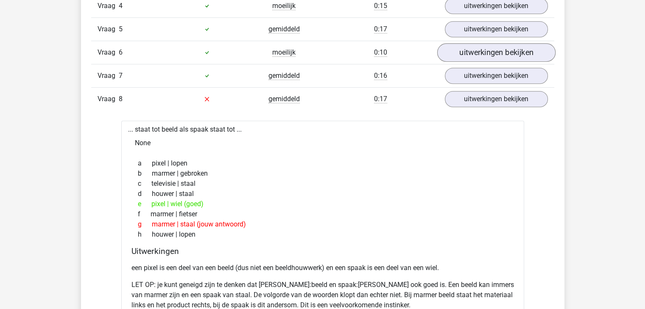
scroll to position [678, 0]
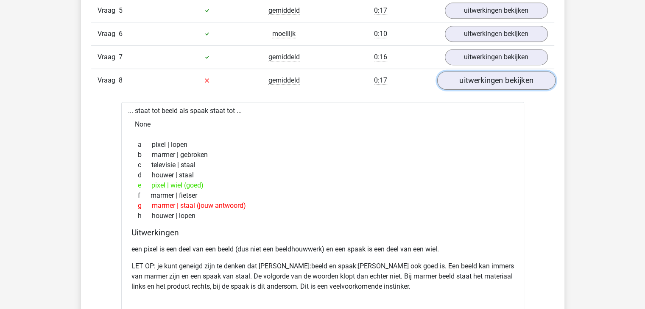
click at [497, 81] on link "uitwerkingen bekijken" at bounding box center [496, 80] width 118 height 19
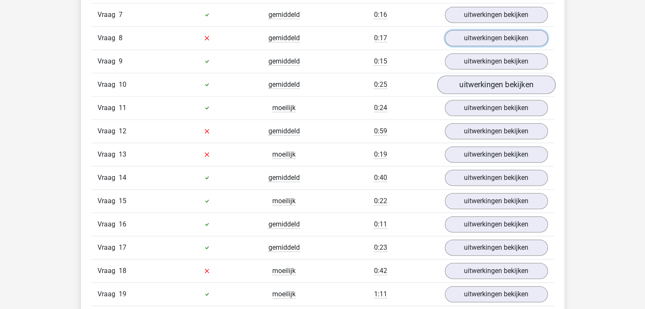
scroll to position [763, 0]
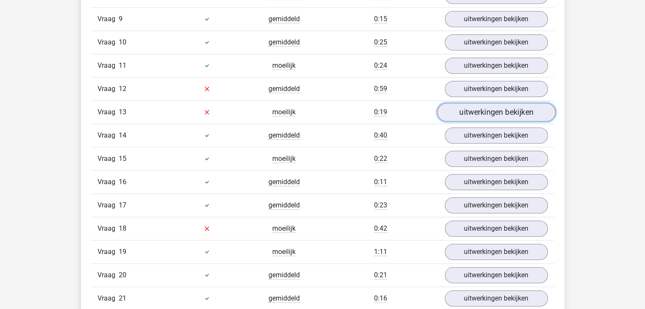
click at [480, 111] on link "uitwerkingen bekijken" at bounding box center [496, 112] width 118 height 19
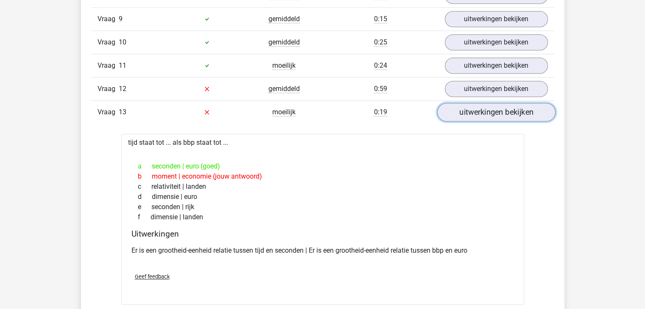
click at [512, 111] on link "uitwerkingen bekijken" at bounding box center [496, 112] width 118 height 19
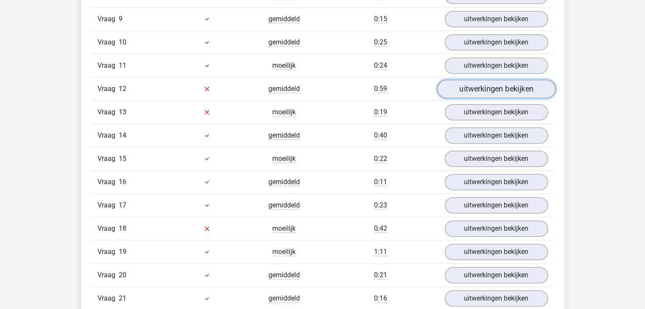
click at [497, 85] on link "uitwerkingen bekijken" at bounding box center [496, 89] width 118 height 19
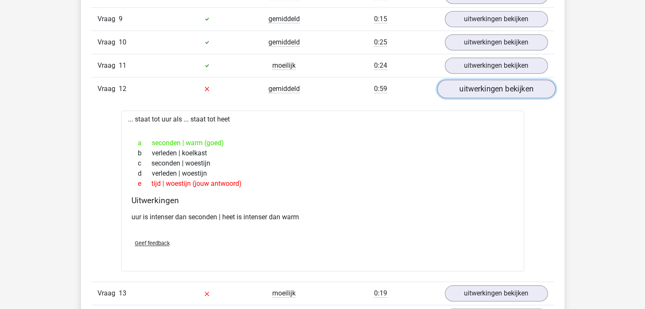
click at [497, 85] on link "uitwerkingen bekijken" at bounding box center [496, 89] width 118 height 19
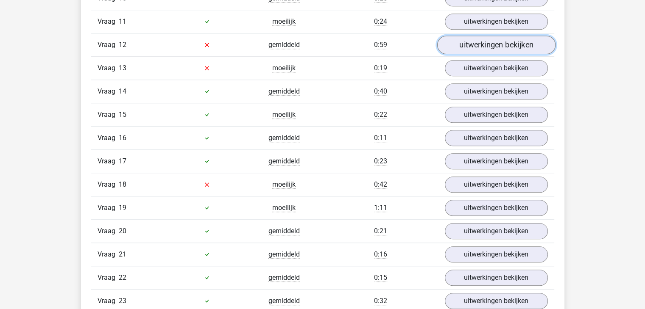
scroll to position [848, 0]
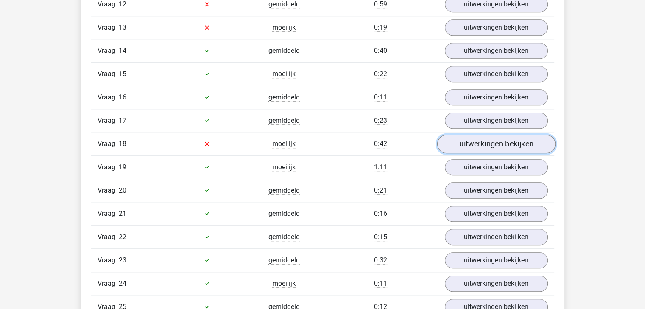
click at [498, 139] on link "uitwerkingen bekijken" at bounding box center [496, 144] width 118 height 19
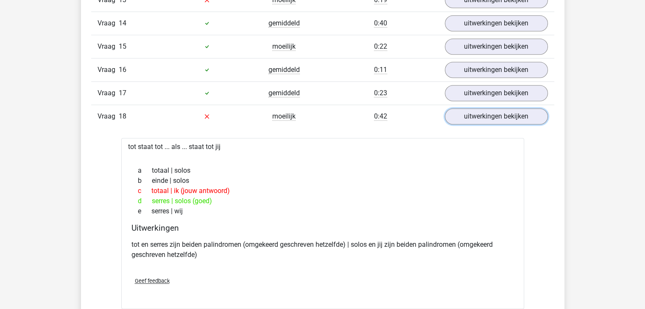
scroll to position [890, 0]
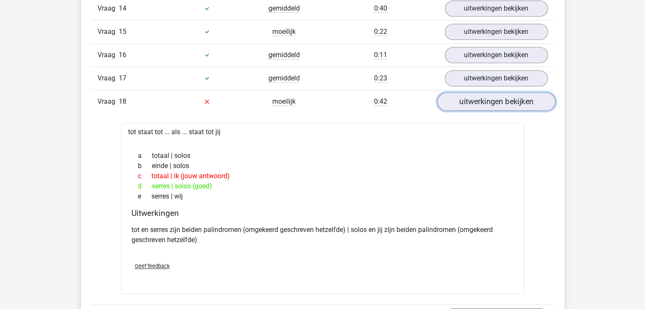
click at [480, 99] on link "uitwerkingen bekijken" at bounding box center [496, 101] width 118 height 19
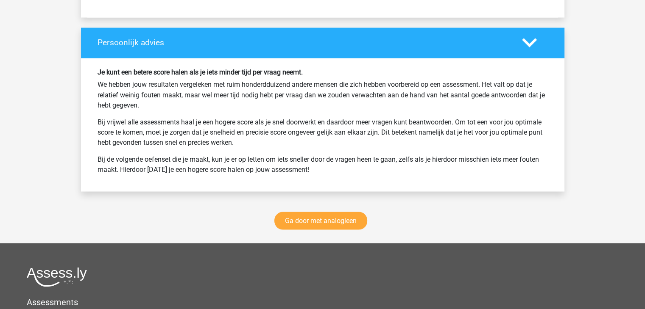
scroll to position [1526, 0]
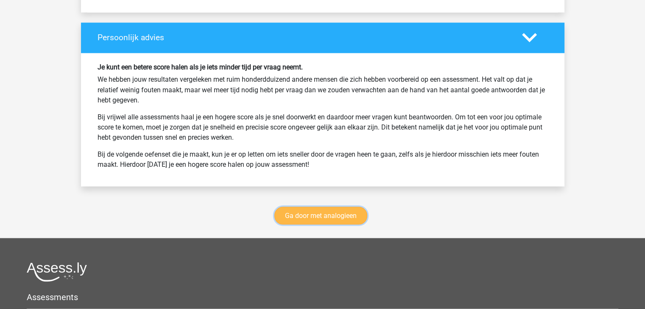
click at [342, 209] on link "Ga door met analogieen" at bounding box center [320, 216] width 93 height 18
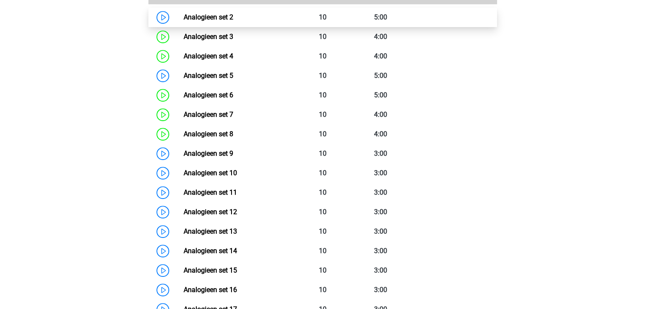
scroll to position [475, 0]
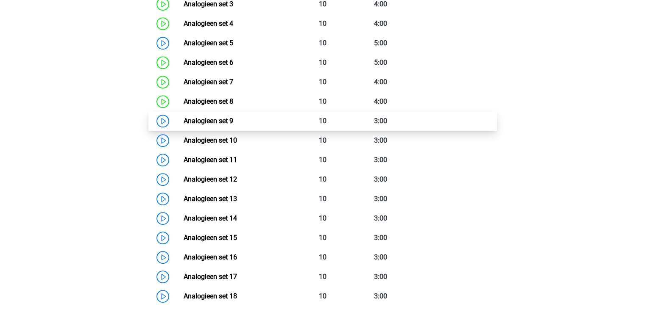
click at [221, 121] on link "Analogieen set 9" at bounding box center [209, 121] width 50 height 8
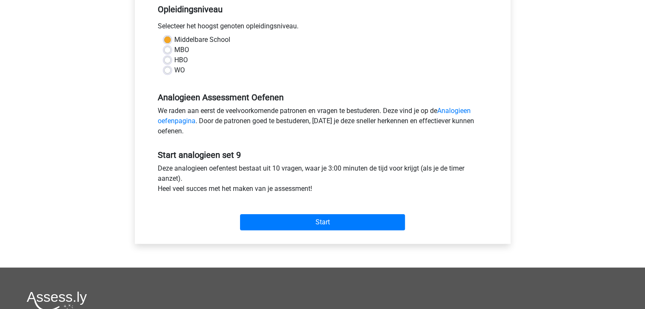
scroll to position [212, 0]
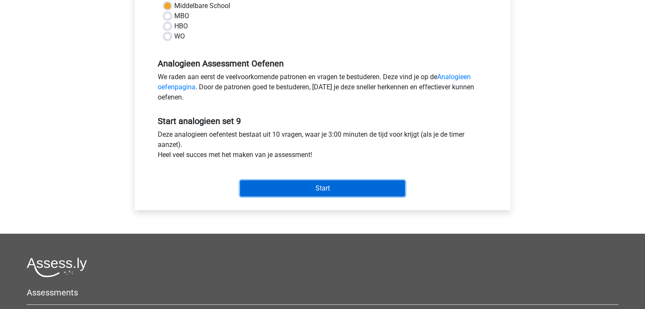
click at [348, 190] on input "Start" at bounding box center [322, 189] width 165 height 16
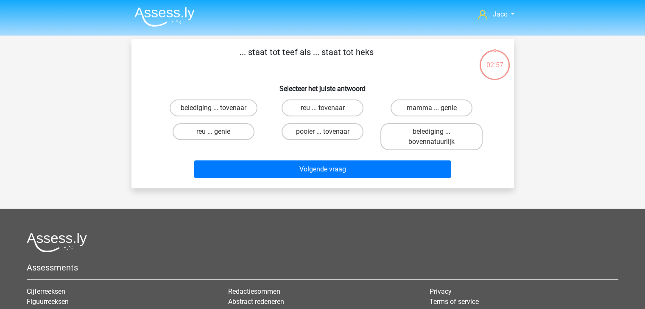
click at [325, 108] on input "reu ... tovenaar" at bounding box center [325, 111] width 6 height 6
radio input "true"
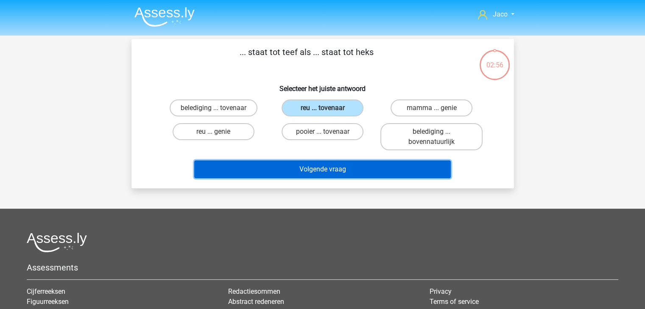
click at [345, 167] on button "Volgende vraag" at bounding box center [322, 170] width 256 height 18
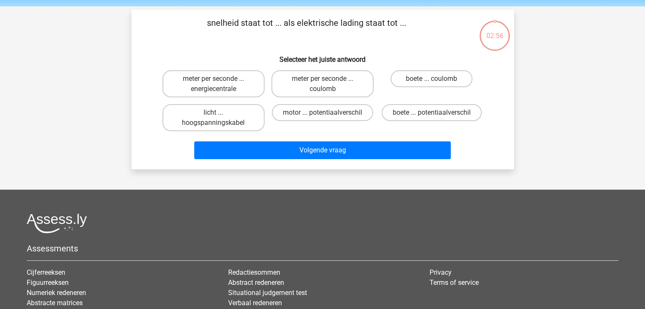
scroll to position [39, 0]
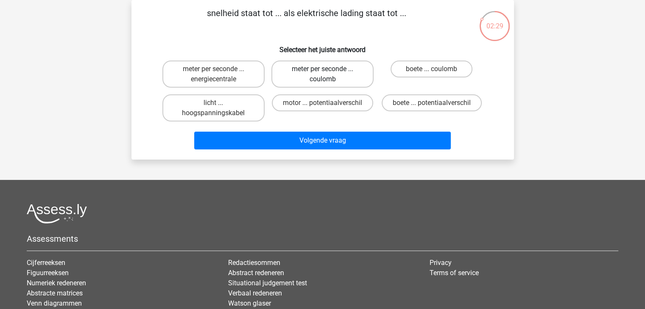
click at [320, 79] on label "meter per seconde ... coulomb" at bounding box center [322, 74] width 102 height 27
click at [322, 75] on input "meter per seconde ... coulomb" at bounding box center [325, 72] width 6 height 6
radio input "true"
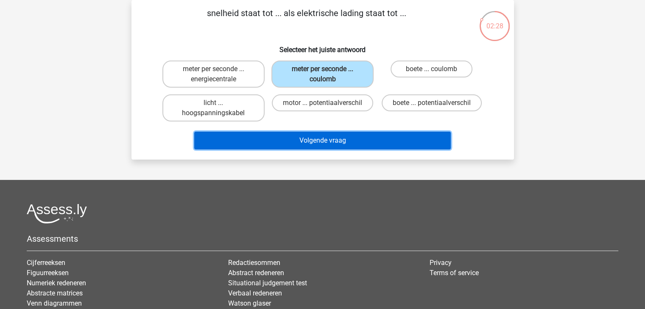
click at [328, 142] on button "Volgende vraag" at bounding box center [322, 141] width 256 height 18
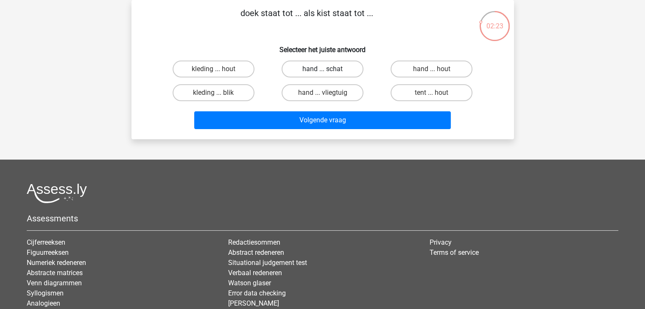
click at [306, 71] on label "hand ... schat" at bounding box center [322, 69] width 82 height 17
click at [322, 71] on input "hand ... schat" at bounding box center [325, 72] width 6 height 6
radio input "true"
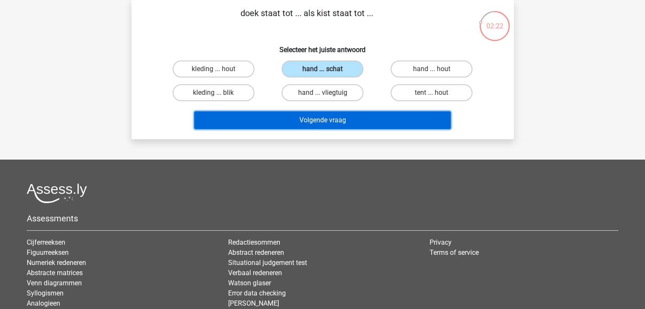
click at [336, 122] on button "Volgende vraag" at bounding box center [322, 120] width 256 height 18
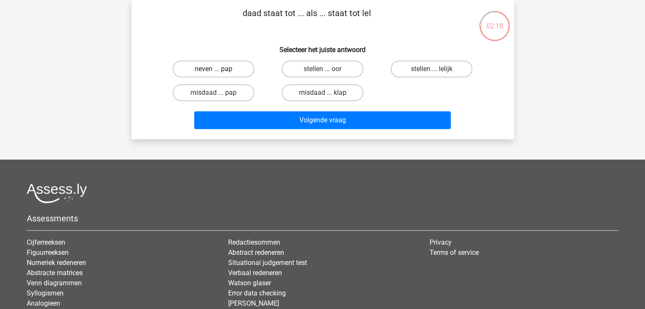
click at [229, 67] on label "neven ... pap" at bounding box center [213, 69] width 82 height 17
click at [219, 69] on input "neven ... pap" at bounding box center [216, 72] width 6 height 6
radio input "true"
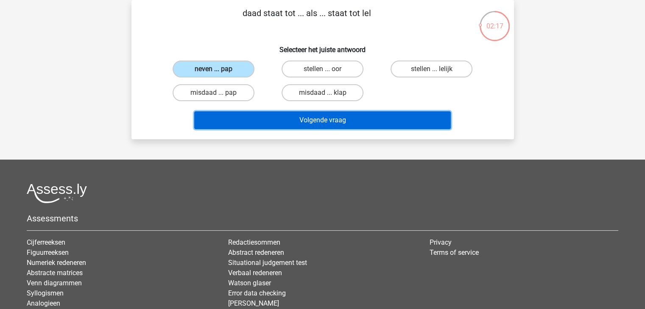
click at [329, 122] on button "Volgende vraag" at bounding box center [322, 120] width 256 height 18
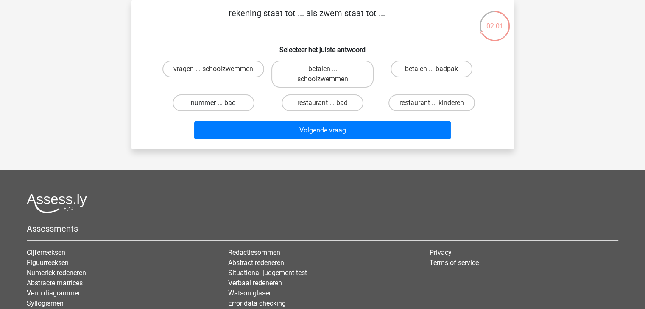
click at [239, 104] on label "nummer ... bad" at bounding box center [213, 103] width 82 height 17
click at [219, 104] on input "nummer ... bad" at bounding box center [216, 106] width 6 height 6
radio input "true"
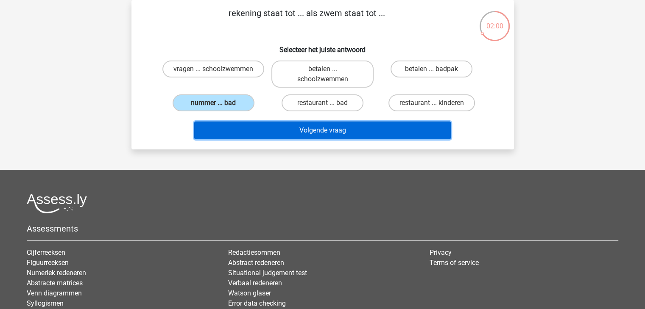
click at [308, 133] on button "Volgende vraag" at bounding box center [322, 131] width 256 height 18
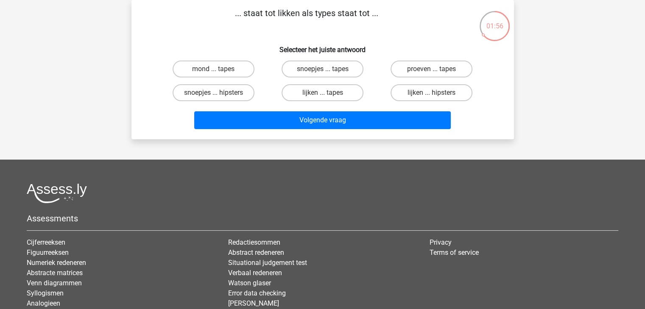
click at [324, 94] on input "lijken ... tapes" at bounding box center [325, 96] width 6 height 6
radio input "true"
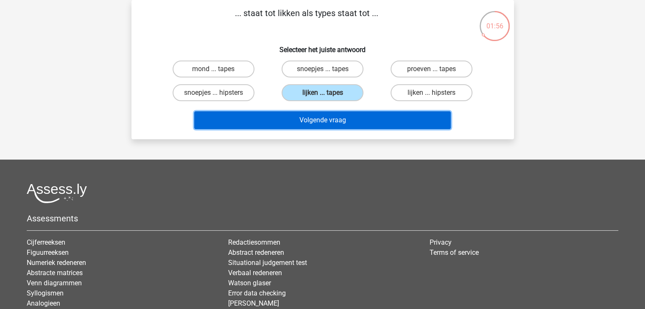
click at [338, 114] on button "Volgende vraag" at bounding box center [322, 120] width 256 height 18
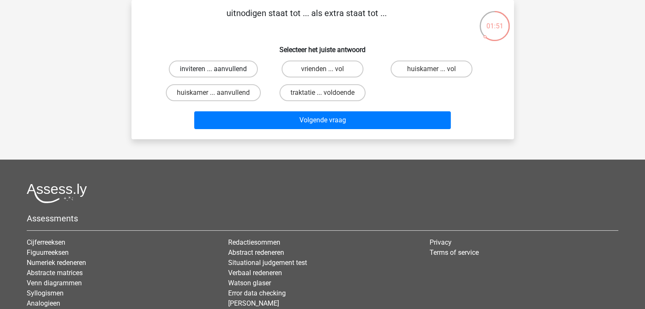
click at [220, 67] on label "inviteren ... aanvullend" at bounding box center [213, 69] width 89 height 17
click at [219, 69] on input "inviteren ... aanvullend" at bounding box center [216, 72] width 6 height 6
radio input "true"
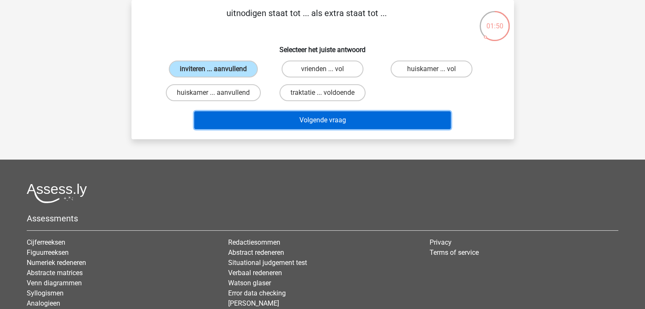
click at [355, 122] on button "Volgende vraag" at bounding box center [322, 120] width 256 height 18
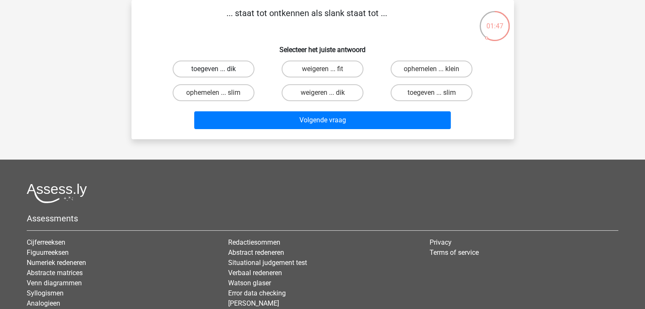
click at [220, 73] on label "toegeven ... dik" at bounding box center [213, 69] width 82 height 17
click at [219, 73] on input "toegeven ... dik" at bounding box center [216, 72] width 6 height 6
radio input "true"
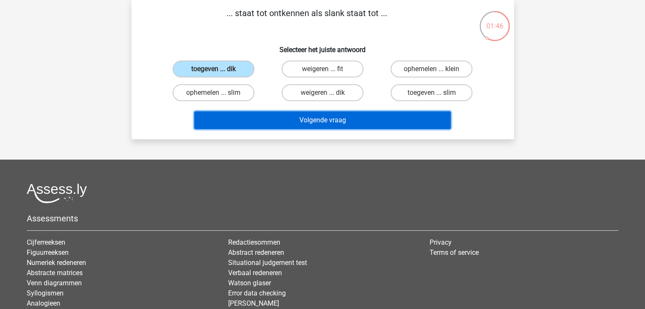
click at [328, 122] on button "Volgende vraag" at bounding box center [322, 120] width 256 height 18
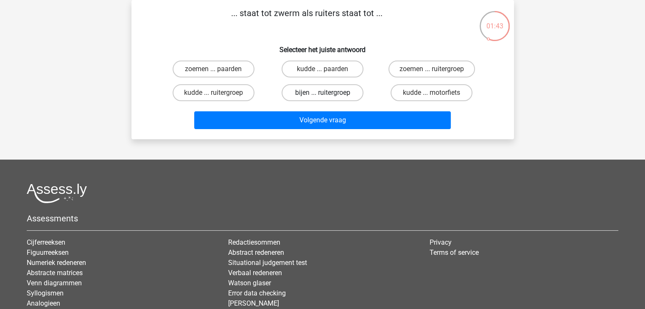
click at [319, 95] on label "bijen ... ruitergroep" at bounding box center [322, 92] width 82 height 17
click at [322, 95] on input "bijen ... ruitergroep" at bounding box center [325, 96] width 6 height 6
radio input "true"
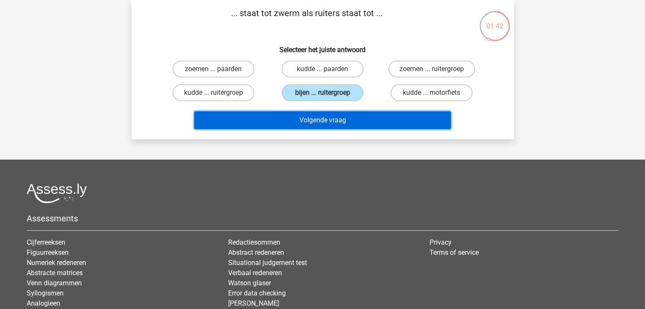
click at [329, 118] on button "Volgende vraag" at bounding box center [322, 120] width 256 height 18
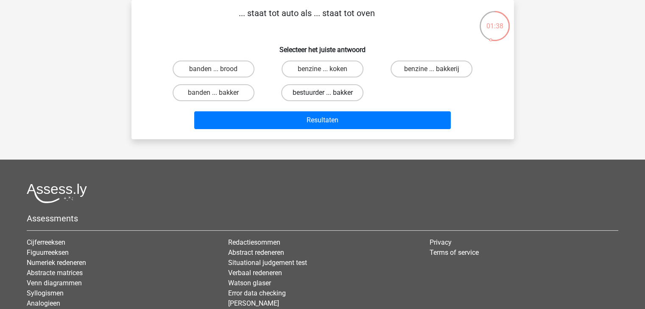
click at [329, 96] on label "bestuurder ... bakker" at bounding box center [322, 92] width 82 height 17
click at [328, 96] on input "bestuurder ... bakker" at bounding box center [325, 96] width 6 height 6
radio input "true"
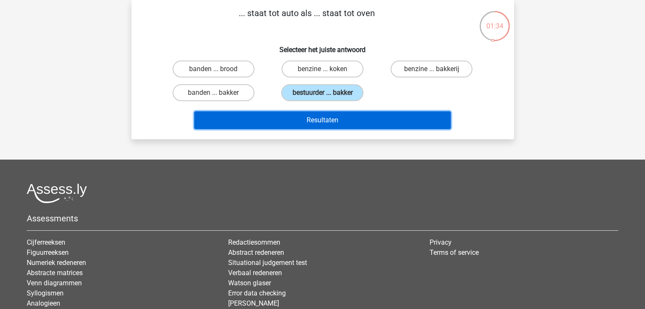
click at [342, 119] on button "Resultaten" at bounding box center [322, 120] width 256 height 18
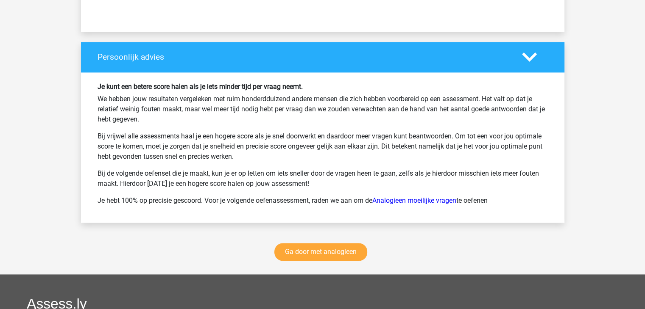
scroll to position [1102, 0]
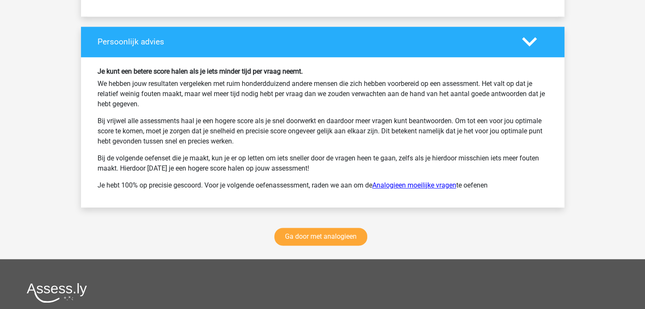
click at [428, 184] on link "Analogieen moeilijke vragen" at bounding box center [414, 185] width 84 height 8
click at [295, 236] on link "Ga door met analogieen" at bounding box center [320, 237] width 93 height 18
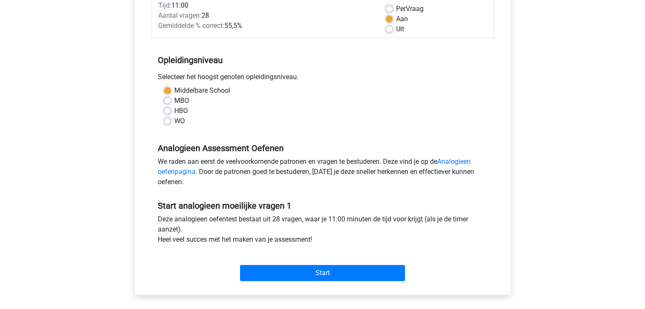
scroll to position [212, 0]
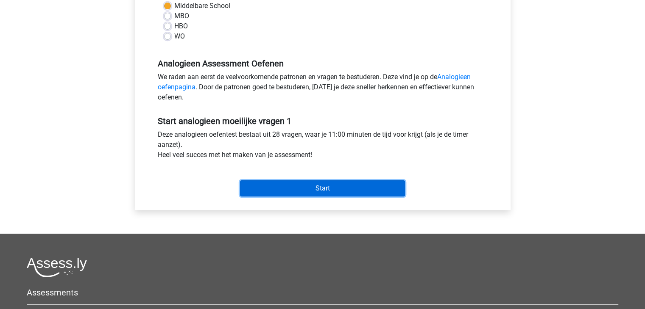
click at [358, 188] on input "Start" at bounding box center [322, 189] width 165 height 16
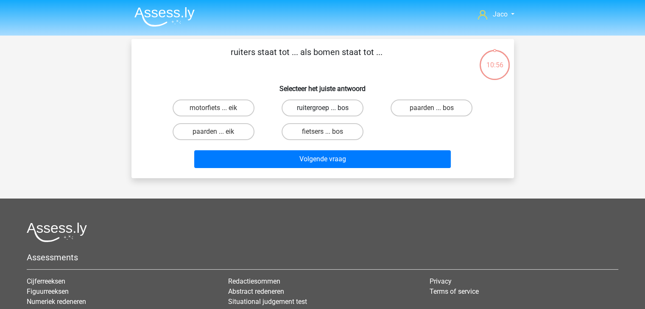
click at [332, 109] on label "ruitergroep ... bos" at bounding box center [322, 108] width 82 height 17
click at [328, 109] on input "ruitergroep ... bos" at bounding box center [325, 111] width 6 height 6
radio input "true"
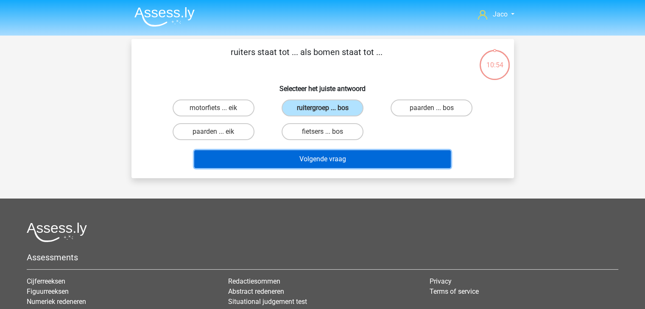
click at [361, 158] on button "Volgende vraag" at bounding box center [322, 159] width 256 height 18
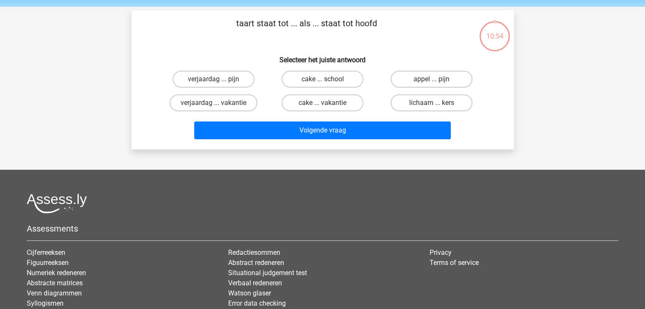
scroll to position [39, 0]
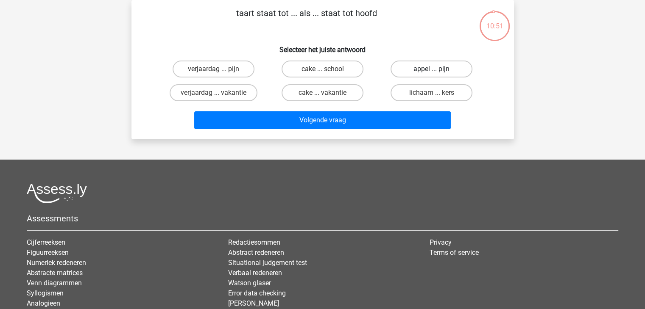
click at [421, 70] on label "appel ... pijn" at bounding box center [431, 69] width 82 height 17
click at [431, 70] on input "appel ... pijn" at bounding box center [434, 72] width 6 height 6
radio input "true"
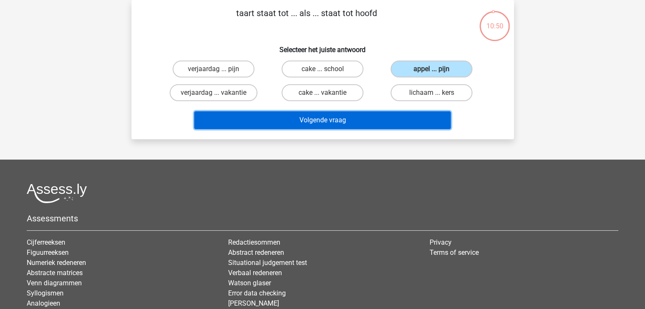
click at [393, 122] on button "Volgende vraag" at bounding box center [322, 120] width 256 height 18
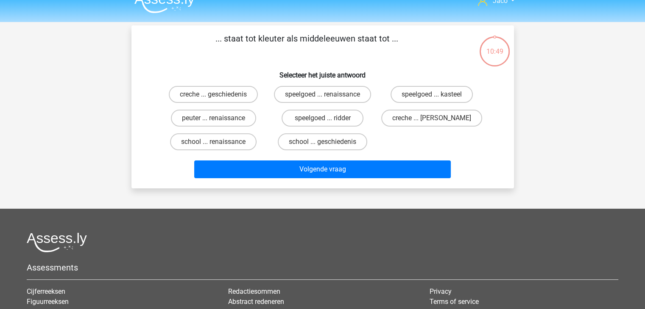
scroll to position [0, 0]
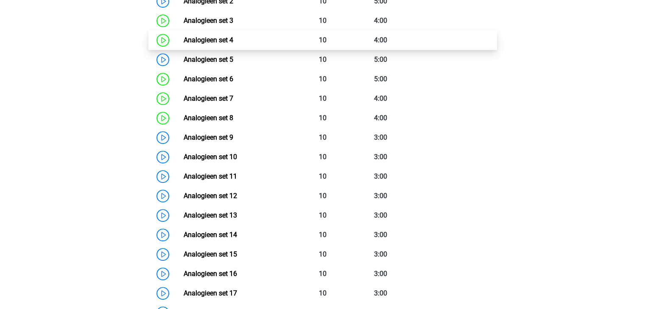
scroll to position [475, 0]
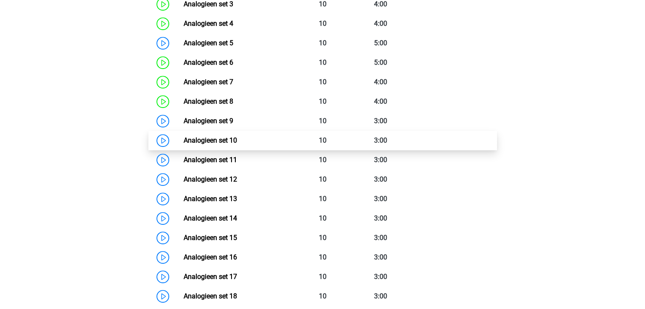
click at [237, 137] on link "Analogieen set 10" at bounding box center [210, 140] width 53 height 8
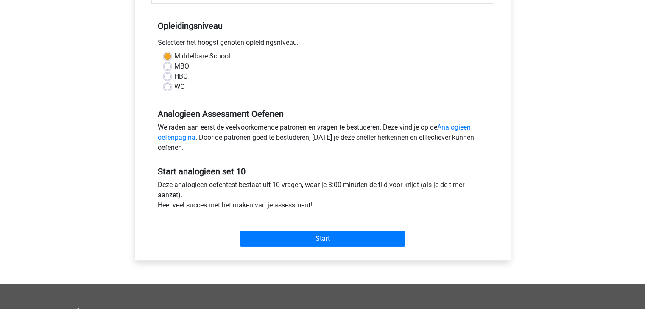
scroll to position [170, 0]
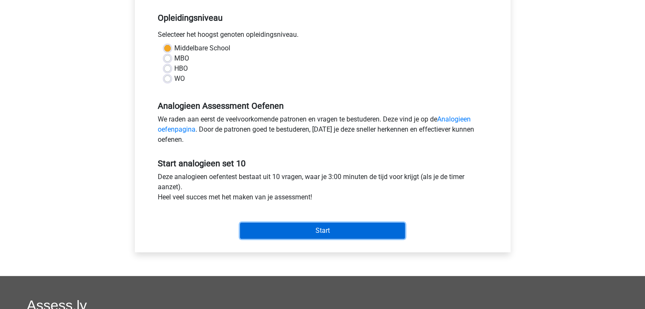
click at [349, 229] on input "Start" at bounding box center [322, 231] width 165 height 16
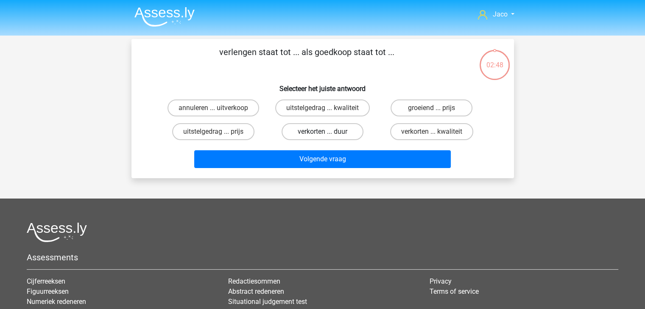
click at [331, 133] on label "verkorten ... duur" at bounding box center [322, 131] width 82 height 17
click at [328, 133] on input "verkorten ... duur" at bounding box center [325, 135] width 6 height 6
radio input "true"
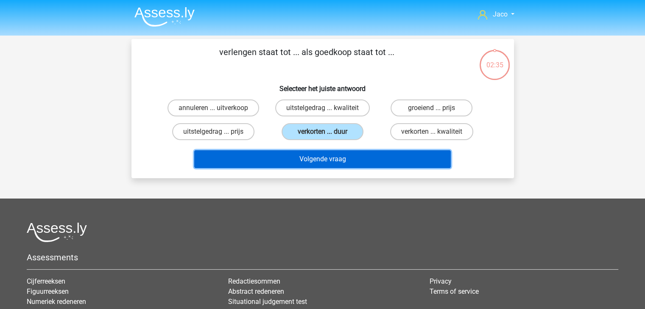
click at [332, 162] on button "Volgende vraag" at bounding box center [322, 159] width 256 height 18
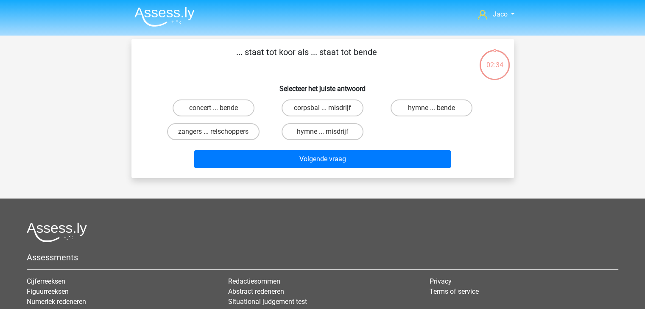
scroll to position [39, 0]
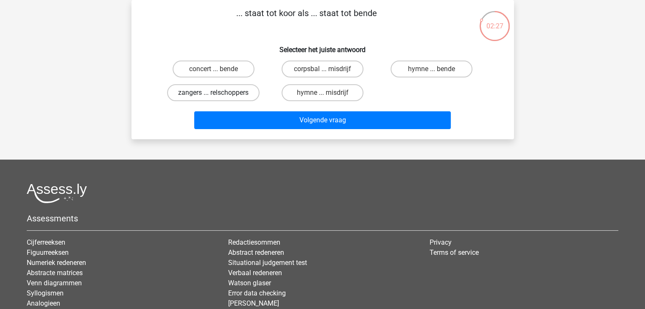
click at [238, 95] on label "zangers ... relschoppers" at bounding box center [213, 92] width 92 height 17
click at [219, 95] on input "zangers ... relschoppers" at bounding box center [216, 96] width 6 height 6
radio input "true"
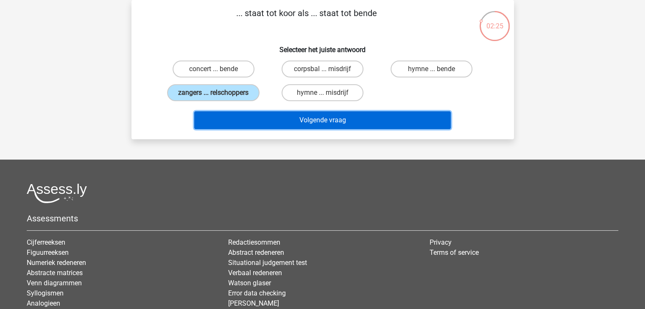
click at [321, 123] on button "Volgende vraag" at bounding box center [322, 120] width 256 height 18
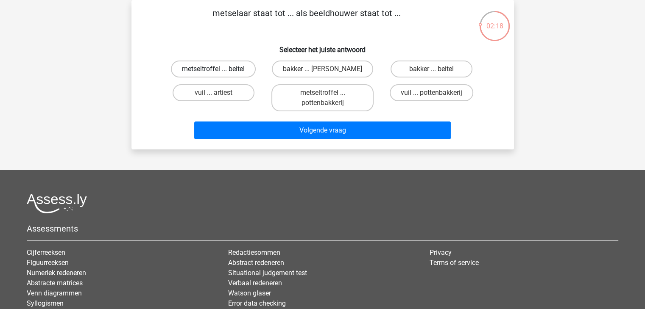
click at [242, 71] on label "metseltroffel ... beitel" at bounding box center [213, 69] width 85 height 17
click at [219, 71] on input "metseltroffel ... beitel" at bounding box center [216, 72] width 6 height 6
radio input "true"
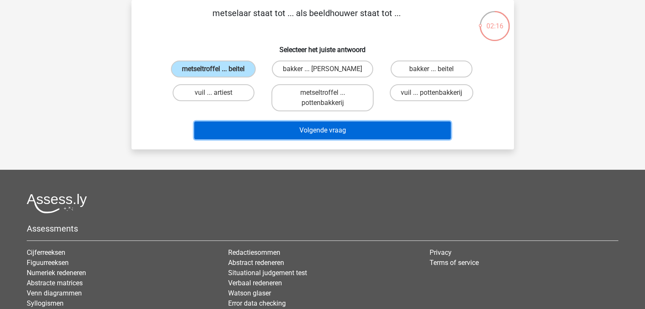
click at [332, 133] on button "Volgende vraag" at bounding box center [322, 131] width 256 height 18
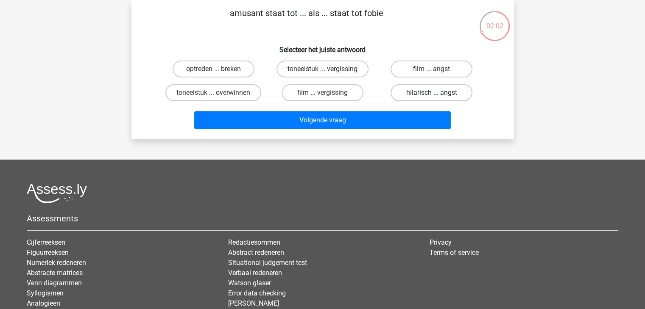
click at [410, 95] on label "hilarisch ... angst" at bounding box center [431, 92] width 82 height 17
click at [431, 95] on input "hilarisch ... angst" at bounding box center [434, 96] width 6 height 6
radio input "true"
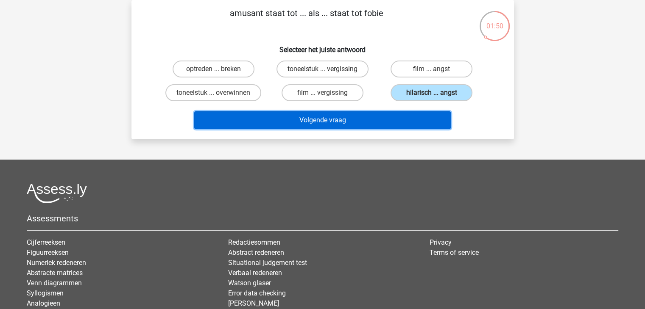
click at [320, 118] on button "Volgende vraag" at bounding box center [322, 120] width 256 height 18
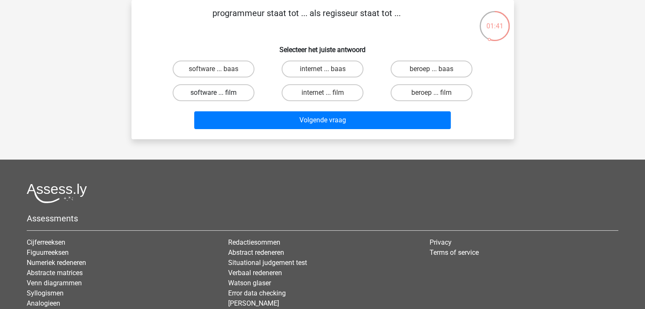
click at [236, 93] on label "software ... film" at bounding box center [213, 92] width 82 height 17
click at [219, 93] on input "software ... film" at bounding box center [216, 96] width 6 height 6
radio input "true"
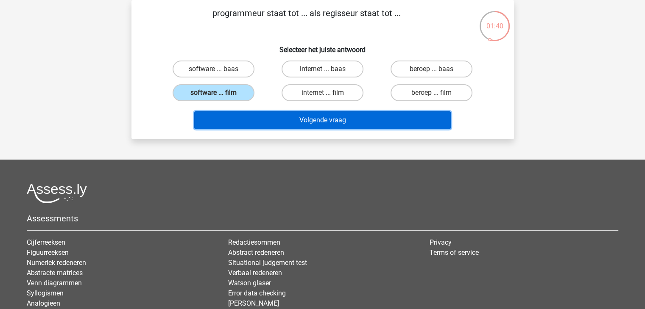
click at [331, 124] on button "Volgende vraag" at bounding box center [322, 120] width 256 height 18
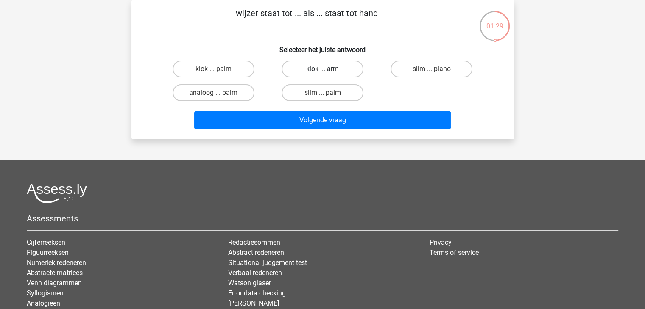
click at [351, 70] on label "klok ... arm" at bounding box center [322, 69] width 82 height 17
click at [328, 70] on input "klok ... arm" at bounding box center [325, 72] width 6 height 6
radio input "true"
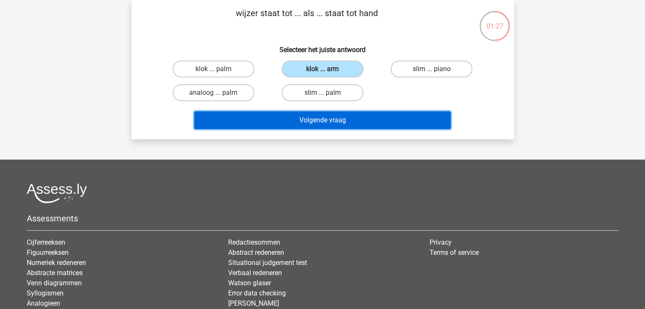
click at [362, 119] on button "Volgende vraag" at bounding box center [322, 120] width 256 height 18
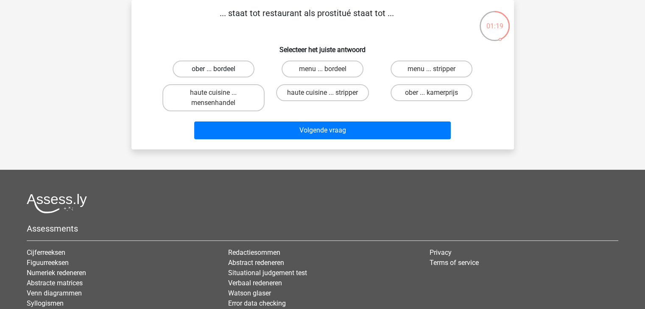
click at [241, 72] on label "ober ... bordeel" at bounding box center [213, 69] width 82 height 17
click at [219, 72] on input "ober ... bordeel" at bounding box center [216, 72] width 6 height 6
radio input "true"
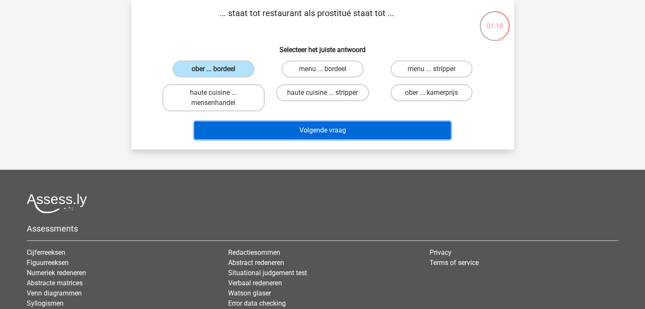
click at [334, 133] on button "Volgende vraag" at bounding box center [322, 131] width 256 height 18
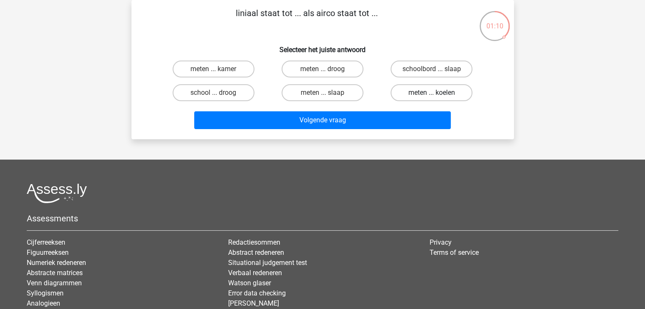
click at [409, 92] on label "meten ... koelen" at bounding box center [431, 92] width 82 height 17
click at [431, 93] on input "meten ... koelen" at bounding box center [434, 96] width 6 height 6
radio input "true"
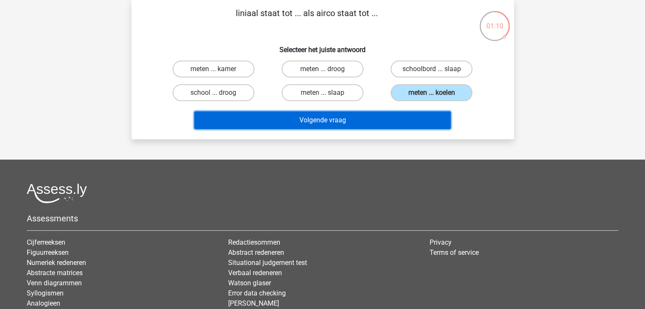
click at [383, 118] on button "Volgende vraag" at bounding box center [322, 120] width 256 height 18
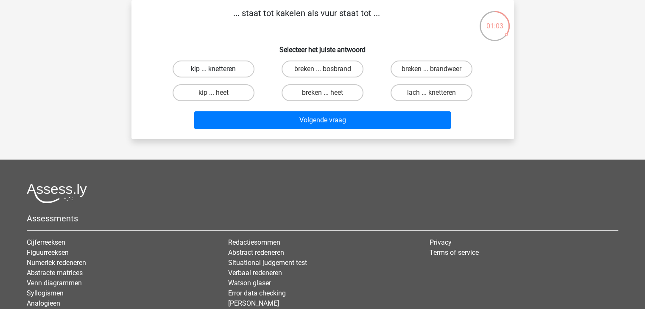
click at [240, 67] on label "kip ... knetteren" at bounding box center [213, 69] width 82 height 17
click at [219, 69] on input "kip ... knetteren" at bounding box center [216, 72] width 6 height 6
radio input "true"
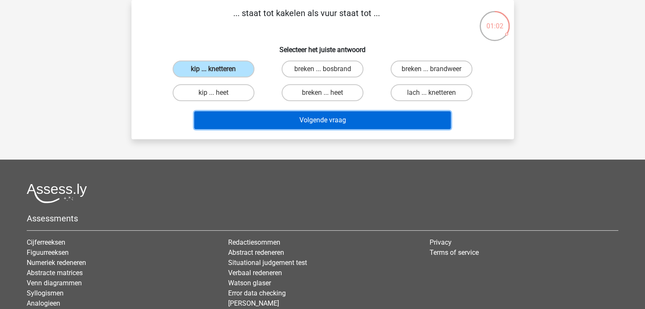
click at [343, 122] on button "Volgende vraag" at bounding box center [322, 120] width 256 height 18
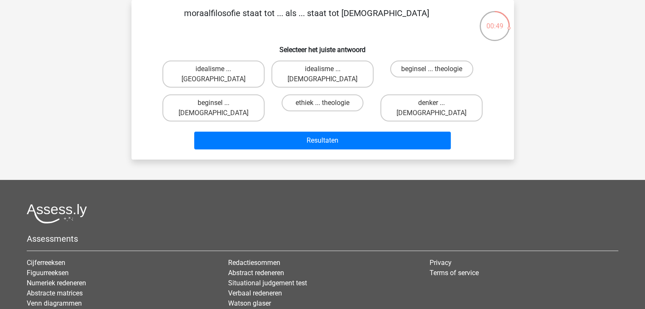
click at [324, 72] on input "idealisme ... Christus" at bounding box center [325, 72] width 6 height 6
radio input "true"
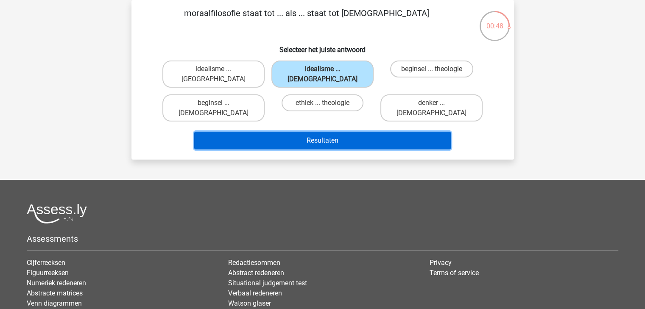
click at [343, 132] on button "Resultaten" at bounding box center [322, 141] width 256 height 18
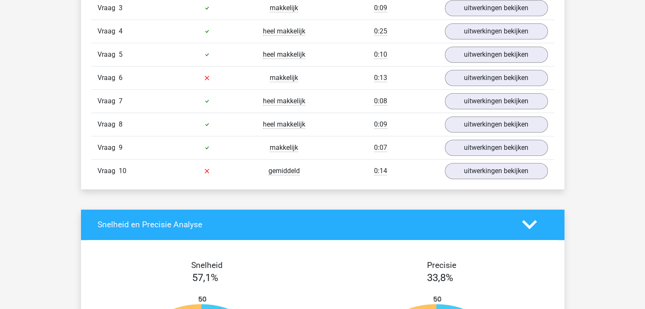
scroll to position [636, 0]
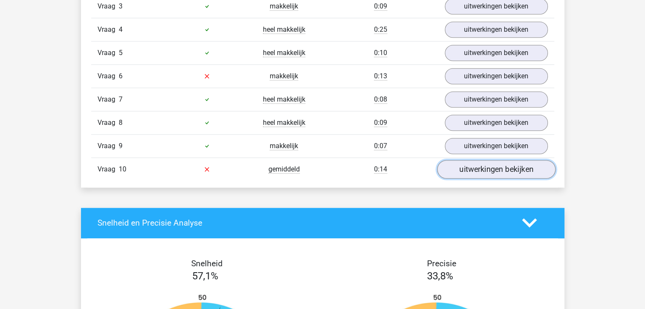
click at [479, 167] on link "uitwerkingen bekijken" at bounding box center [496, 169] width 118 height 19
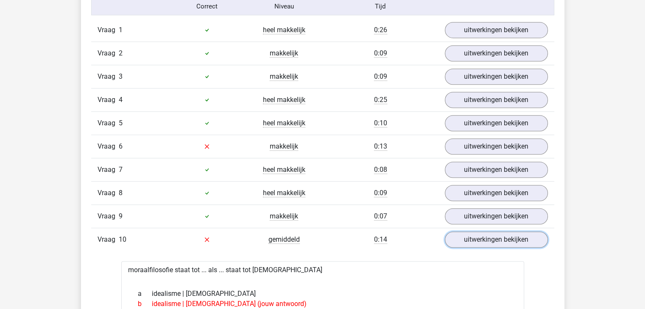
scroll to position [551, 0]
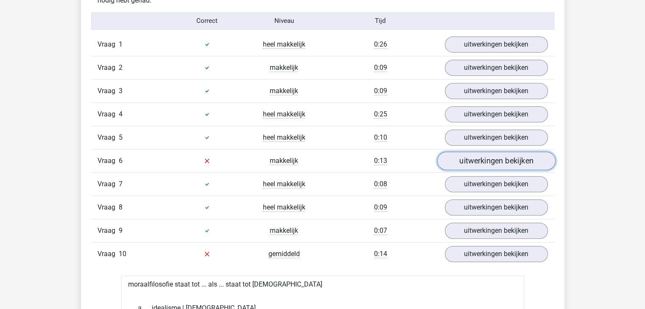
click at [490, 162] on link "uitwerkingen bekijken" at bounding box center [496, 161] width 118 height 19
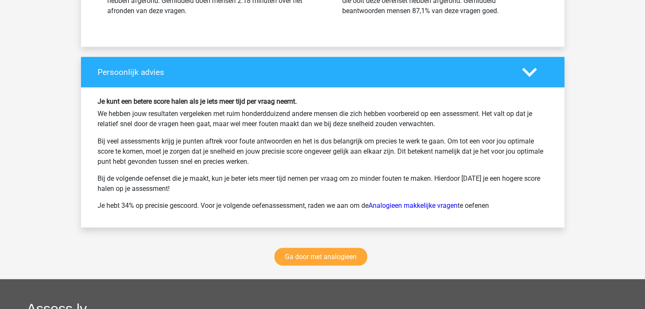
scroll to position [1483, 0]
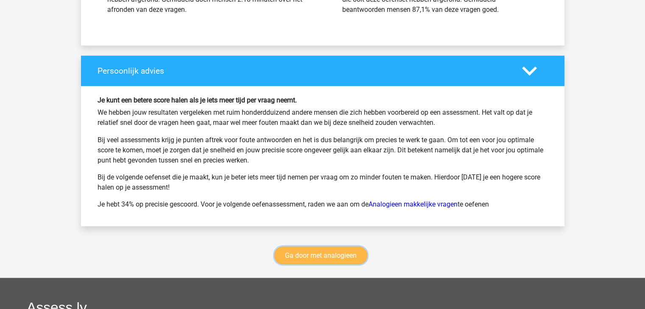
click at [336, 255] on link "Ga door met analogieen" at bounding box center [320, 256] width 93 height 18
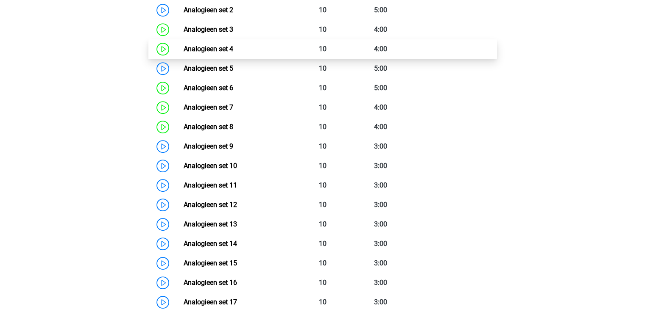
scroll to position [475, 0]
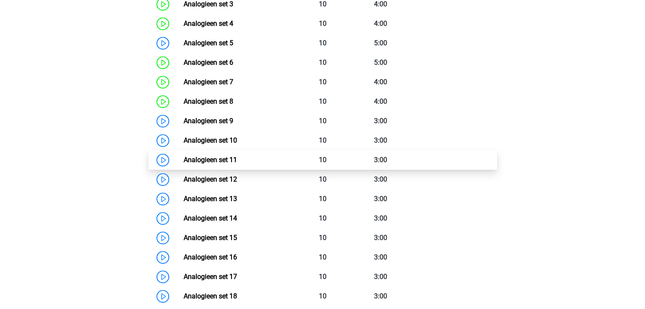
click at [237, 158] on link "Analogieen set 11" at bounding box center [210, 160] width 53 height 8
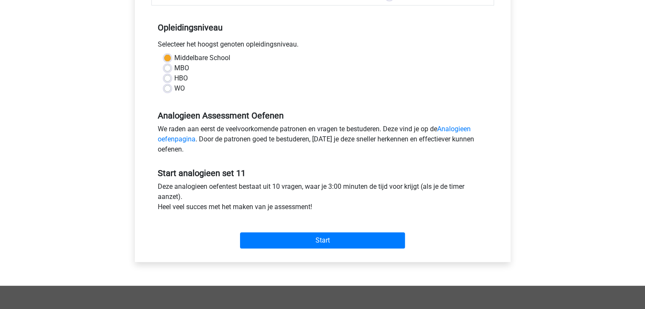
scroll to position [170, 0]
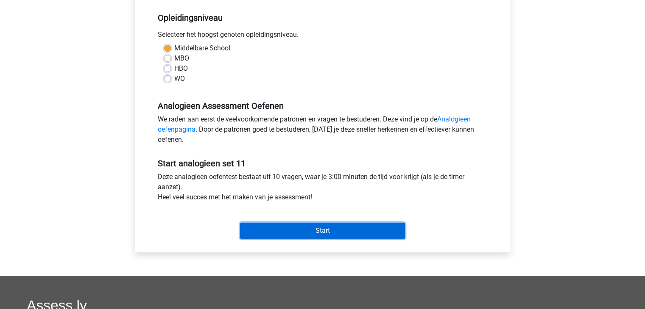
click at [345, 231] on input "Start" at bounding box center [322, 231] width 165 height 16
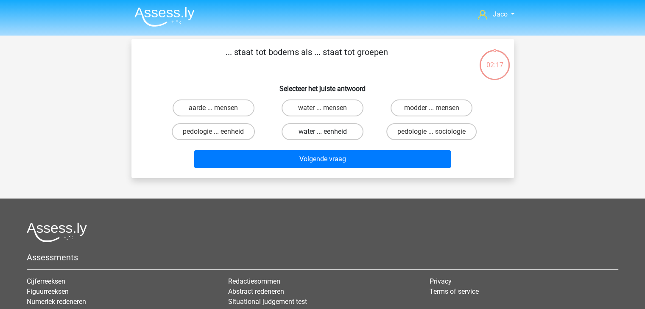
click at [342, 132] on label "water ... eenheid" at bounding box center [322, 131] width 82 height 17
click at [328, 132] on input "water ... eenheid" at bounding box center [325, 135] width 6 height 6
radio input "true"
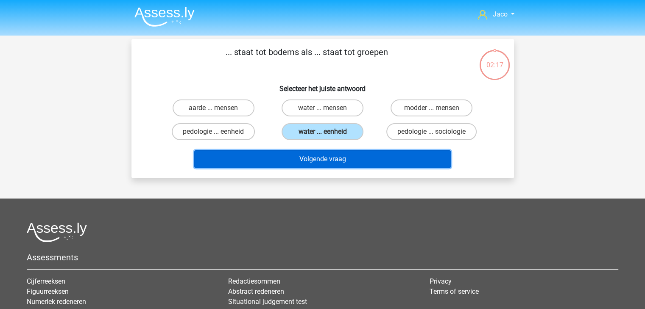
click at [346, 156] on button "Volgende vraag" at bounding box center [322, 159] width 256 height 18
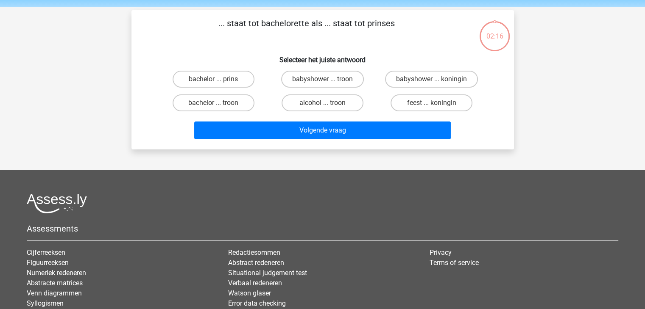
scroll to position [39, 0]
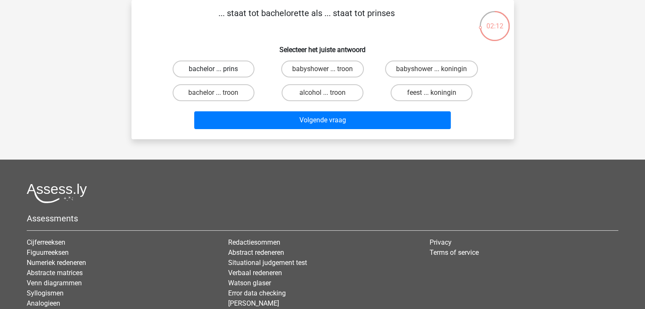
click at [233, 67] on label "bachelor ... prins" at bounding box center [213, 69] width 82 height 17
click at [219, 69] on input "bachelor ... prins" at bounding box center [216, 72] width 6 height 6
radio input "true"
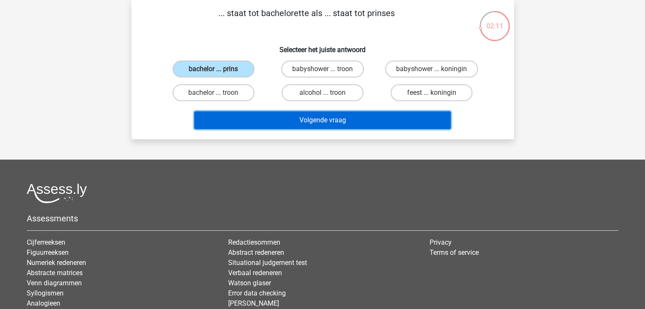
click at [332, 122] on button "Volgende vraag" at bounding box center [322, 120] width 256 height 18
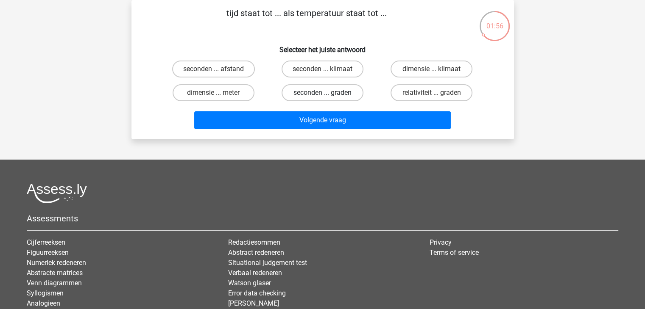
click at [331, 92] on label "seconden ... graden" at bounding box center [322, 92] width 82 height 17
click at [328, 93] on input "seconden ... graden" at bounding box center [325, 96] width 6 height 6
radio input "true"
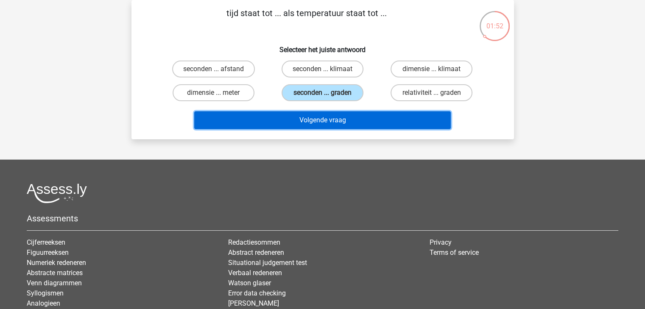
click at [345, 121] on button "Volgende vraag" at bounding box center [322, 120] width 256 height 18
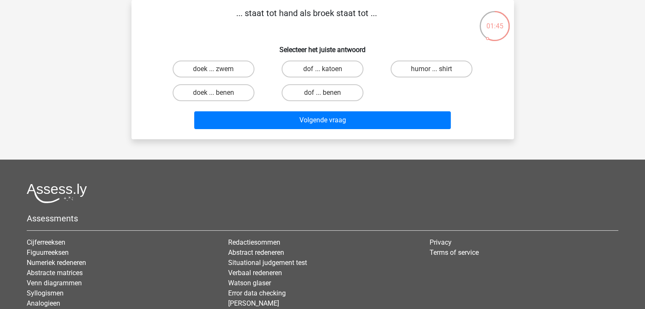
click at [213, 69] on input "doek ... zwem" at bounding box center [216, 72] width 6 height 6
radio input "true"
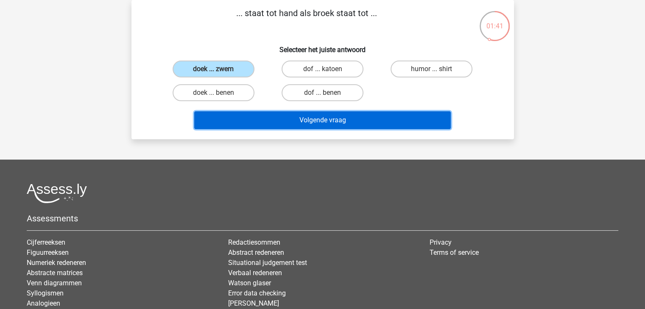
click at [325, 122] on button "Volgende vraag" at bounding box center [322, 120] width 256 height 18
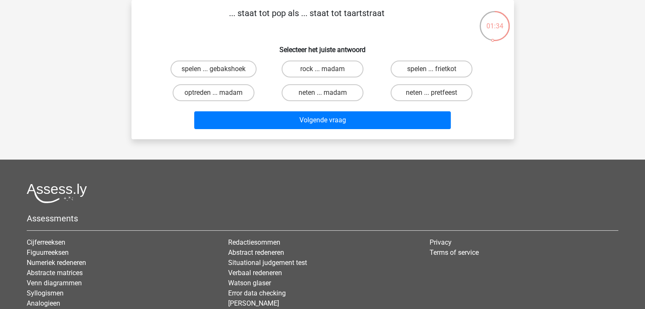
click at [324, 95] on input "neten ... madam" at bounding box center [325, 96] width 6 height 6
radio input "true"
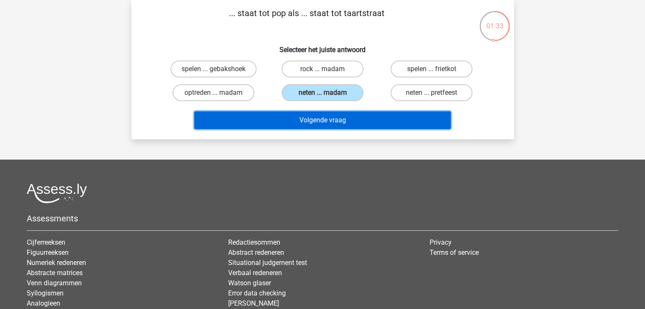
click at [334, 119] on button "Volgende vraag" at bounding box center [322, 120] width 256 height 18
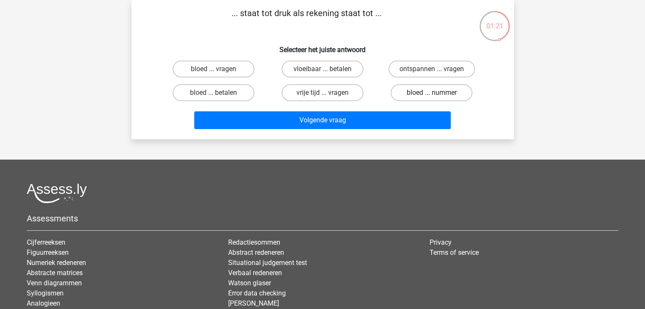
click at [425, 95] on label "bloed ... nummer" at bounding box center [431, 92] width 82 height 17
click at [431, 95] on input "bloed ... nummer" at bounding box center [434, 96] width 6 height 6
radio input "true"
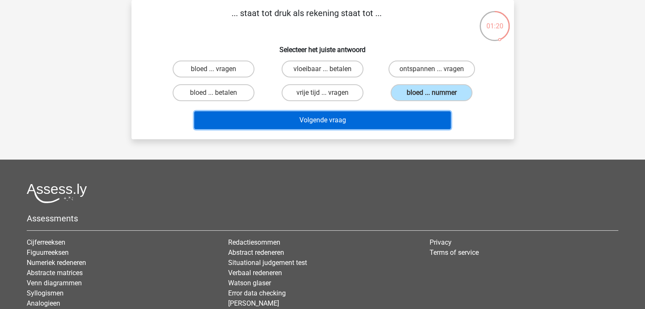
click at [405, 124] on button "Volgende vraag" at bounding box center [322, 120] width 256 height 18
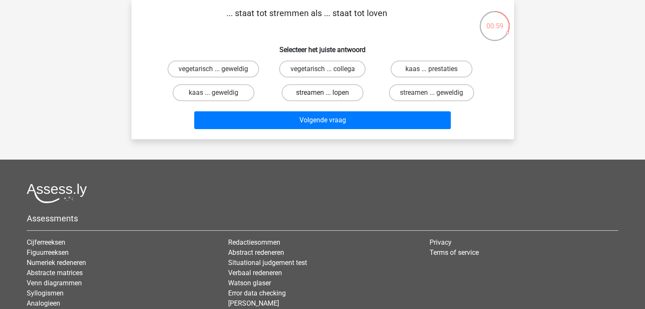
click at [347, 93] on label "streamen ... lopen" at bounding box center [322, 92] width 82 height 17
click at [328, 93] on input "streamen ... lopen" at bounding box center [325, 96] width 6 height 6
radio input "true"
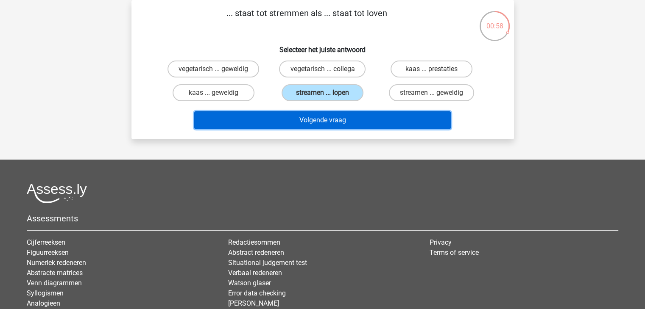
click at [350, 117] on button "Volgende vraag" at bounding box center [322, 120] width 256 height 18
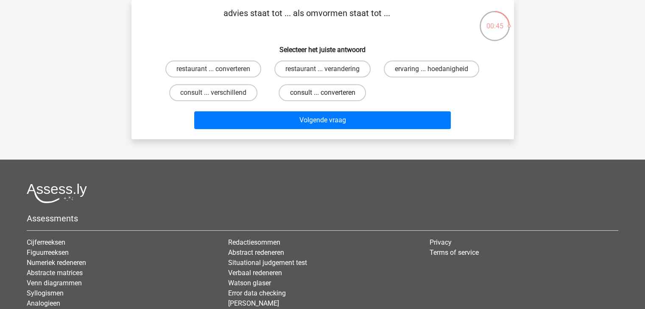
click at [317, 97] on label "consult ... converteren" at bounding box center [321, 92] width 87 height 17
click at [322, 97] on input "consult ... converteren" at bounding box center [325, 96] width 6 height 6
radio input "true"
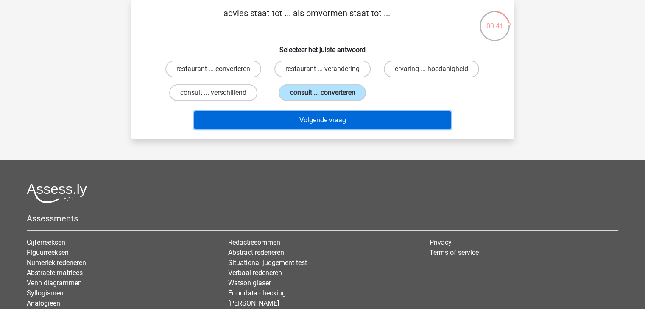
click at [320, 118] on button "Volgende vraag" at bounding box center [322, 120] width 256 height 18
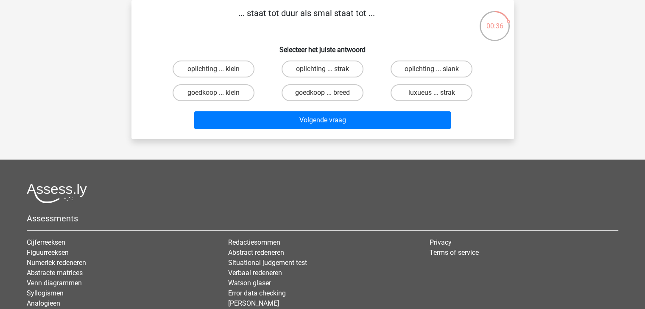
click at [324, 94] on input "goedkoop ... breed" at bounding box center [325, 96] width 6 height 6
radio input "true"
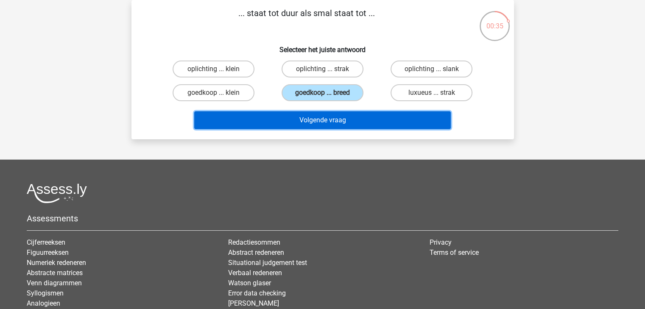
click at [327, 116] on button "Volgende vraag" at bounding box center [322, 120] width 256 height 18
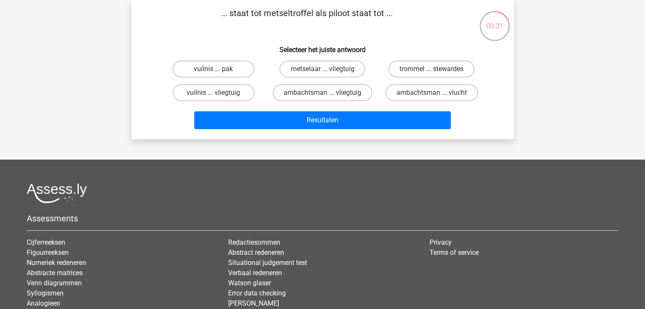
click at [324, 71] on input "metselaar ... vliegtuig" at bounding box center [325, 72] width 6 height 6
radio input "true"
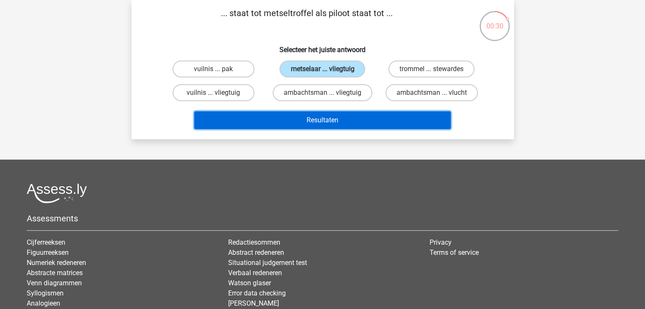
click at [334, 124] on button "Resultaten" at bounding box center [322, 120] width 256 height 18
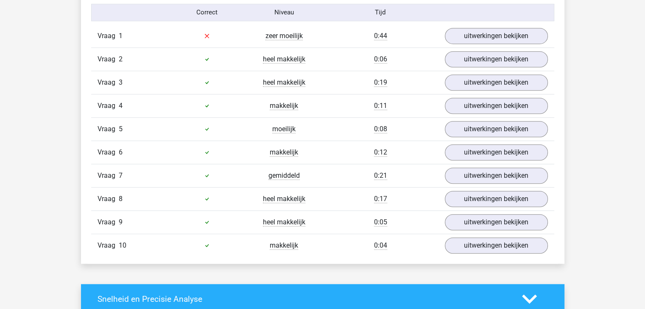
scroll to position [509, 0]
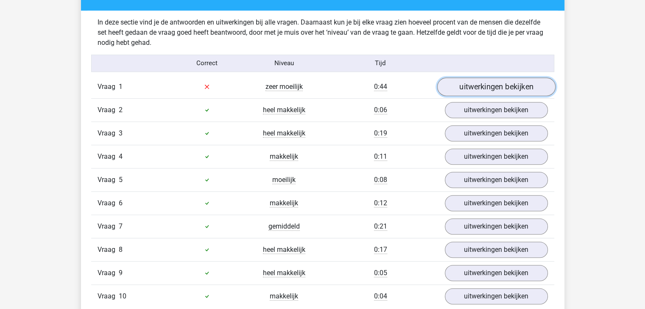
click at [475, 85] on link "uitwerkingen bekijken" at bounding box center [496, 87] width 118 height 19
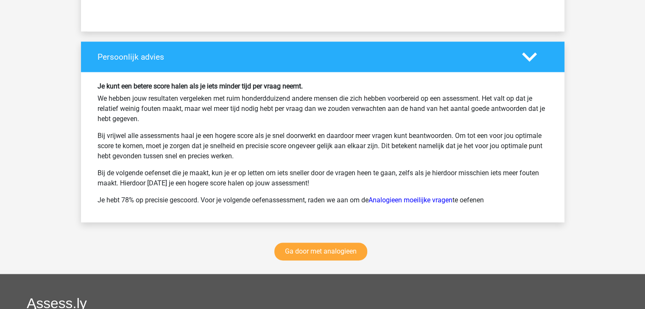
scroll to position [1399, 0]
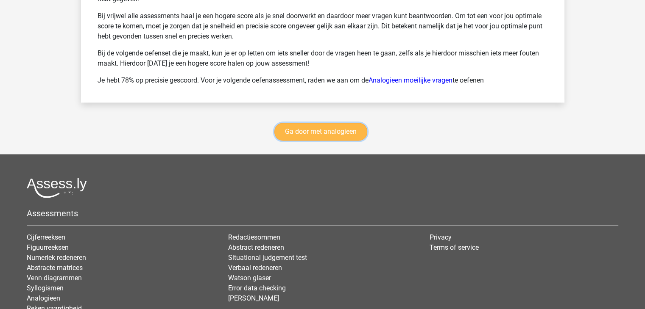
click at [345, 139] on link "Ga door met analogieen" at bounding box center [320, 132] width 93 height 18
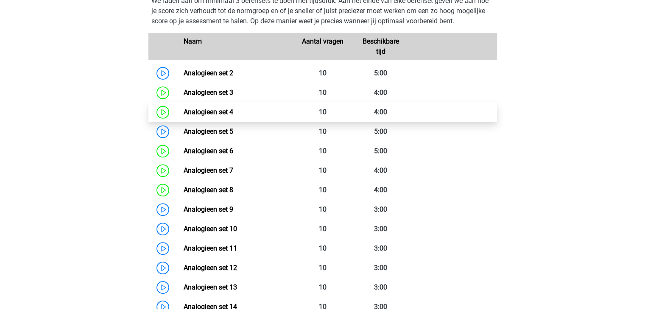
scroll to position [517, 0]
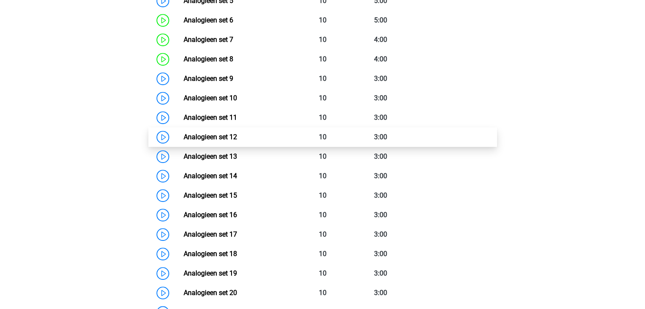
click at [192, 136] on link "Analogieen set 12" at bounding box center [210, 137] width 53 height 8
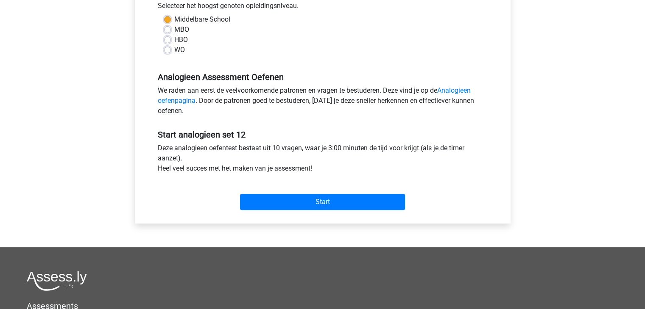
scroll to position [212, 0]
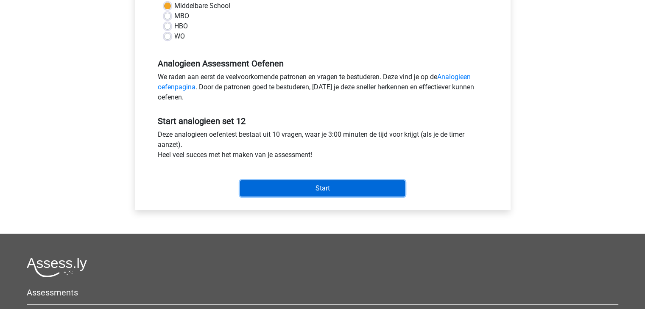
click at [332, 185] on input "Start" at bounding box center [322, 189] width 165 height 16
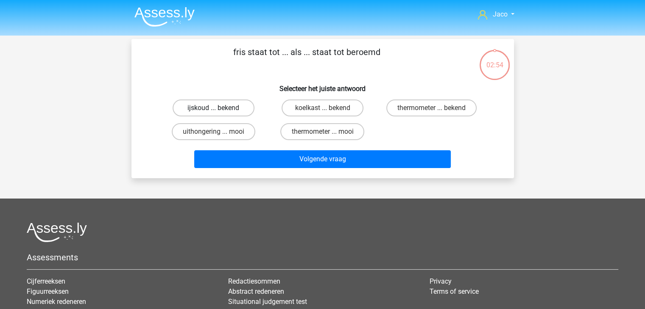
click at [239, 108] on label "ijskoud ... bekend" at bounding box center [213, 108] width 82 height 17
click at [219, 108] on input "ijskoud ... bekend" at bounding box center [216, 111] width 6 height 6
radio input "true"
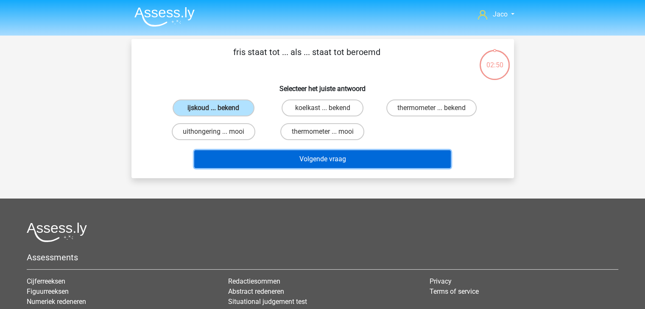
click at [344, 161] on button "Volgende vraag" at bounding box center [322, 159] width 256 height 18
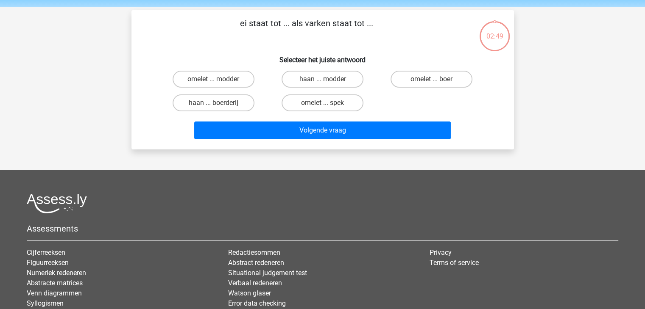
scroll to position [39, 0]
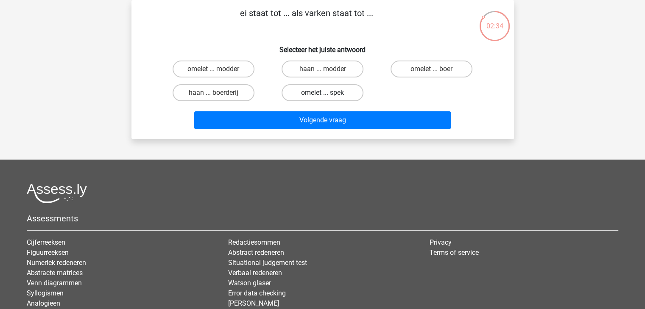
click at [323, 91] on label "omelet ... spek" at bounding box center [322, 92] width 82 height 17
click at [323, 93] on input "omelet ... spek" at bounding box center [325, 96] width 6 height 6
radio input "true"
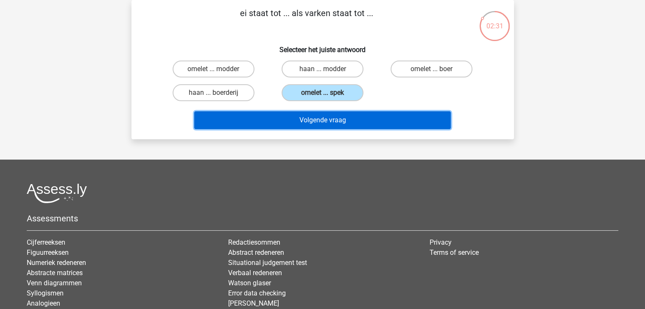
click at [334, 120] on button "Volgende vraag" at bounding box center [322, 120] width 256 height 18
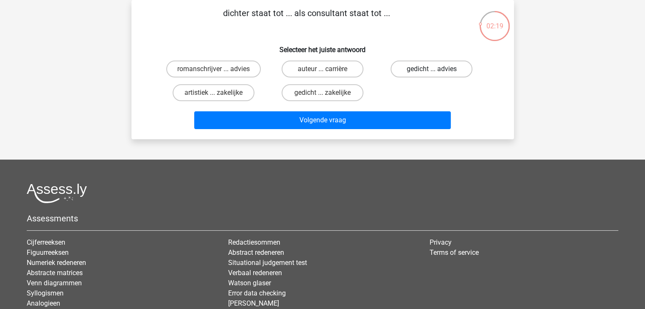
click at [415, 72] on label "gedicht ... advies" at bounding box center [431, 69] width 82 height 17
click at [431, 72] on input "gedicht ... advies" at bounding box center [434, 72] width 6 height 6
radio input "true"
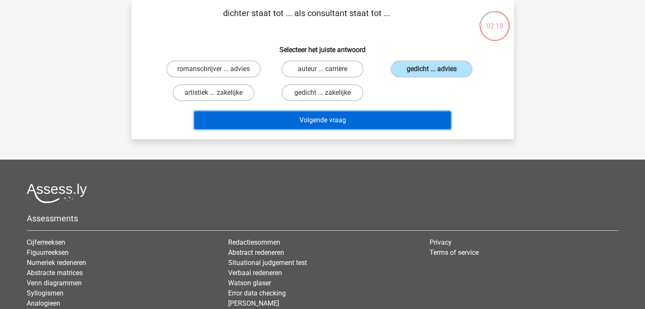
click at [397, 124] on button "Volgende vraag" at bounding box center [322, 120] width 256 height 18
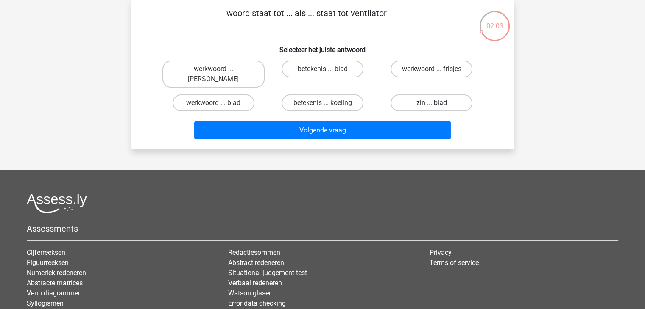
click at [442, 95] on label "zin ... blad" at bounding box center [431, 103] width 82 height 17
click at [437, 103] on input "zin ... blad" at bounding box center [434, 106] width 6 height 6
radio input "true"
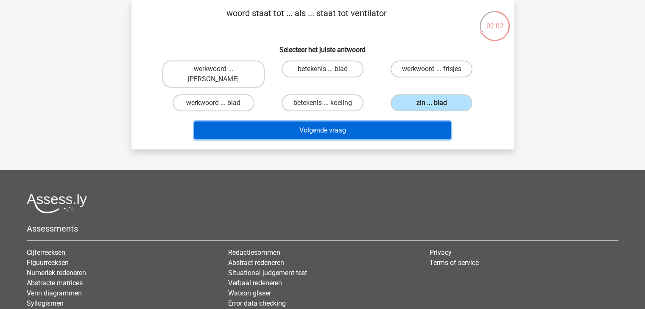
click at [415, 122] on button "Volgende vraag" at bounding box center [322, 131] width 256 height 18
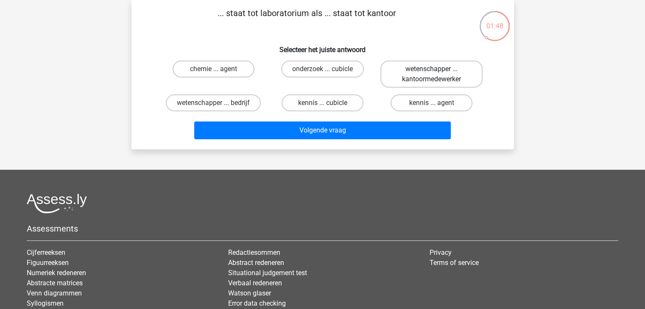
click at [395, 73] on label "wetenschapper ... kantoormedewerker" at bounding box center [431, 74] width 102 height 27
click at [431, 73] on input "wetenschapper ... kantoormedewerker" at bounding box center [434, 72] width 6 height 6
radio input "true"
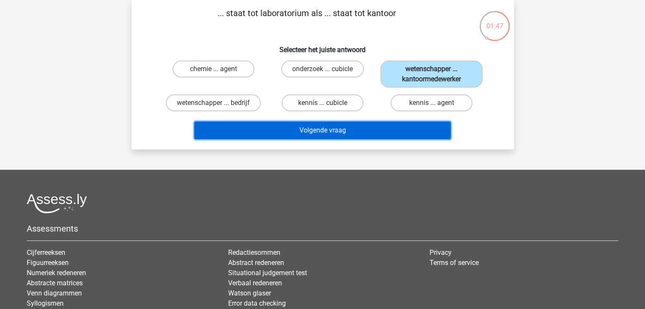
click at [371, 132] on button "Volgende vraag" at bounding box center [322, 131] width 256 height 18
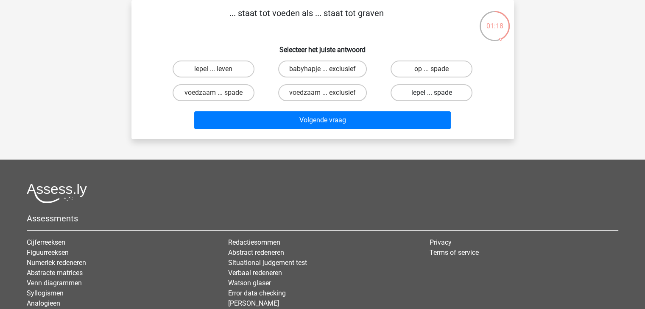
click at [410, 90] on label "lepel ... spade" at bounding box center [431, 92] width 82 height 17
click at [431, 93] on input "lepel ... spade" at bounding box center [434, 96] width 6 height 6
radio input "true"
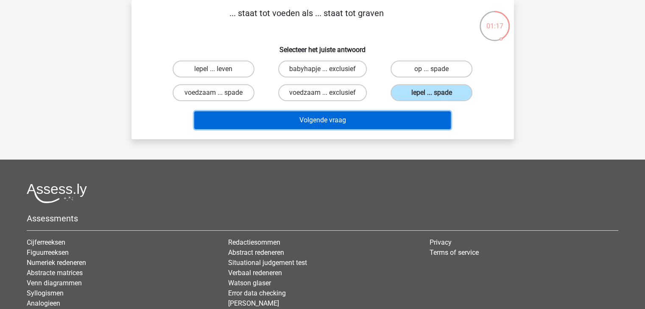
click at [401, 117] on button "Volgende vraag" at bounding box center [322, 120] width 256 height 18
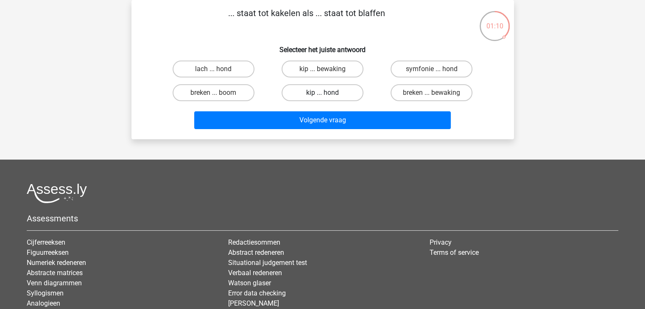
click at [332, 95] on label "kip ... hond" at bounding box center [322, 92] width 82 height 17
click at [328, 95] on input "kip ... hond" at bounding box center [325, 96] width 6 height 6
radio input "true"
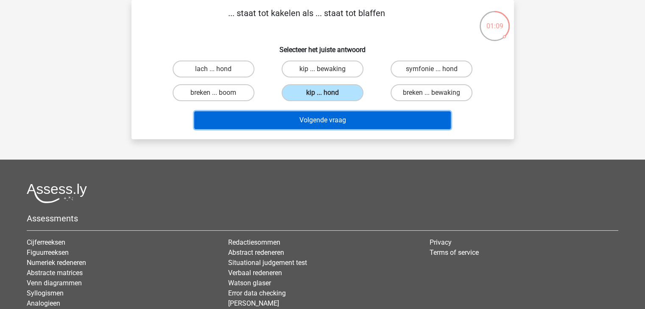
click at [344, 124] on button "Volgende vraag" at bounding box center [322, 120] width 256 height 18
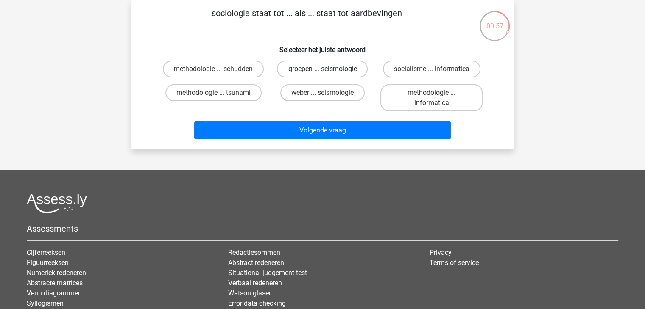
click at [329, 70] on label "groepen ... seismologie" at bounding box center [322, 69] width 91 height 17
click at [328, 70] on input "groepen ... seismologie" at bounding box center [325, 72] width 6 height 6
radio input "true"
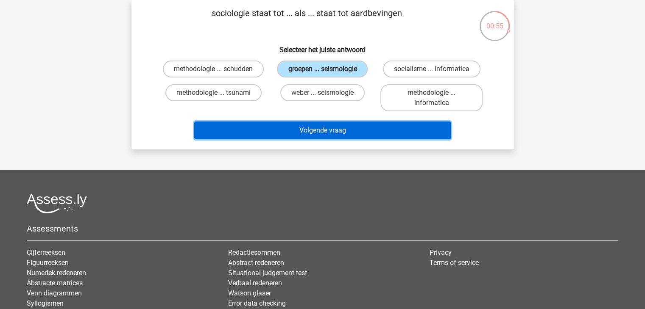
click at [338, 130] on button "Volgende vraag" at bounding box center [322, 131] width 256 height 18
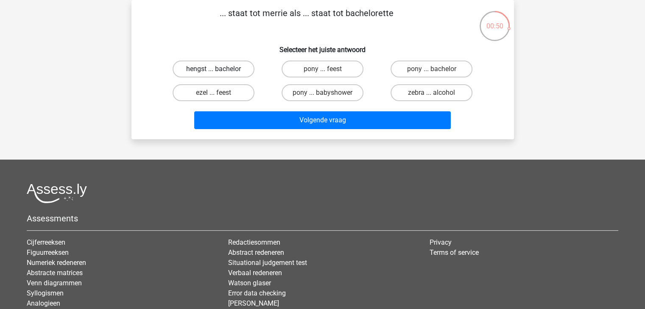
click at [243, 70] on label "hengst ... bachelor" at bounding box center [213, 69] width 82 height 17
click at [219, 70] on input "hengst ... bachelor" at bounding box center [216, 72] width 6 height 6
radio input "true"
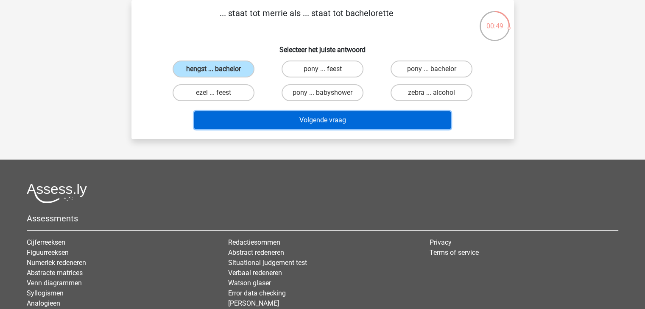
click at [320, 121] on button "Volgende vraag" at bounding box center [322, 120] width 256 height 18
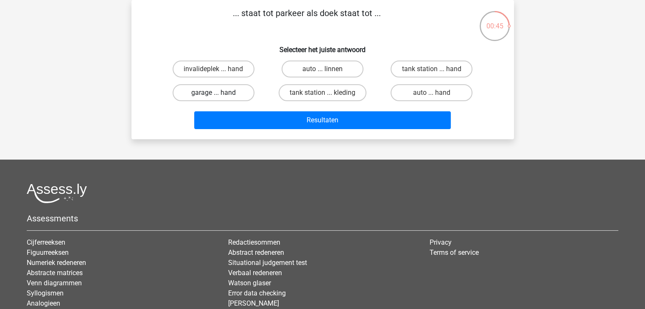
click at [237, 94] on label "garage ... hand" at bounding box center [213, 92] width 82 height 17
click at [219, 94] on input "garage ... hand" at bounding box center [216, 96] width 6 height 6
radio input "true"
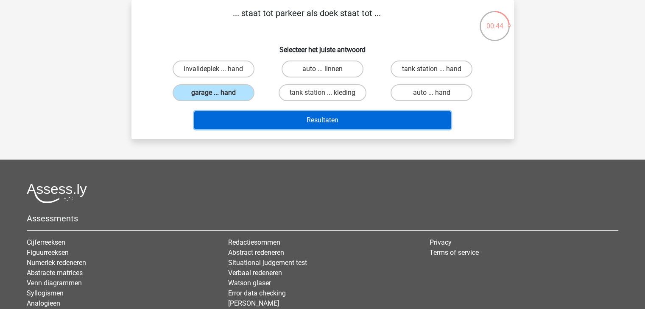
click at [309, 122] on button "Resultaten" at bounding box center [322, 120] width 256 height 18
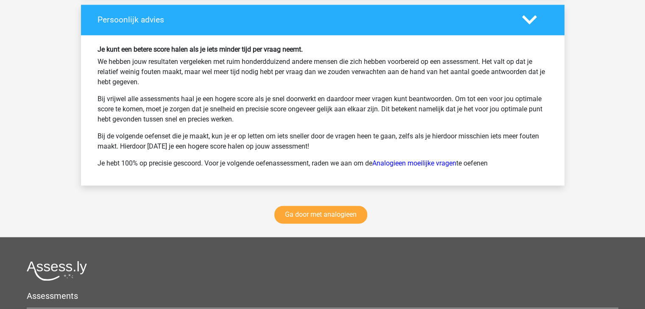
scroll to position [1144, 0]
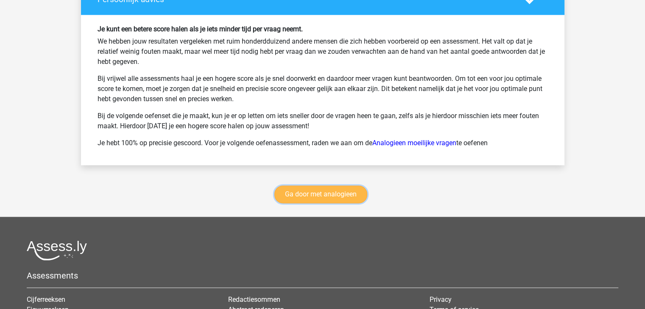
click at [339, 191] on link "Ga door met analogieen" at bounding box center [320, 195] width 93 height 18
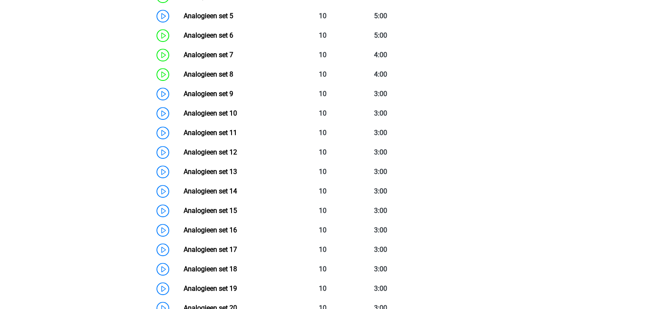
scroll to position [517, 0]
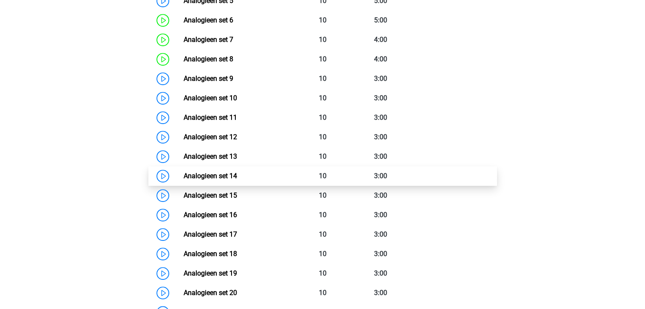
click at [237, 173] on link "Analogieen set 14" at bounding box center [210, 176] width 53 height 8
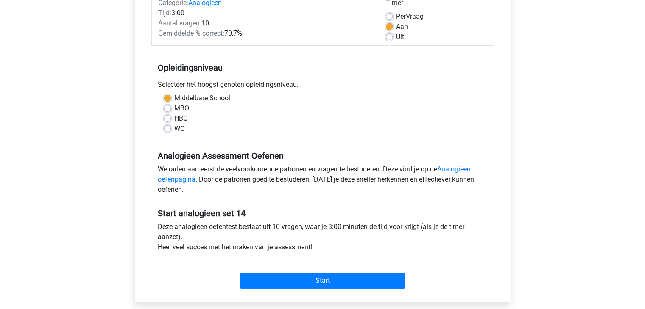
scroll to position [170, 0]
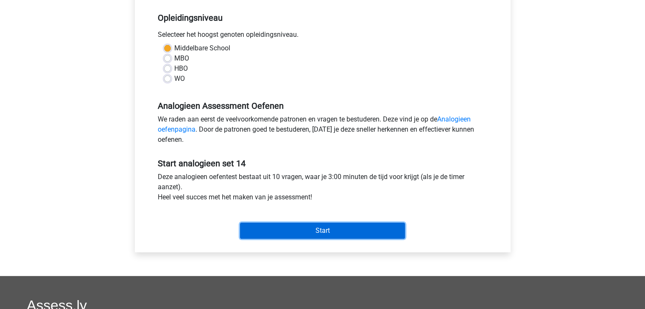
click at [349, 225] on input "Start" at bounding box center [322, 231] width 165 height 16
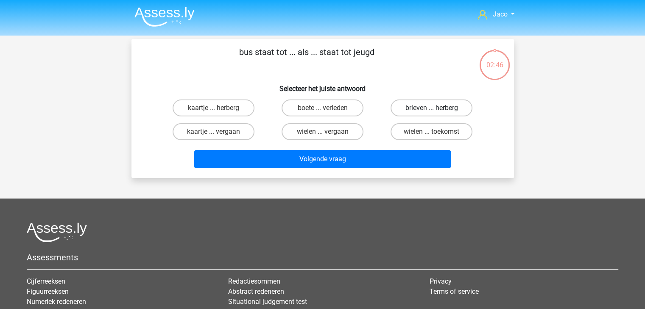
click at [427, 109] on label "brieven ... herberg" at bounding box center [431, 108] width 82 height 17
click at [431, 109] on input "brieven ... herberg" at bounding box center [434, 111] width 6 height 6
radio input "true"
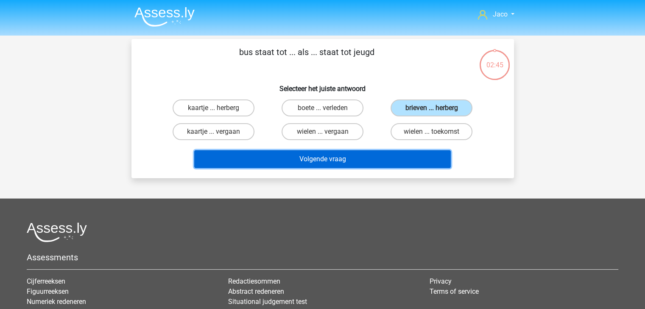
click at [384, 156] on button "Volgende vraag" at bounding box center [322, 159] width 256 height 18
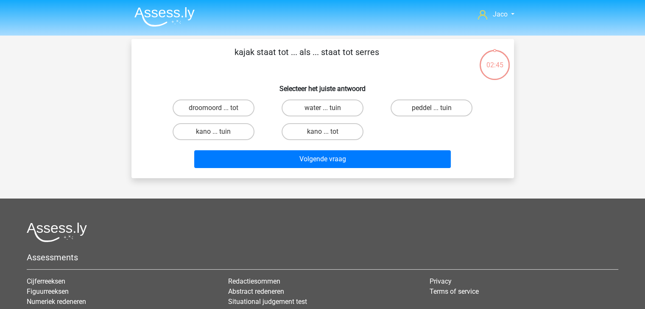
scroll to position [39, 0]
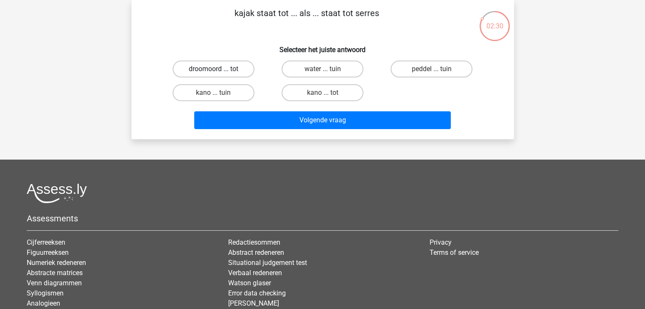
click at [209, 69] on label "droomoord ... tot" at bounding box center [213, 69] width 82 height 17
click at [213, 69] on input "droomoord ... tot" at bounding box center [216, 72] width 6 height 6
radio input "true"
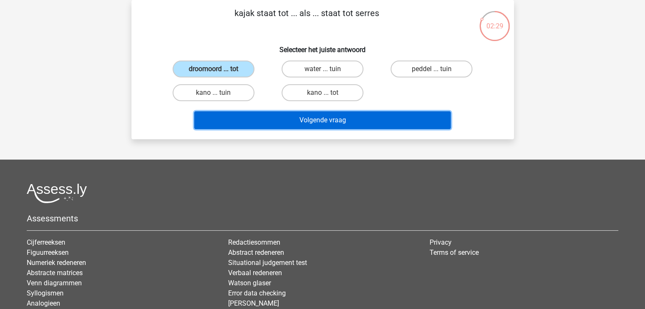
click at [324, 119] on button "Volgende vraag" at bounding box center [322, 120] width 256 height 18
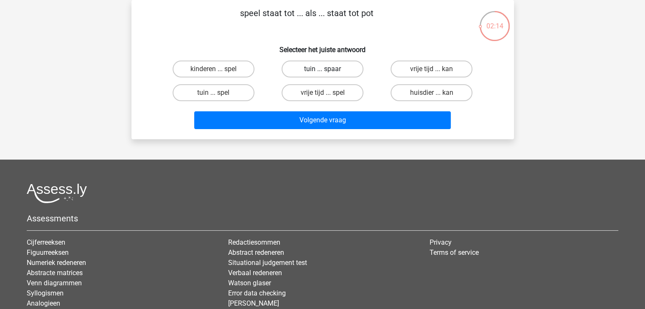
click at [336, 72] on label "tuin ... spaar" at bounding box center [322, 69] width 82 height 17
click at [328, 72] on input "tuin ... spaar" at bounding box center [325, 72] width 6 height 6
radio input "true"
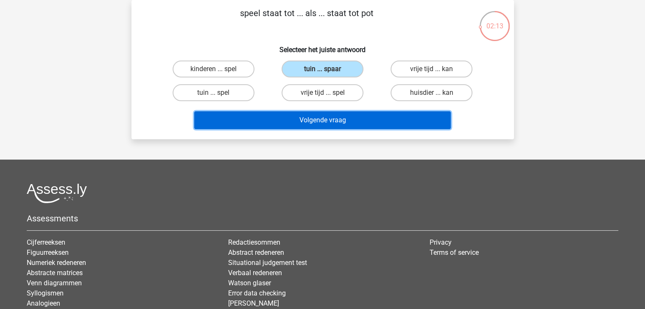
click at [338, 117] on button "Volgende vraag" at bounding box center [322, 120] width 256 height 18
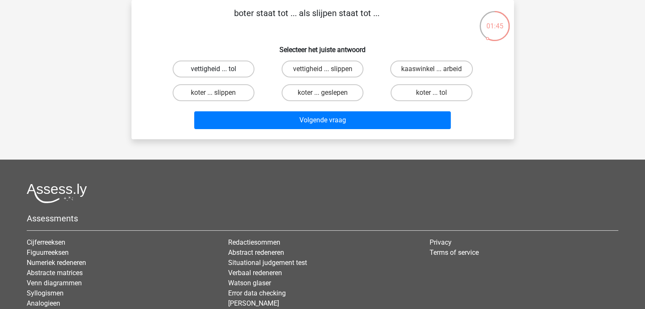
click at [241, 72] on label "vettigheid ... tol" at bounding box center [213, 69] width 82 height 17
click at [219, 72] on input "vettigheid ... tol" at bounding box center [216, 72] width 6 height 6
radio input "true"
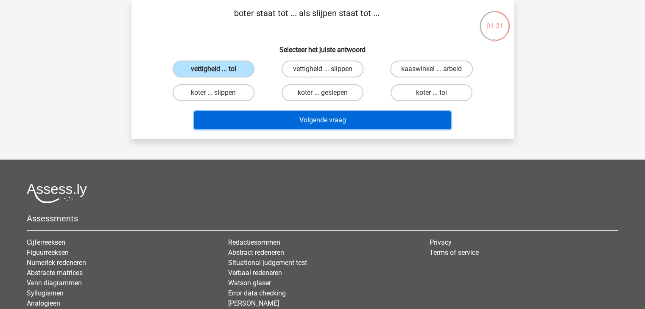
click at [346, 116] on button "Volgende vraag" at bounding box center [322, 120] width 256 height 18
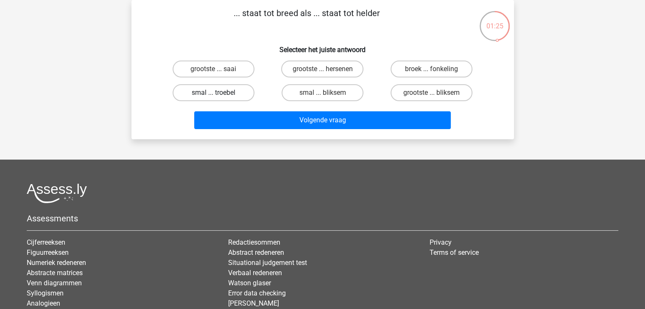
click at [235, 96] on label "smal ... troebel" at bounding box center [213, 92] width 82 height 17
click at [219, 96] on input "smal ... troebel" at bounding box center [216, 96] width 6 height 6
radio input "true"
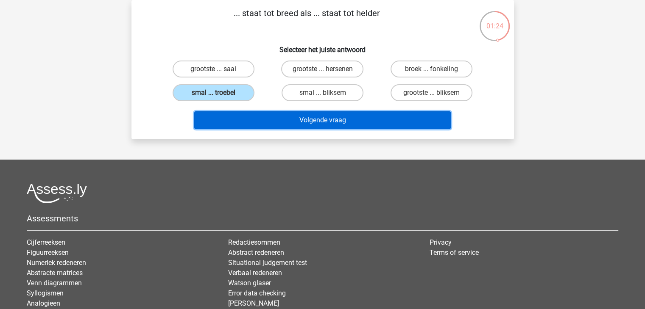
click at [320, 120] on button "Volgende vraag" at bounding box center [322, 120] width 256 height 18
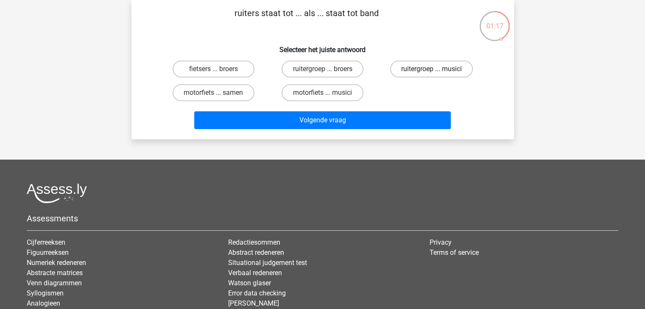
click at [414, 73] on label "ruitergroep ... musici" at bounding box center [431, 69] width 83 height 17
click at [431, 73] on input "ruitergroep ... musici" at bounding box center [434, 72] width 6 height 6
radio input "true"
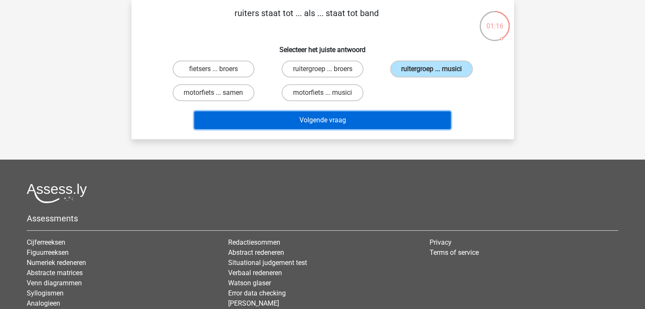
click at [393, 120] on button "Volgende vraag" at bounding box center [322, 120] width 256 height 18
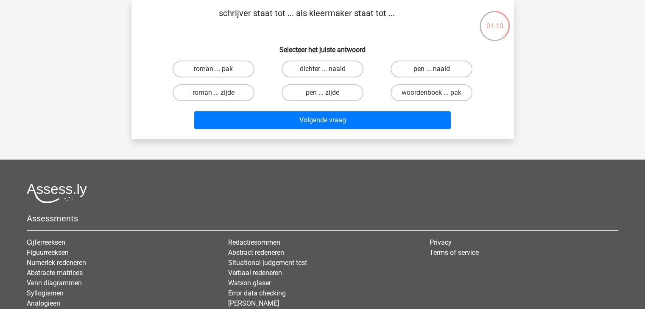
click at [402, 71] on label "pen ... naald" at bounding box center [431, 69] width 82 height 17
click at [431, 71] on input "pen ... naald" at bounding box center [434, 72] width 6 height 6
radio input "true"
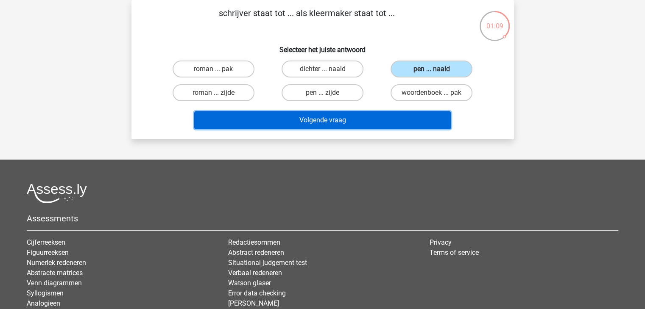
click at [383, 119] on button "Volgende vraag" at bounding box center [322, 120] width 256 height 18
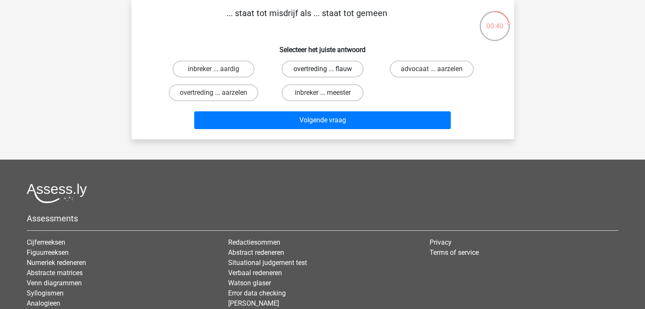
click at [346, 72] on label "overtreding ... flauw" at bounding box center [322, 69] width 82 height 17
click at [328, 72] on input "overtreding ... flauw" at bounding box center [325, 72] width 6 height 6
radio input "true"
click at [240, 72] on label "inbreker ... aardig" at bounding box center [213, 69] width 82 height 17
click at [219, 72] on input "inbreker ... aardig" at bounding box center [216, 72] width 6 height 6
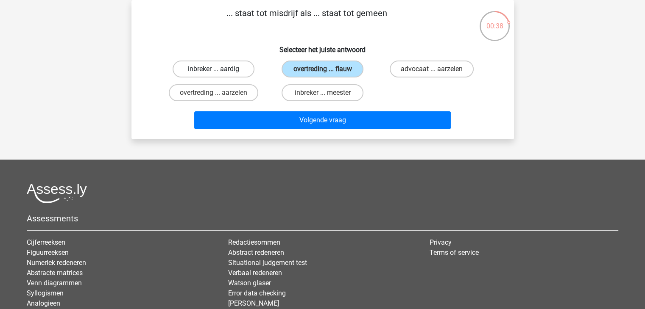
radio input "true"
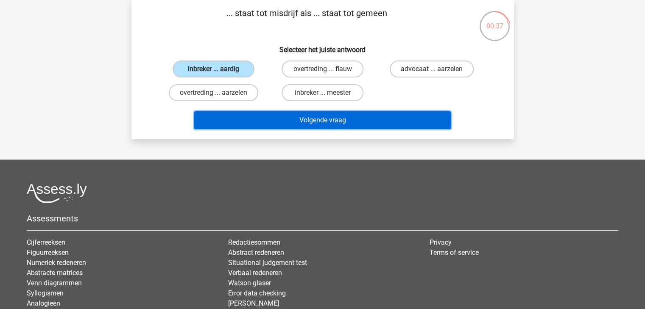
click at [323, 124] on button "Volgende vraag" at bounding box center [322, 120] width 256 height 18
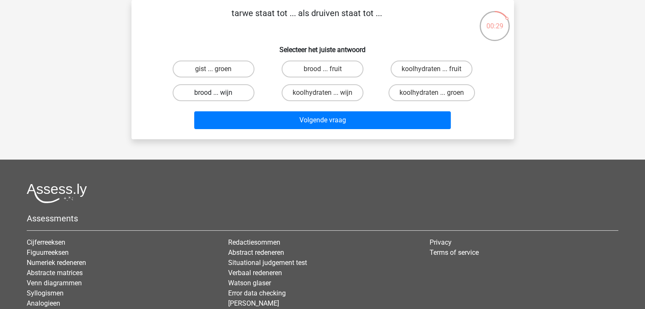
click at [241, 95] on label "brood ... wijn" at bounding box center [213, 92] width 82 height 17
click at [219, 95] on input "brood ... wijn" at bounding box center [216, 96] width 6 height 6
radio input "true"
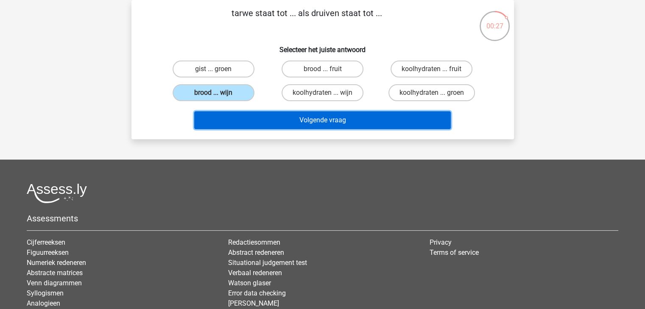
click at [317, 120] on button "Volgende vraag" at bounding box center [322, 120] width 256 height 18
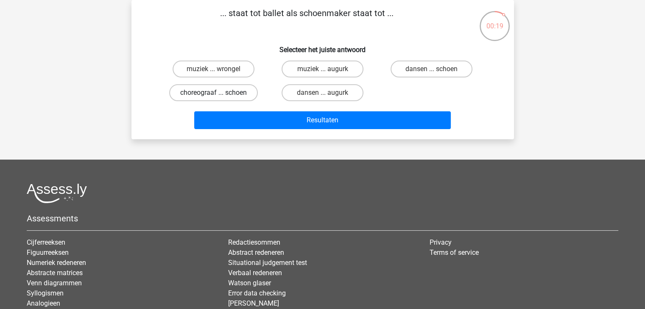
click at [236, 94] on label "choreograaf ... schoen" at bounding box center [213, 92] width 89 height 17
click at [219, 94] on input "choreograaf ... schoen" at bounding box center [216, 96] width 6 height 6
radio input "true"
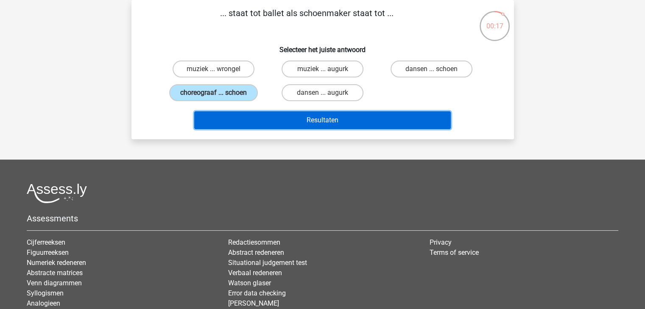
click at [309, 120] on button "Resultaten" at bounding box center [322, 120] width 256 height 18
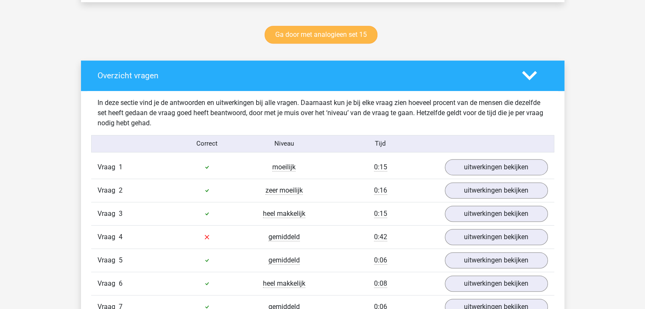
scroll to position [509, 0]
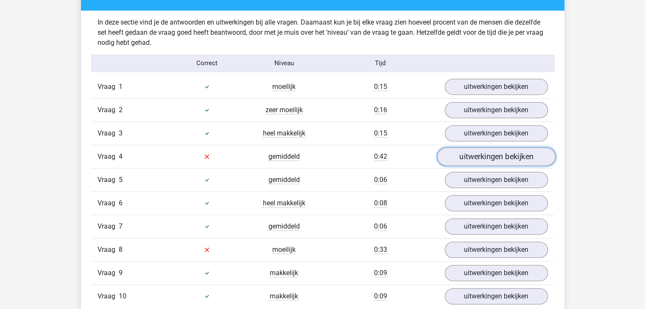
click at [499, 156] on link "uitwerkingen bekijken" at bounding box center [496, 156] width 118 height 19
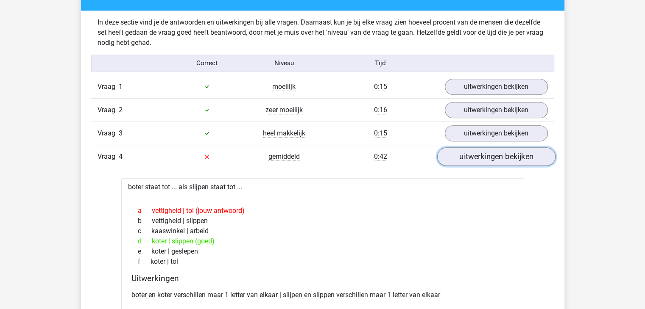
click at [484, 160] on link "uitwerkingen bekijken" at bounding box center [496, 156] width 118 height 19
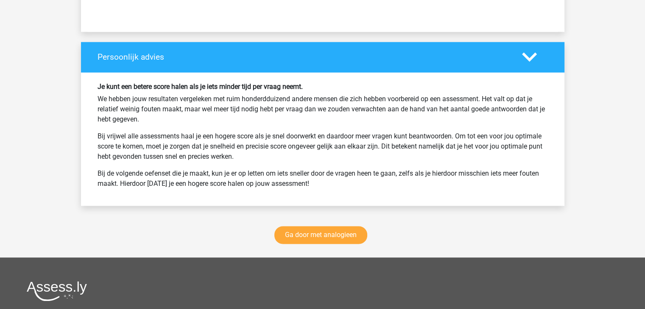
scroll to position [1102, 0]
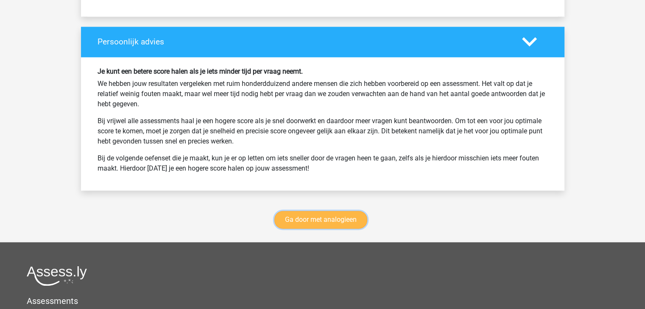
click at [323, 221] on link "Ga door met analogieen" at bounding box center [320, 220] width 93 height 18
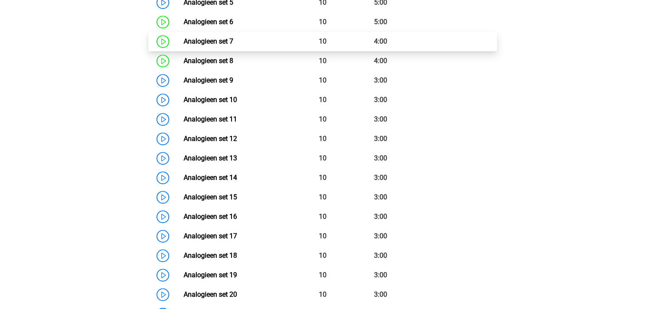
scroll to position [517, 0]
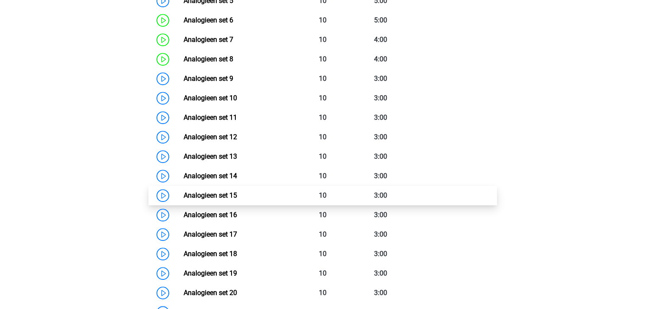
click at [184, 195] on link "Analogieen set 15" at bounding box center [210, 196] width 53 height 8
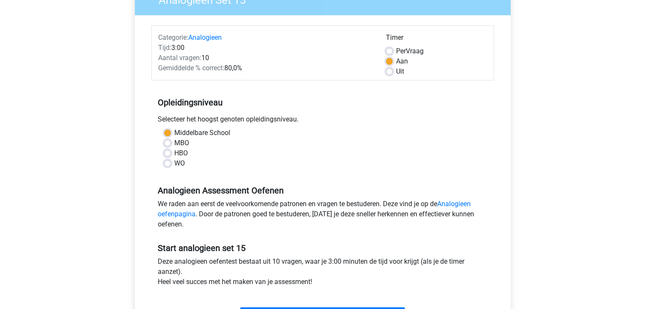
scroll to position [127, 0]
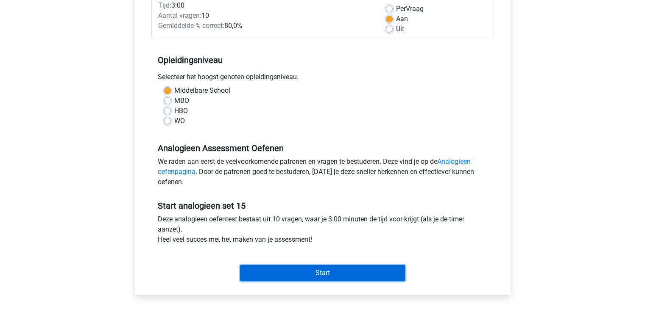
click at [339, 272] on input "Start" at bounding box center [322, 273] width 165 height 16
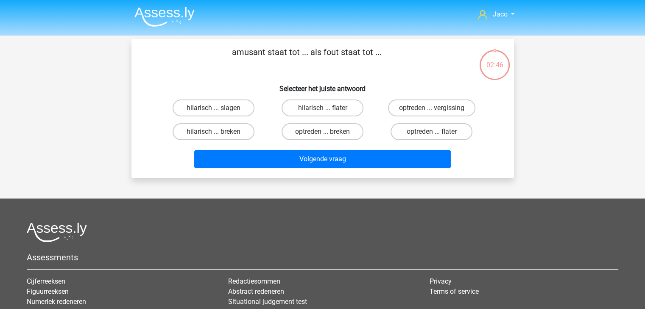
click at [325, 109] on input "hilarisch ... flater" at bounding box center [325, 111] width 6 height 6
radio input "true"
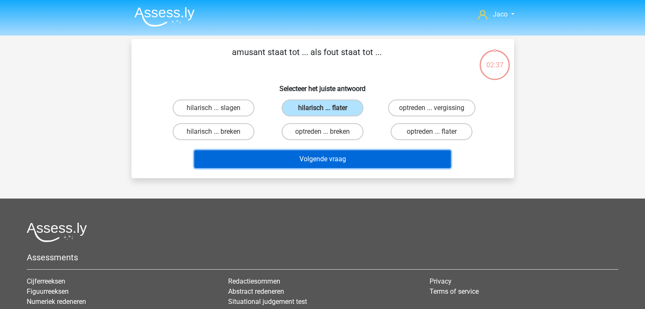
click at [327, 163] on button "Volgende vraag" at bounding box center [322, 159] width 256 height 18
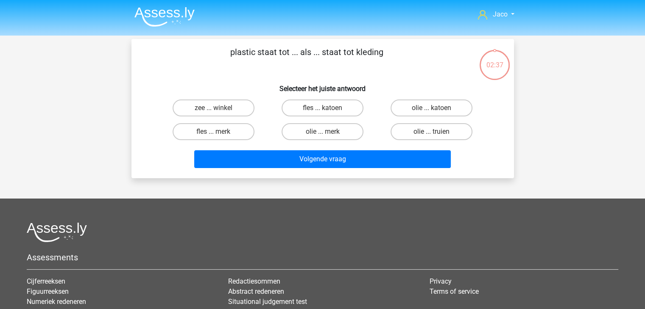
scroll to position [39, 0]
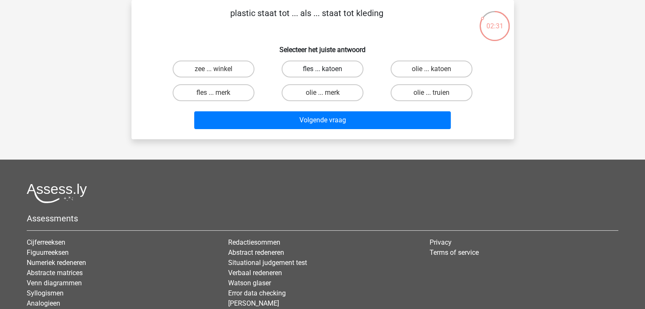
click at [342, 70] on label "fles ... katoen" at bounding box center [322, 69] width 82 height 17
click at [328, 70] on input "fles ... katoen" at bounding box center [325, 72] width 6 height 6
radio input "true"
click at [414, 70] on label "olie ... katoen" at bounding box center [431, 69] width 82 height 17
click at [431, 70] on input "olie ... katoen" at bounding box center [434, 72] width 6 height 6
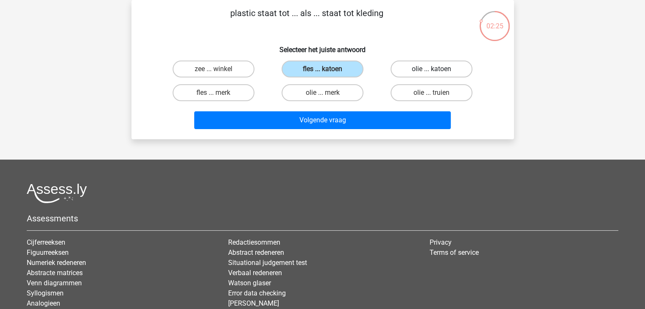
radio input "true"
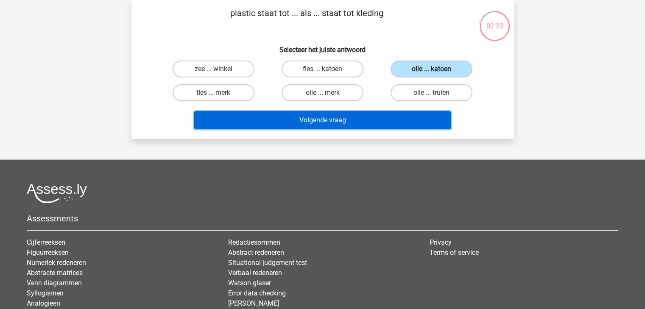
click at [348, 117] on button "Volgende vraag" at bounding box center [322, 120] width 256 height 18
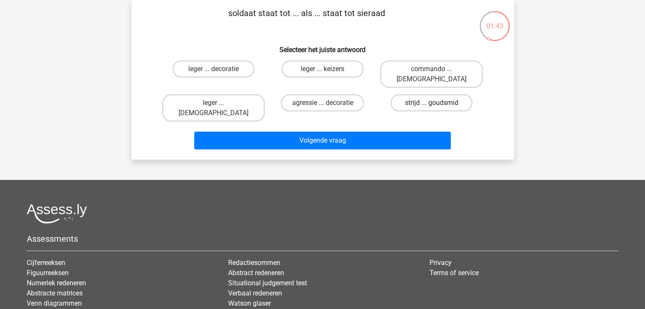
click at [398, 95] on label "strijd ... goudsmid" at bounding box center [431, 103] width 82 height 17
click at [431, 103] on input "strijd ... goudsmid" at bounding box center [434, 106] width 6 height 6
radio input "true"
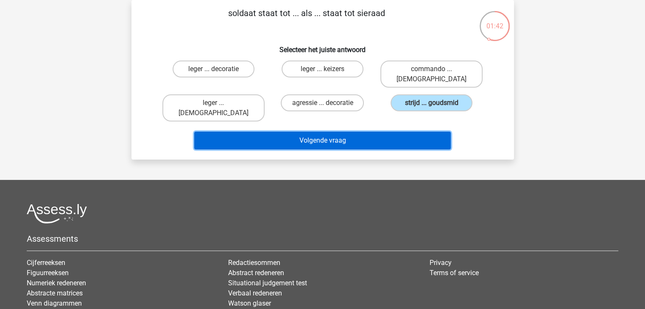
click at [379, 132] on button "Volgende vraag" at bounding box center [322, 141] width 256 height 18
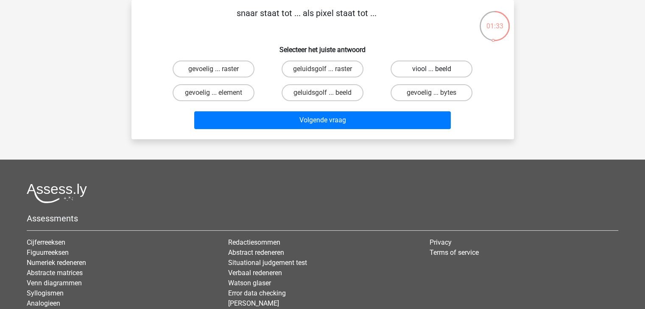
click at [453, 67] on label "viool ... beeld" at bounding box center [431, 69] width 82 height 17
click at [437, 69] on input "viool ... beeld" at bounding box center [434, 72] width 6 height 6
radio input "true"
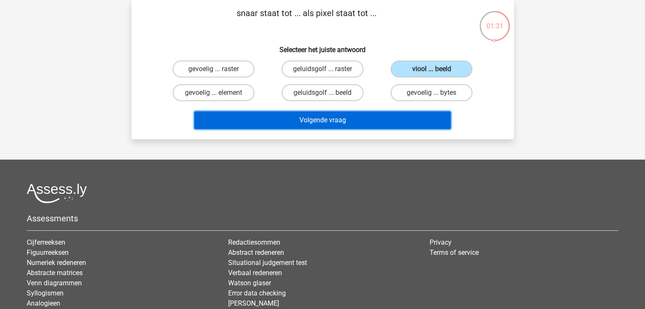
click at [372, 117] on button "Volgende vraag" at bounding box center [322, 120] width 256 height 18
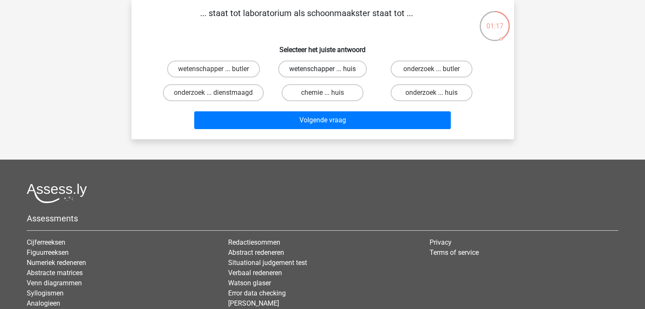
click at [341, 69] on label "wetenschapper ... huis" at bounding box center [322, 69] width 89 height 17
click at [328, 69] on input "wetenschapper ... huis" at bounding box center [325, 72] width 6 height 6
radio input "true"
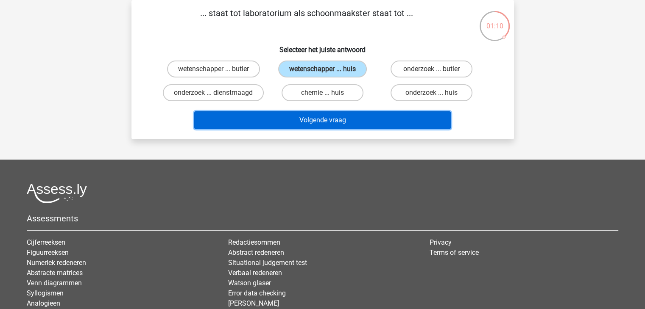
click at [353, 120] on button "Volgende vraag" at bounding box center [322, 120] width 256 height 18
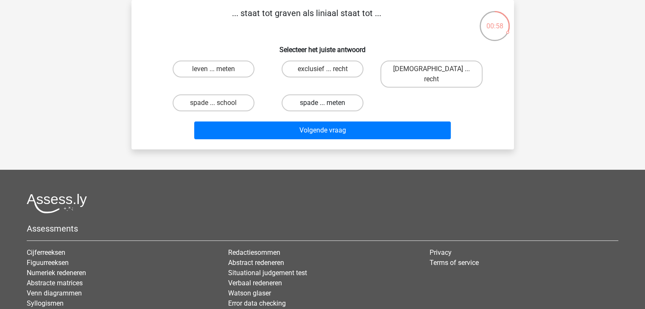
click at [340, 95] on label "spade ... meten" at bounding box center [322, 103] width 82 height 17
click at [328, 103] on input "spade ... meten" at bounding box center [325, 106] width 6 height 6
radio input "true"
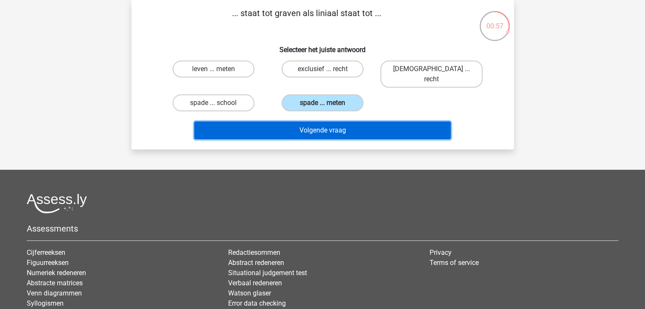
click at [346, 122] on button "Volgende vraag" at bounding box center [322, 131] width 256 height 18
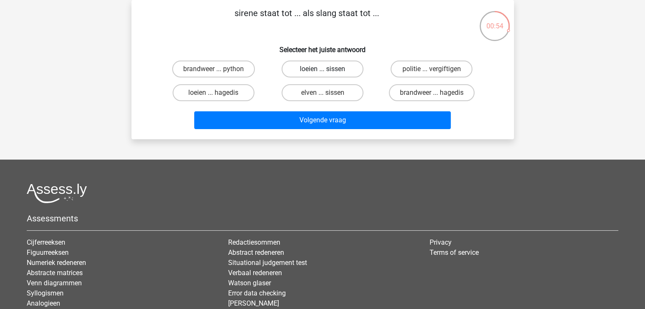
click at [348, 67] on label "loeien ... sissen" at bounding box center [322, 69] width 82 height 17
click at [328, 69] on input "loeien ... sissen" at bounding box center [325, 72] width 6 height 6
radio input "true"
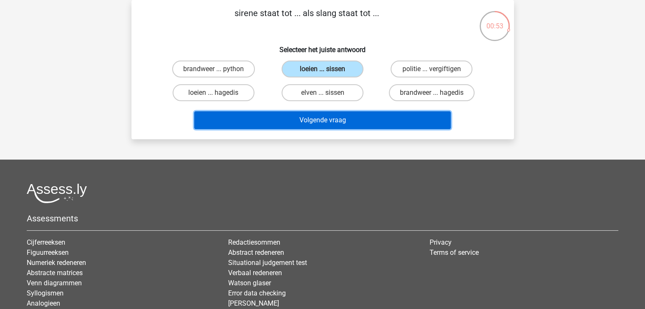
click at [368, 117] on button "Volgende vraag" at bounding box center [322, 120] width 256 height 18
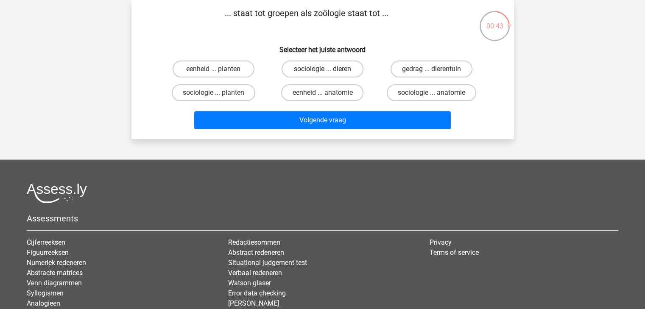
click at [312, 65] on label "sociologie ... dieren" at bounding box center [322, 69] width 82 height 17
click at [322, 69] on input "sociologie ... dieren" at bounding box center [325, 72] width 6 height 6
radio input "true"
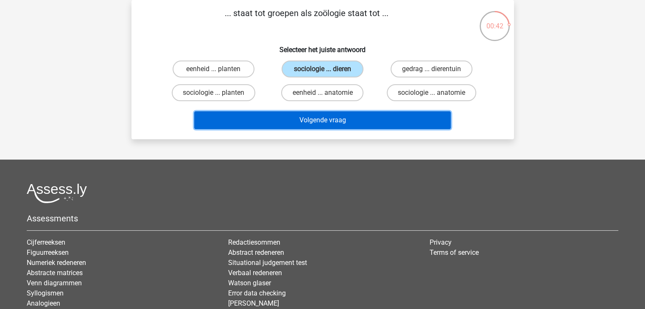
click at [335, 119] on button "Volgende vraag" at bounding box center [322, 120] width 256 height 18
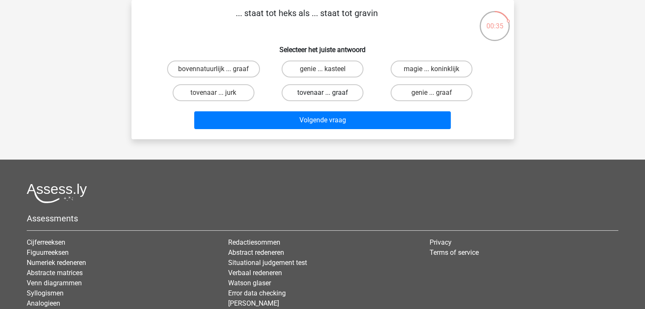
click at [314, 96] on label "tovenaar ... graaf" at bounding box center [322, 92] width 82 height 17
click at [322, 96] on input "tovenaar ... graaf" at bounding box center [325, 96] width 6 height 6
radio input "true"
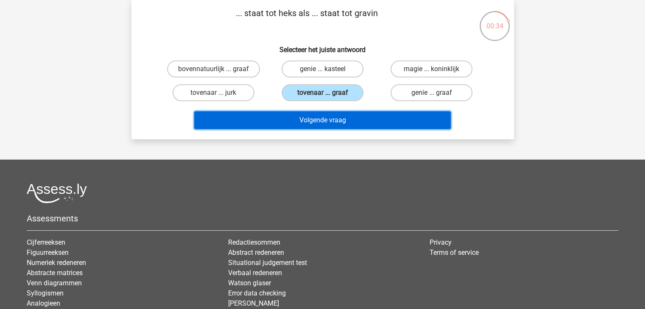
click at [325, 123] on button "Volgende vraag" at bounding box center [322, 120] width 256 height 18
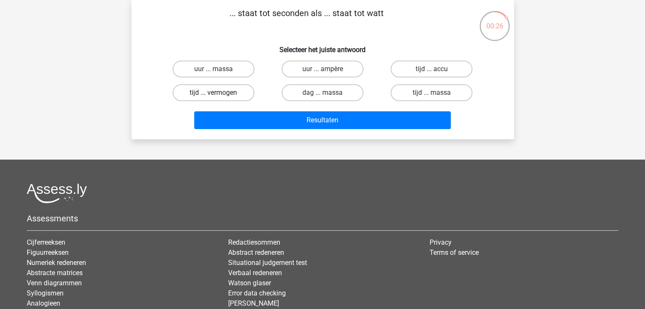
click at [234, 94] on label "tijd ... vermogen" at bounding box center [213, 92] width 82 height 17
click at [219, 94] on input "tijd ... vermogen" at bounding box center [216, 96] width 6 height 6
radio input "true"
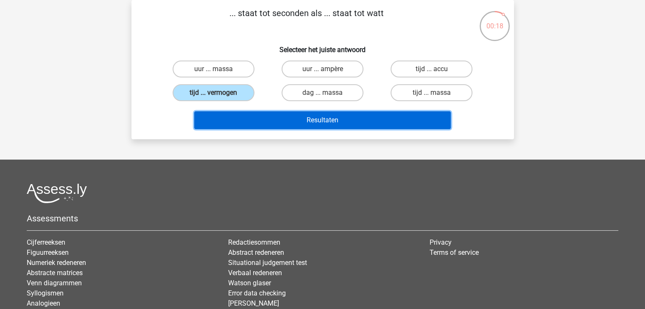
click at [320, 123] on button "Resultaten" at bounding box center [322, 120] width 256 height 18
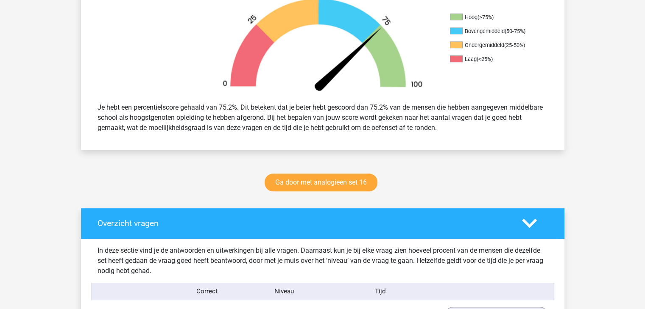
scroll to position [424, 0]
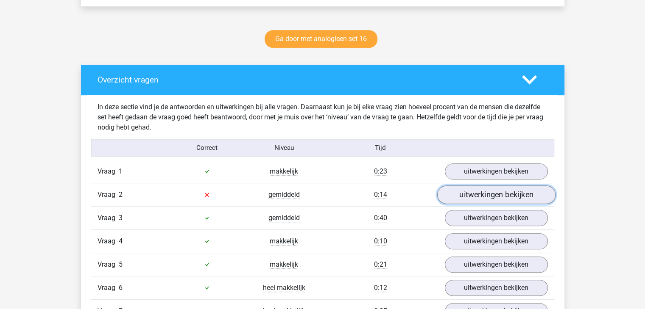
click at [480, 192] on link "uitwerkingen bekijken" at bounding box center [496, 195] width 118 height 19
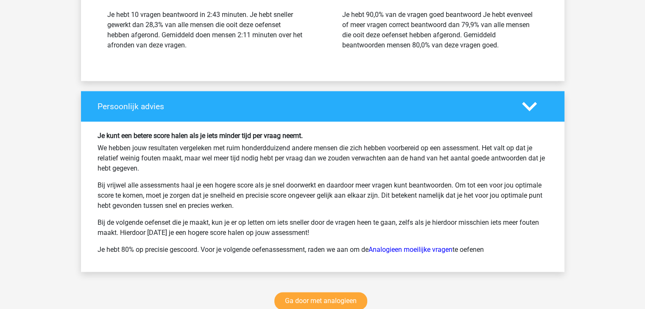
scroll to position [1271, 0]
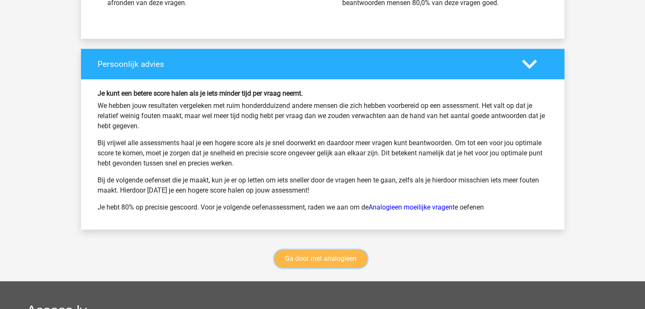
click at [340, 255] on link "Ga door met analogieen" at bounding box center [320, 259] width 93 height 18
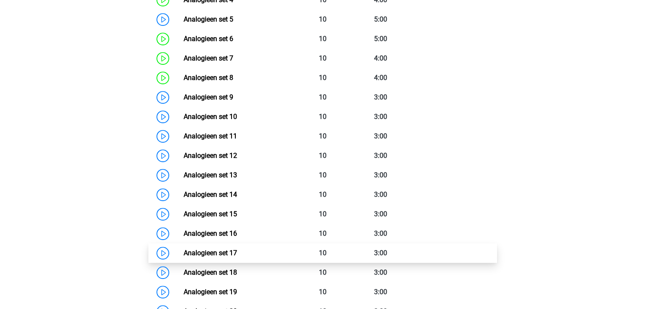
scroll to position [517, 0]
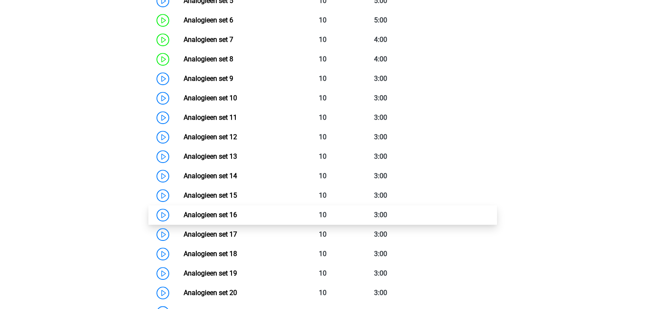
click at [237, 211] on link "Analogieen set 16" at bounding box center [210, 215] width 53 height 8
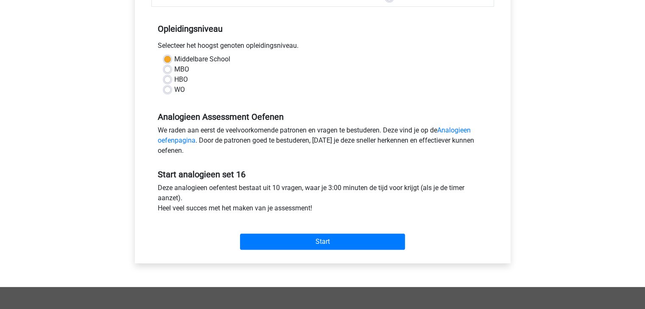
scroll to position [170, 0]
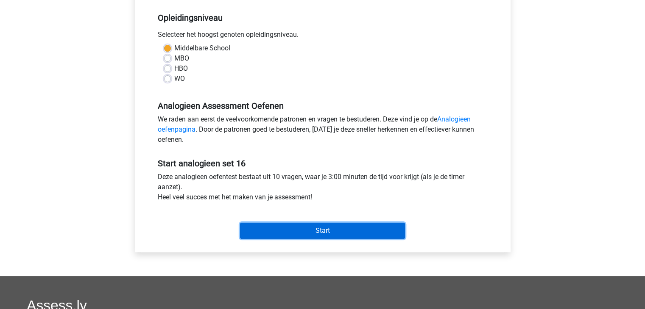
click at [344, 231] on input "Start" at bounding box center [322, 231] width 165 height 16
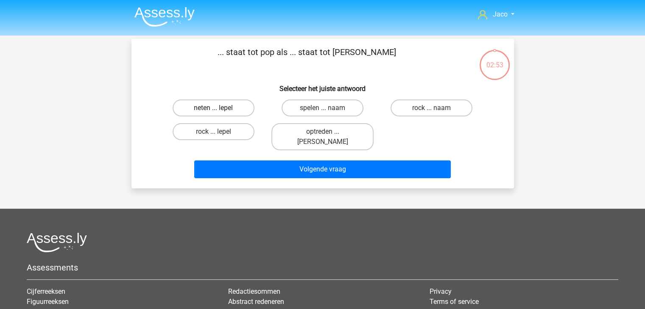
click at [231, 110] on label "neten ... lepel" at bounding box center [213, 108] width 82 height 17
click at [219, 110] on input "neten ... lepel" at bounding box center [216, 111] width 6 height 6
radio input "true"
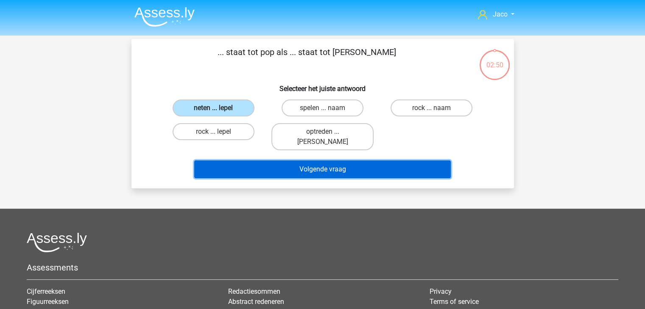
click at [342, 161] on button "Volgende vraag" at bounding box center [322, 170] width 256 height 18
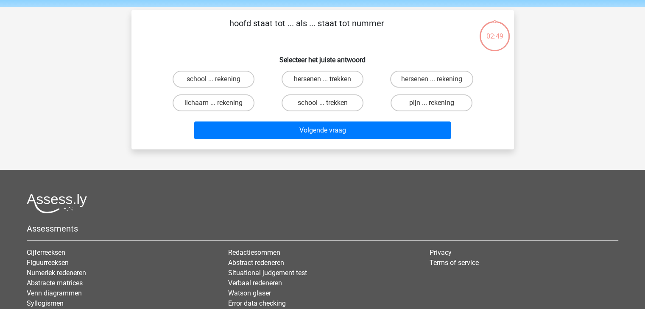
scroll to position [39, 0]
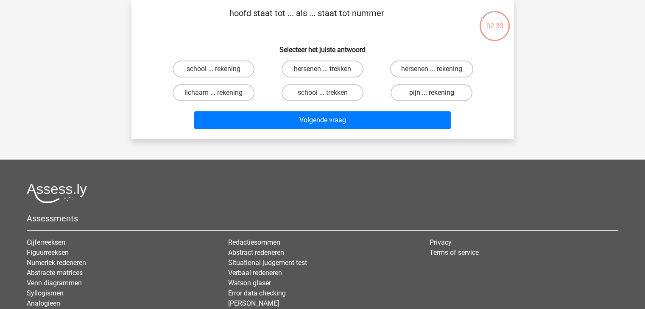
click at [420, 96] on label "pijn ... rekening" at bounding box center [431, 92] width 82 height 17
click at [431, 96] on input "pijn ... rekening" at bounding box center [434, 96] width 6 height 6
radio input "true"
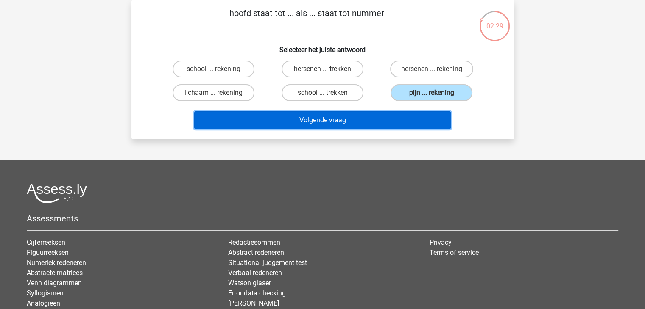
click at [395, 122] on button "Volgende vraag" at bounding box center [322, 120] width 256 height 18
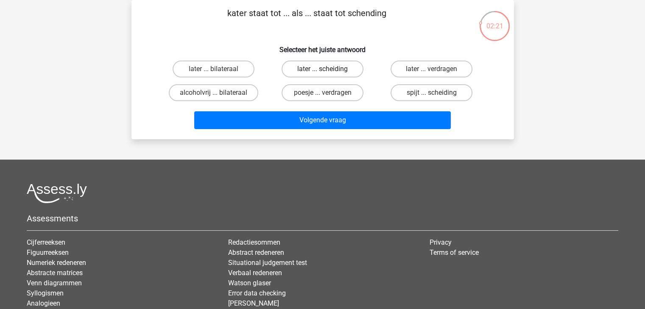
click at [347, 70] on label "later ... scheiding" at bounding box center [322, 69] width 82 height 17
click at [328, 70] on input "later ... scheiding" at bounding box center [325, 72] width 6 height 6
radio input "true"
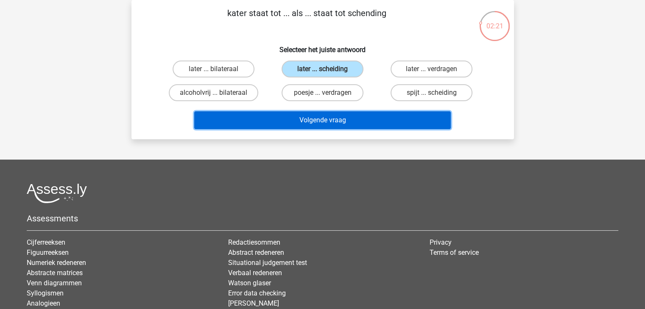
click at [361, 120] on button "Volgende vraag" at bounding box center [322, 120] width 256 height 18
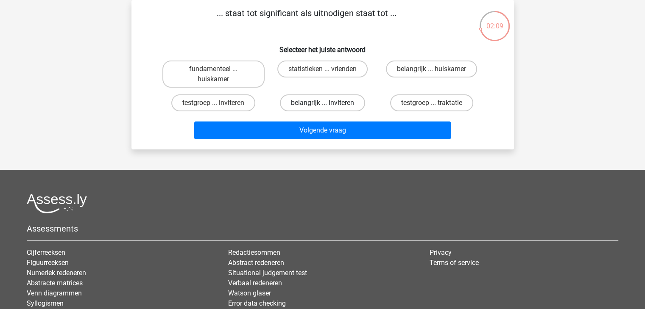
click at [346, 106] on label "belangrijk ... inviteren" at bounding box center [322, 103] width 85 height 17
click at [328, 106] on input "belangrijk ... inviteren" at bounding box center [325, 106] width 6 height 6
radio input "true"
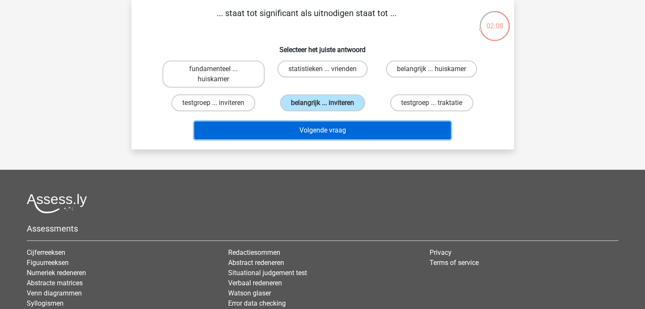
click at [352, 128] on button "Volgende vraag" at bounding box center [322, 131] width 256 height 18
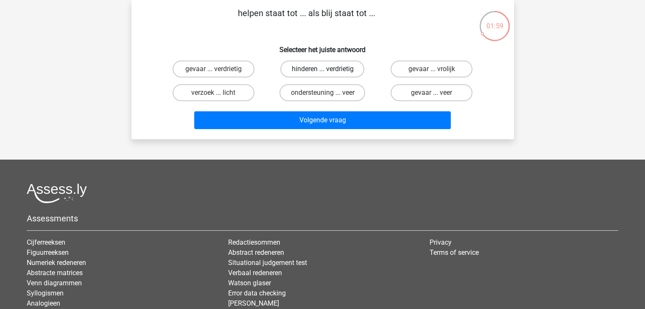
click at [338, 69] on label "hinderen ... verdrietig" at bounding box center [322, 69] width 84 height 17
click at [328, 69] on input "hinderen ... verdrietig" at bounding box center [325, 72] width 6 height 6
radio input "true"
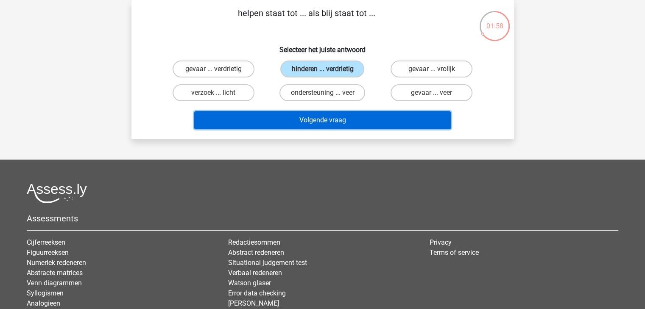
click at [347, 120] on button "Volgende vraag" at bounding box center [322, 120] width 256 height 18
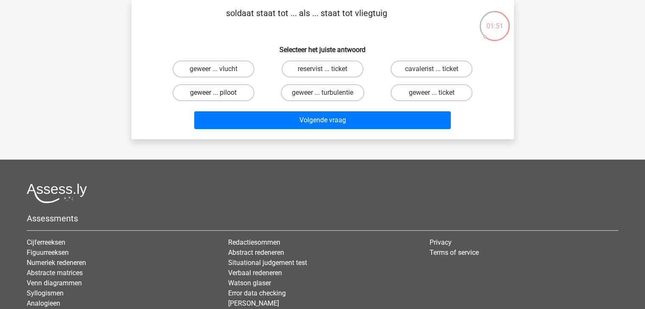
click at [241, 92] on label "geweer ... piloot" at bounding box center [213, 92] width 82 height 17
click at [219, 93] on input "geweer ... piloot" at bounding box center [216, 96] width 6 height 6
radio input "true"
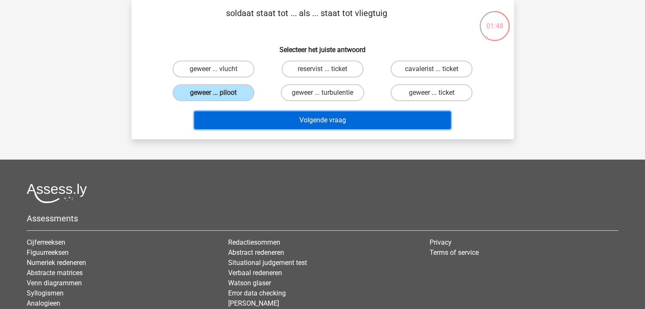
click at [320, 119] on button "Volgende vraag" at bounding box center [322, 120] width 256 height 18
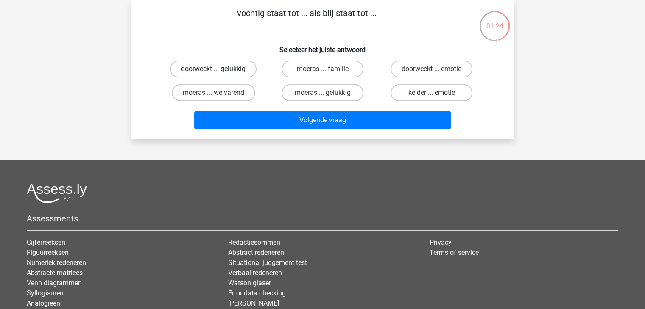
click at [244, 67] on label "doorweekt ... gelukkig" at bounding box center [213, 69] width 86 height 17
click at [219, 69] on input "doorweekt ... gelukkig" at bounding box center [216, 72] width 6 height 6
radio input "true"
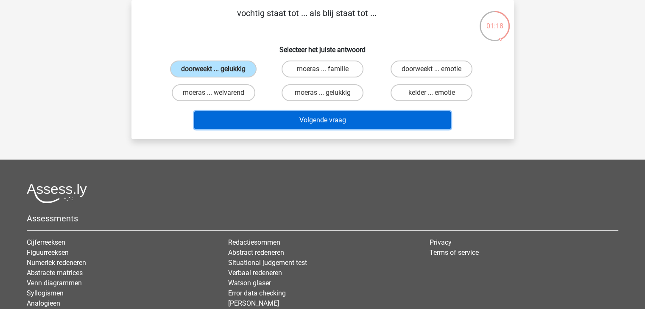
click at [369, 122] on button "Volgende vraag" at bounding box center [322, 120] width 256 height 18
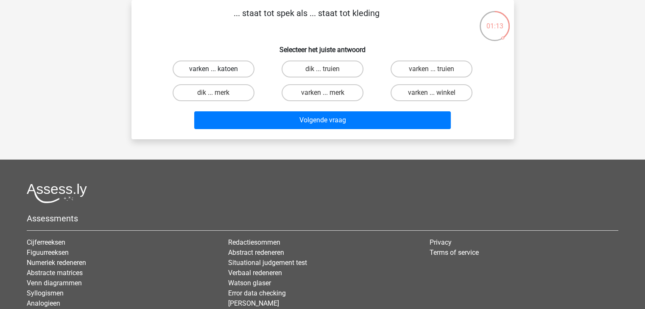
click at [239, 68] on label "varken ... katoen" at bounding box center [213, 69] width 82 height 17
click at [219, 69] on input "varken ... katoen" at bounding box center [216, 72] width 6 height 6
radio input "true"
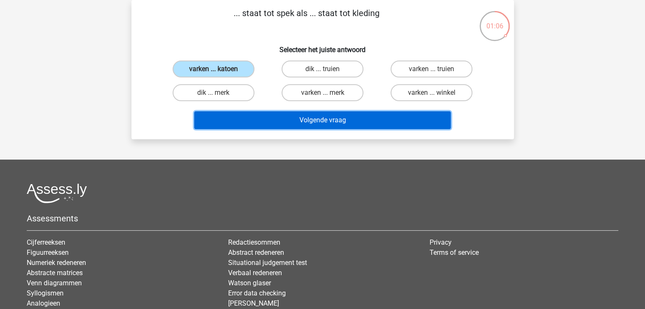
click at [341, 120] on button "Volgende vraag" at bounding box center [322, 120] width 256 height 18
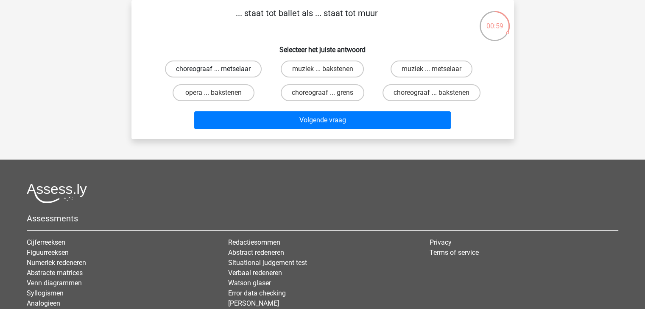
click at [247, 67] on label "choreograaf ... metselaar" at bounding box center [213, 69] width 97 height 17
click at [219, 69] on input "choreograaf ... metselaar" at bounding box center [216, 72] width 6 height 6
radio input "true"
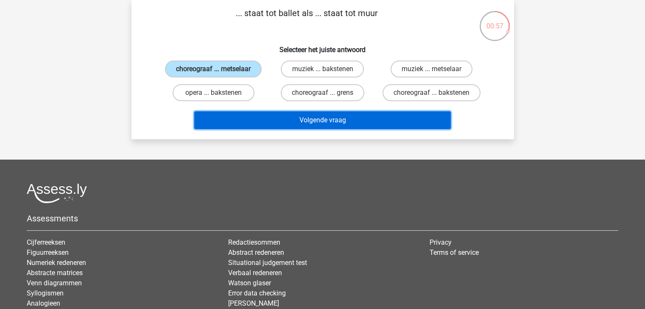
click at [314, 119] on button "Volgende vraag" at bounding box center [322, 120] width 256 height 18
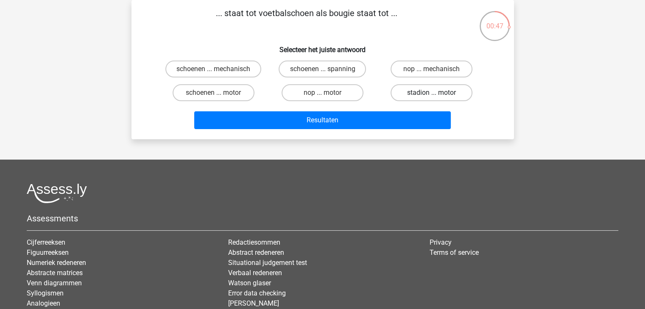
click at [414, 92] on label "stadion ... motor" at bounding box center [431, 92] width 82 height 17
click at [431, 93] on input "stadion ... motor" at bounding box center [434, 96] width 6 height 6
radio input "true"
click at [330, 95] on label "nop ... motor" at bounding box center [322, 92] width 82 height 17
click at [328, 95] on input "nop ... motor" at bounding box center [325, 96] width 6 height 6
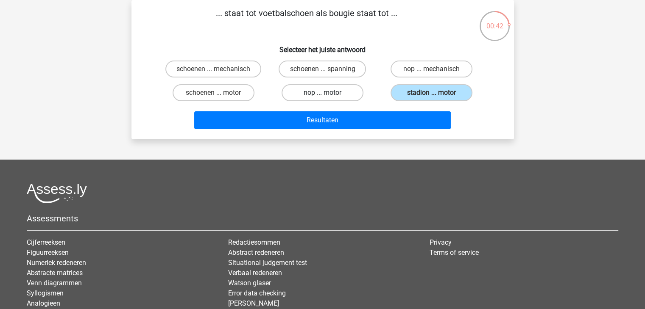
radio input "true"
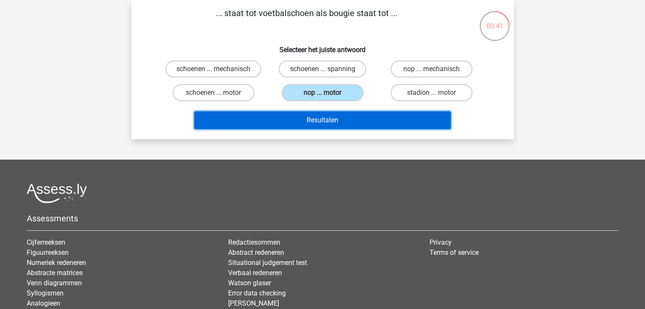
click at [339, 120] on button "Resultaten" at bounding box center [322, 120] width 256 height 18
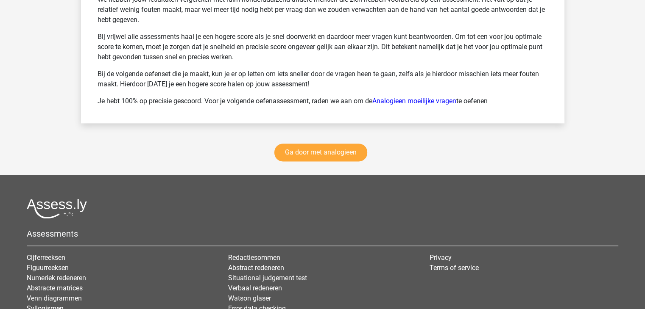
scroll to position [1187, 0]
click at [336, 148] on link "Ga door met analogieen" at bounding box center [320, 152] width 93 height 18
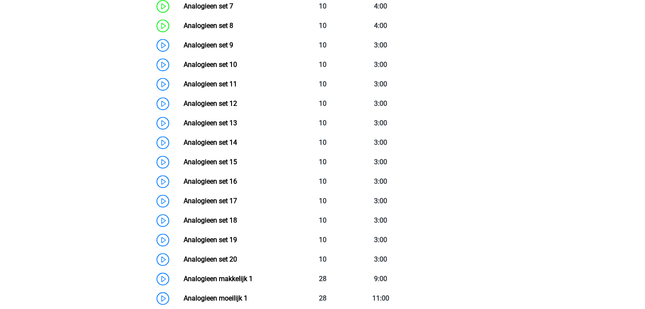
scroll to position [602, 0]
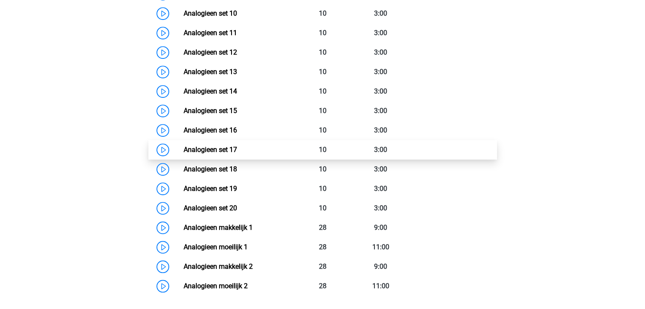
click at [237, 150] on link "Analogieen set 17" at bounding box center [210, 150] width 53 height 8
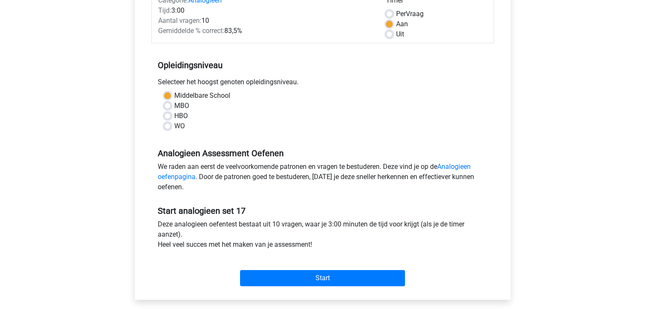
scroll to position [127, 0]
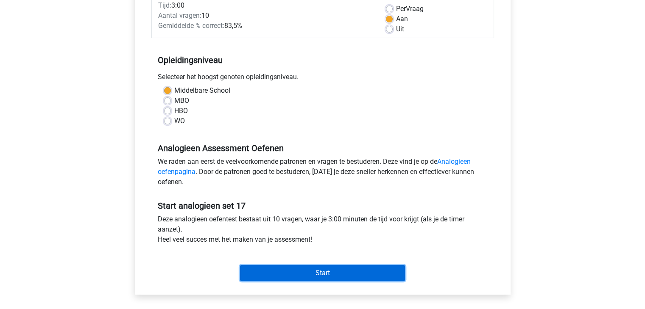
click at [344, 269] on input "Start" at bounding box center [322, 273] width 165 height 16
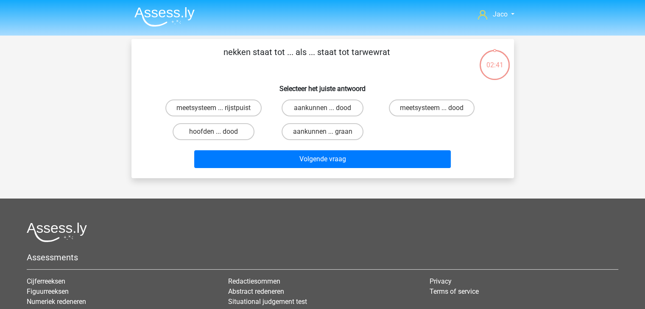
click at [432, 111] on input "meetsysteem ... dood" at bounding box center [434, 111] width 6 height 6
radio input "true"
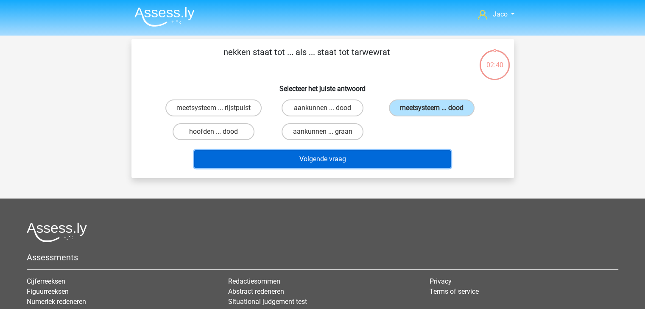
click at [403, 160] on button "Volgende vraag" at bounding box center [322, 159] width 256 height 18
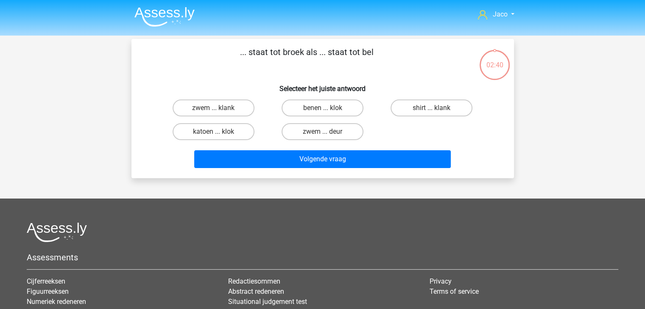
scroll to position [39, 0]
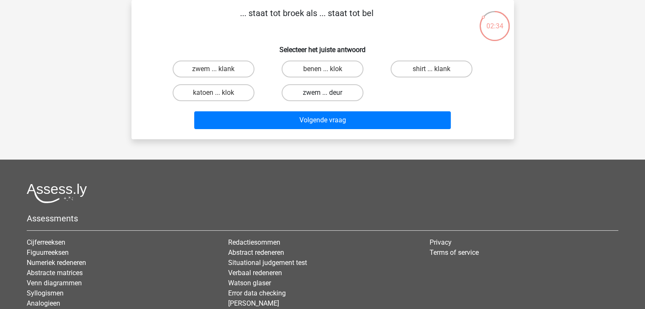
click at [319, 94] on label "zwem ... deur" at bounding box center [322, 92] width 82 height 17
click at [322, 94] on input "zwem ... deur" at bounding box center [325, 96] width 6 height 6
radio input "true"
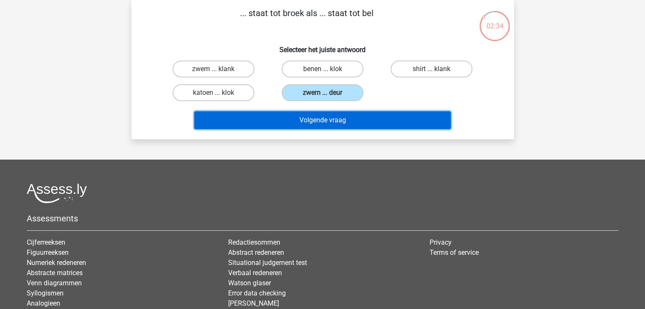
click at [325, 119] on button "Volgende vraag" at bounding box center [322, 120] width 256 height 18
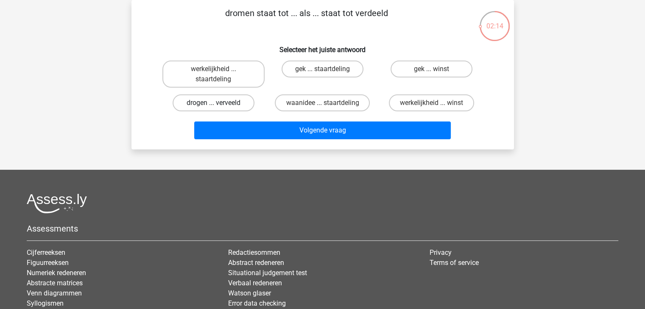
click at [241, 105] on label "drogen ... verveeld" at bounding box center [213, 103] width 82 height 17
click at [219, 105] on input "drogen ... verveeld" at bounding box center [216, 106] width 6 height 6
radio input "true"
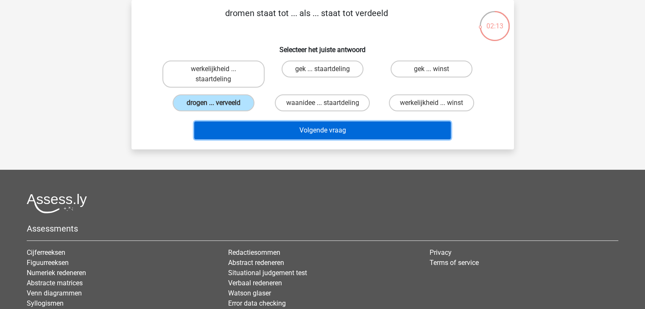
click at [289, 126] on button "Volgende vraag" at bounding box center [322, 131] width 256 height 18
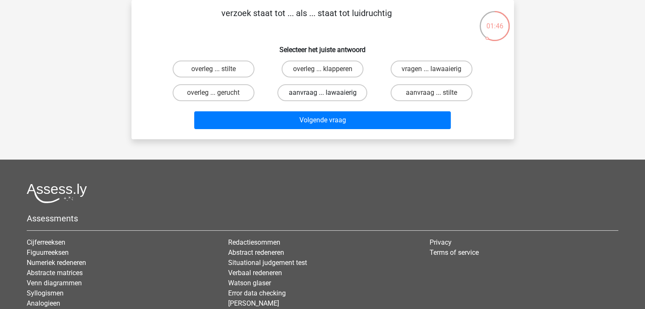
click at [335, 93] on label "aanvraag ... lawaaierig" at bounding box center [322, 92] width 90 height 17
click at [328, 93] on input "aanvraag ... lawaaierig" at bounding box center [325, 96] width 6 height 6
radio input "true"
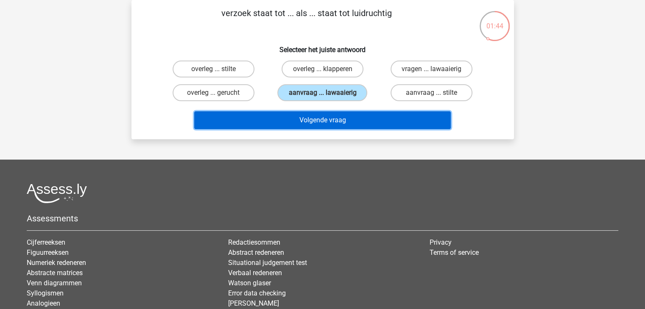
click at [337, 118] on button "Volgende vraag" at bounding box center [322, 120] width 256 height 18
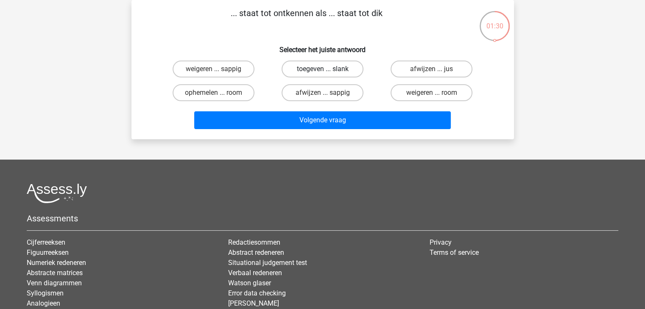
click at [328, 70] on label "toegeven ... slank" at bounding box center [322, 69] width 82 height 17
click at [328, 70] on input "toegeven ... slank" at bounding box center [325, 72] width 6 height 6
radio input "true"
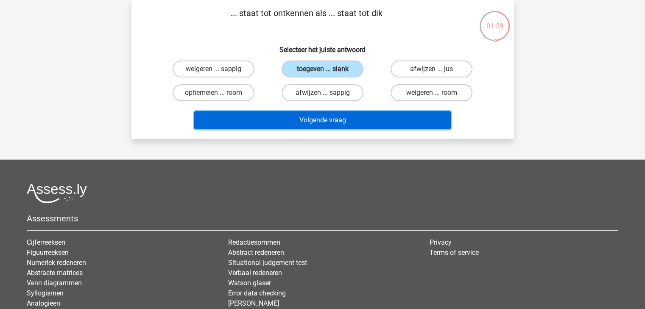
click at [329, 123] on button "Volgende vraag" at bounding box center [322, 120] width 256 height 18
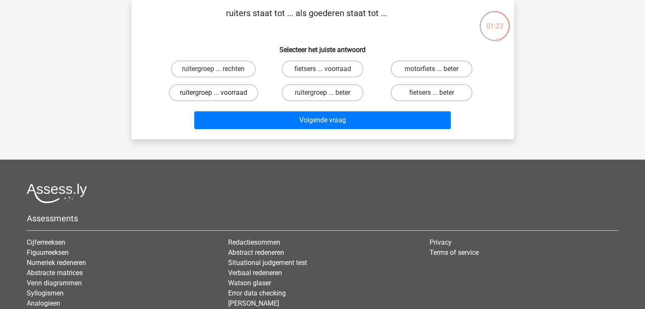
click at [241, 96] on label "ruitergroep ... voorraad" at bounding box center [213, 92] width 89 height 17
click at [219, 96] on input "ruitergroep ... voorraad" at bounding box center [216, 96] width 6 height 6
radio input "true"
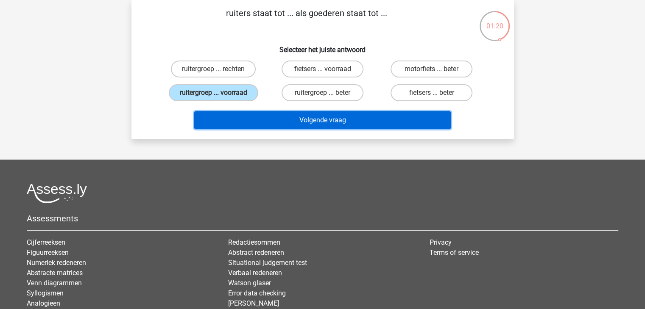
click at [328, 122] on button "Volgende vraag" at bounding box center [322, 120] width 256 height 18
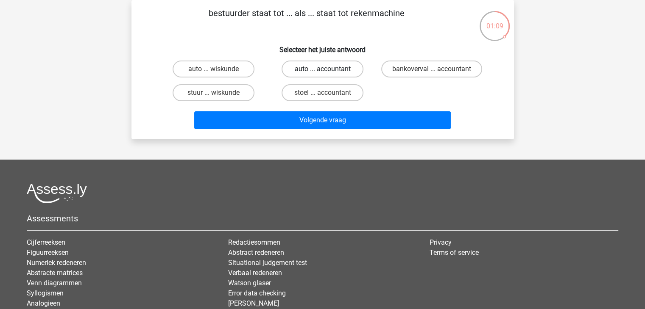
click at [304, 70] on label "auto ... accountant" at bounding box center [322, 69] width 82 height 17
click at [322, 70] on input "auto ... accountant" at bounding box center [325, 72] width 6 height 6
radio input "true"
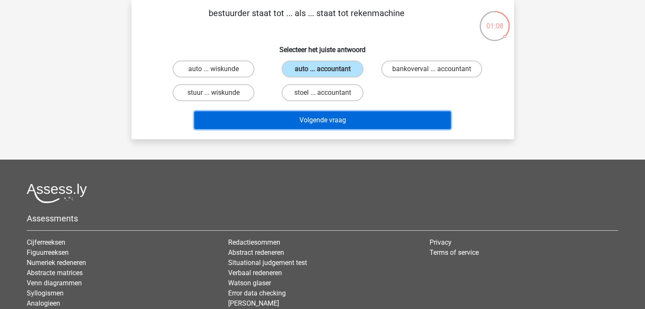
click at [330, 122] on button "Volgende vraag" at bounding box center [322, 120] width 256 height 18
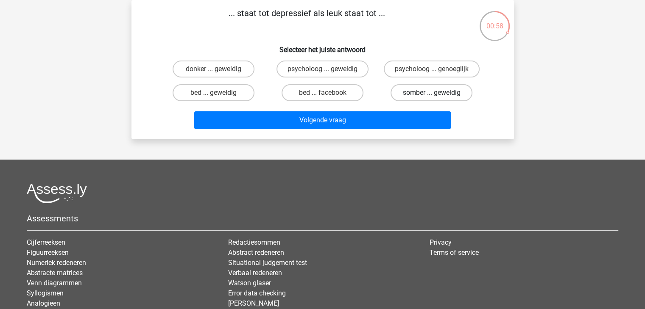
click at [442, 95] on label "somber ... geweldig" at bounding box center [431, 92] width 82 height 17
click at [437, 95] on input "somber ... geweldig" at bounding box center [434, 96] width 6 height 6
radio input "true"
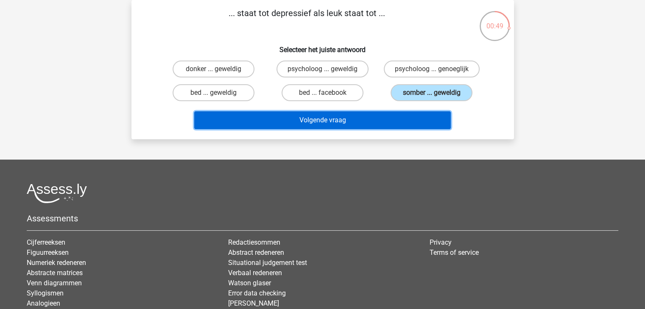
click at [339, 119] on button "Volgende vraag" at bounding box center [322, 120] width 256 height 18
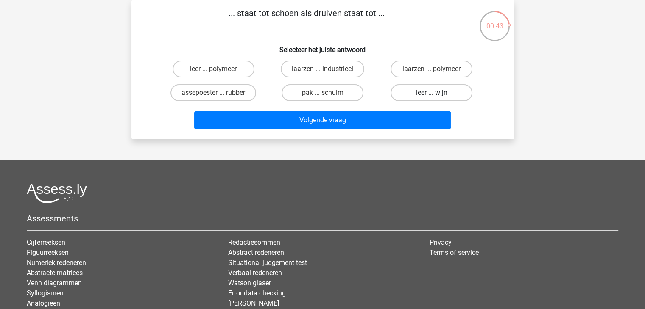
click at [417, 94] on label "leer ... wijn" at bounding box center [431, 92] width 82 height 17
click at [431, 94] on input "leer ... wijn" at bounding box center [434, 96] width 6 height 6
radio input "true"
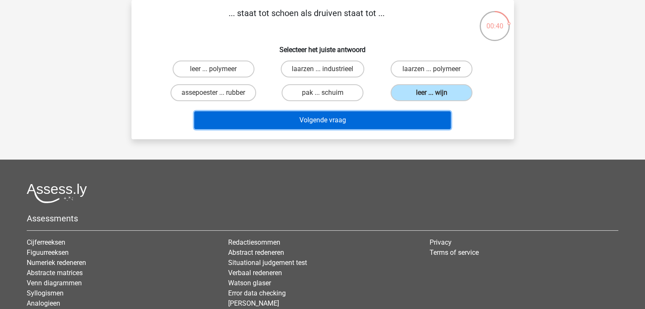
click at [338, 119] on button "Volgende vraag" at bounding box center [322, 120] width 256 height 18
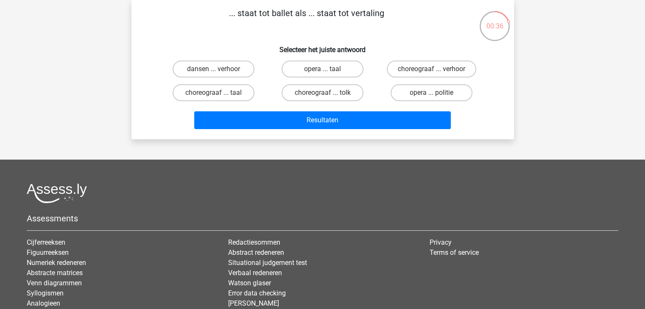
click at [327, 95] on input "choreograaf ... tolk" at bounding box center [325, 96] width 6 height 6
radio input "true"
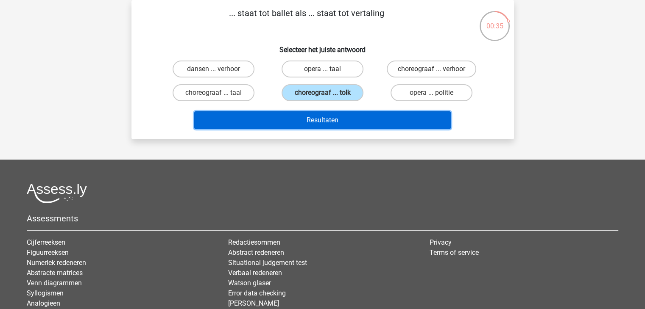
click at [347, 122] on button "Resultaten" at bounding box center [322, 120] width 256 height 18
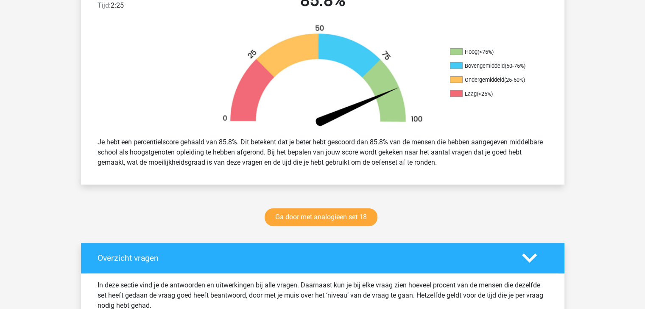
scroll to position [297, 0]
